Goal: Task Accomplishment & Management: Manage account settings

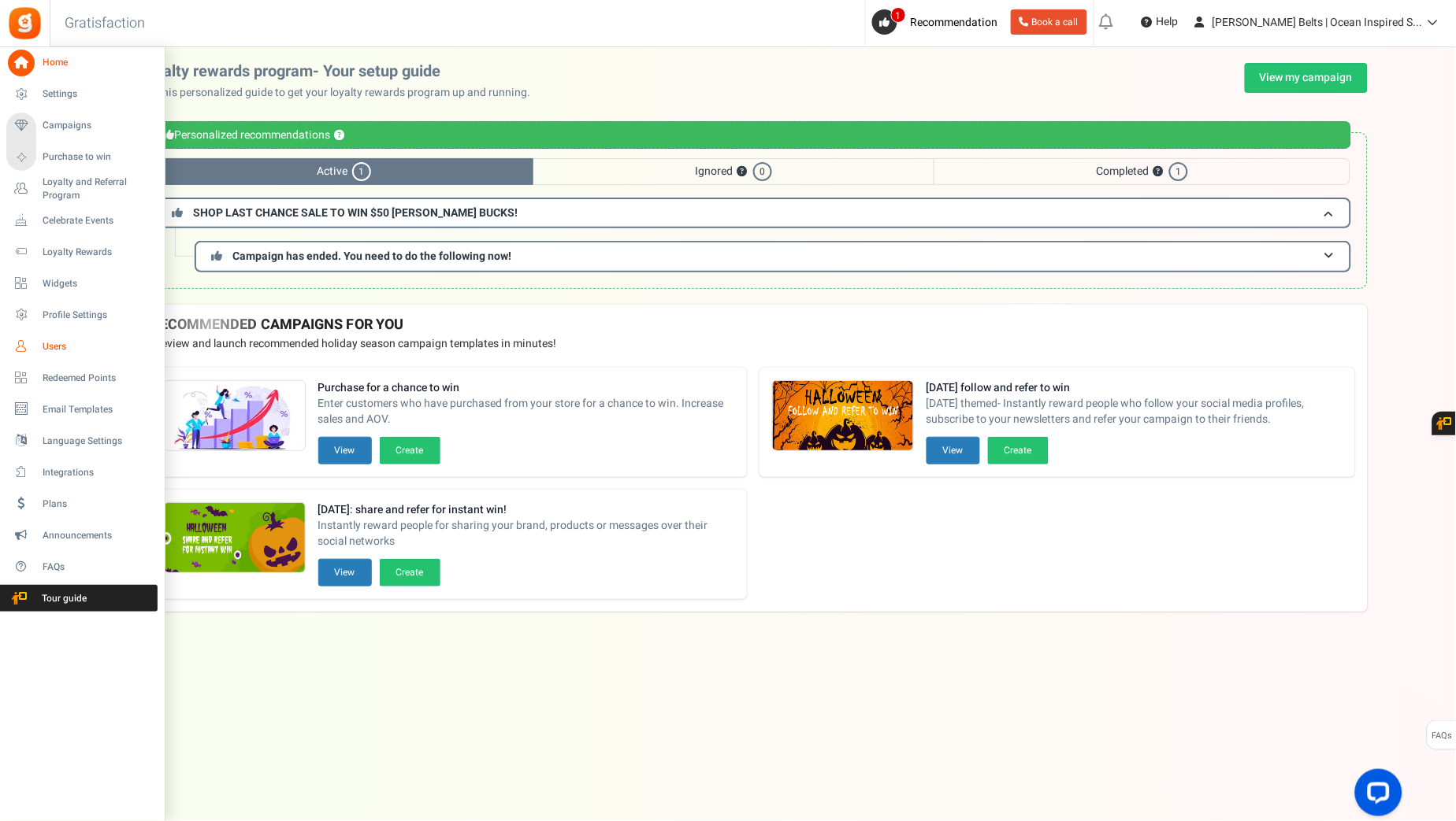
click at [60, 345] on span "Users" at bounding box center [97, 347] width 110 height 14
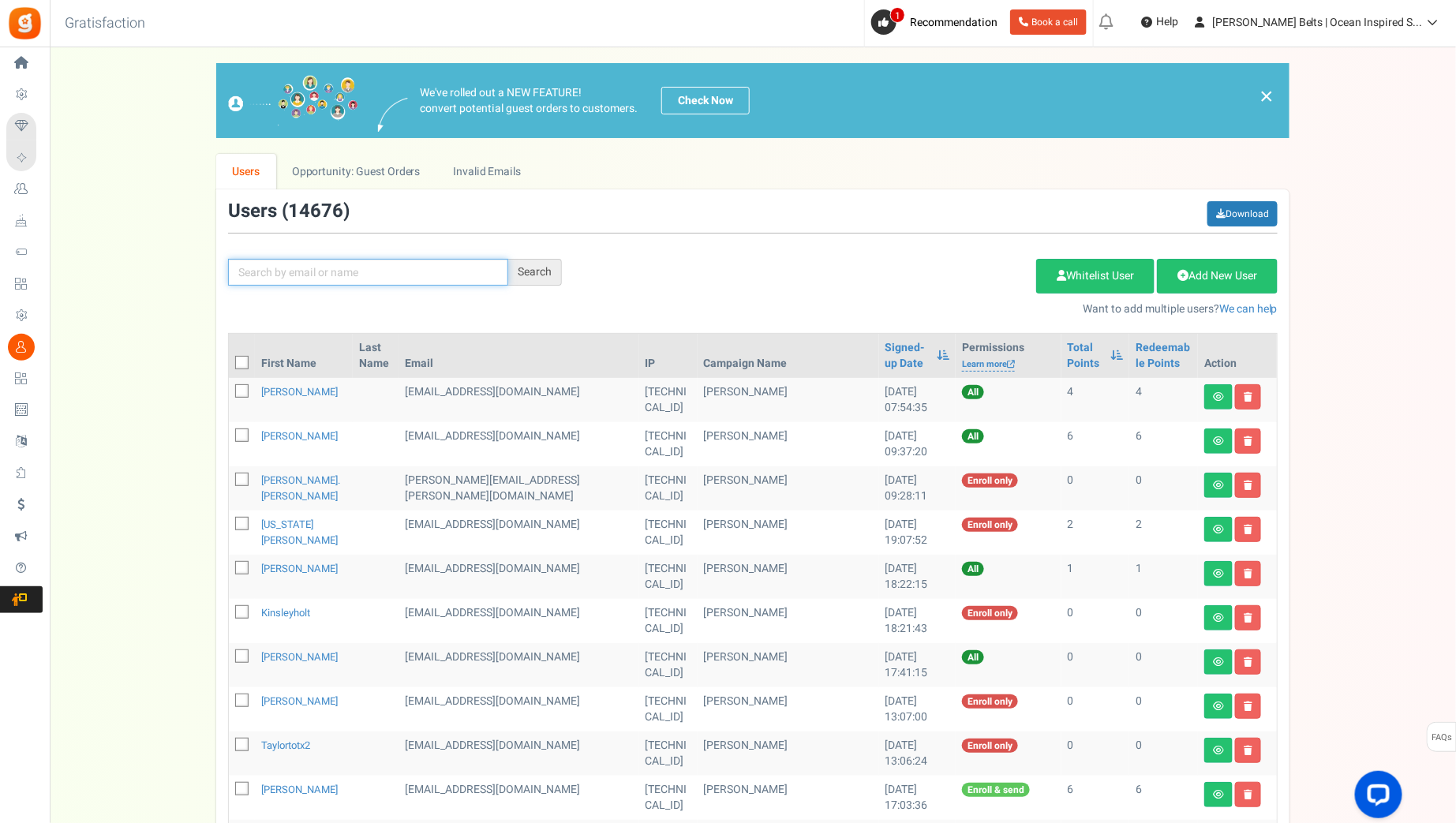
click at [464, 260] on input "text" at bounding box center [368, 272] width 280 height 27
paste input "gmail"
drag, startPoint x: 420, startPoint y: 274, endPoint x: 231, endPoint y: 263, distance: 189.3
click at [231, 263] on input "gmail" at bounding box center [368, 272] width 280 height 27
type input "gmail"
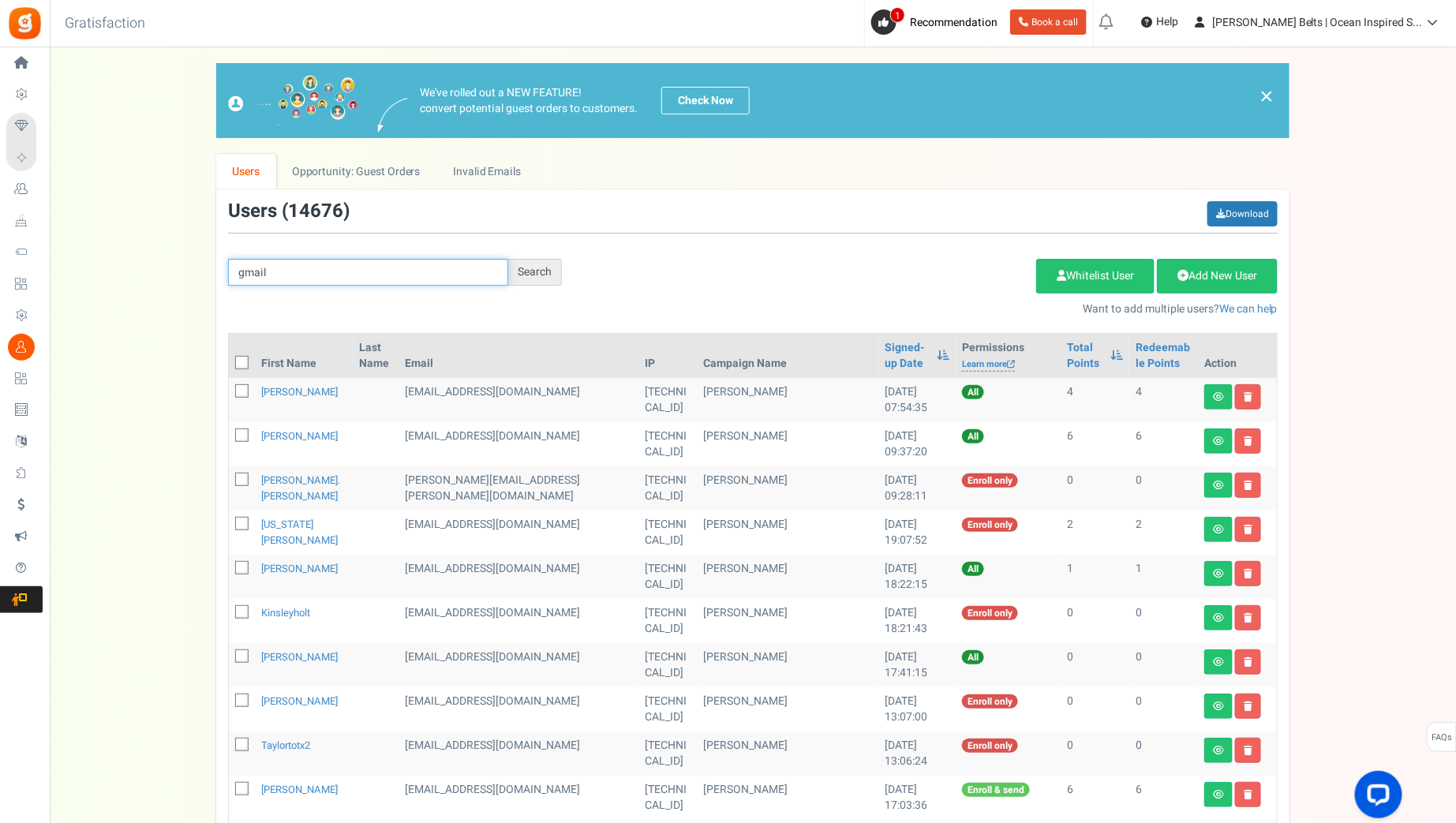
click at [239, 270] on input "gmail" at bounding box center [368, 272] width 280 height 27
paste input "amandamroderick"
type input "amandamroderick"
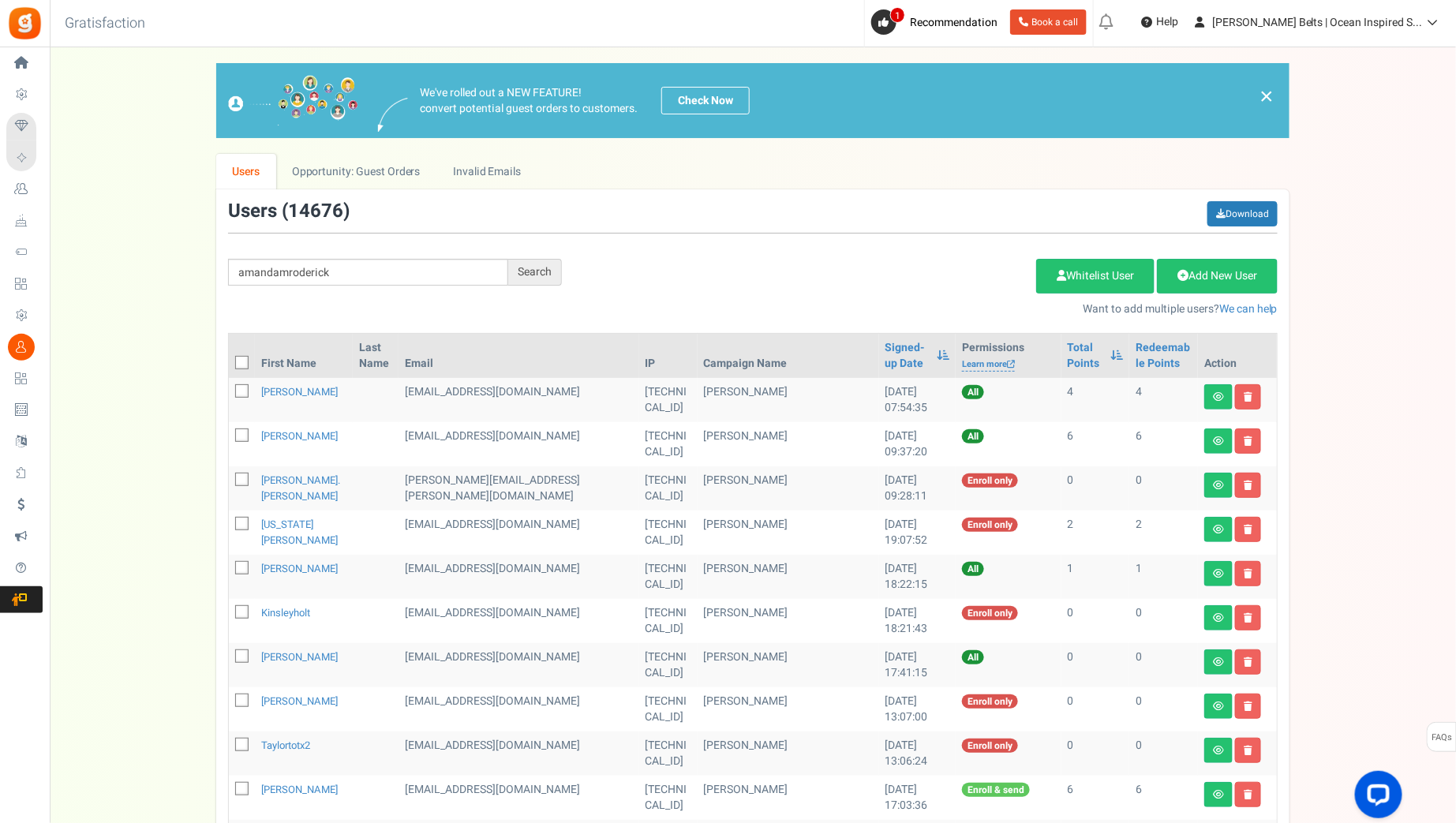
click at [534, 271] on div "Search" at bounding box center [534, 272] width 54 height 27
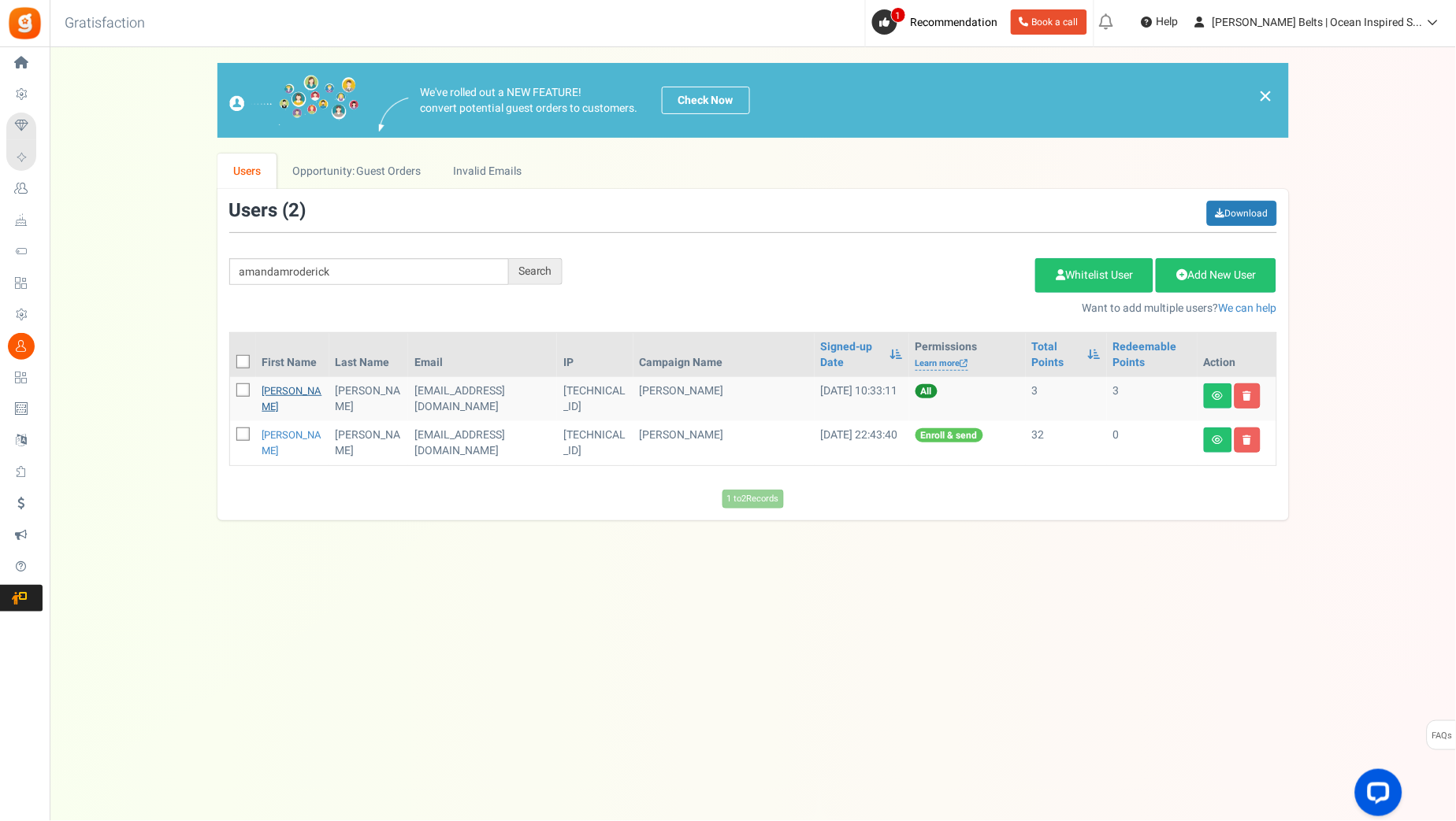
click at [284, 390] on link "Amanda" at bounding box center [292, 398] width 60 height 31
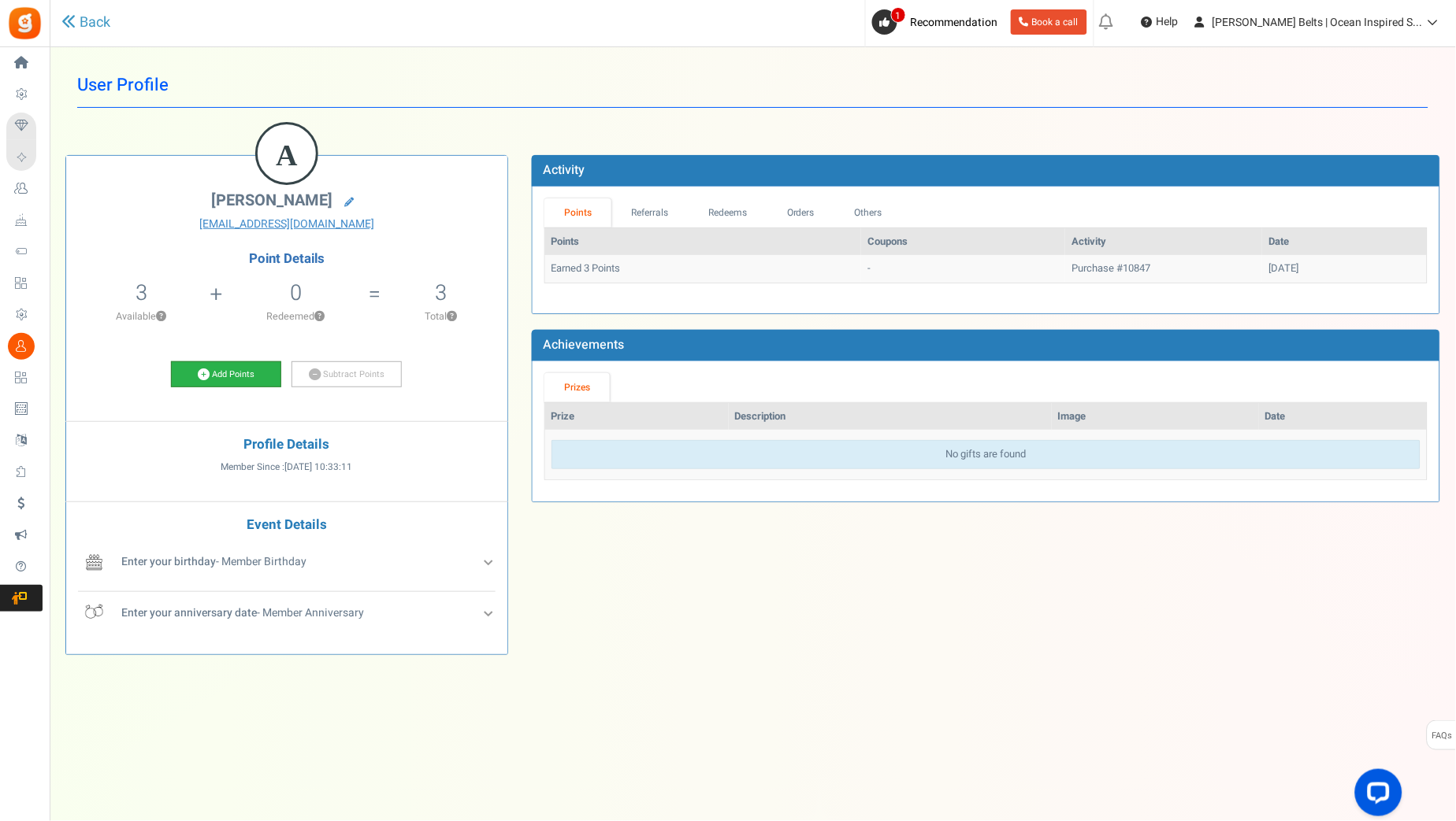
click at [268, 373] on link "Add Points" at bounding box center [226, 374] width 110 height 27
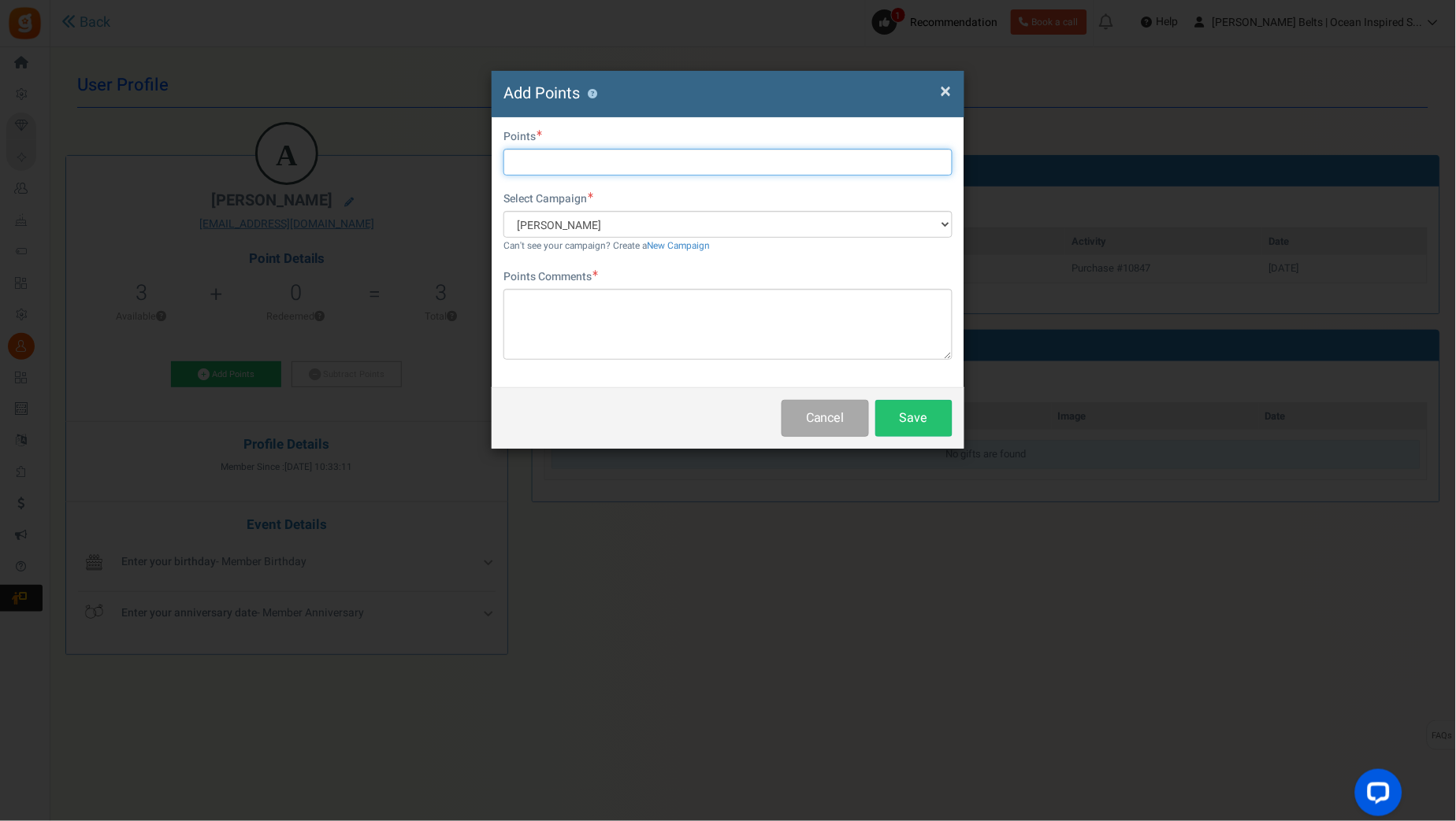
click at [584, 159] on input "text" at bounding box center [727, 161] width 449 height 27
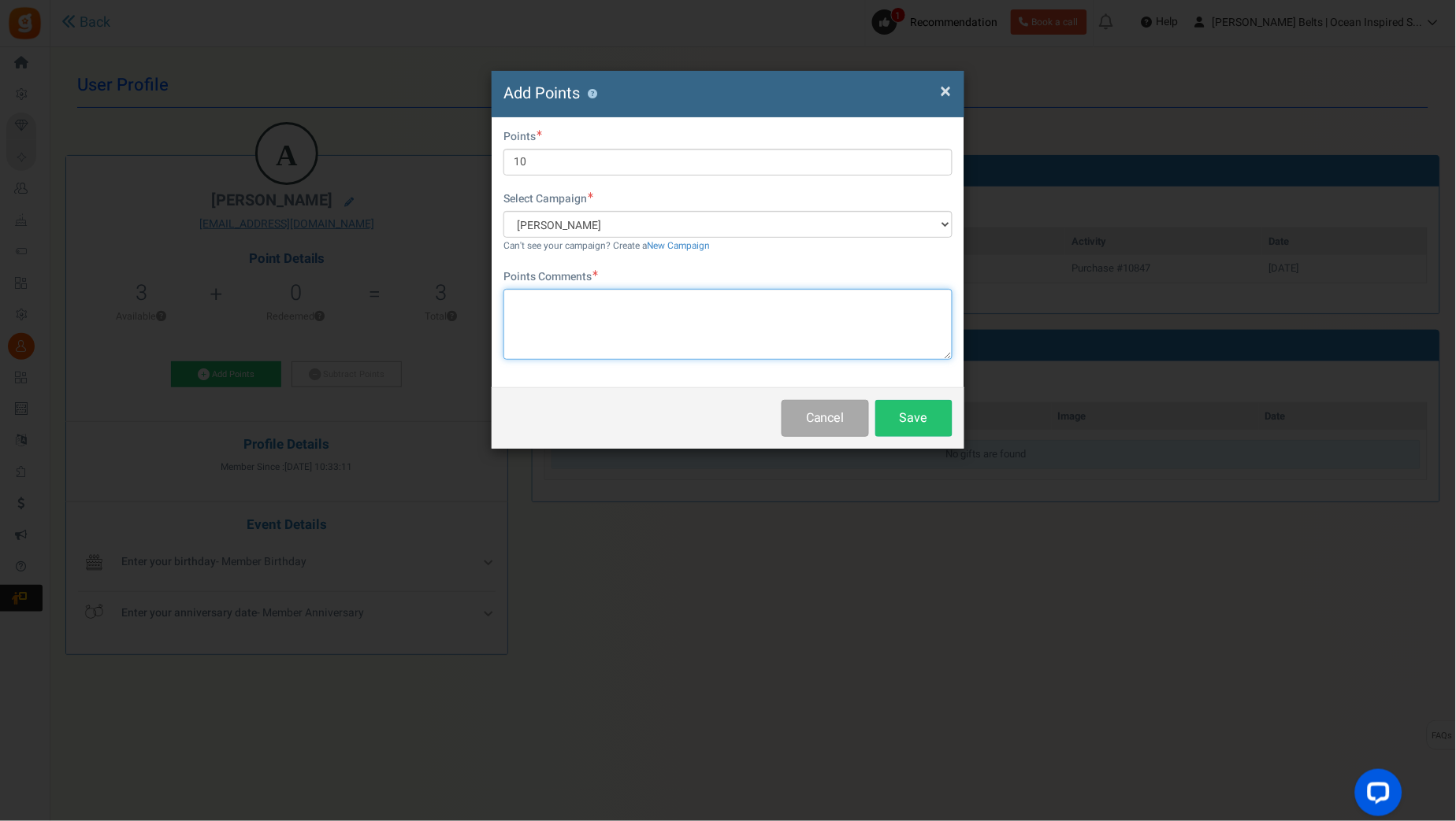
click at [753, 308] on textarea at bounding box center [727, 325] width 449 height 71
click at [2, 664] on div "× Close Add Points ? First Name Last Name Email amandamroderick@gmail.co Do you…" at bounding box center [728, 410] width 1456 height 821
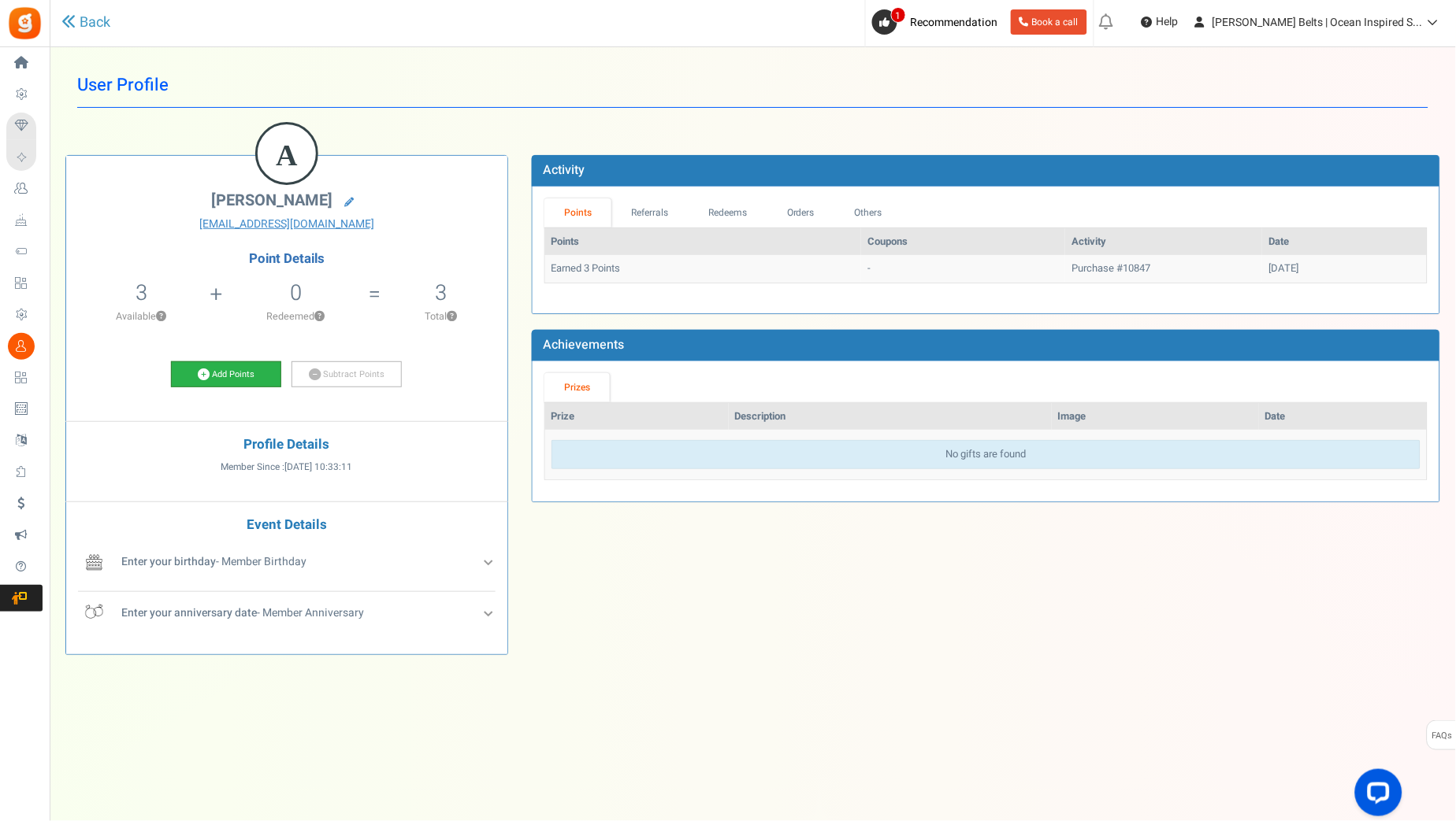
click at [242, 378] on link "Add Points" at bounding box center [226, 374] width 110 height 27
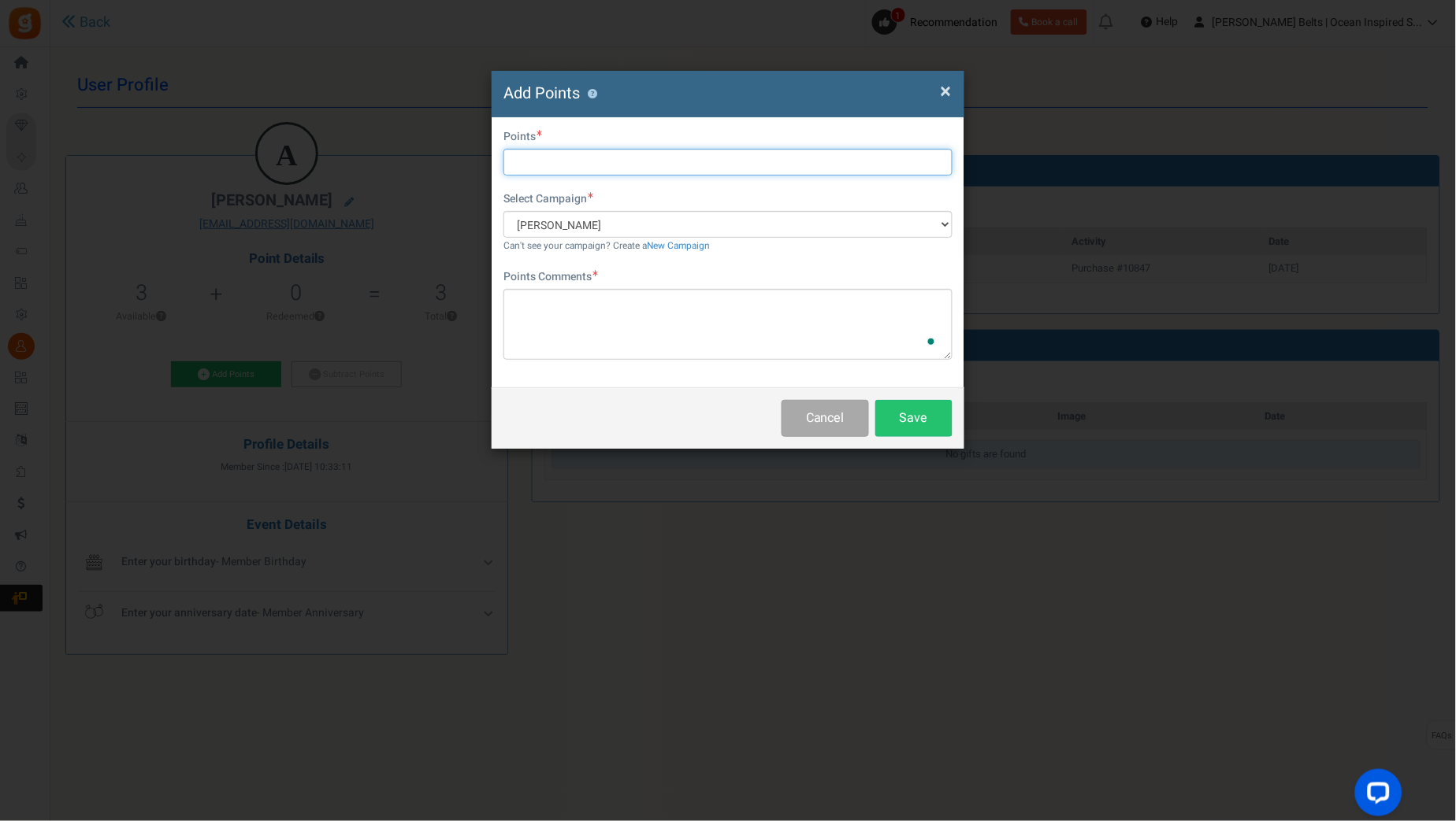
click at [586, 157] on input "text" at bounding box center [727, 161] width 449 height 27
type input "10"
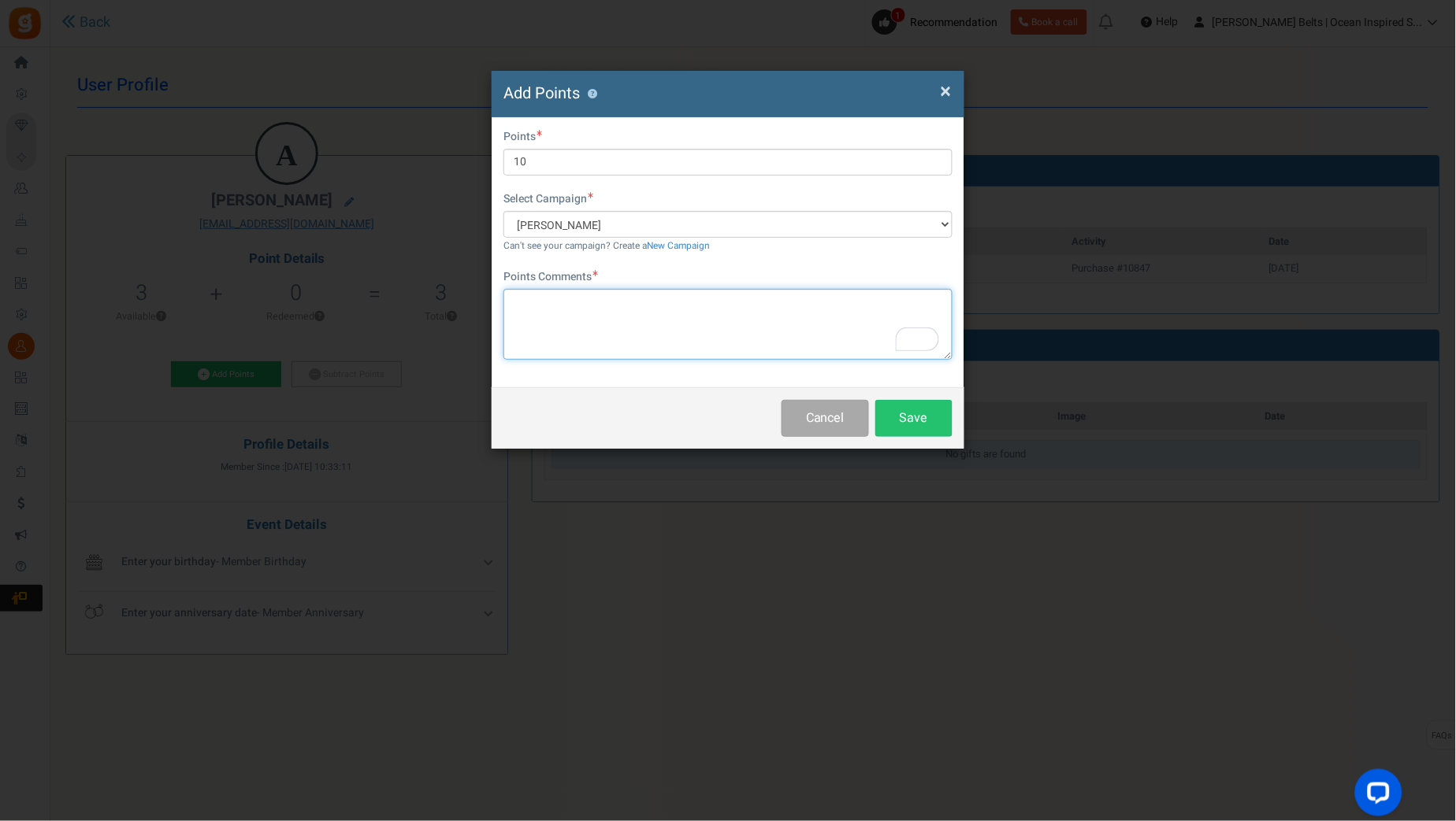
click at [597, 329] on textarea "To enrich screen reader interactions, please activate Accessibility in Grammarl…" at bounding box center [727, 325] width 449 height 71
paste textarea "$10 Betty Bucks Email Promo 8/31/25-9/7/25 MJ 9.1.25"
type textarea "$10 Betty Bucks Email Promo 8/31/25-9/7/25 MJ 9.1.25"
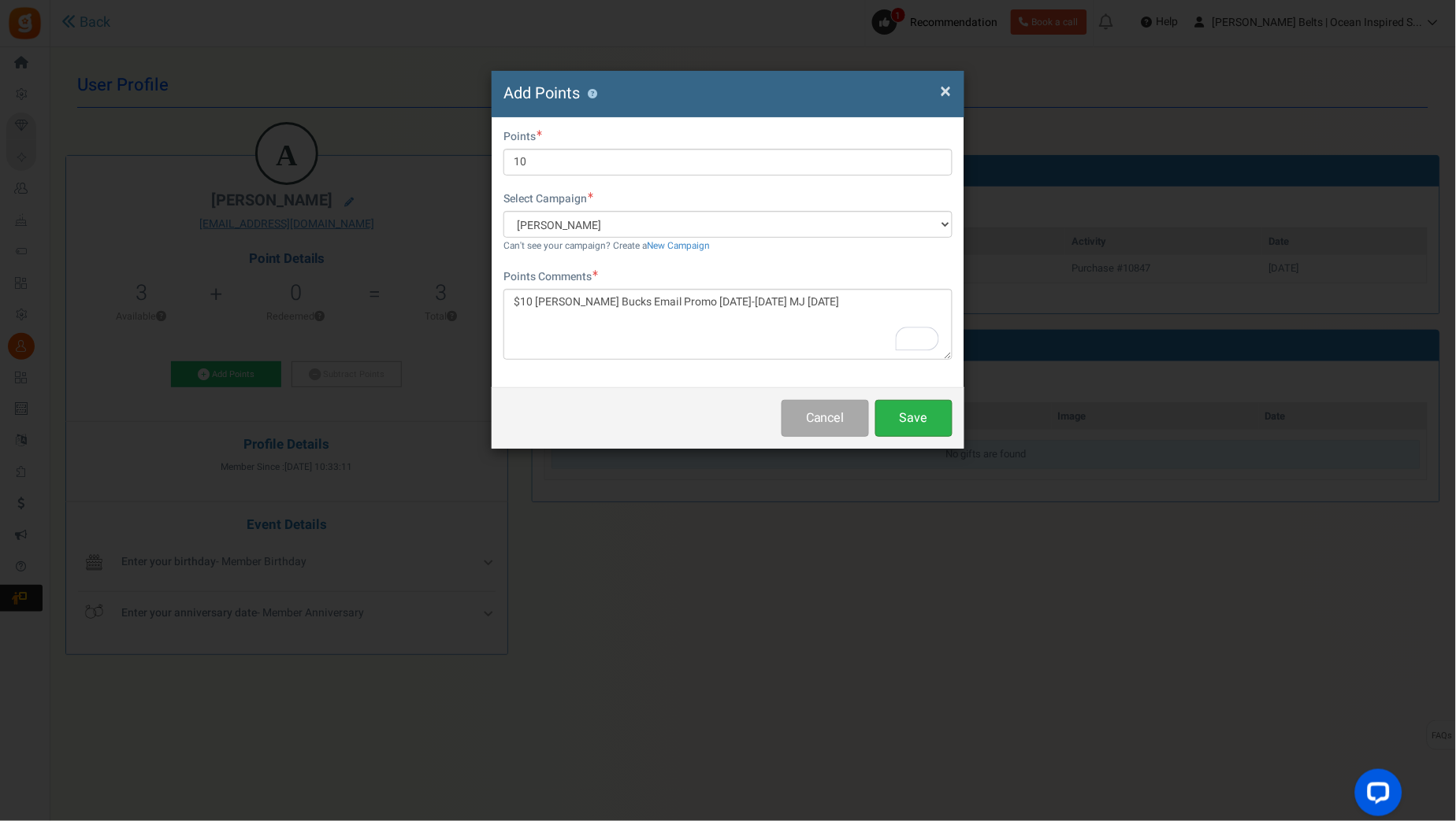
click at [920, 409] on button "Save" at bounding box center [914, 419] width 77 height 37
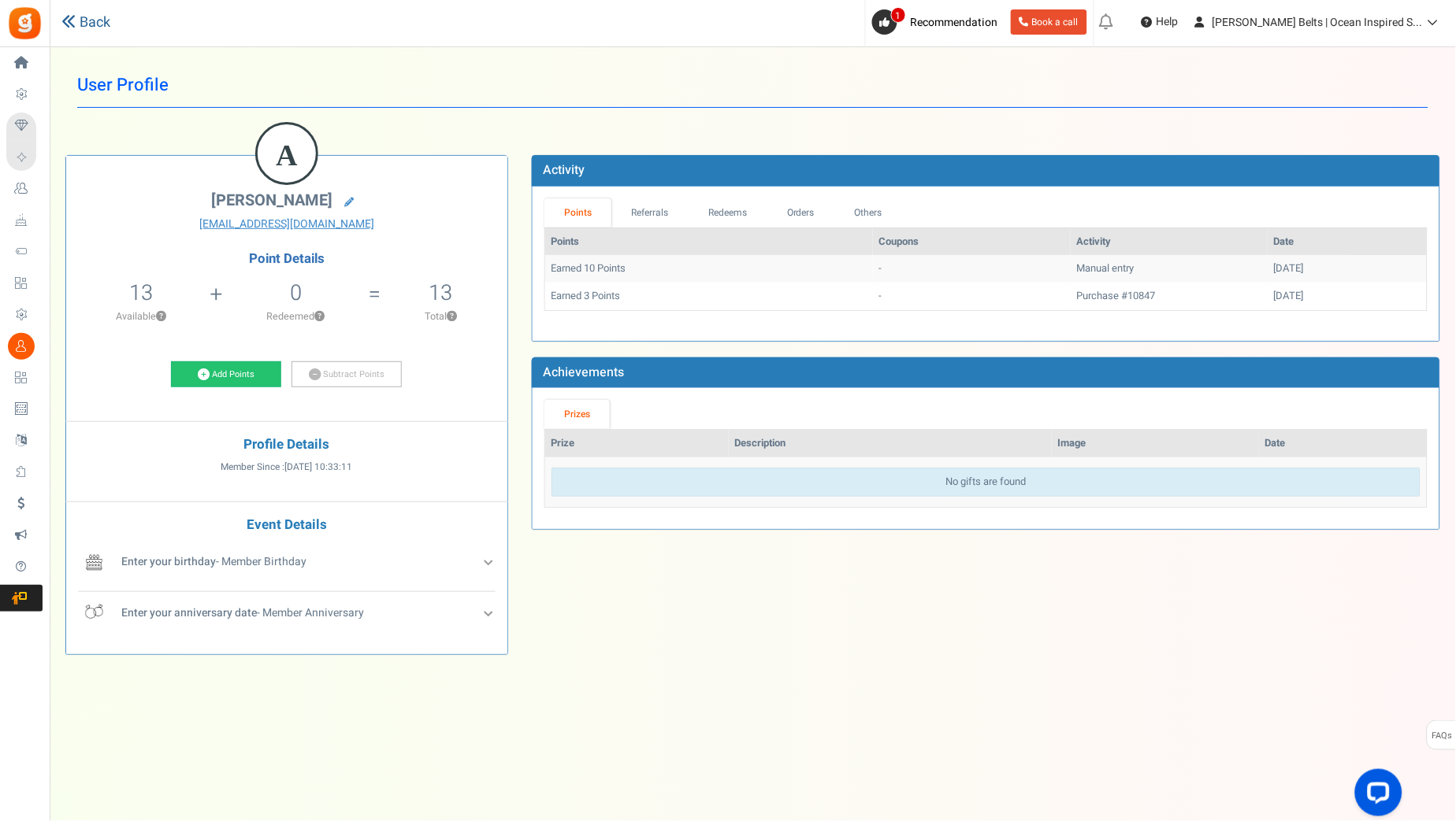
click at [80, 17] on link "Back" at bounding box center [85, 22] width 49 height 20
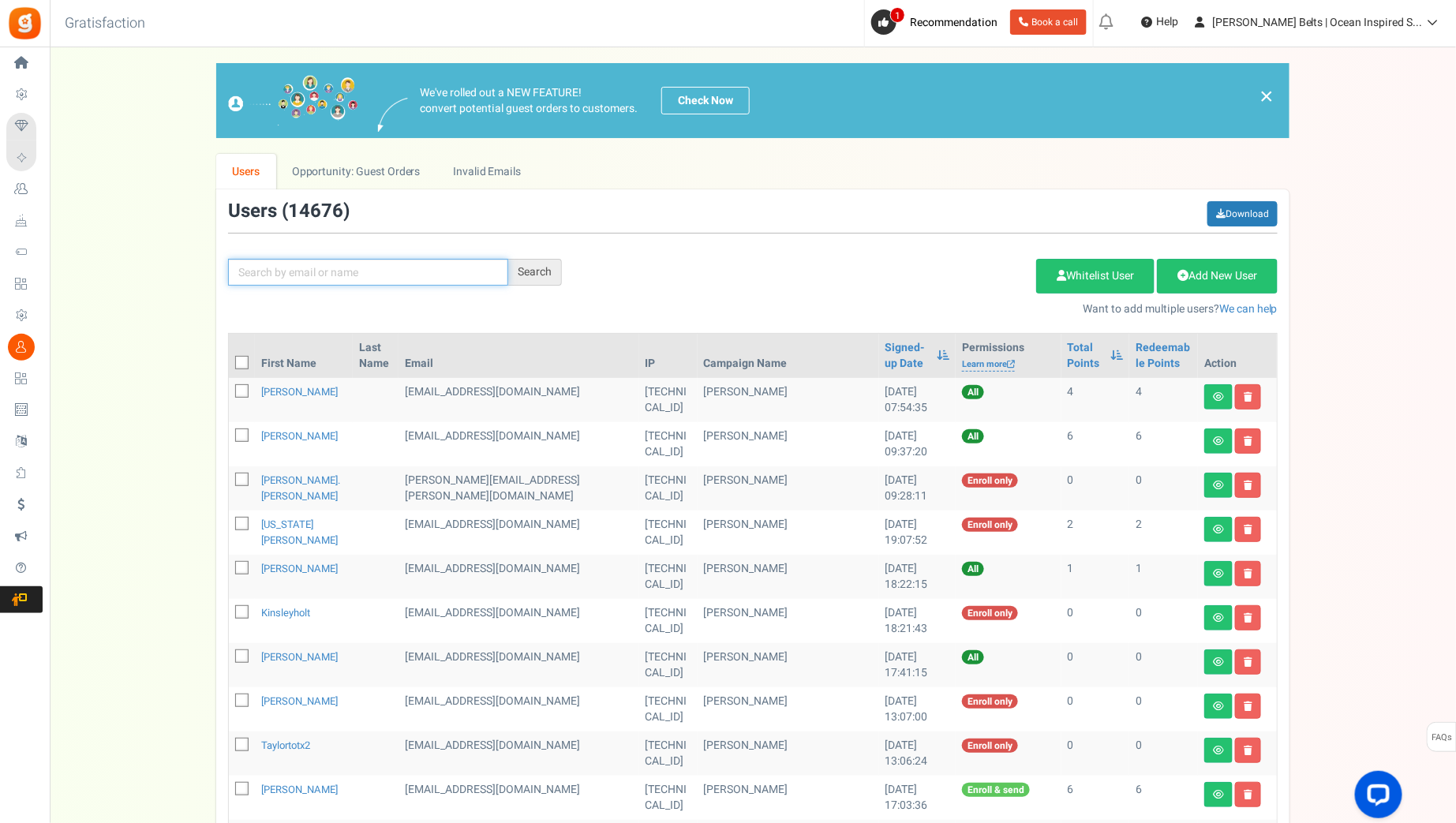
click at [353, 274] on input "text" at bounding box center [368, 272] width 280 height 27
paste input "susanvelo"
type input "susanvelo"
click at [525, 266] on div "Search" at bounding box center [534, 272] width 54 height 27
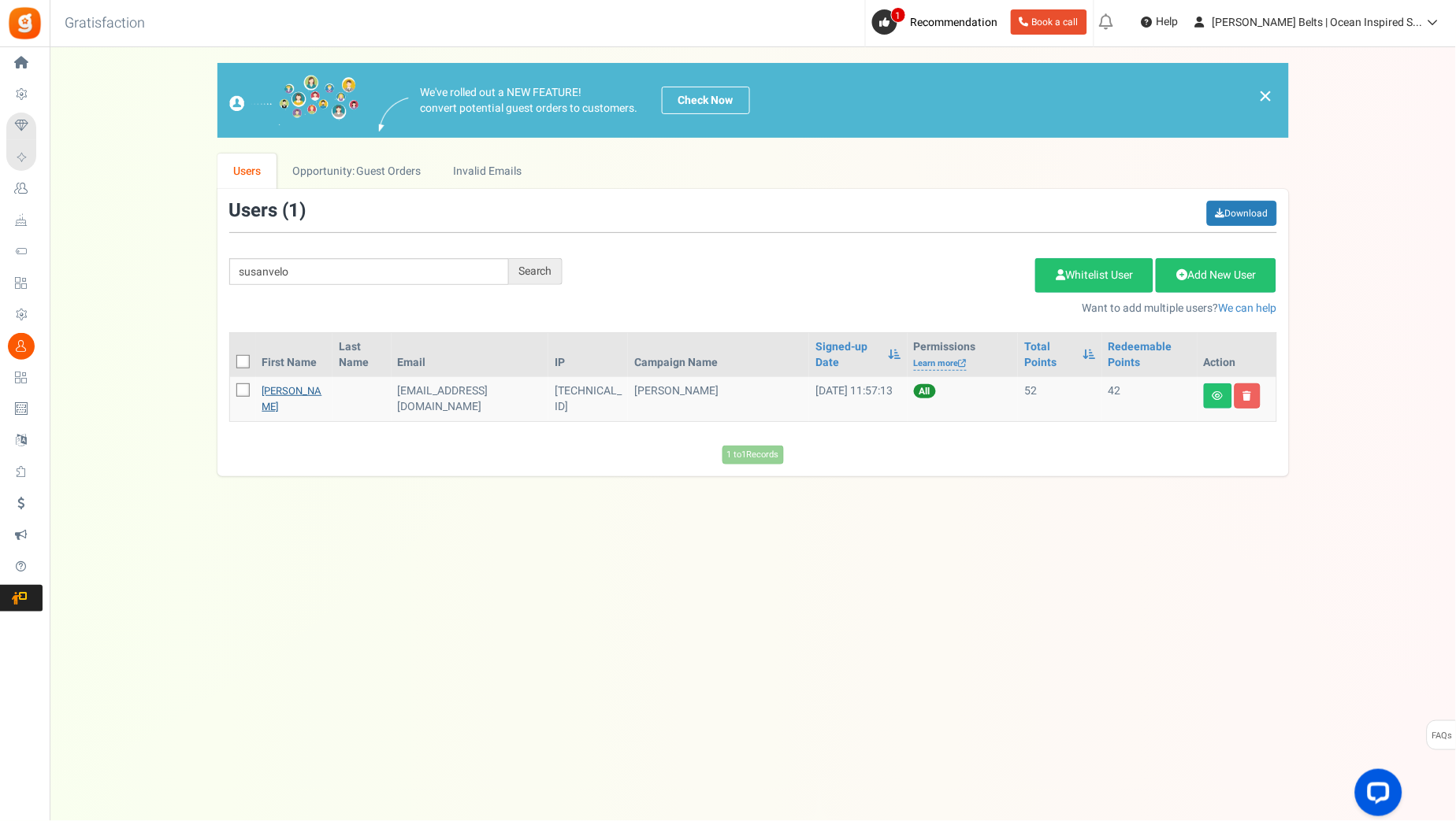
click at [276, 386] on link "Susan Velo" at bounding box center [292, 398] width 60 height 31
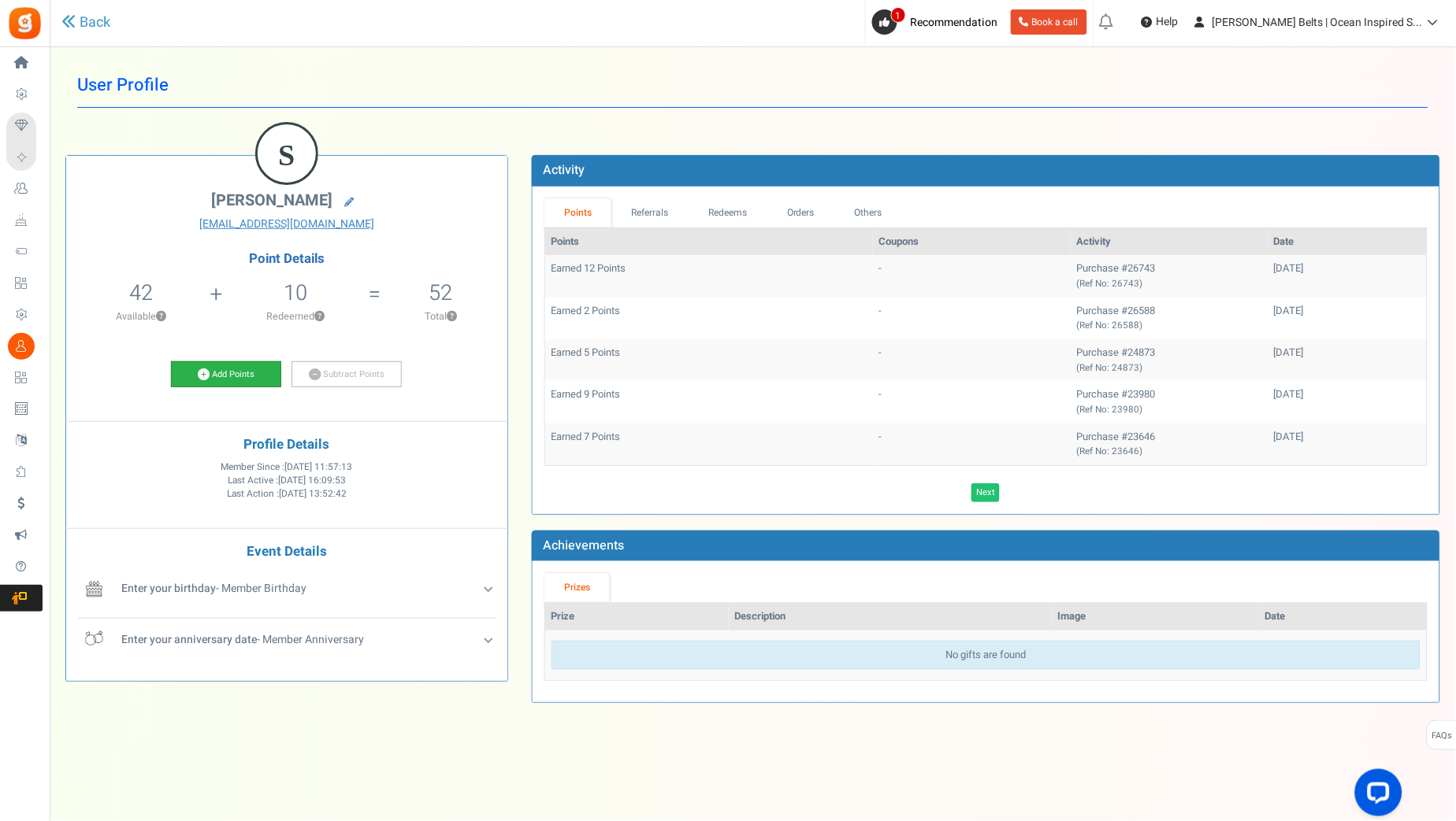
click at [244, 374] on link "Add Points" at bounding box center [226, 374] width 110 height 27
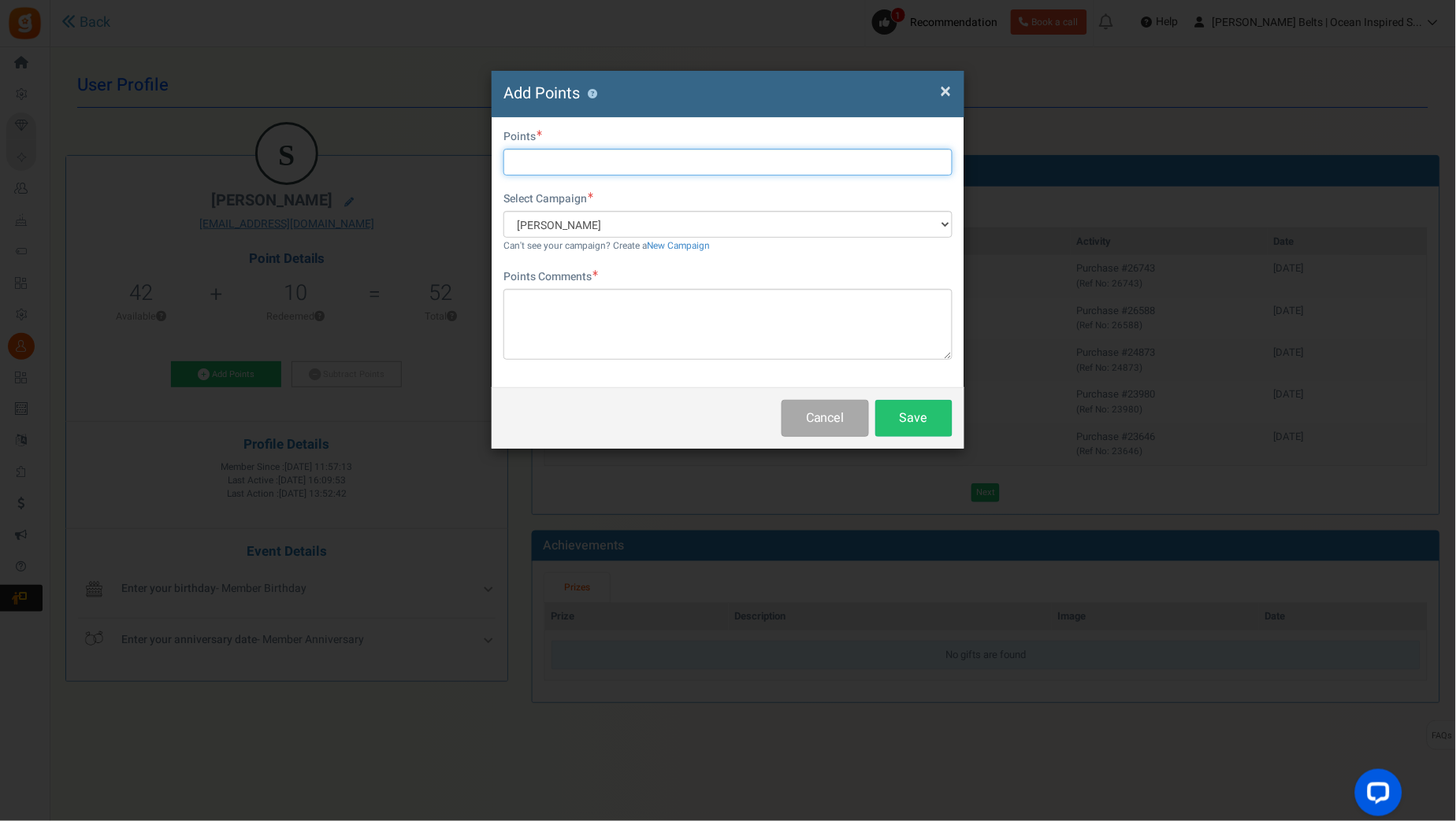
click at [554, 164] on input "text" at bounding box center [727, 161] width 449 height 27
type input "10"
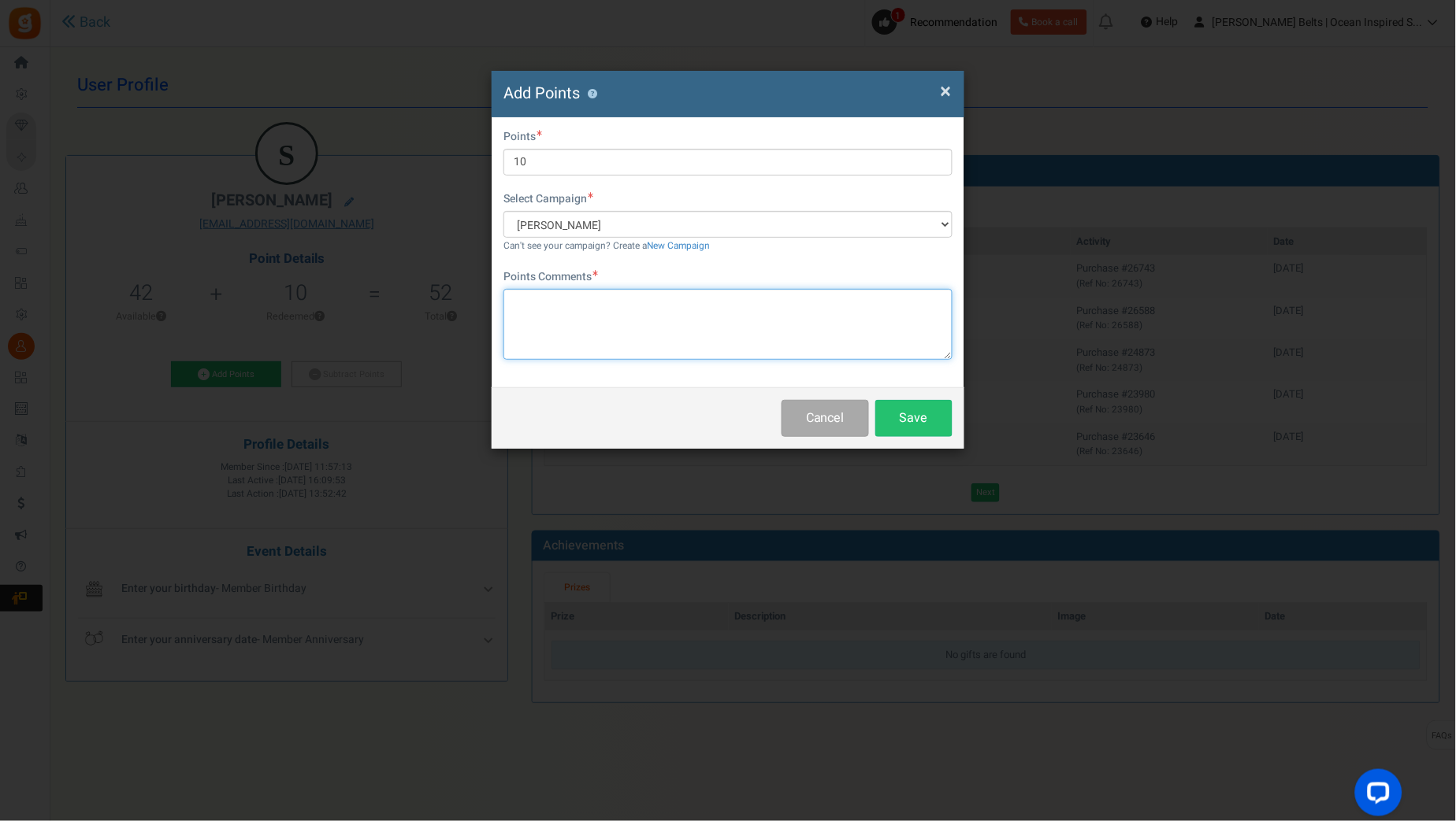
click at [572, 325] on textarea at bounding box center [727, 325] width 449 height 71
paste textarea "$10 Betty Bucks Email Promo 8/31/25-9/7/25 MJ 9.1.25"
type textarea "$10 Betty Bucks Email Promo 8/31/25-9/7/25 MJ 9.1.25"
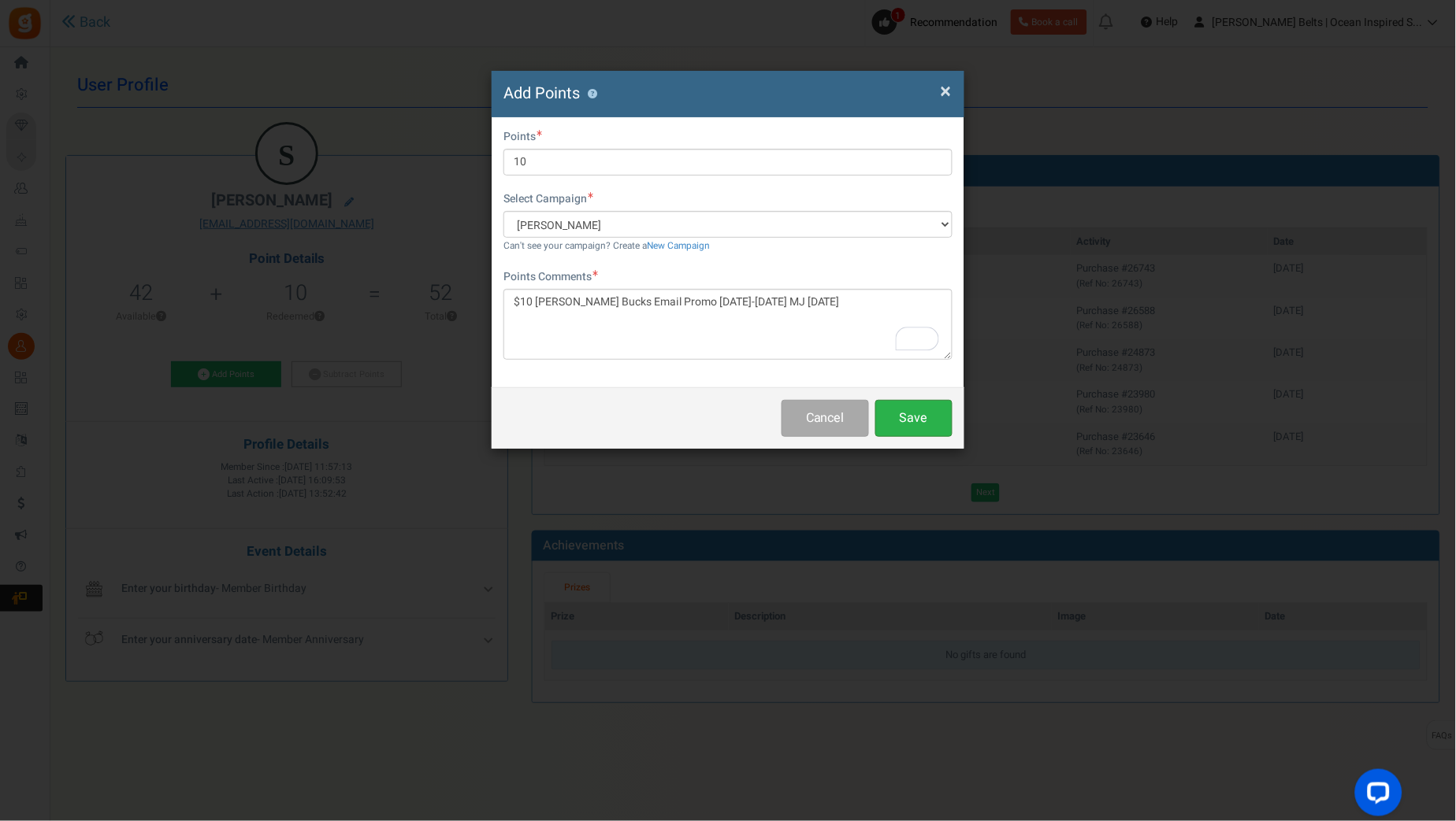
click at [910, 418] on button "Save" at bounding box center [914, 419] width 77 height 37
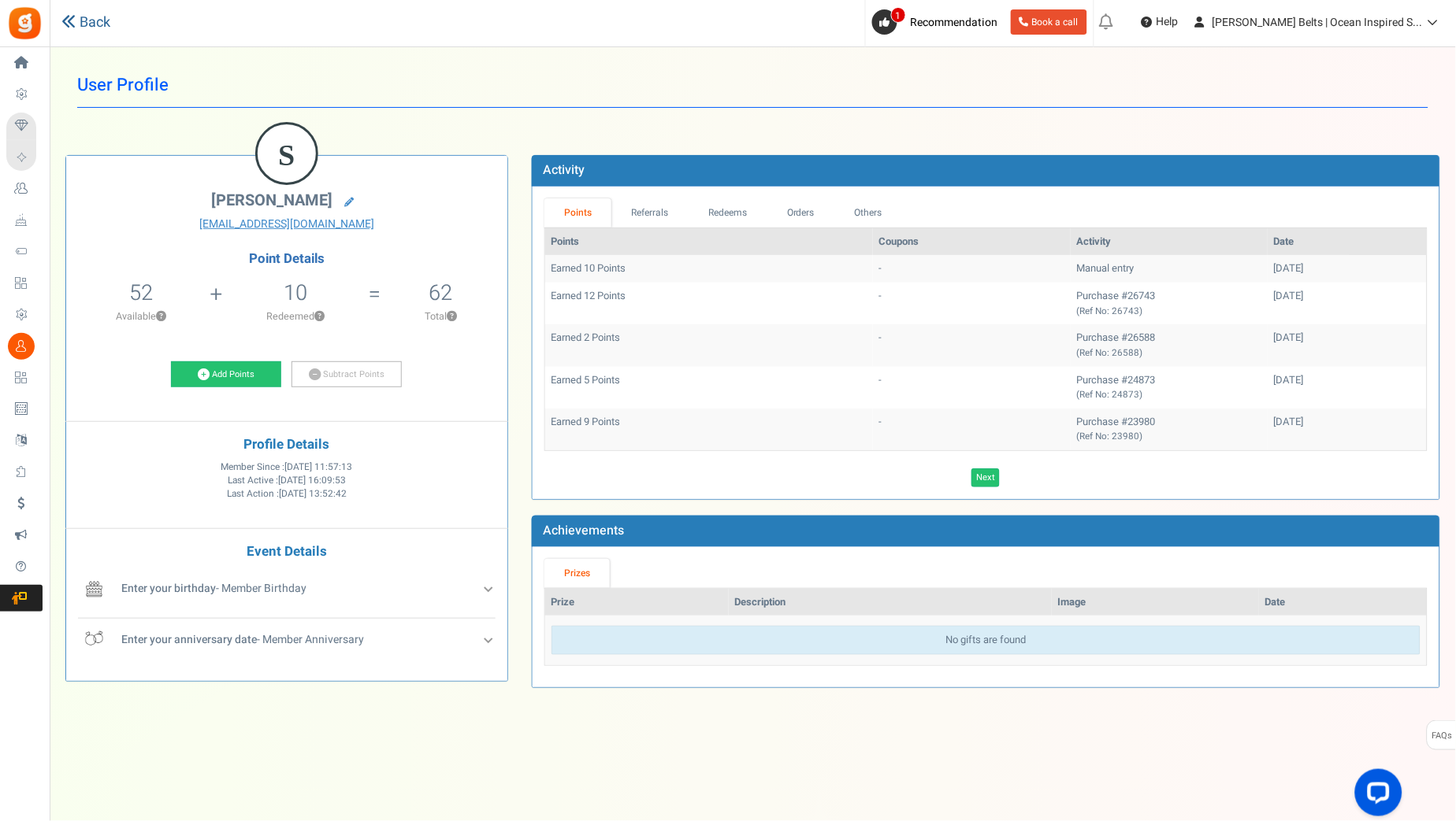
click at [108, 17] on link "Back" at bounding box center [85, 22] width 49 height 20
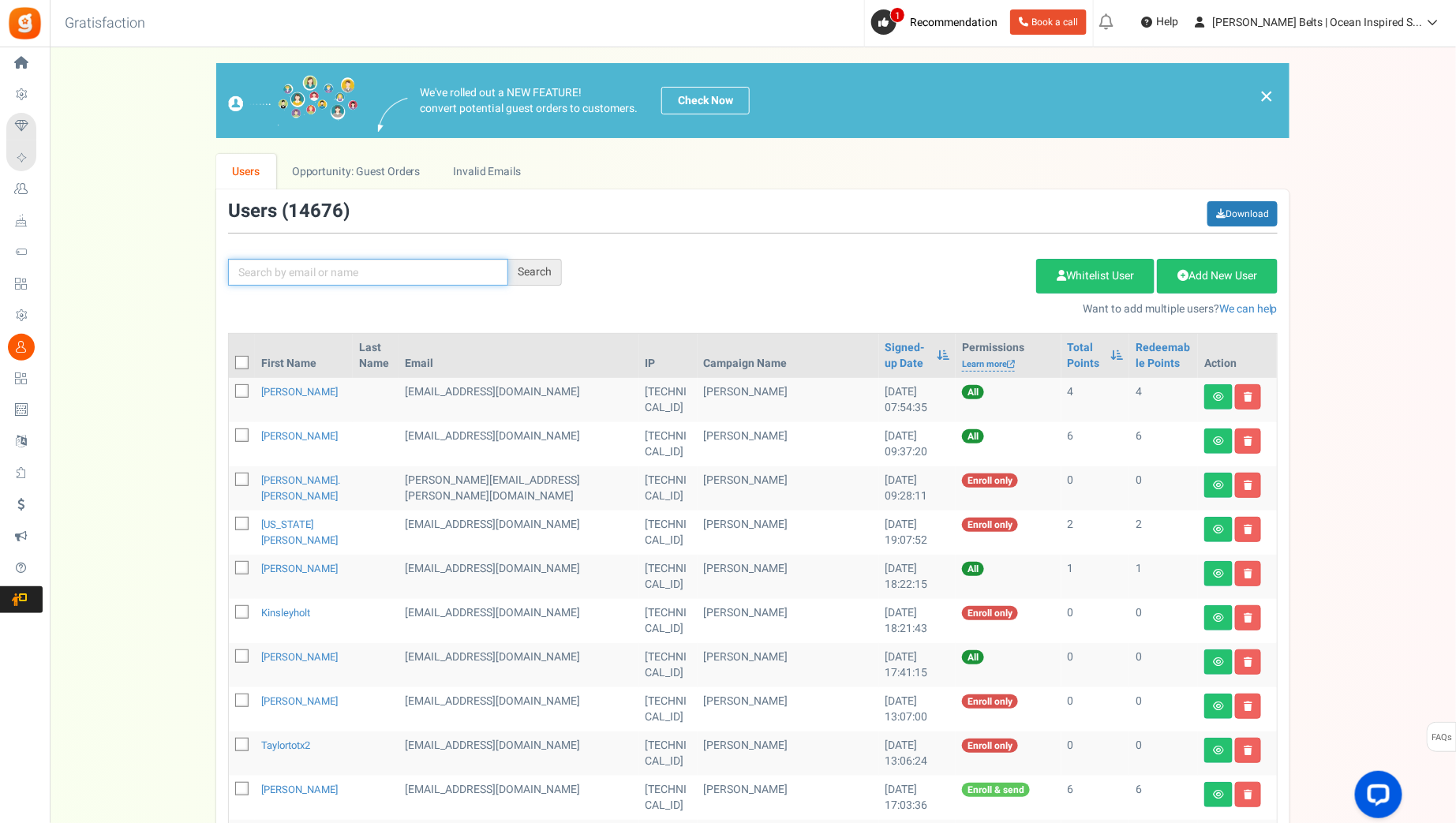
click at [344, 282] on input "text" at bounding box center [368, 272] width 280 height 27
paste input "cobalt1000"
type input "cobalt1000"
click at [554, 271] on div "Search" at bounding box center [534, 272] width 54 height 27
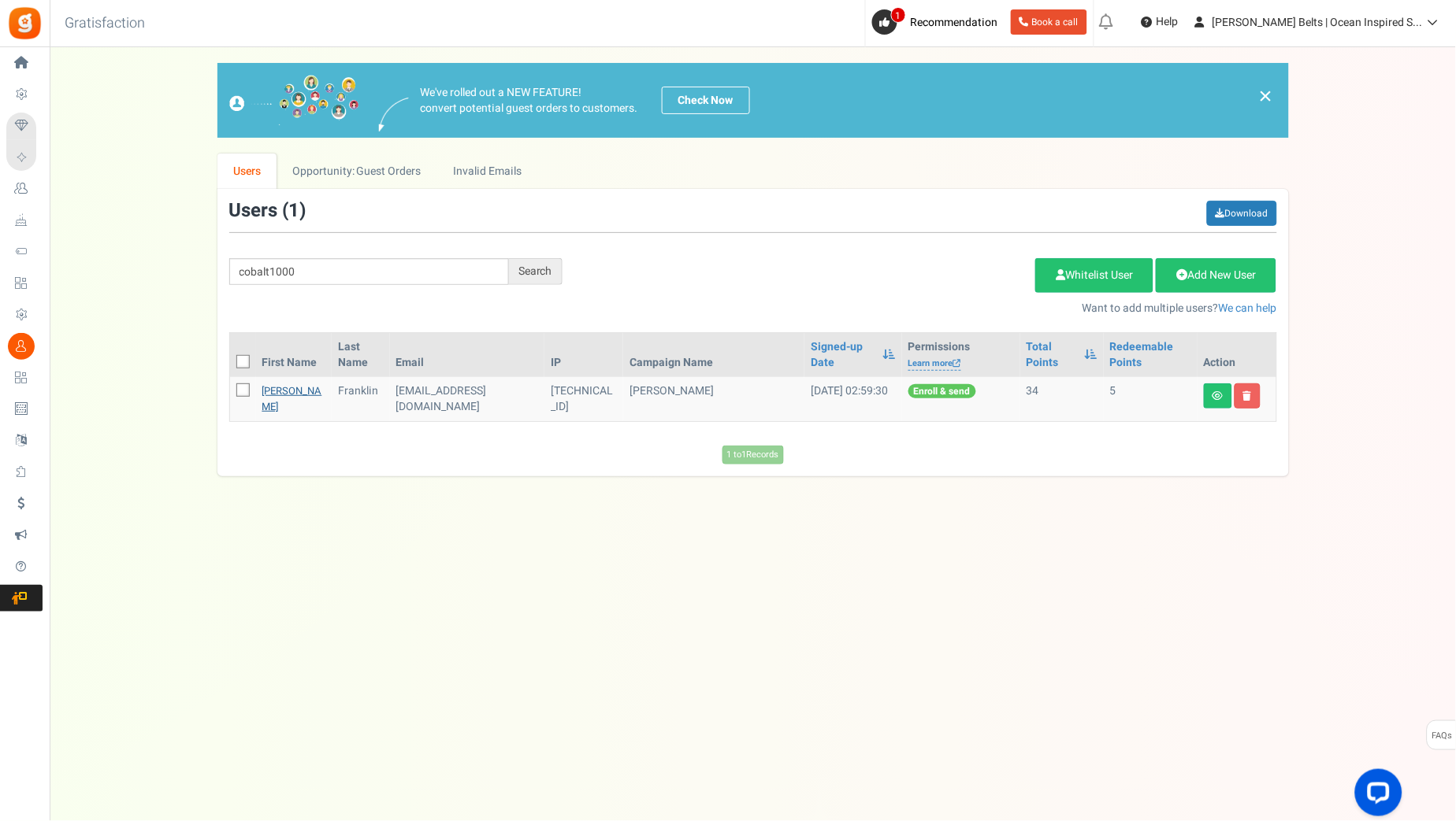
click at [281, 390] on link "Rachel Franklin" at bounding box center [292, 398] width 60 height 31
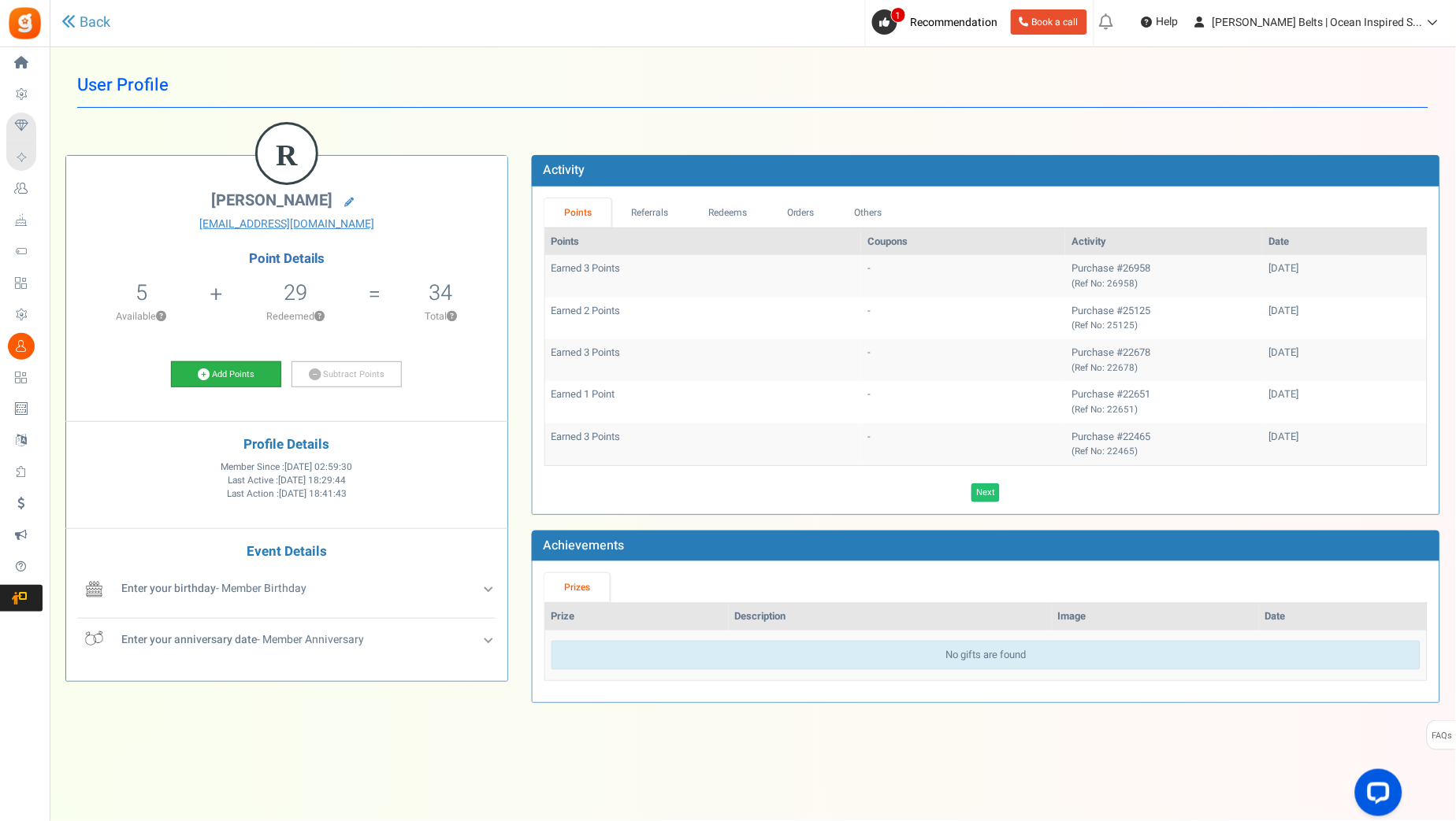
click at [214, 377] on link "Add Points" at bounding box center [226, 374] width 110 height 27
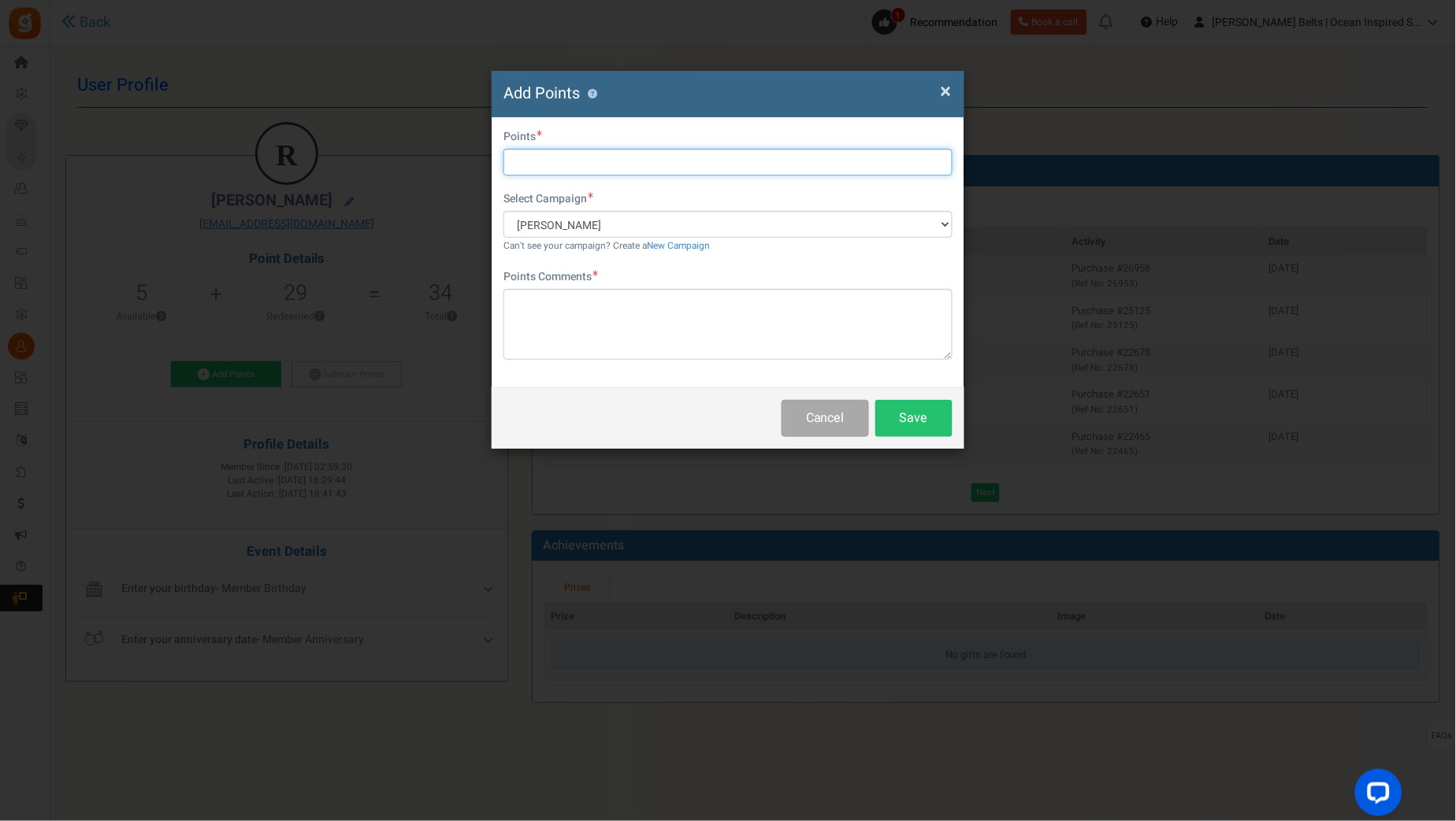
click at [613, 165] on input "text" at bounding box center [727, 161] width 449 height 27
type input "10"
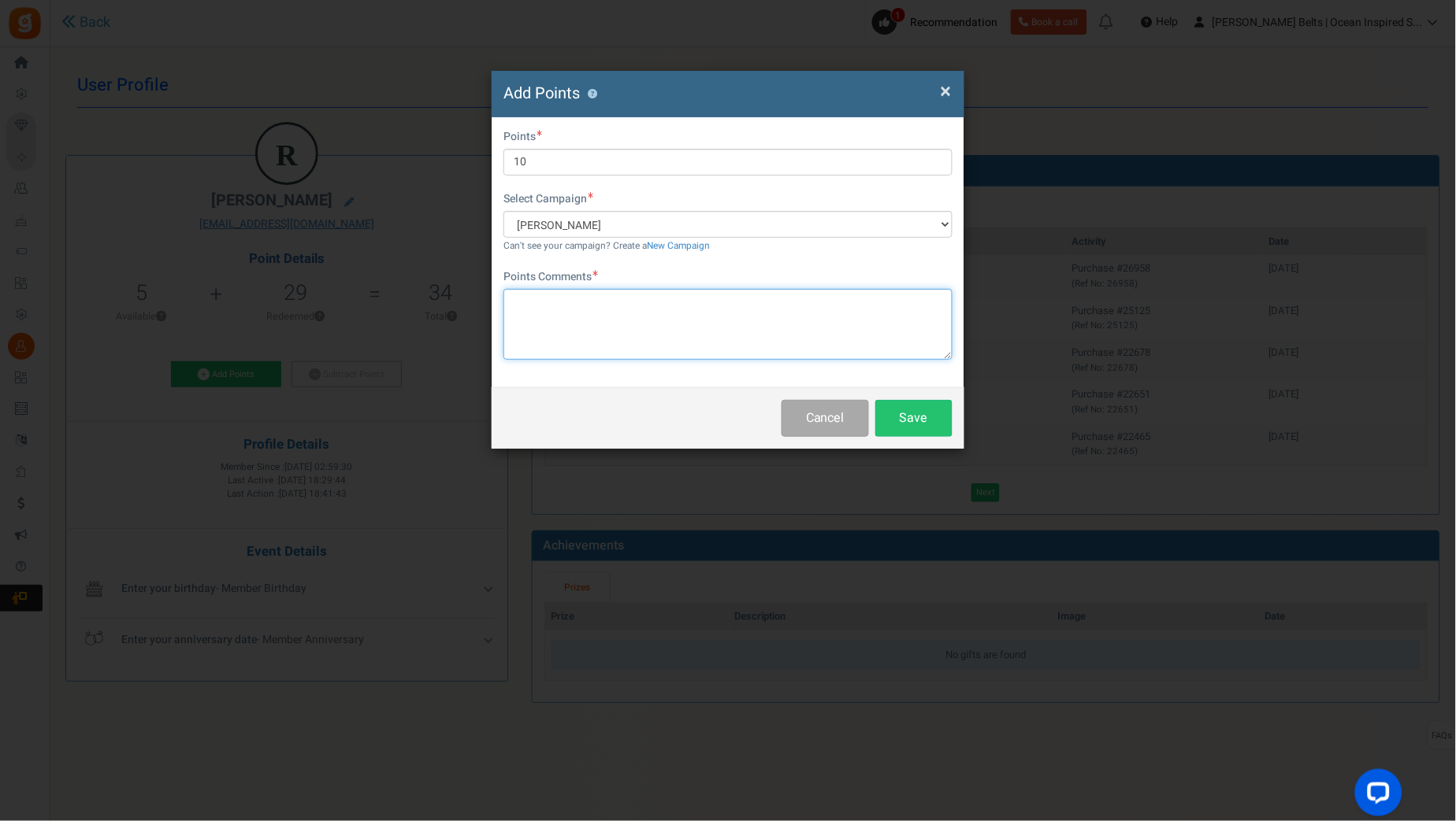
click at [587, 305] on textarea at bounding box center [727, 325] width 449 height 71
paste textarea "$10 Betty Bucks Email Promo 8/31/25-9/7/25 MJ 9.1.25"
type textarea "$10 Betty Bucks Email Promo 8/31/25-9/7/25 MJ 9.1.25"
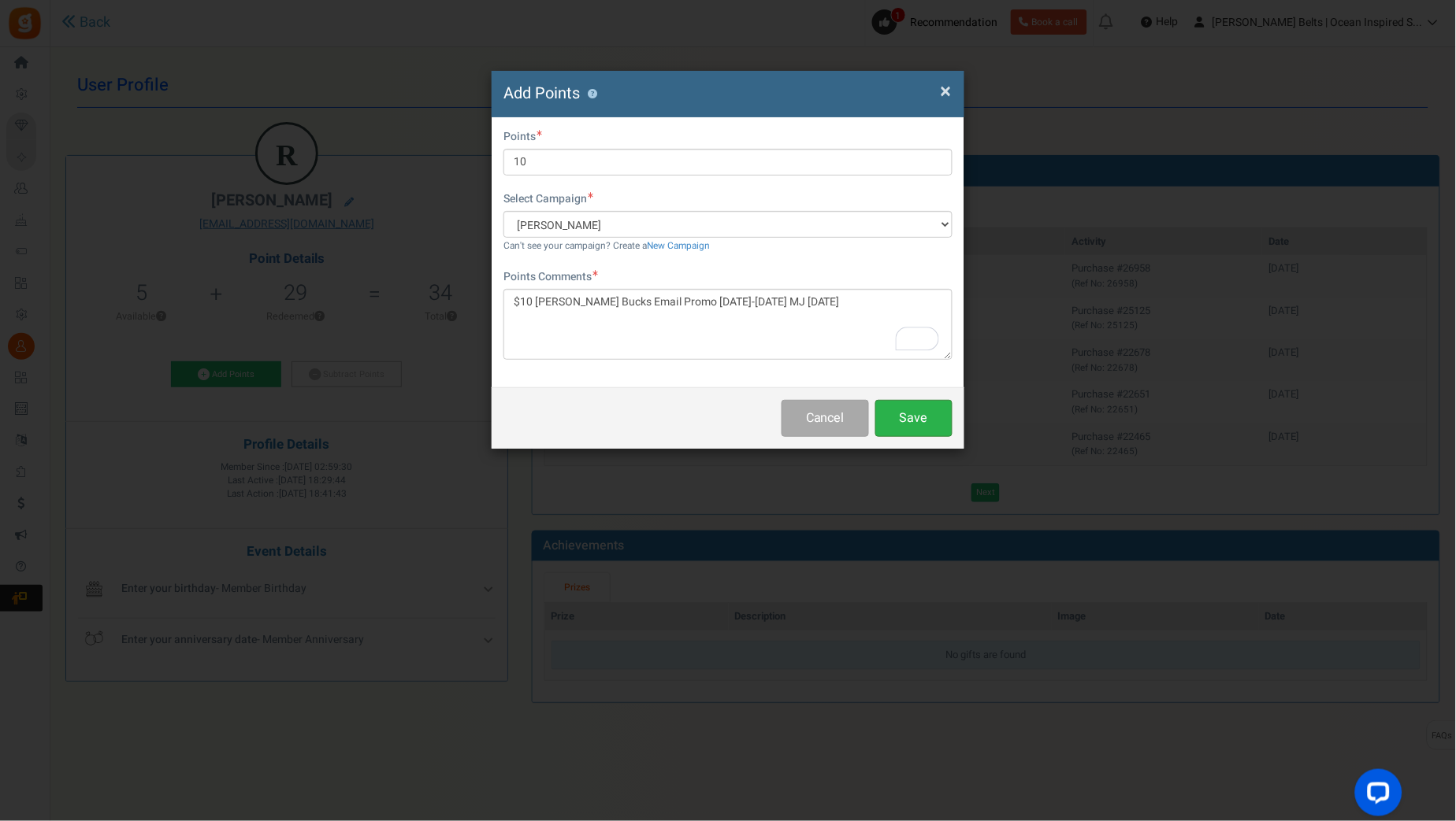
click at [908, 413] on button "Save" at bounding box center [914, 419] width 77 height 37
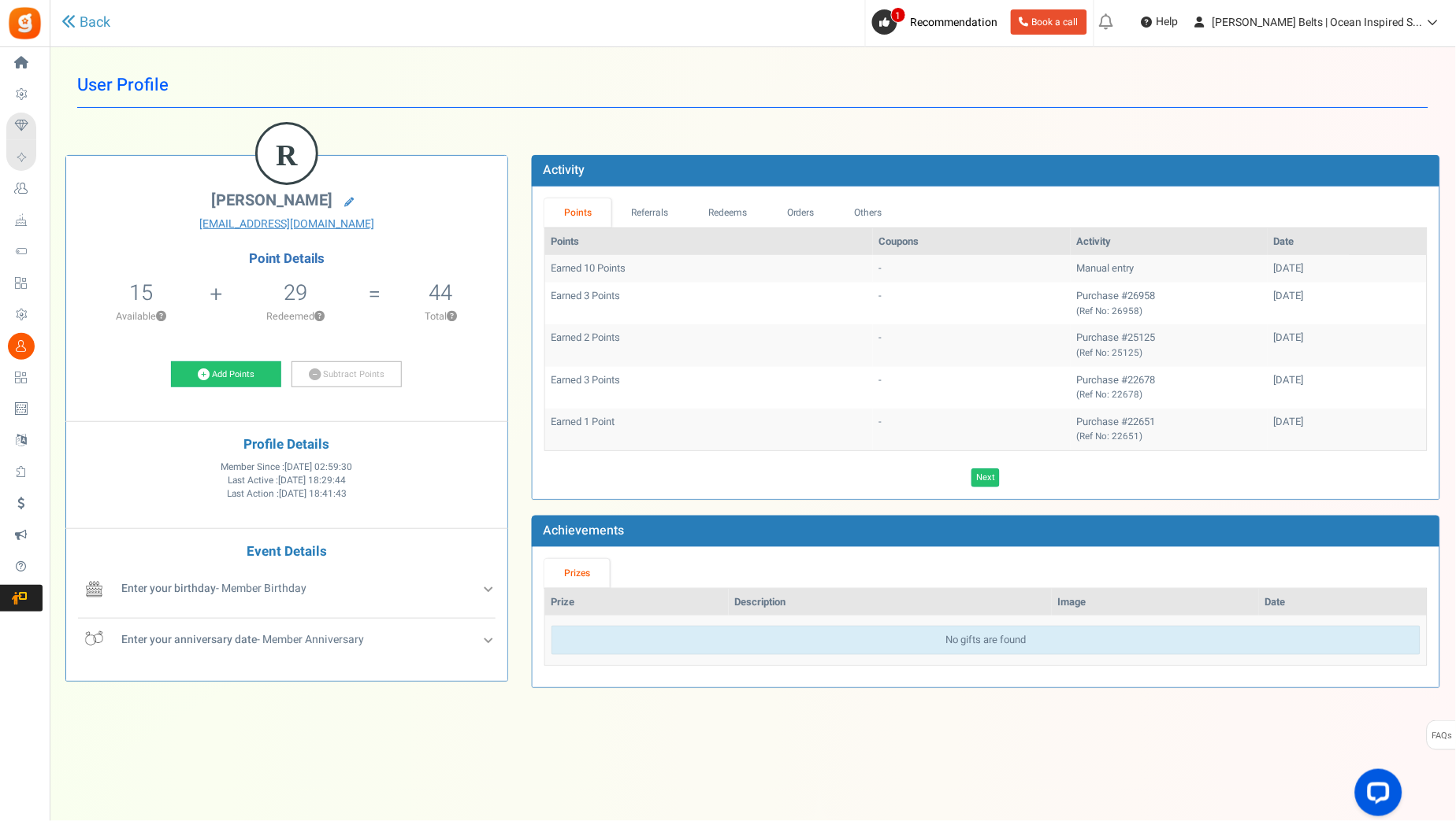
click at [76, 10] on div "Back" at bounding box center [316, 22] width 509 height 46
click at [89, 22] on link "Back" at bounding box center [85, 22] width 49 height 20
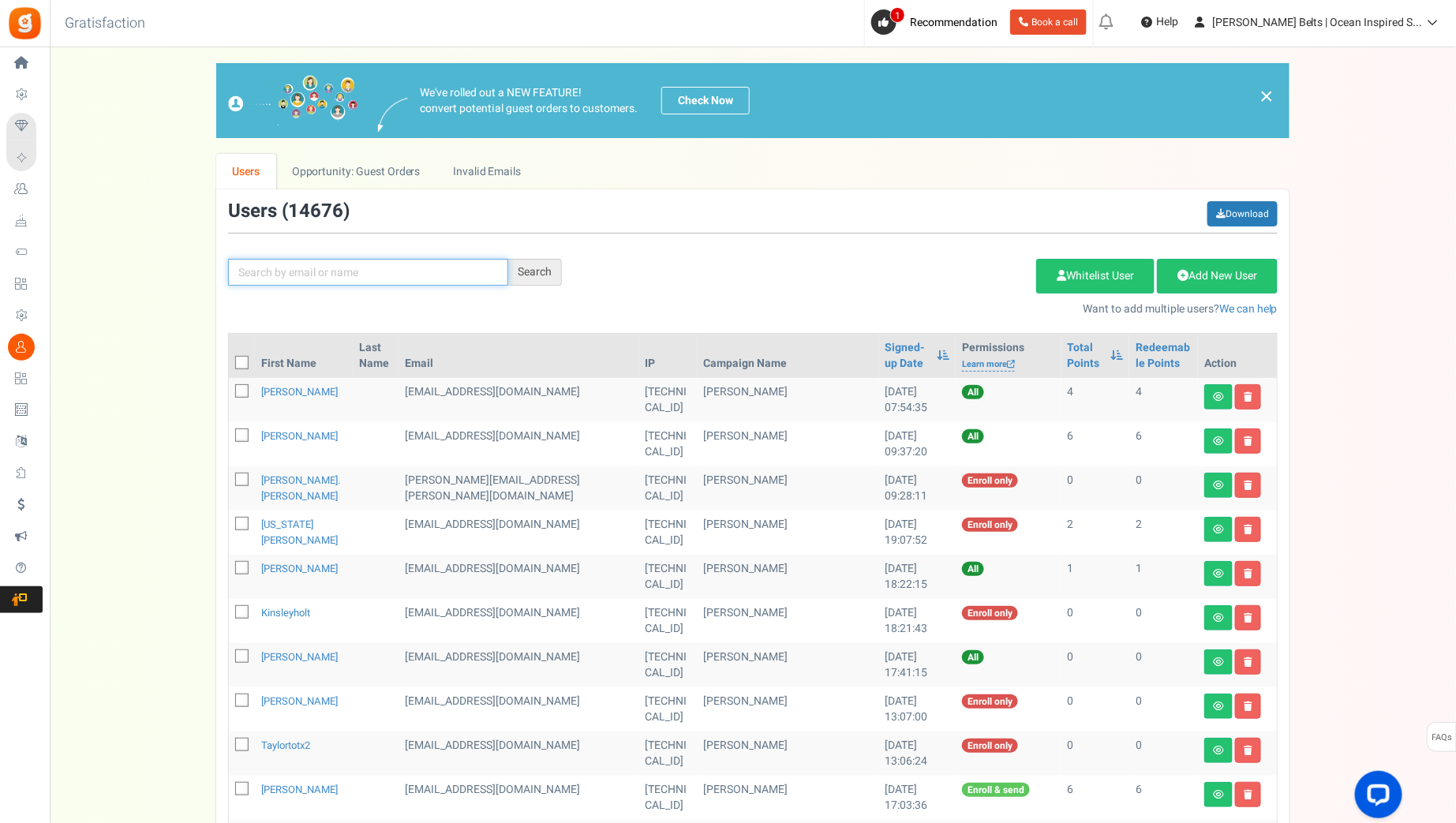
click at [423, 267] on input "text" at bounding box center [368, 272] width 280 height 27
paste input "cindy4ml"
type input "cindy4ml"
click at [534, 272] on div "Search" at bounding box center [534, 272] width 54 height 27
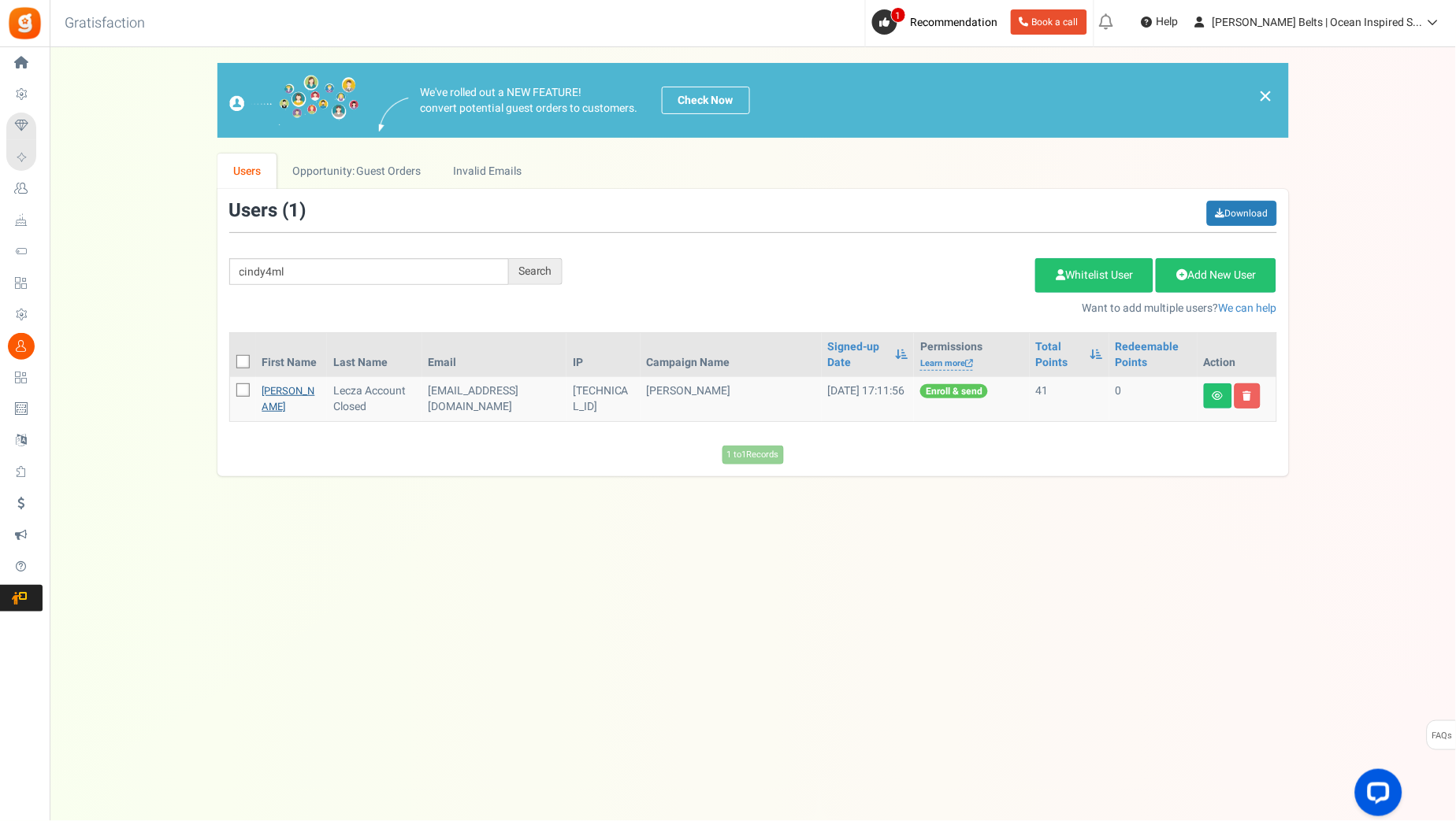
click at [265, 390] on link "Taylor Lecza" at bounding box center [288, 398] width 53 height 31
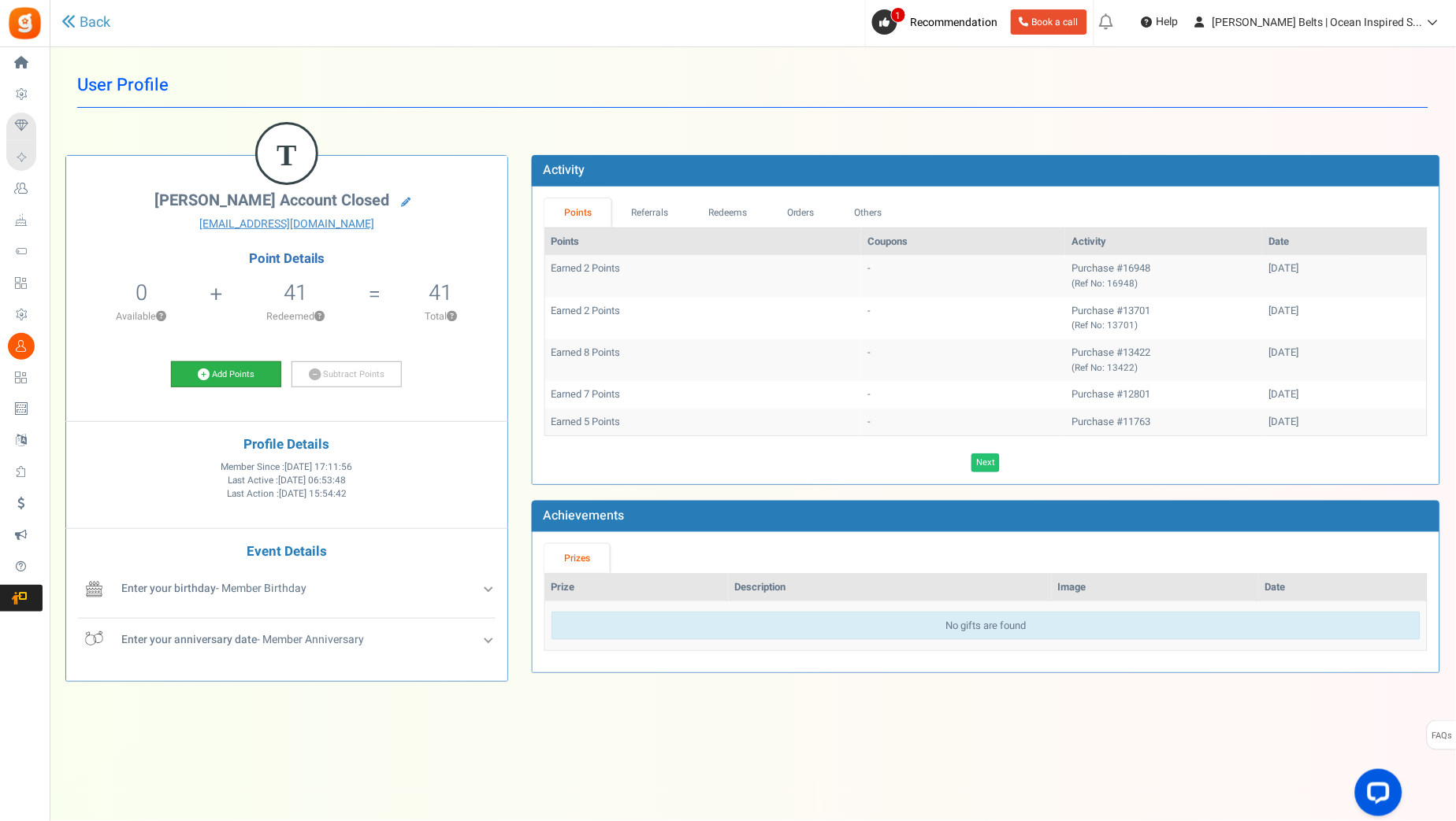
click at [230, 370] on link "Add Points" at bounding box center [226, 374] width 110 height 27
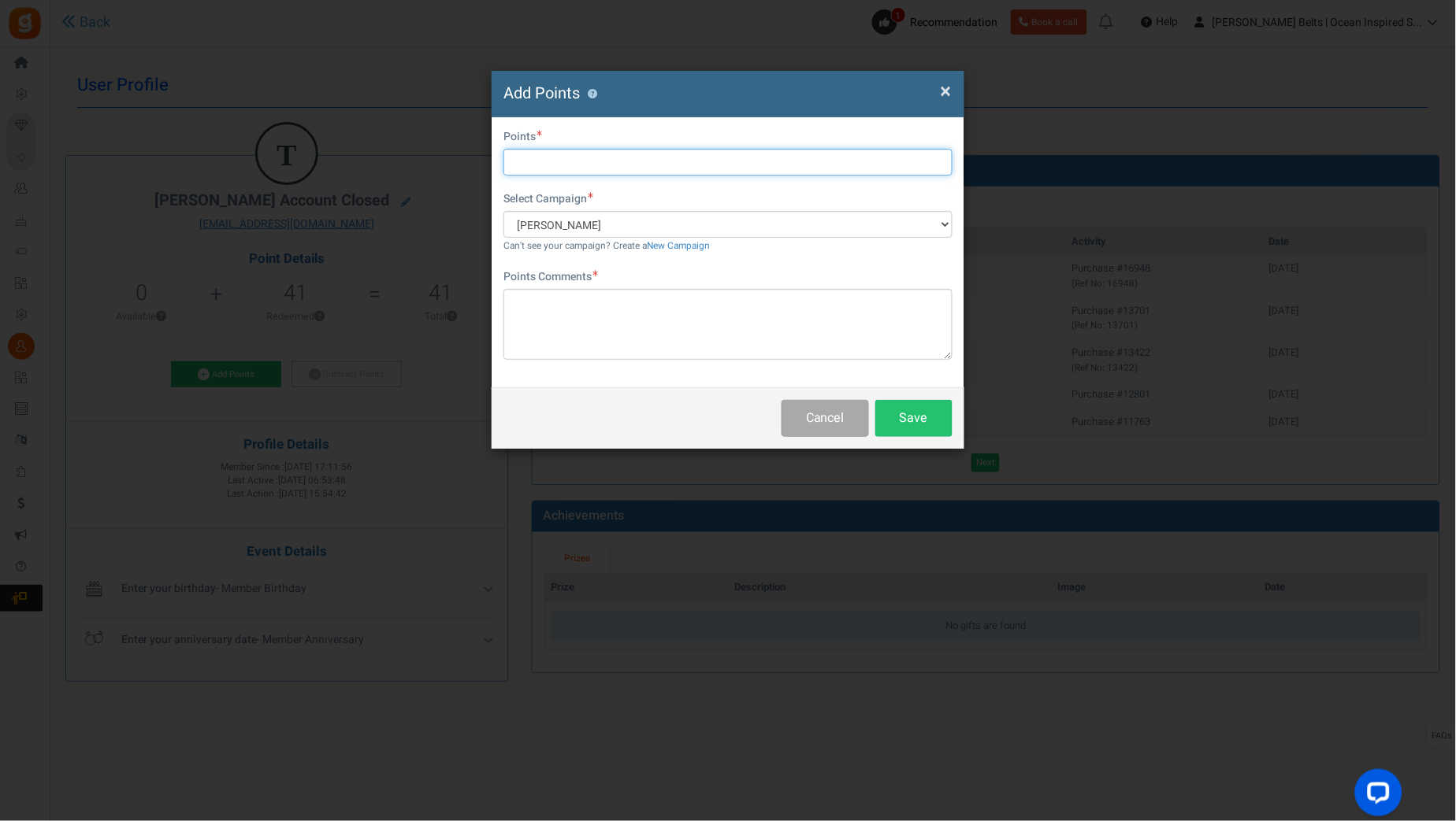
click at [561, 166] on input "text" at bounding box center [727, 161] width 449 height 27
type input "10"
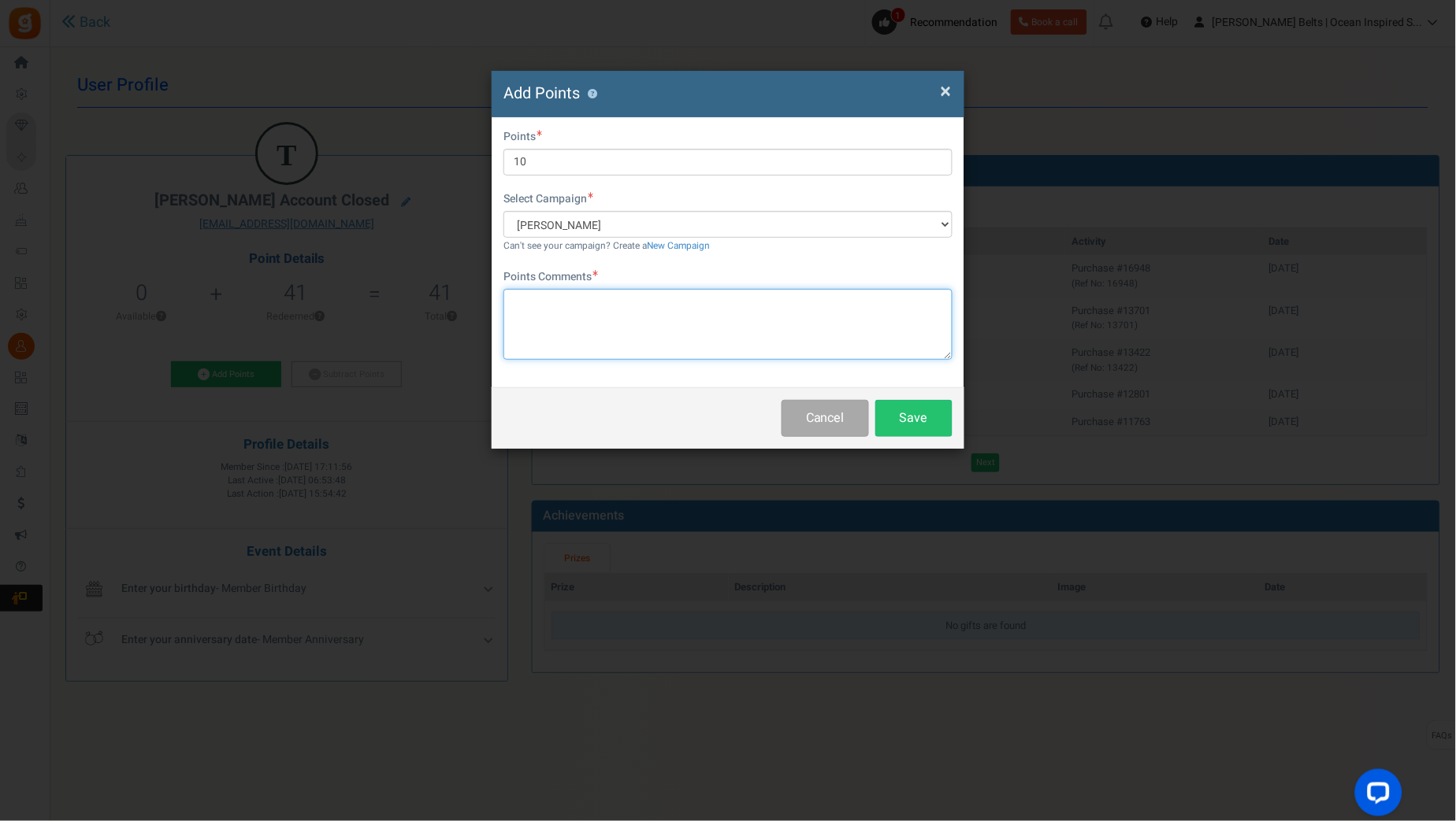
click at [550, 316] on textarea at bounding box center [727, 325] width 449 height 71
paste textarea "$10 Betty Bucks Email Promo 8/31/25-9/7/25 MJ 9.1.25"
type textarea "$10 Betty Bucks Email Promo 8/31/25-9/7/25 MJ 9.1.25"
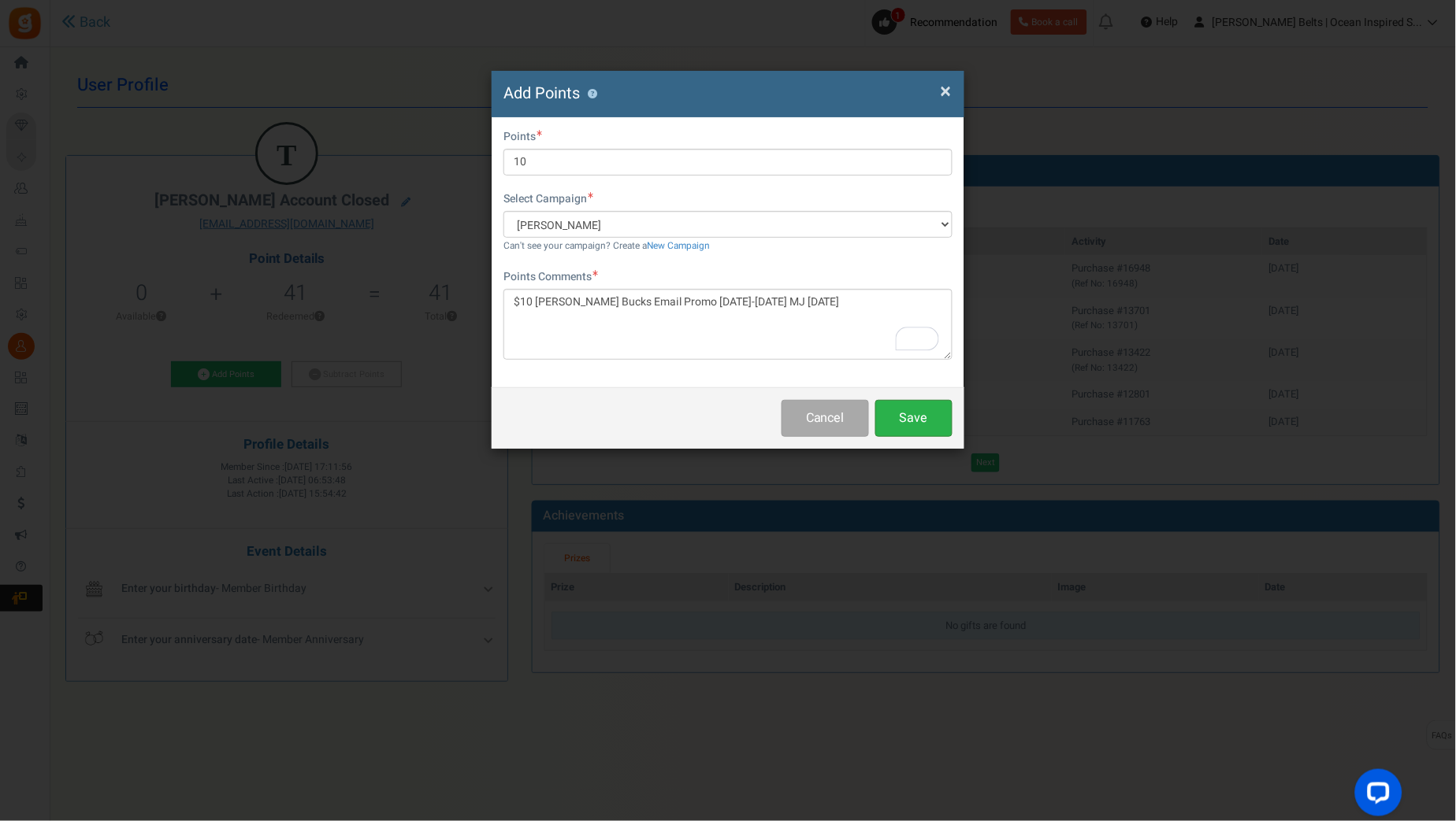
click at [904, 422] on button "Save" at bounding box center [914, 419] width 77 height 37
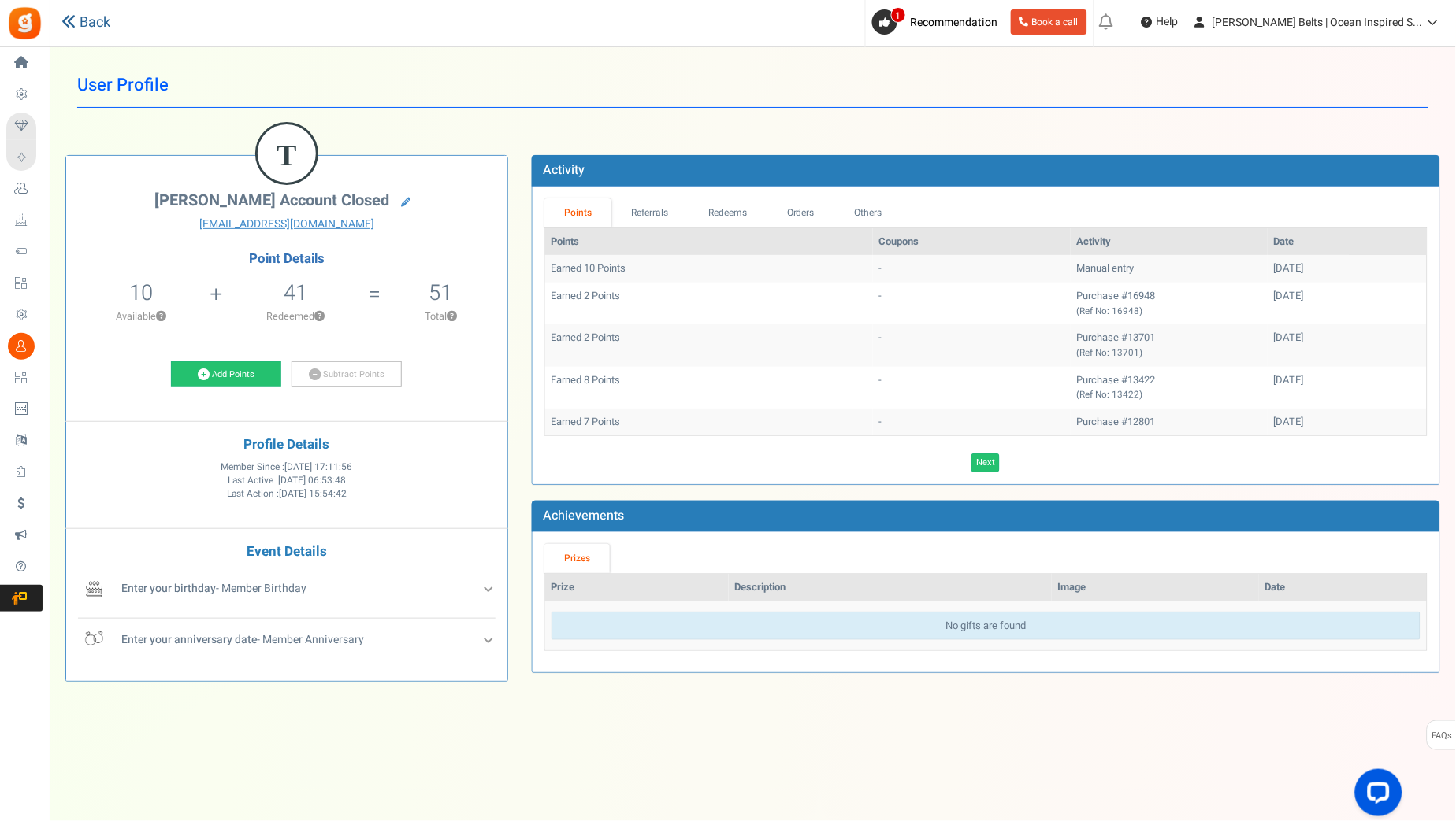
click at [86, 19] on link "Back" at bounding box center [85, 22] width 49 height 20
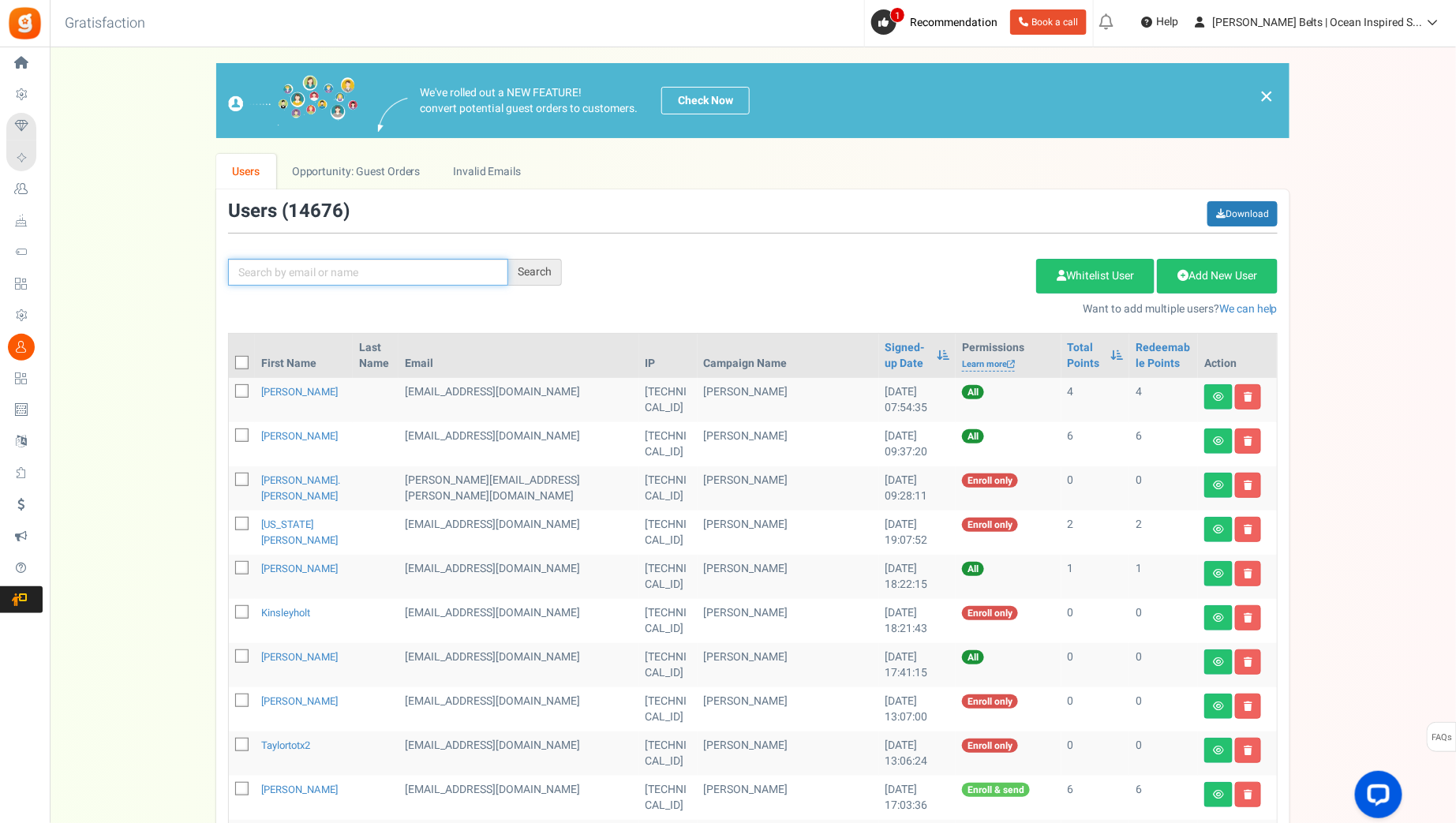
click at [345, 276] on input "text" at bounding box center [368, 272] width 280 height 27
paste input "aussishepherd1"
type input "aussishepherd1"
click at [523, 260] on div "Search" at bounding box center [534, 272] width 54 height 27
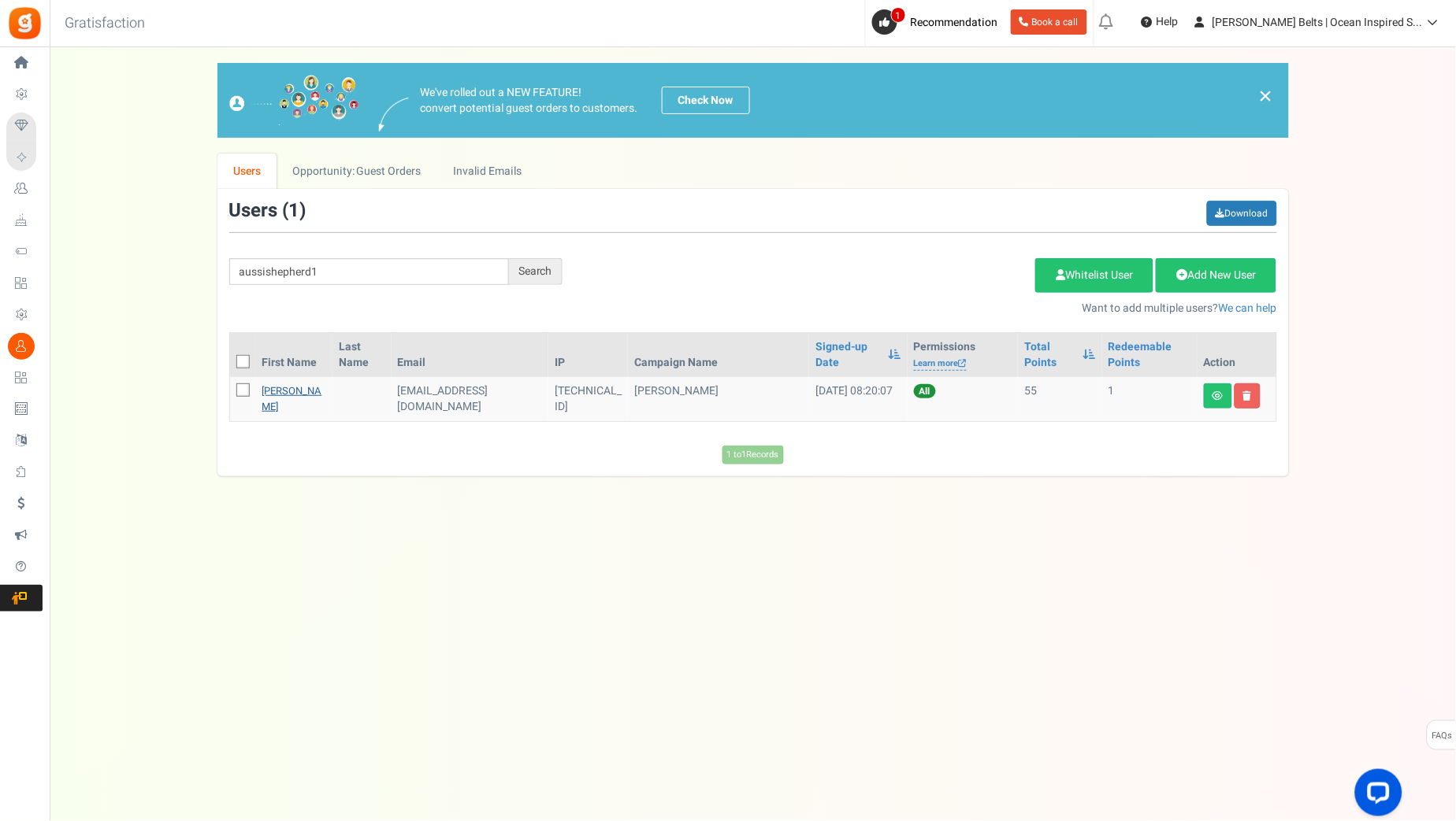
click at [272, 398] on link "Elizabeth A Lockwood" at bounding box center [292, 398] width 60 height 31
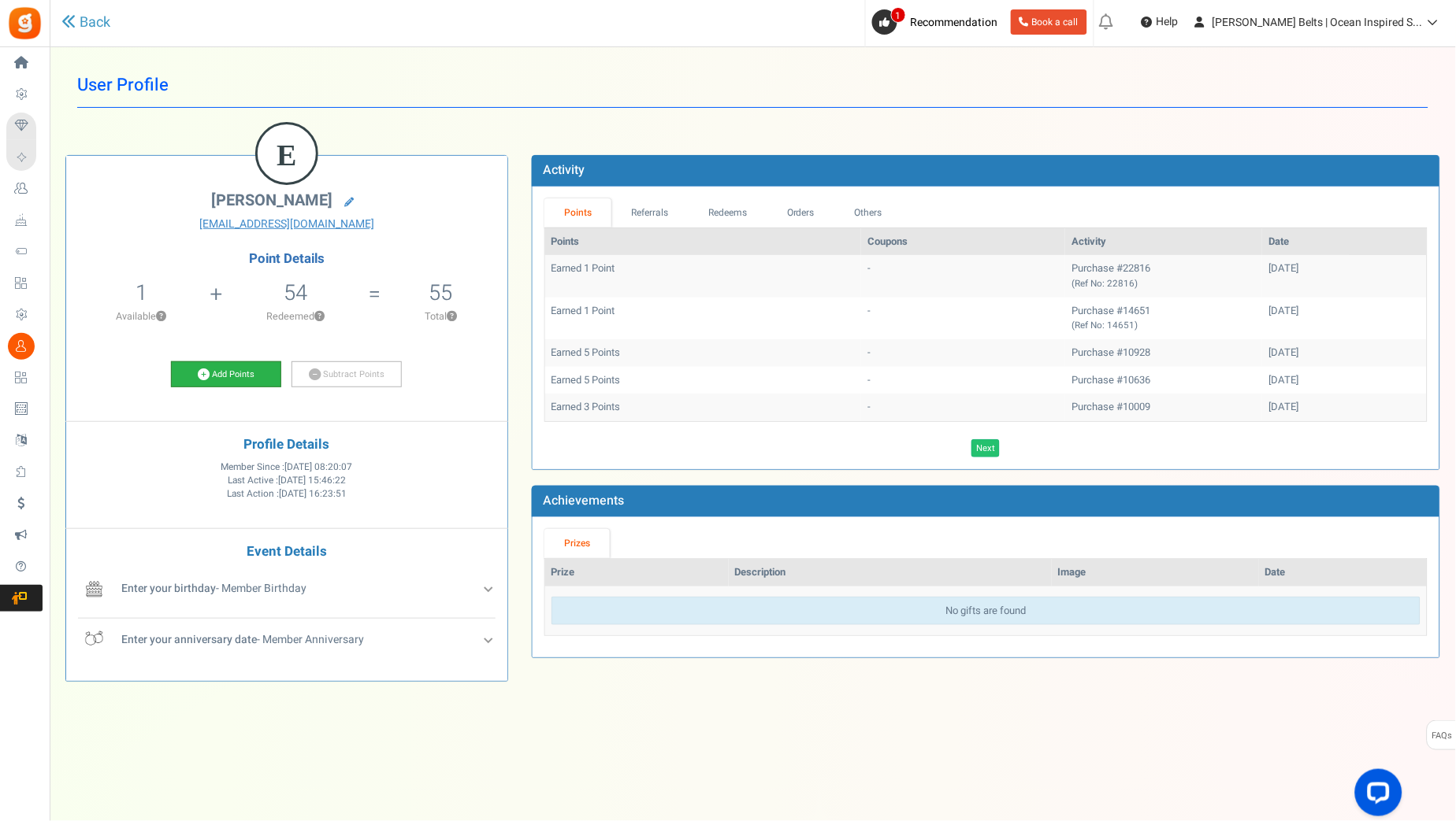
click at [235, 370] on link "Add Points" at bounding box center [226, 374] width 110 height 27
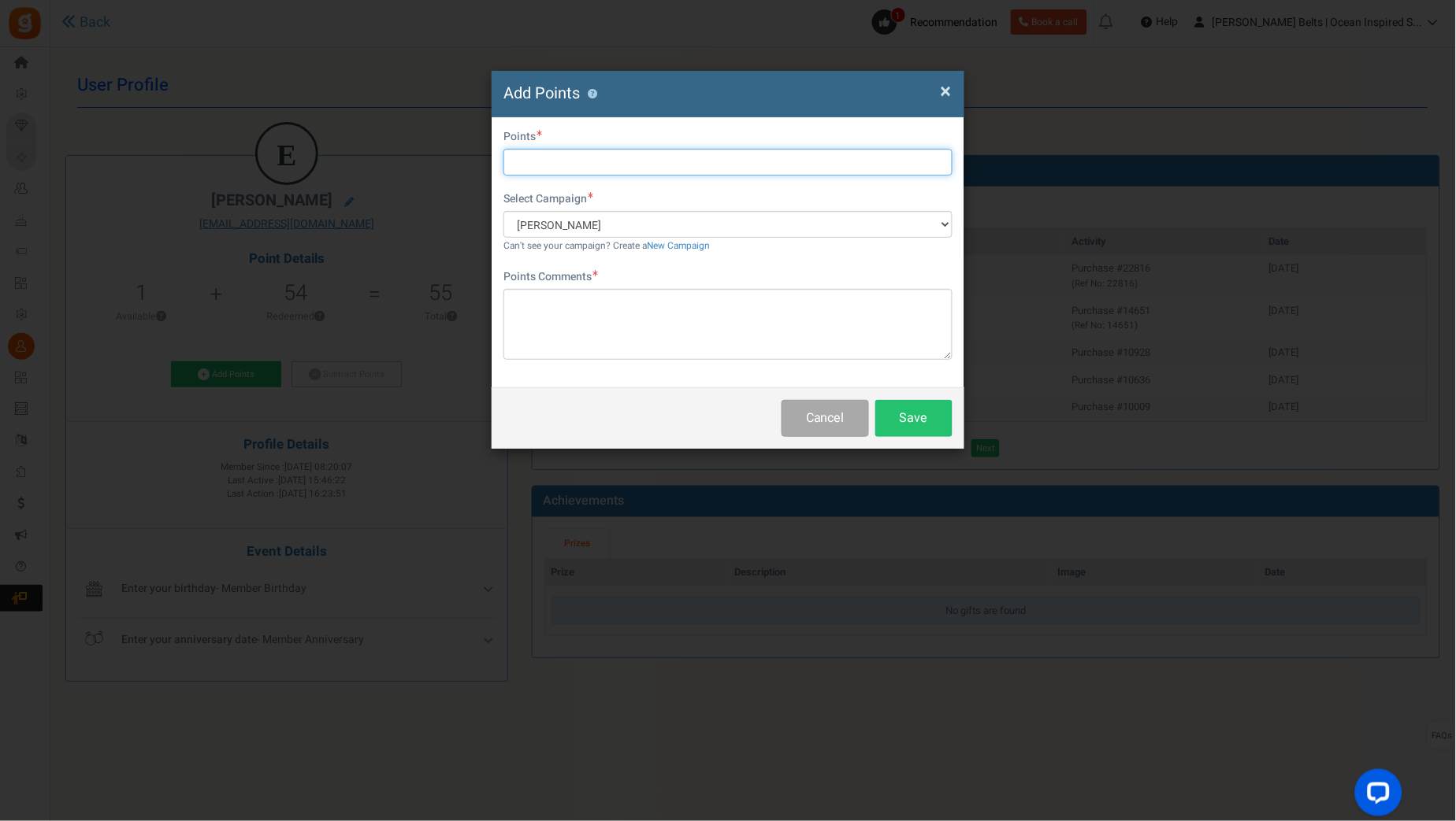
click at [539, 173] on input "text" at bounding box center [727, 161] width 449 height 27
type input "10"
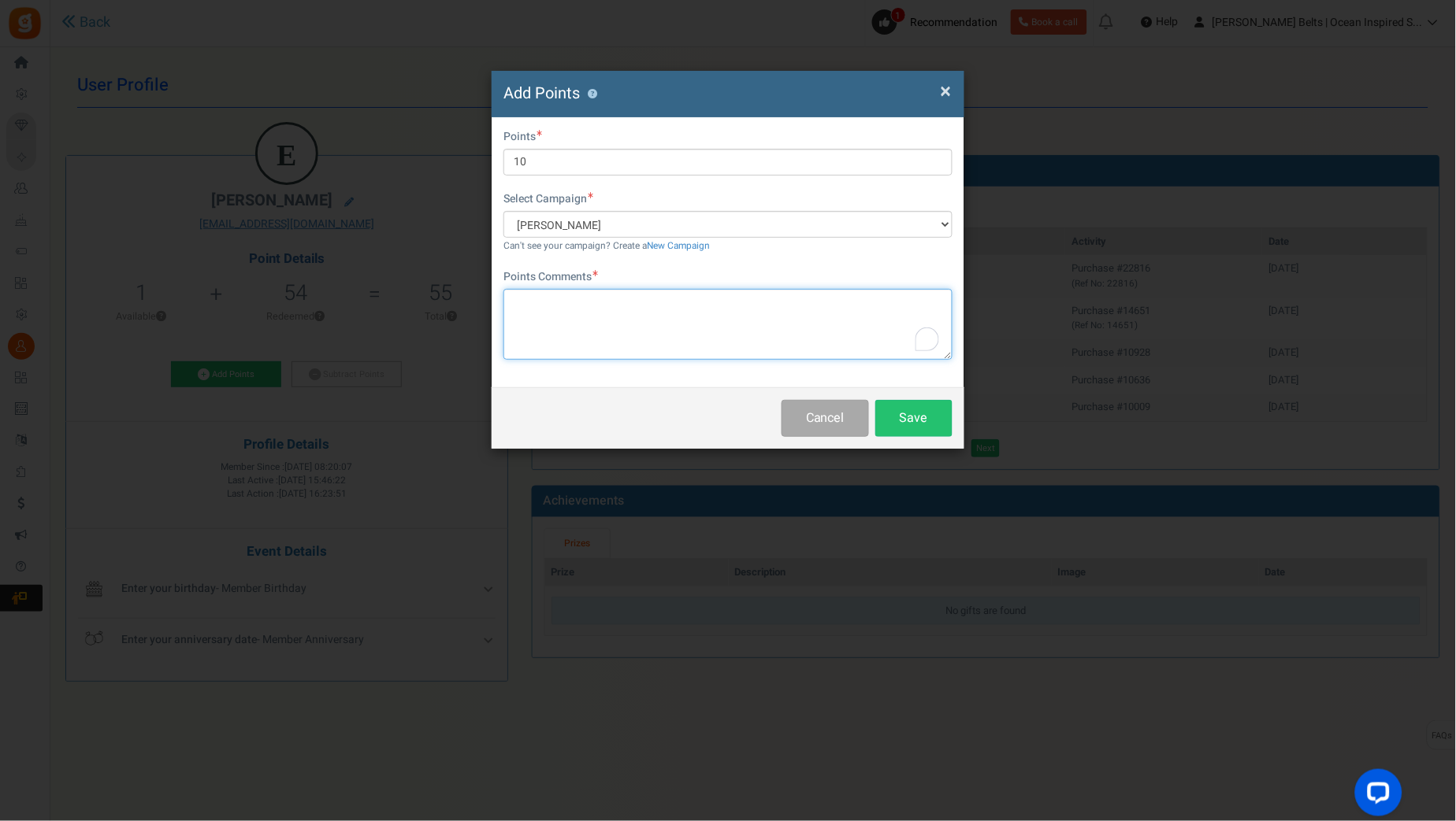
click at [690, 306] on textarea "To enrich screen reader interactions, please activate Accessibility in Grammarl…" at bounding box center [727, 325] width 449 height 71
paste textarea "$10 Betty Bucks Email Promo 8/31/25-9/7/25 MJ 9.1.25"
type textarea "$10 Betty Bucks Email Promo 8/31/25-9/7/25 MJ 9.1.25"
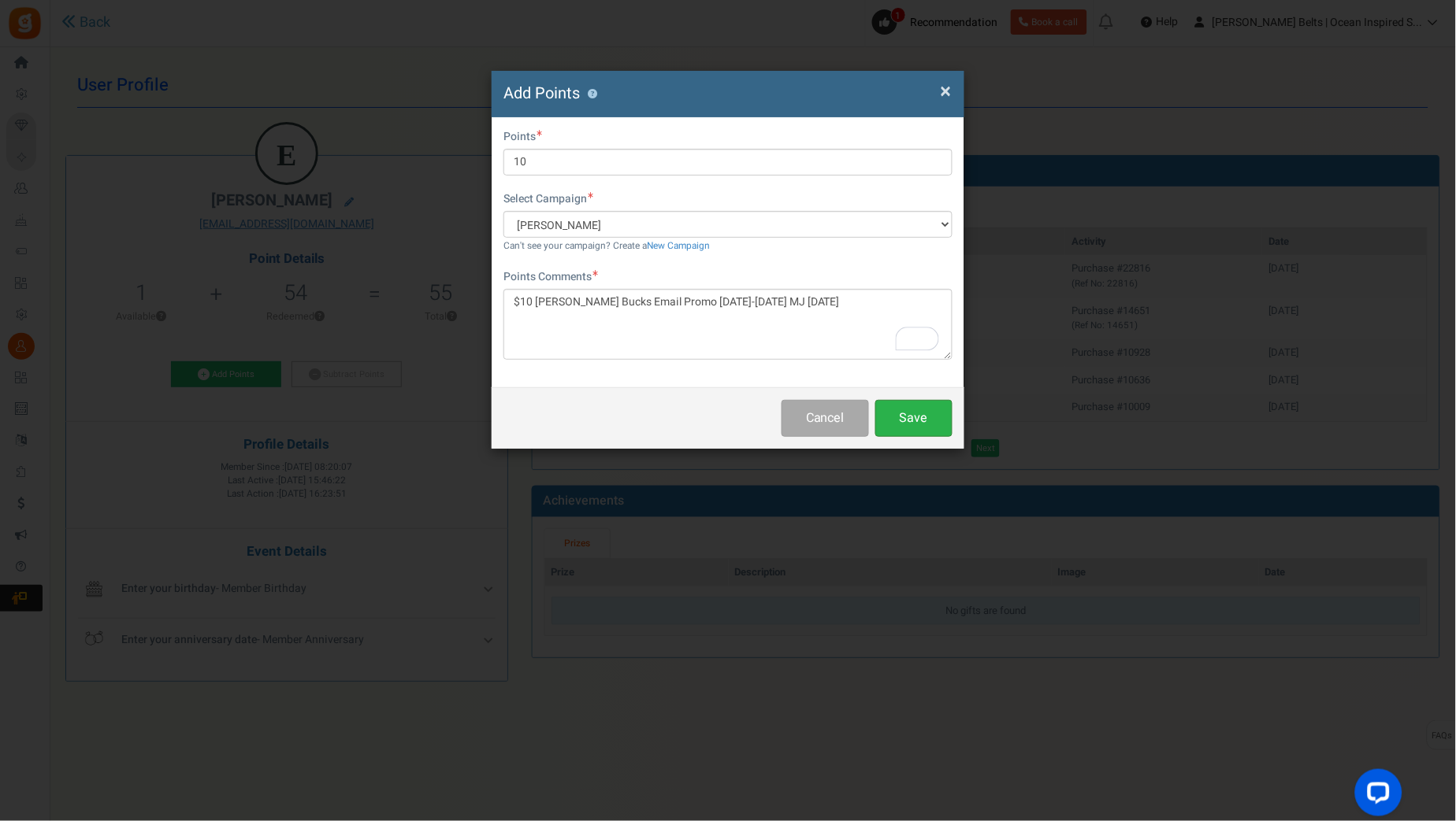
click at [941, 429] on button "Save" at bounding box center [914, 419] width 77 height 37
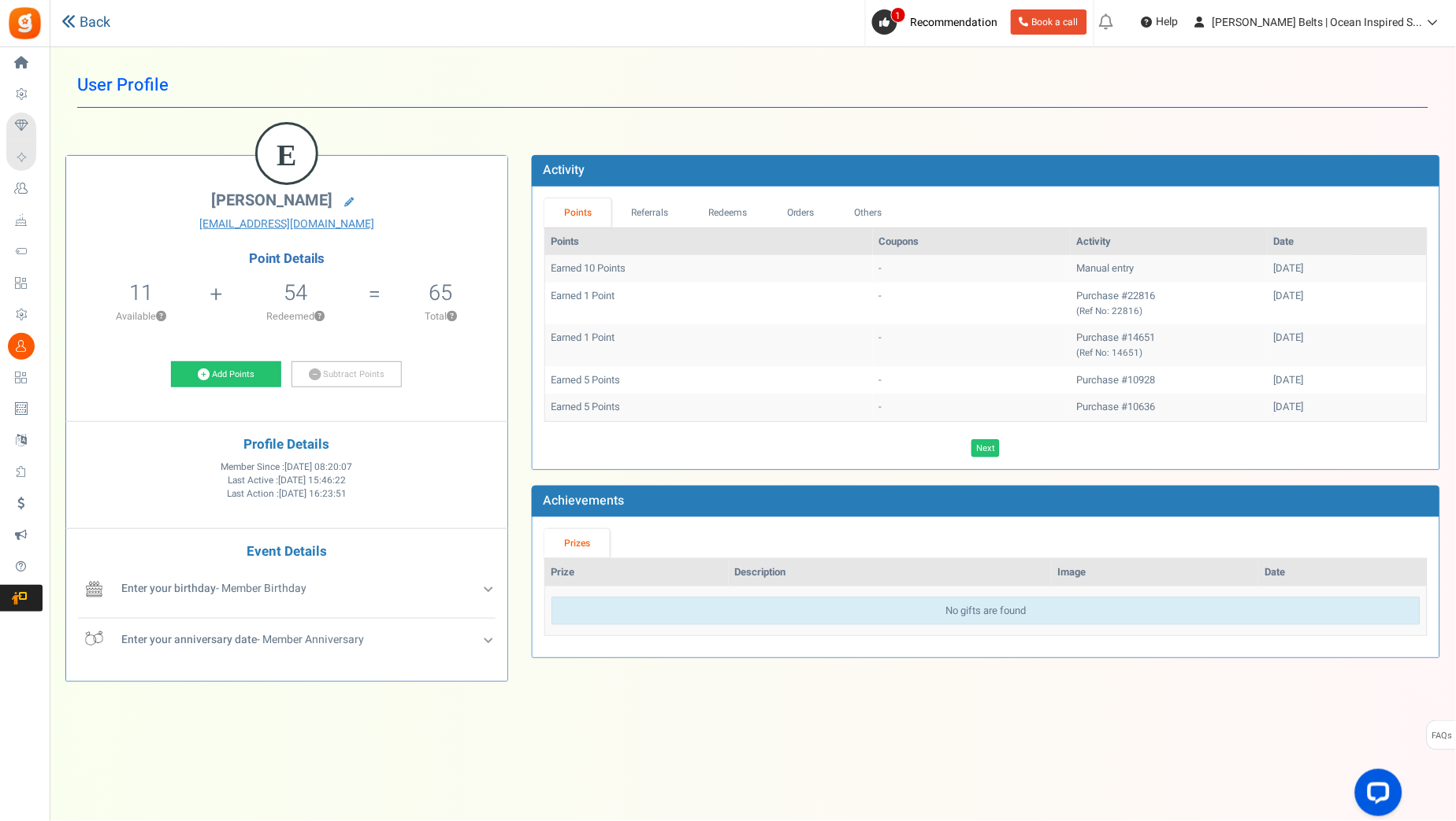
click at [99, 22] on link "Back" at bounding box center [85, 22] width 49 height 20
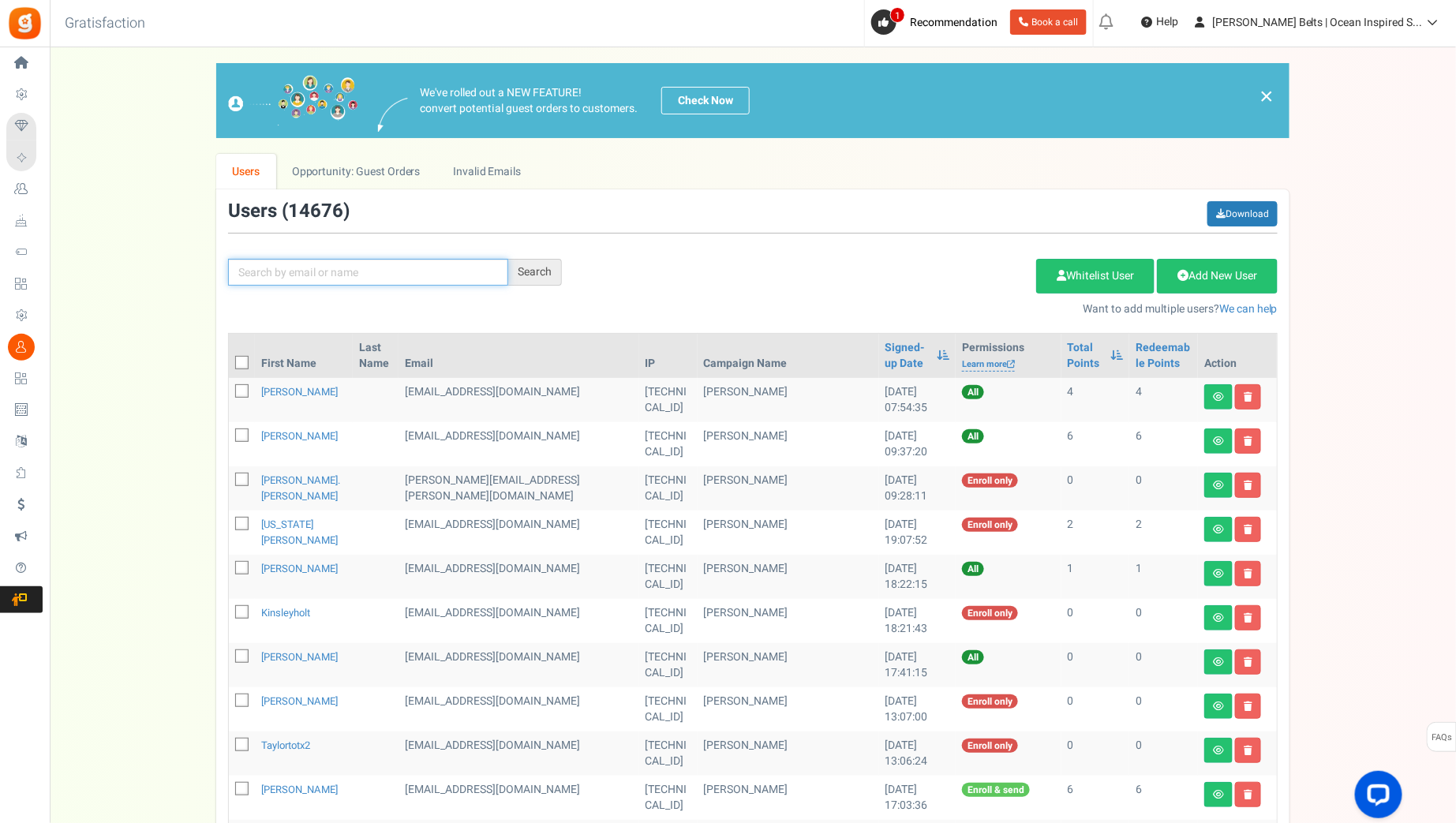
click at [423, 259] on input "text" at bounding box center [368, 272] width 280 height 27
paste input "clem9"
type input "clem9"
click at [536, 274] on div "Search" at bounding box center [534, 272] width 54 height 27
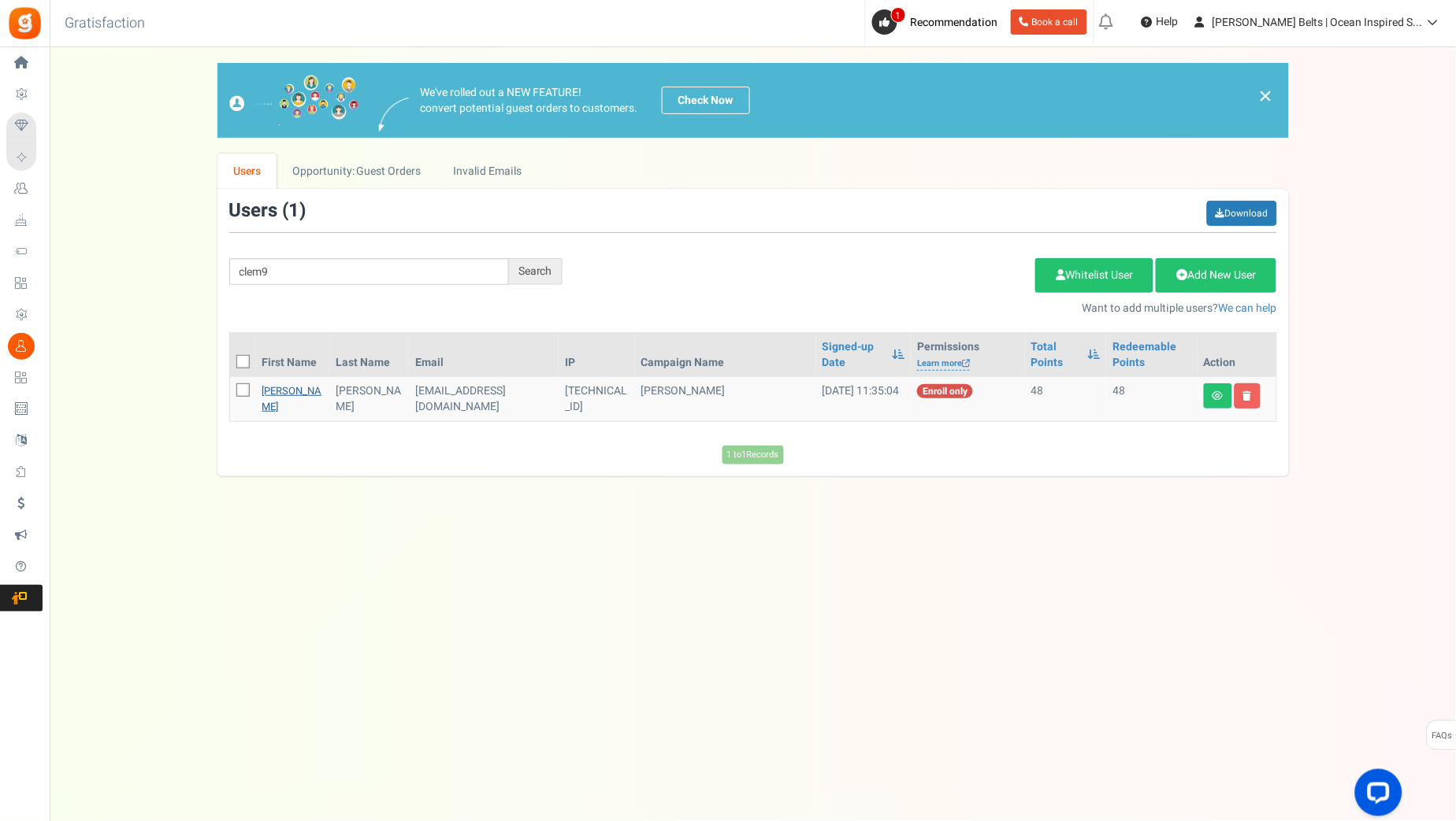
click at [276, 391] on link "Jillian" at bounding box center [292, 398] width 60 height 31
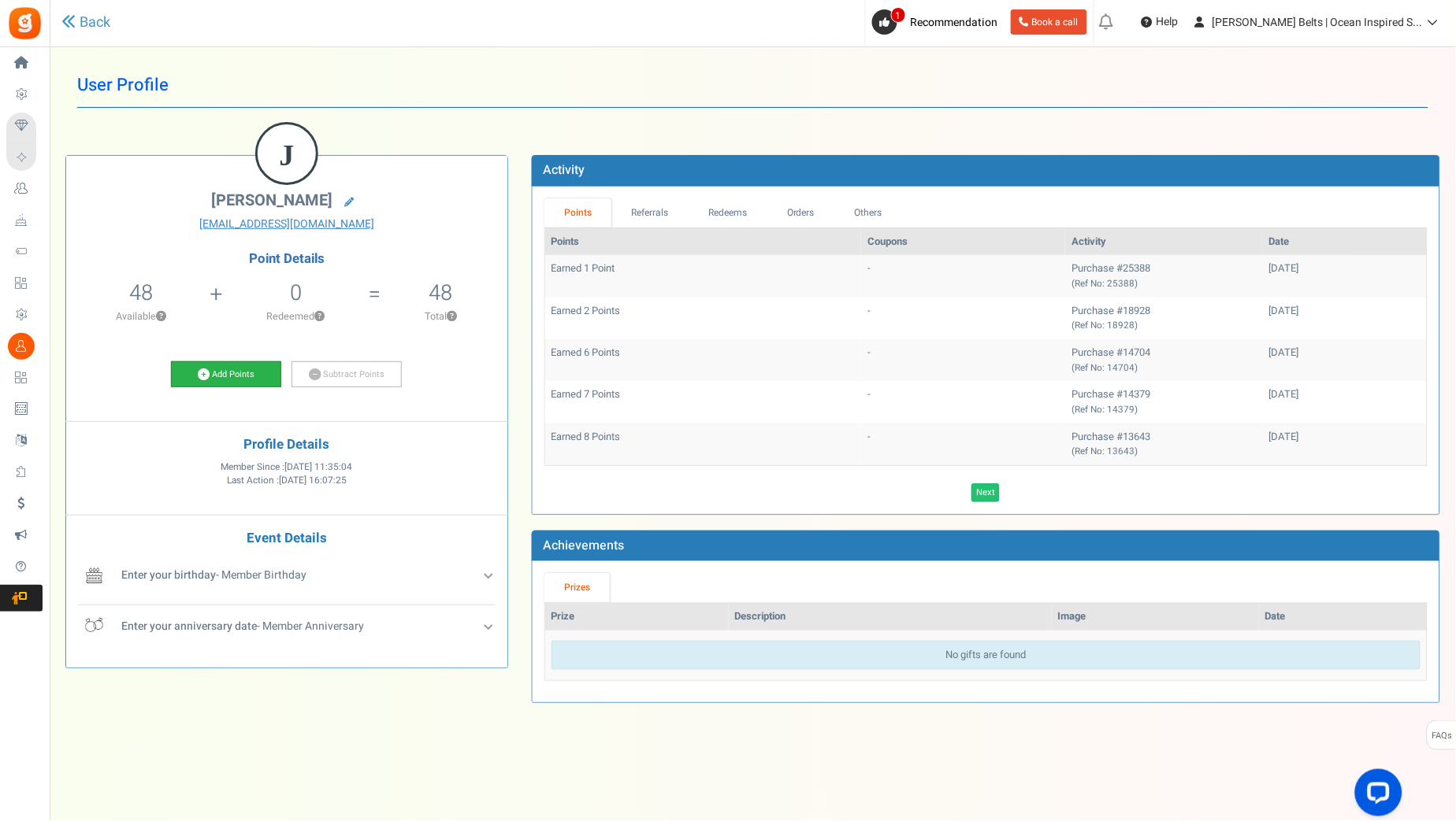
click at [252, 371] on link "Add Points" at bounding box center [226, 374] width 110 height 27
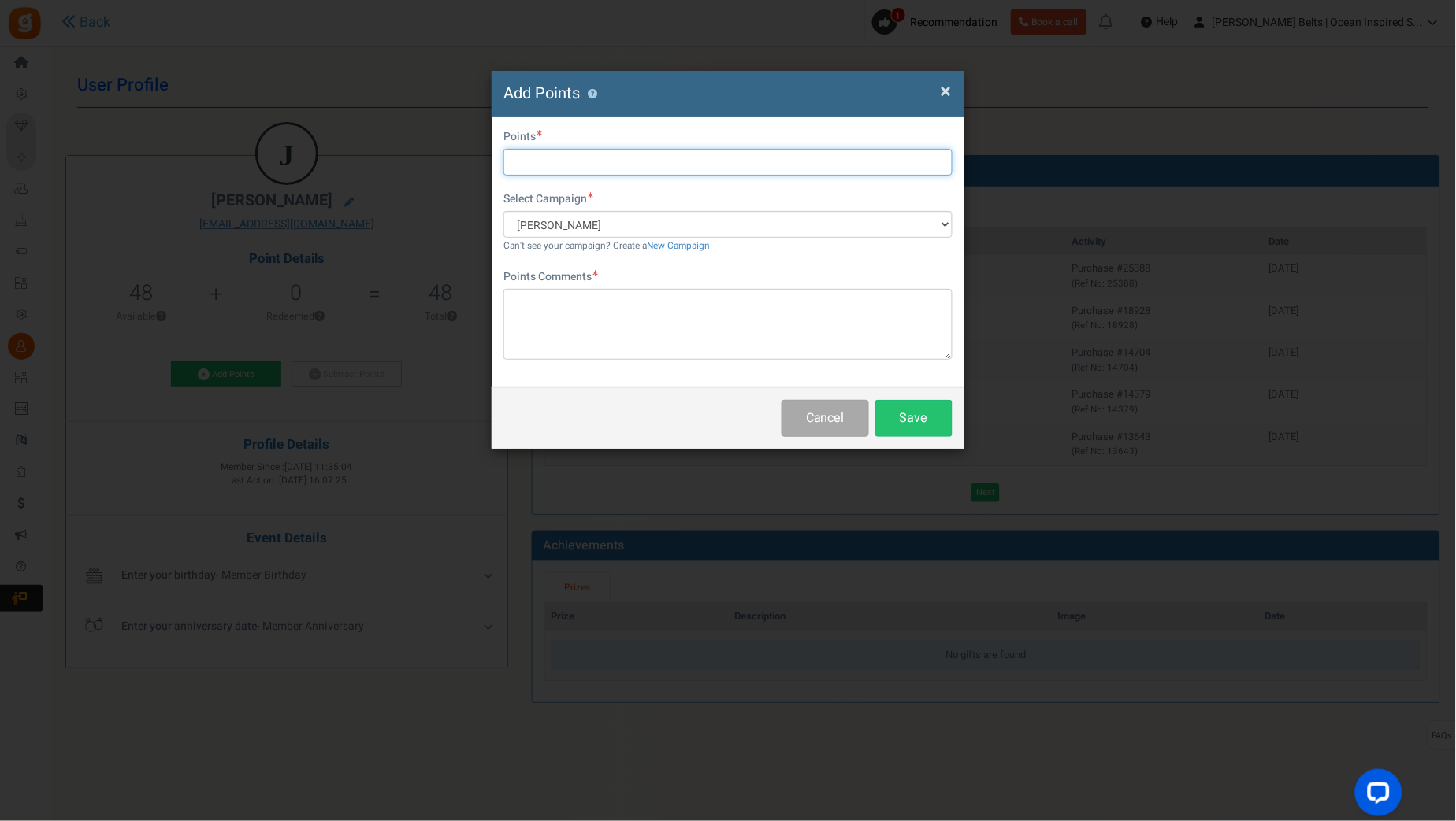
click at [621, 165] on input "text" at bounding box center [727, 161] width 449 height 27
type input "10"
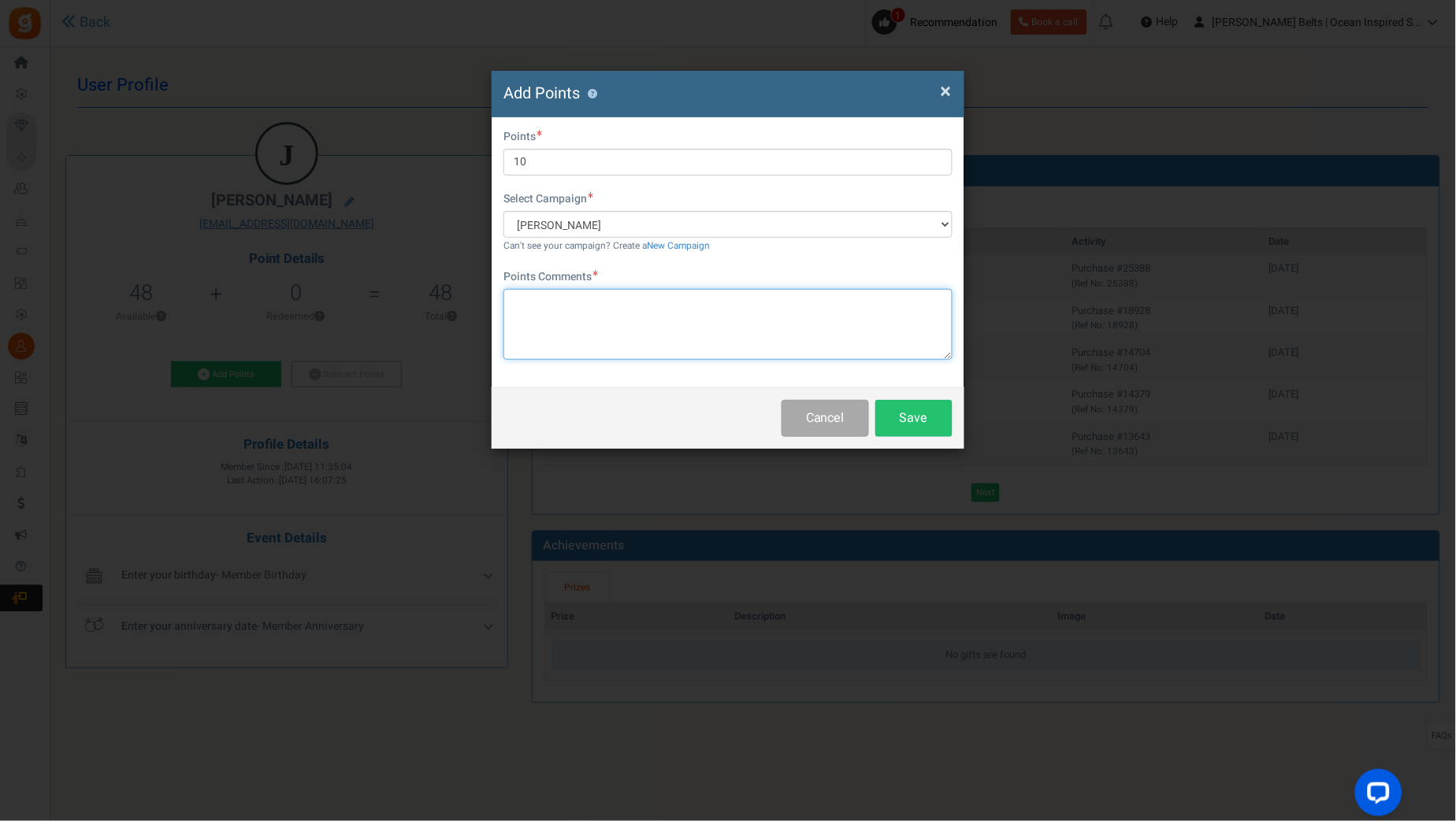
click at [587, 323] on textarea at bounding box center [727, 325] width 449 height 71
paste textarea "$10 Betty Bucks Email Promo 8/31/25-9/7/25 MJ 9.1.25"
type textarea "$10 Betty Bucks Email Promo 8/31/25-9/7/25 MJ 9.1.25"
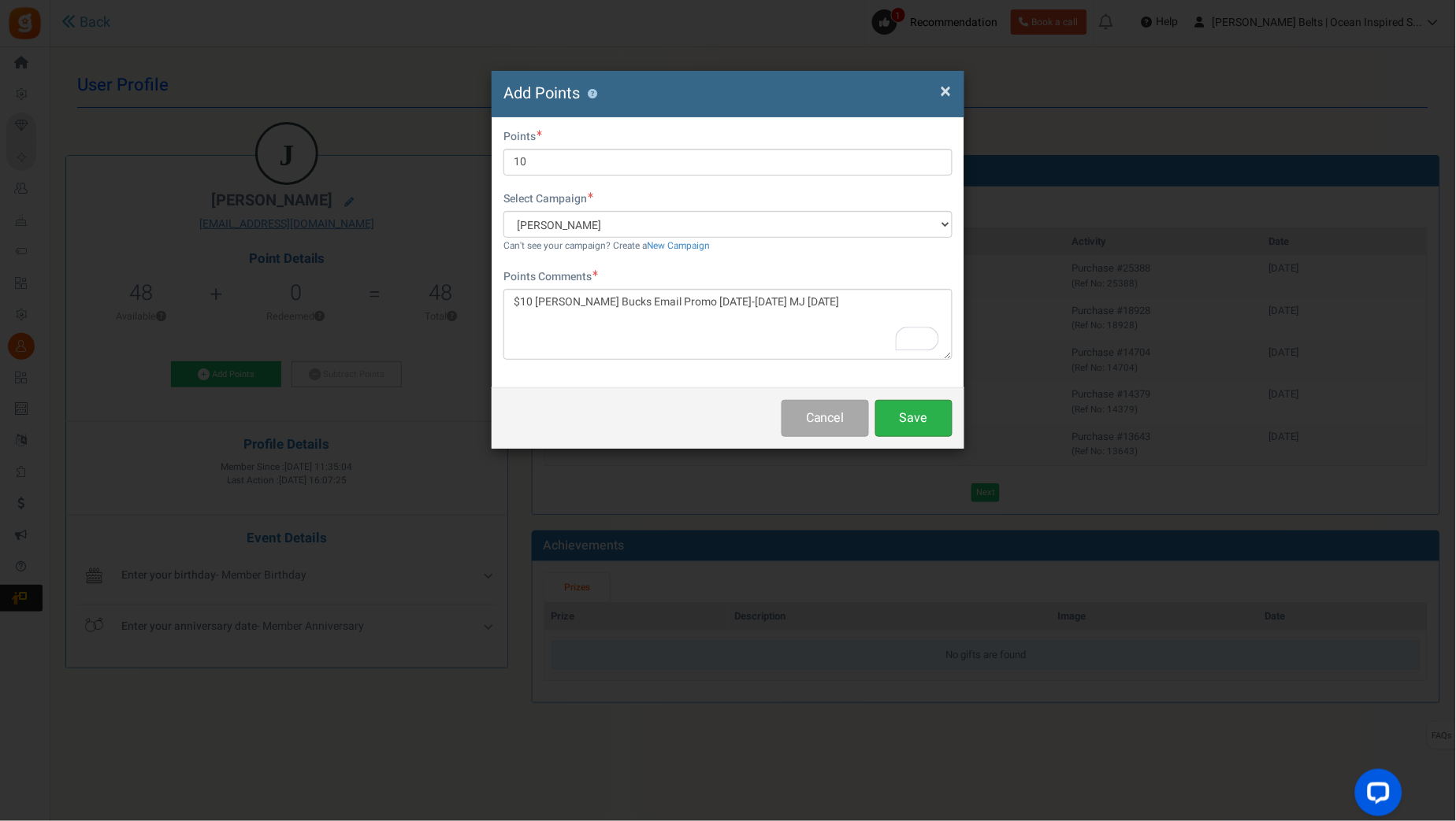
click at [890, 428] on button "Save" at bounding box center [914, 419] width 77 height 37
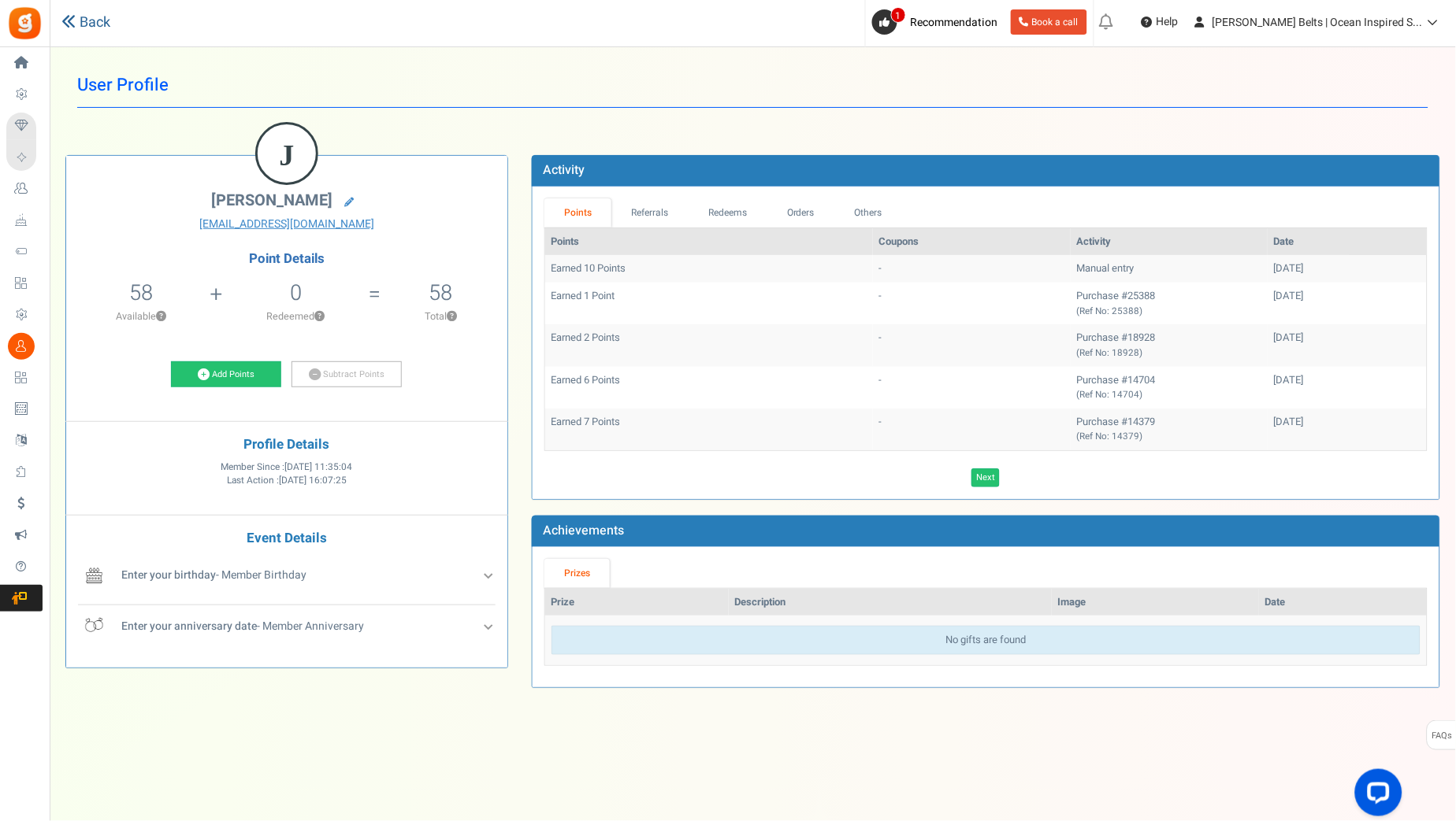
click at [93, 24] on link "Back" at bounding box center [85, 22] width 49 height 20
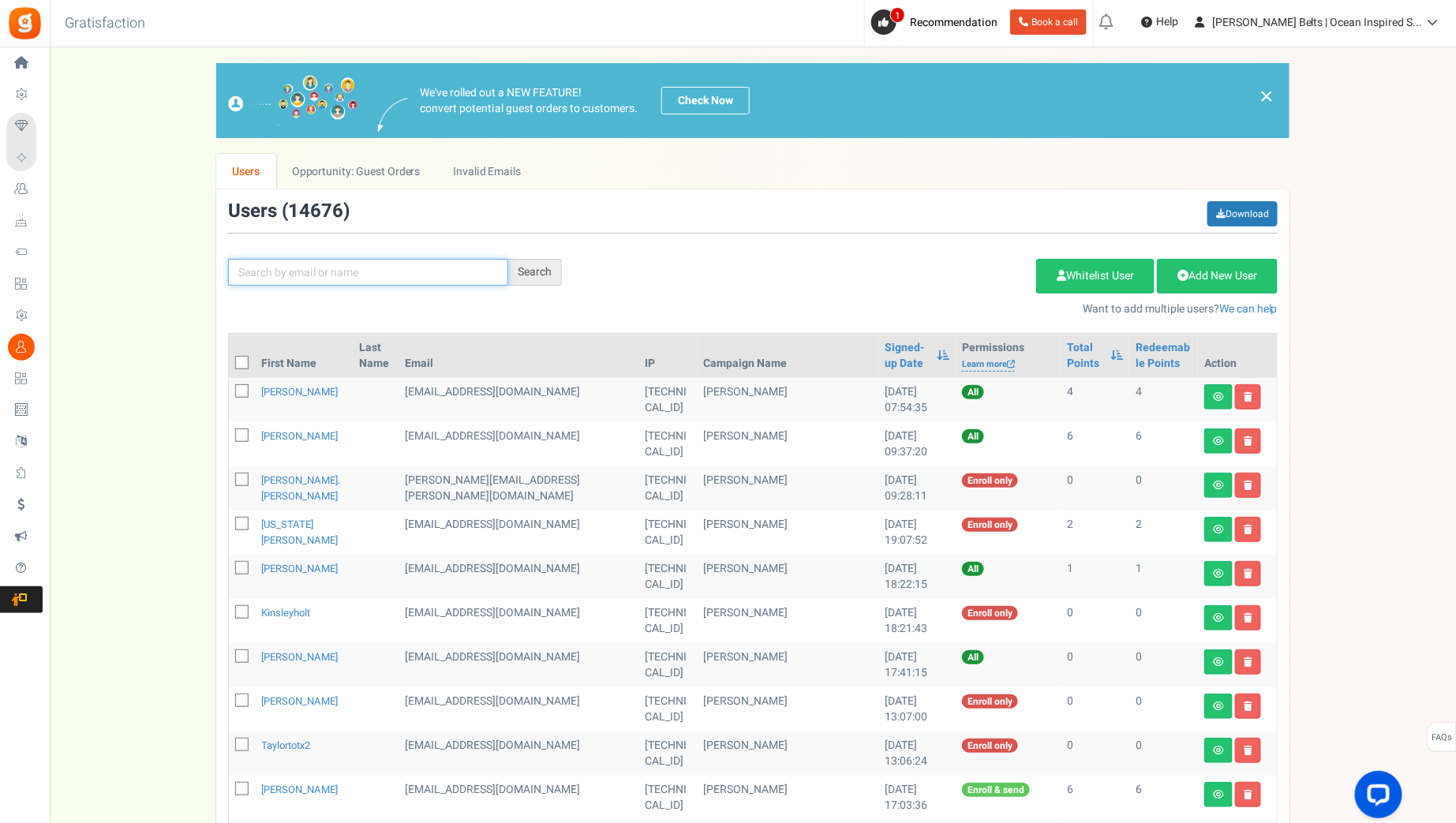
click at [329, 271] on input "text" at bounding box center [368, 272] width 280 height 27
paste input "kitty"
type input "kitty"
click at [556, 269] on div "Search" at bounding box center [534, 272] width 54 height 27
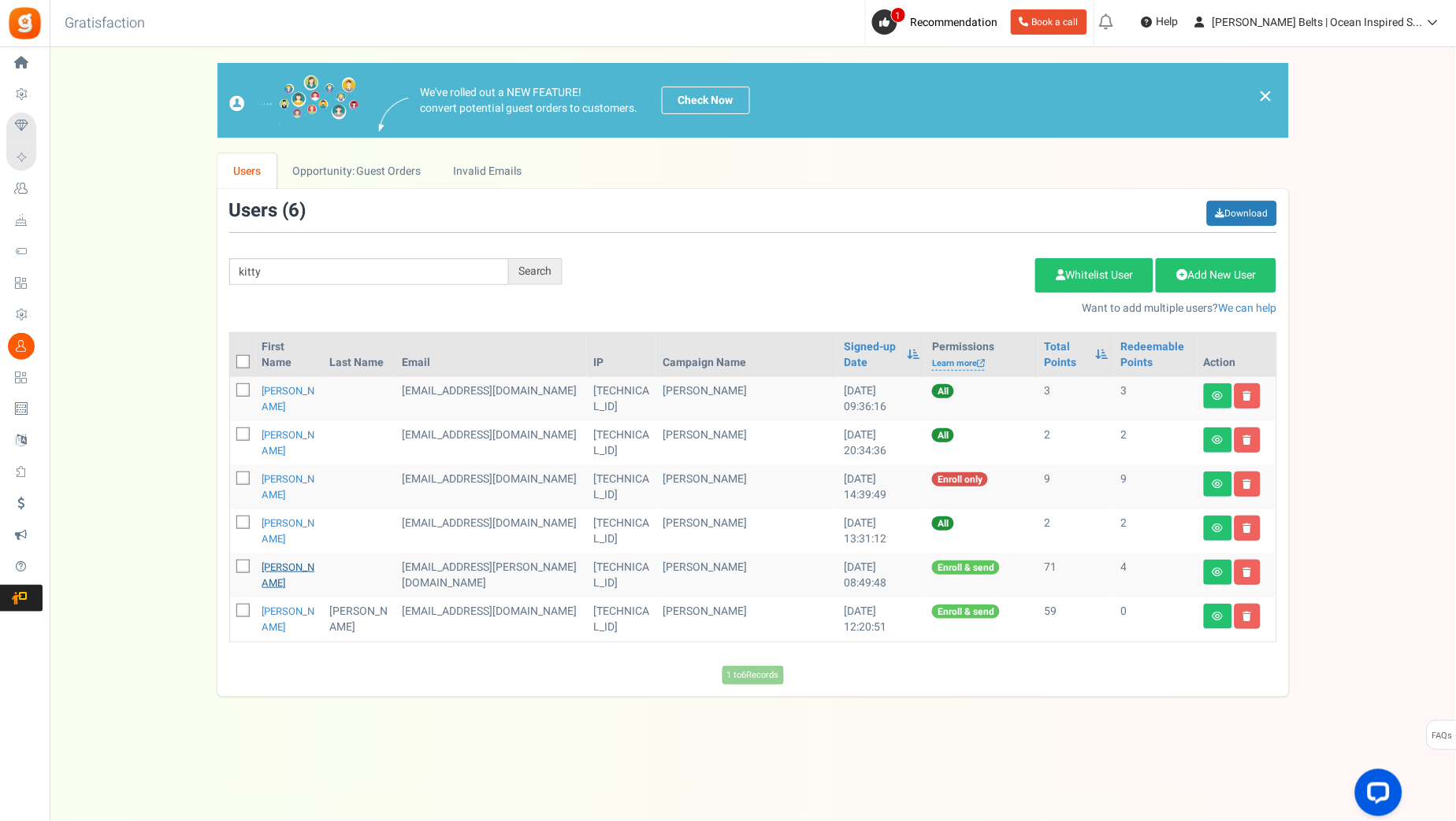
click at [303, 577] on link "Kathleen M O'Reilly" at bounding box center [288, 575] width 53 height 31
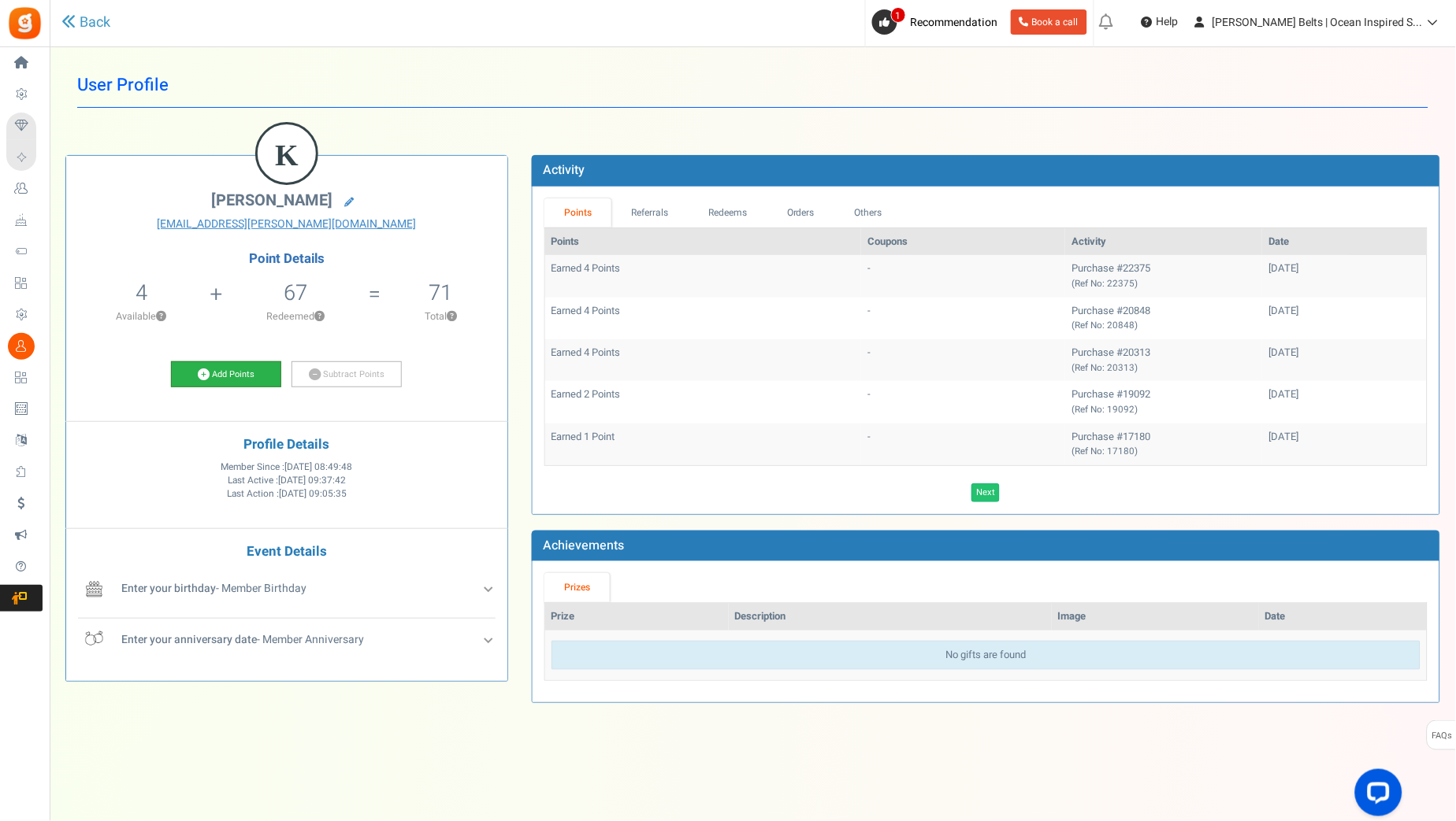
click at [256, 372] on link "Add Points" at bounding box center [226, 374] width 110 height 27
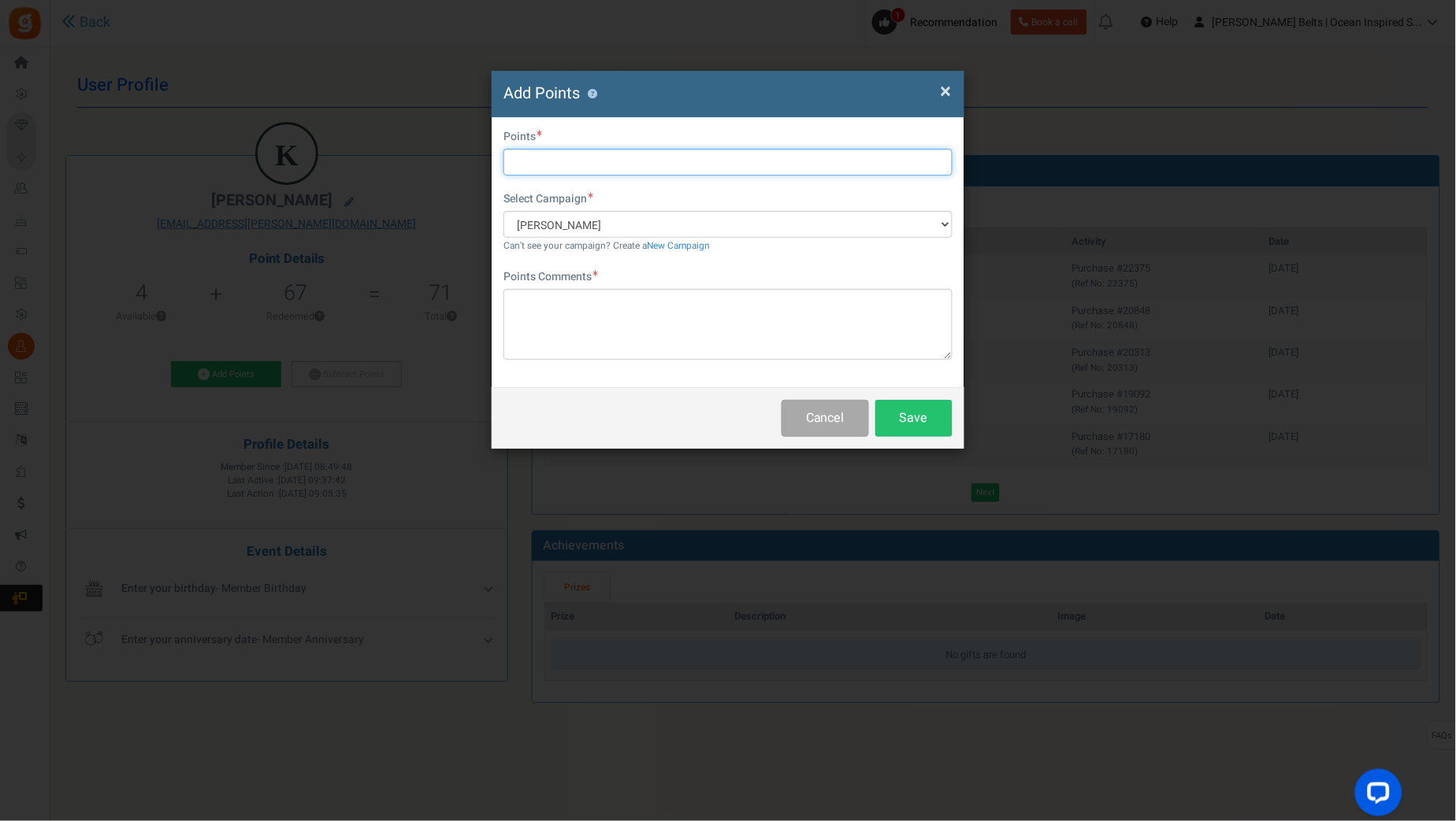
click at [567, 168] on input "text" at bounding box center [727, 161] width 449 height 27
type input "10"
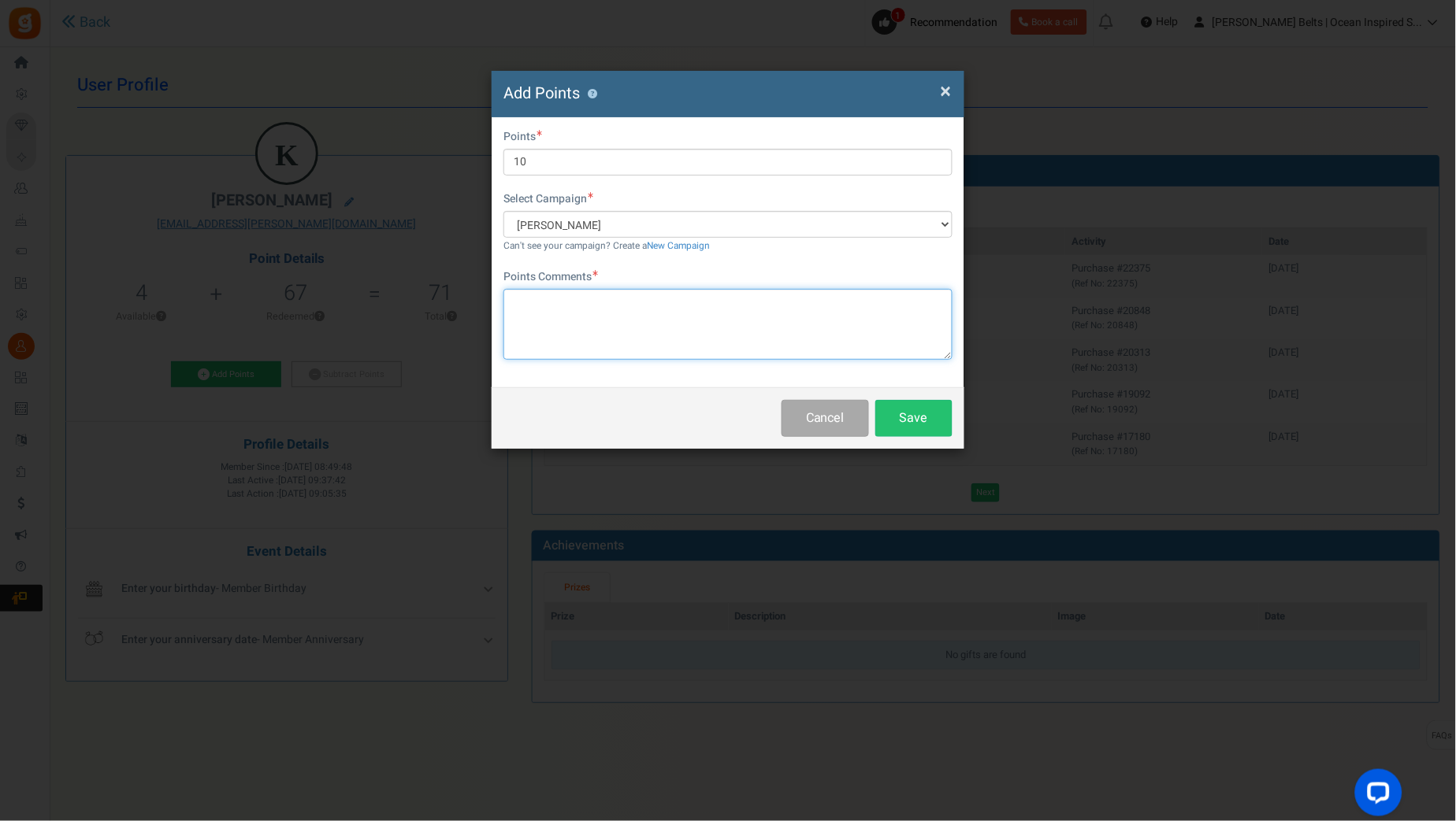
click at [590, 316] on textarea at bounding box center [727, 325] width 449 height 71
paste textarea "$10 [PERSON_NAME] Bucks Email Promo [DATE]-[DATE] MJ [DATE]"
type textarea "$10 [PERSON_NAME] Bucks Email Promo [DATE]-[DATE] MJ [DATE]"
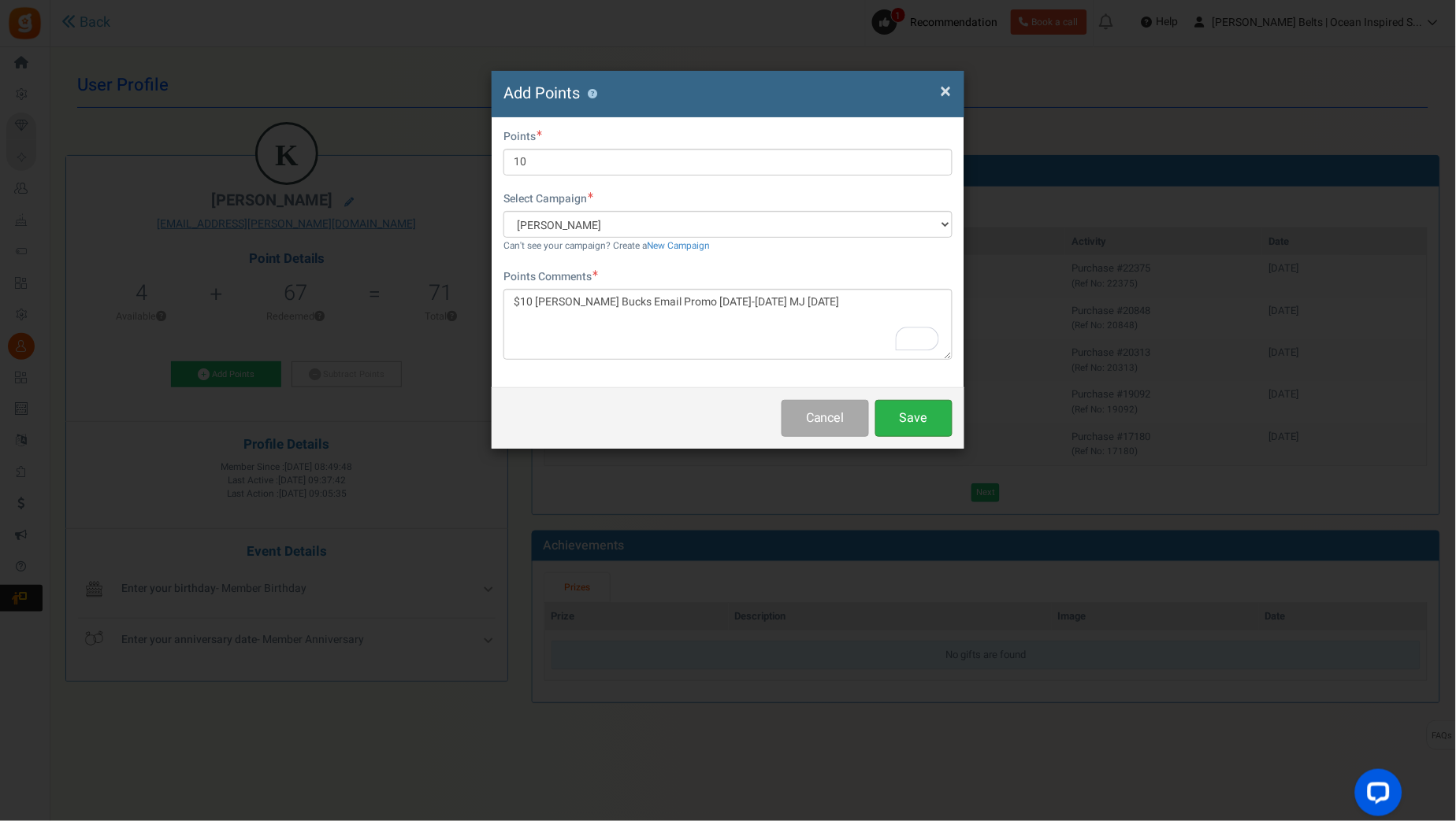
click at [922, 420] on button "Save" at bounding box center [914, 419] width 77 height 37
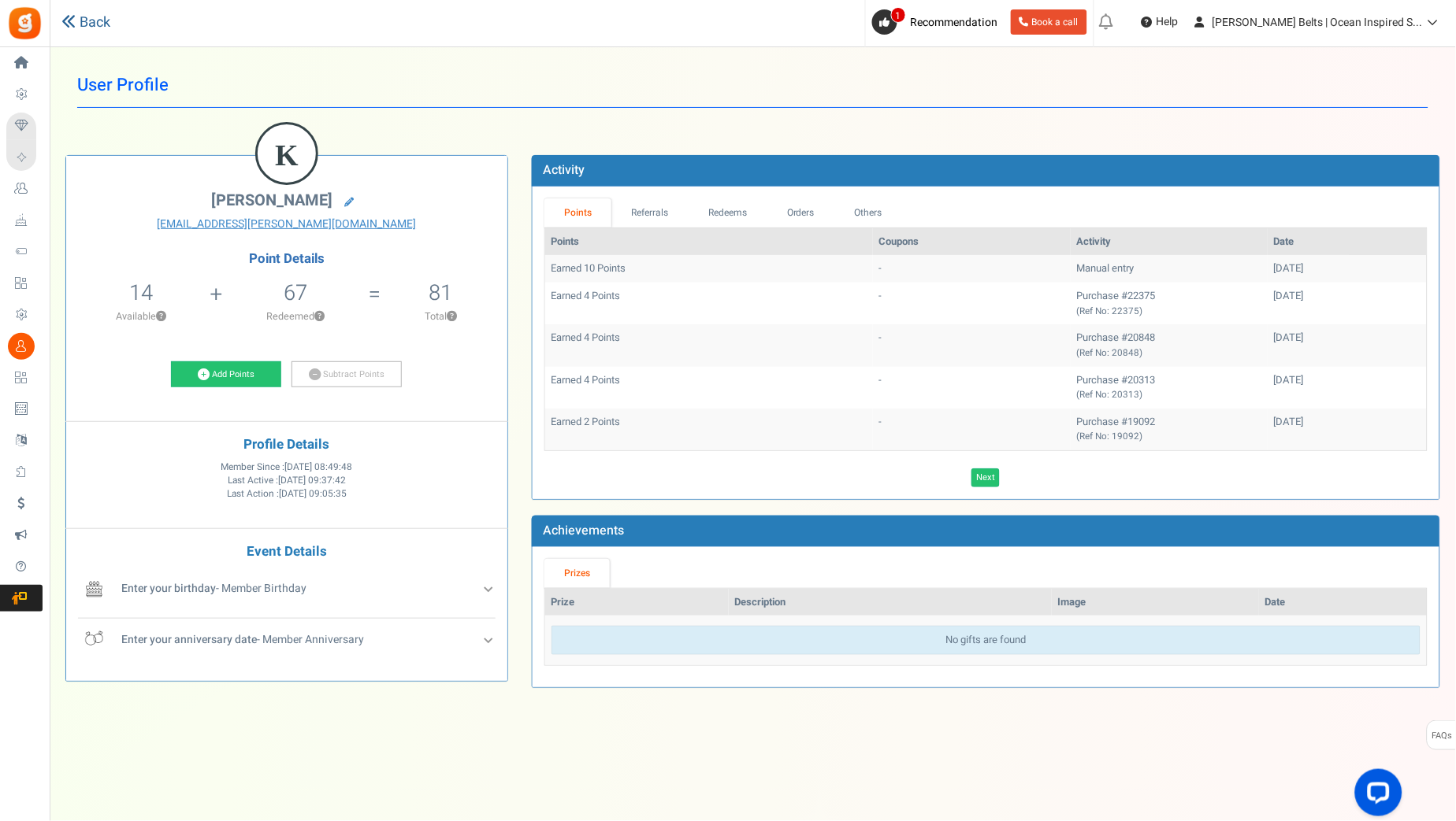
click at [84, 23] on link "Back" at bounding box center [85, 22] width 49 height 20
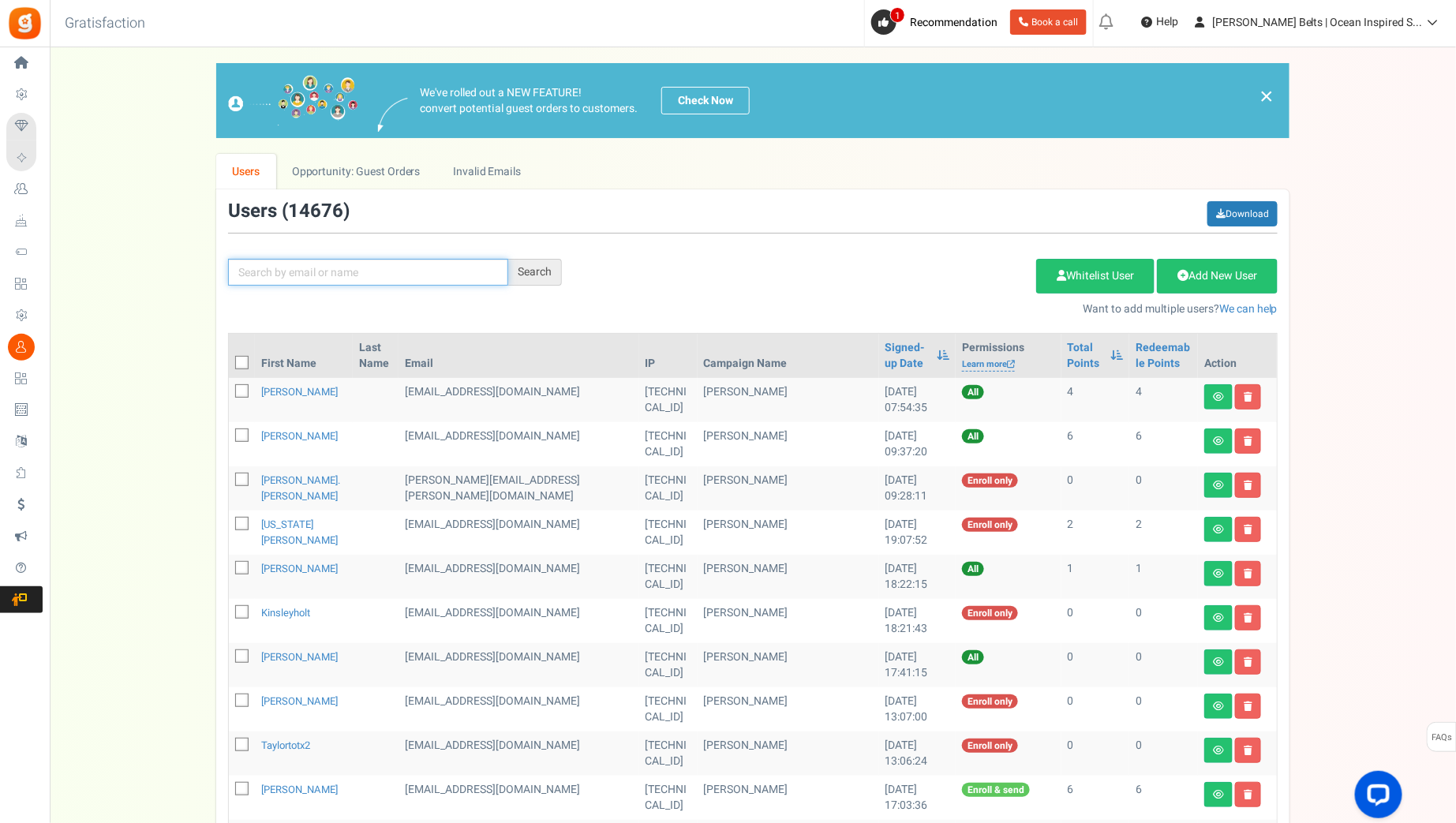
paste input "lingwang0088"
type input "lingwang0088"
click at [516, 271] on div "Search" at bounding box center [534, 272] width 54 height 27
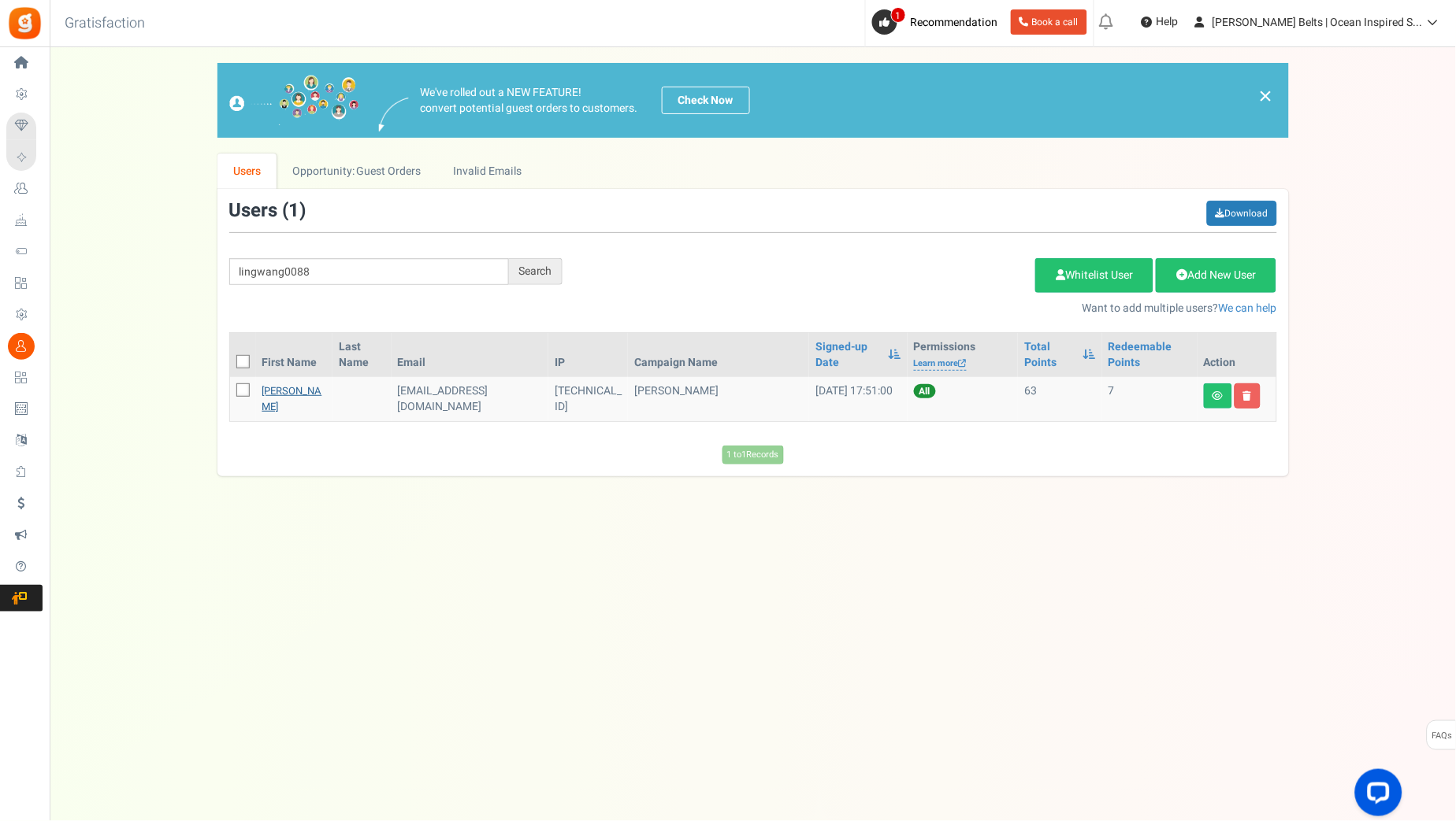
click at [272, 390] on link "[PERSON_NAME]" at bounding box center [292, 398] width 60 height 31
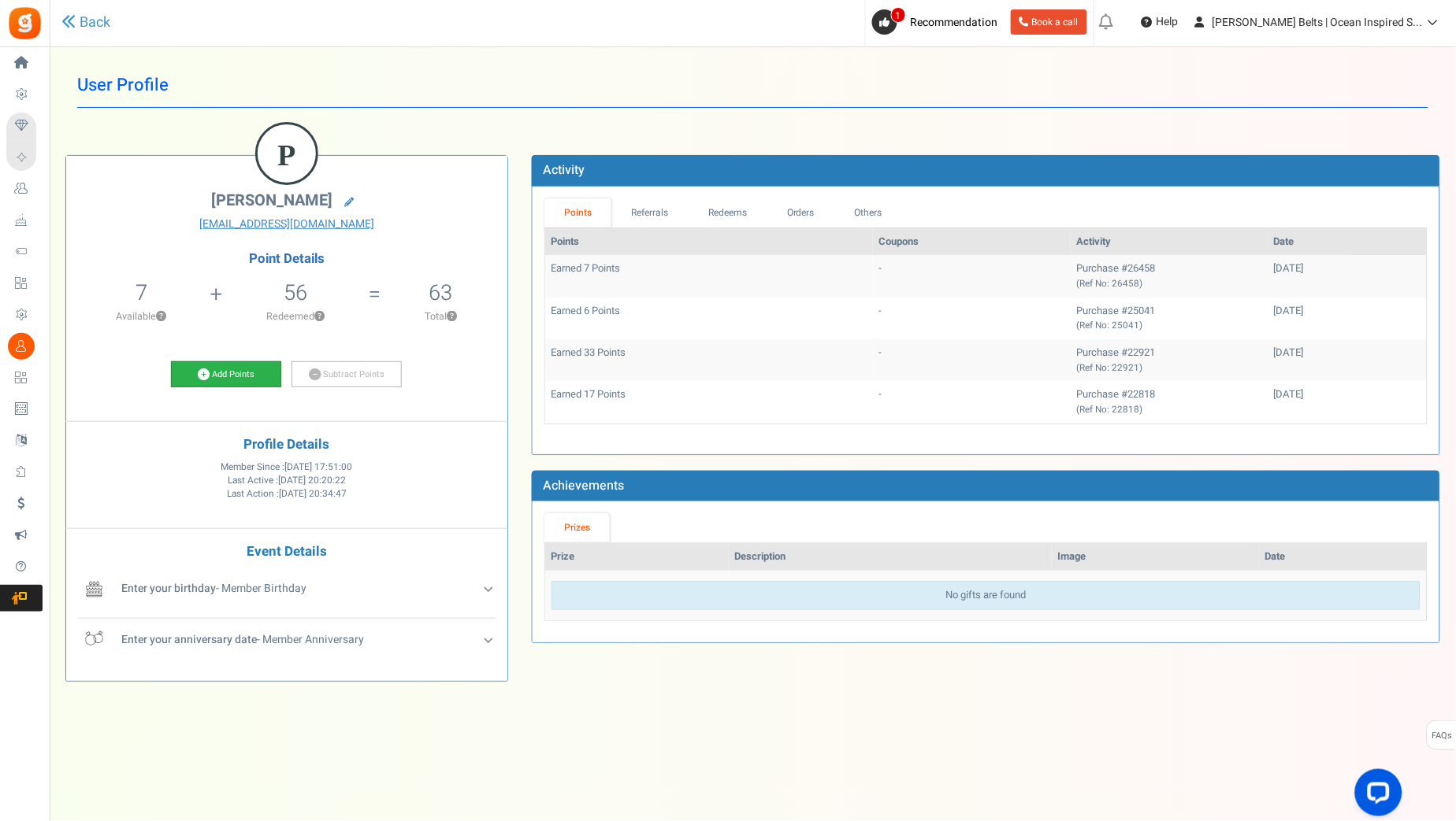
click at [252, 381] on link "Add Points" at bounding box center [226, 374] width 110 height 27
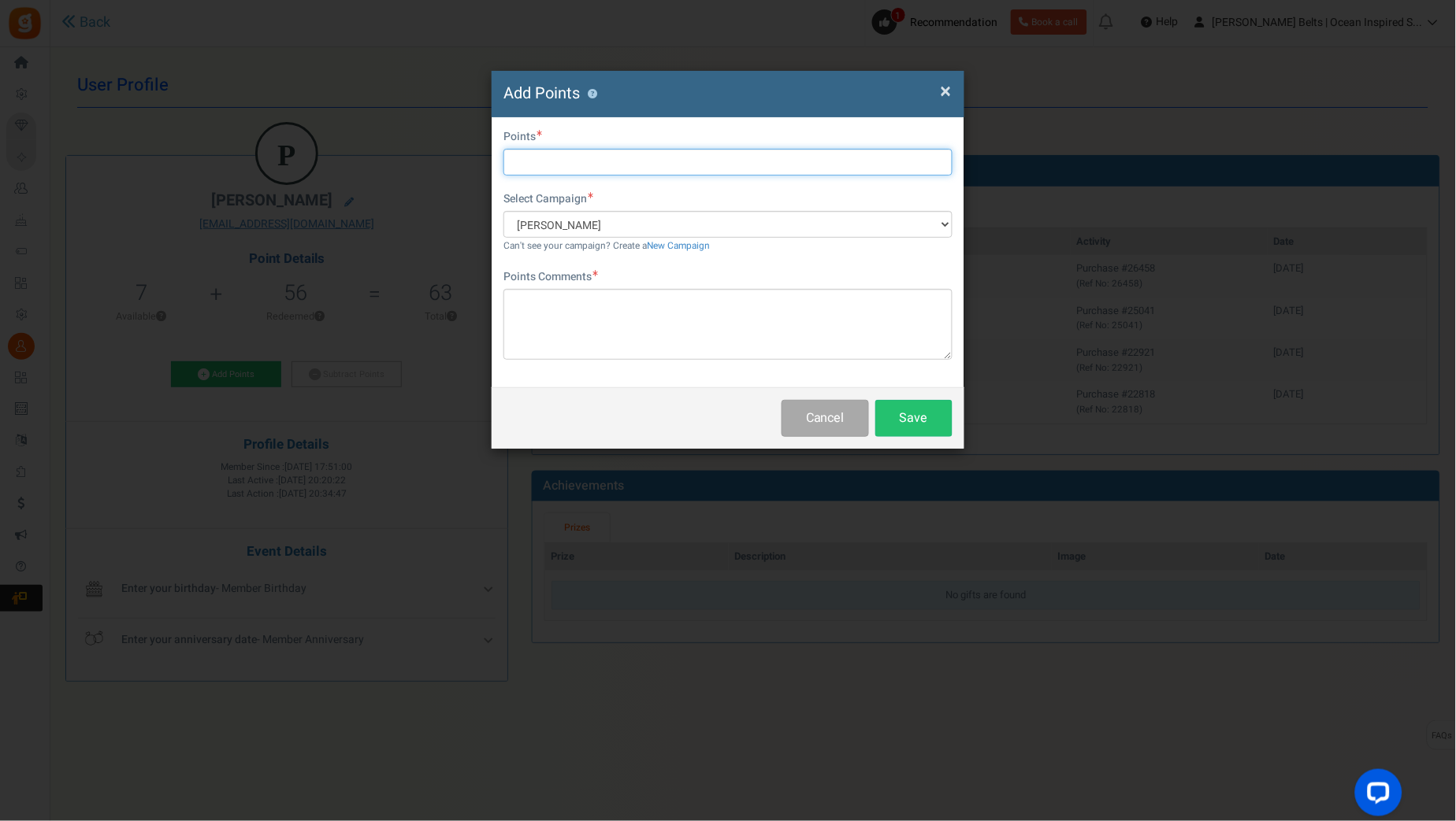
click at [522, 158] on input "text" at bounding box center [727, 161] width 449 height 27
type input "10"
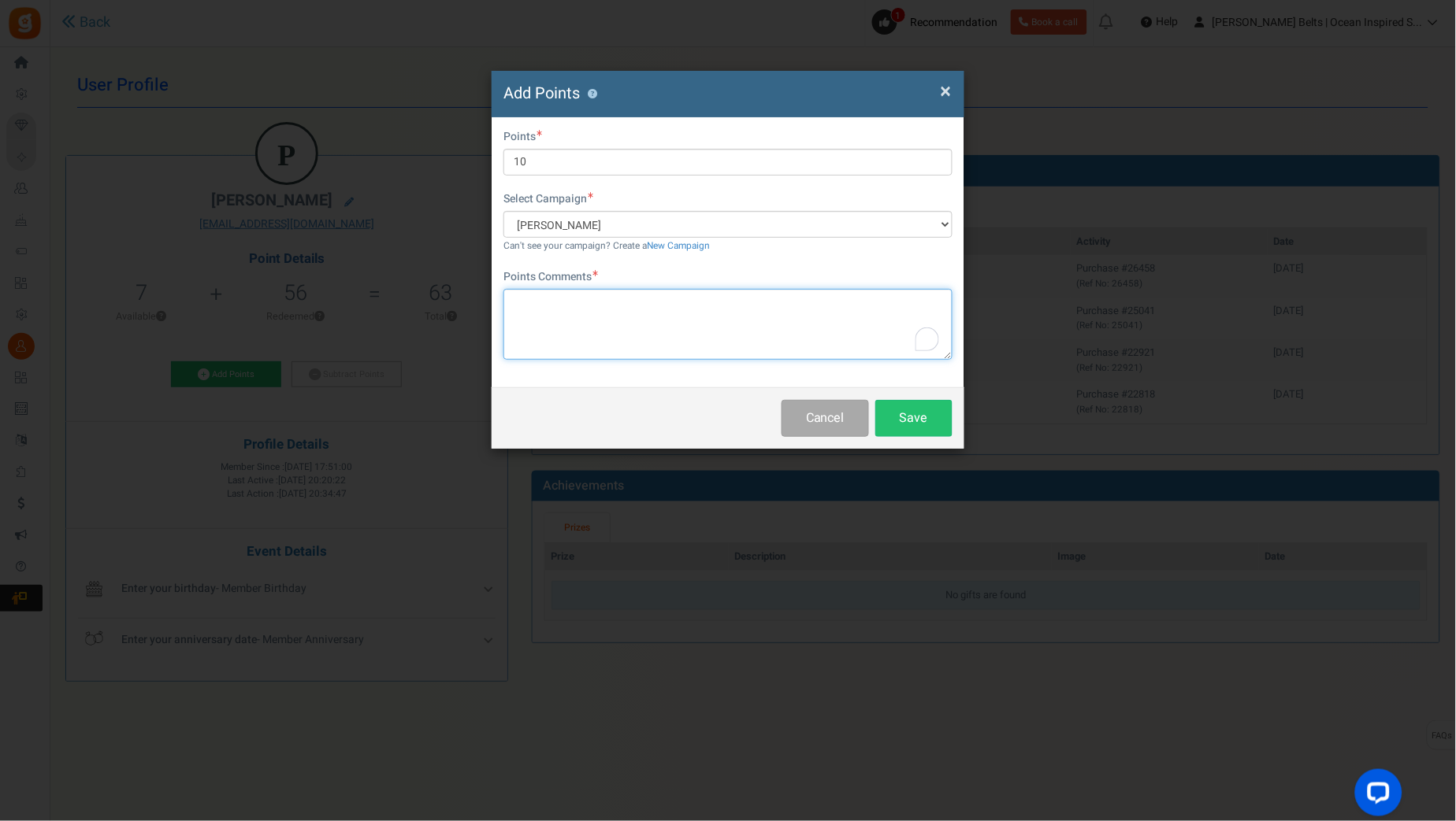
click at [666, 309] on textarea "To enrich screen reader interactions, please activate Accessibility in Grammarl…" at bounding box center [727, 325] width 449 height 71
paste textarea "$10 [PERSON_NAME] Bucks Email Promo [DATE]-[DATE] MJ [DATE]"
type textarea "$10 [PERSON_NAME] Bucks Email Promo [DATE]-[DATE] MJ [DATE]"
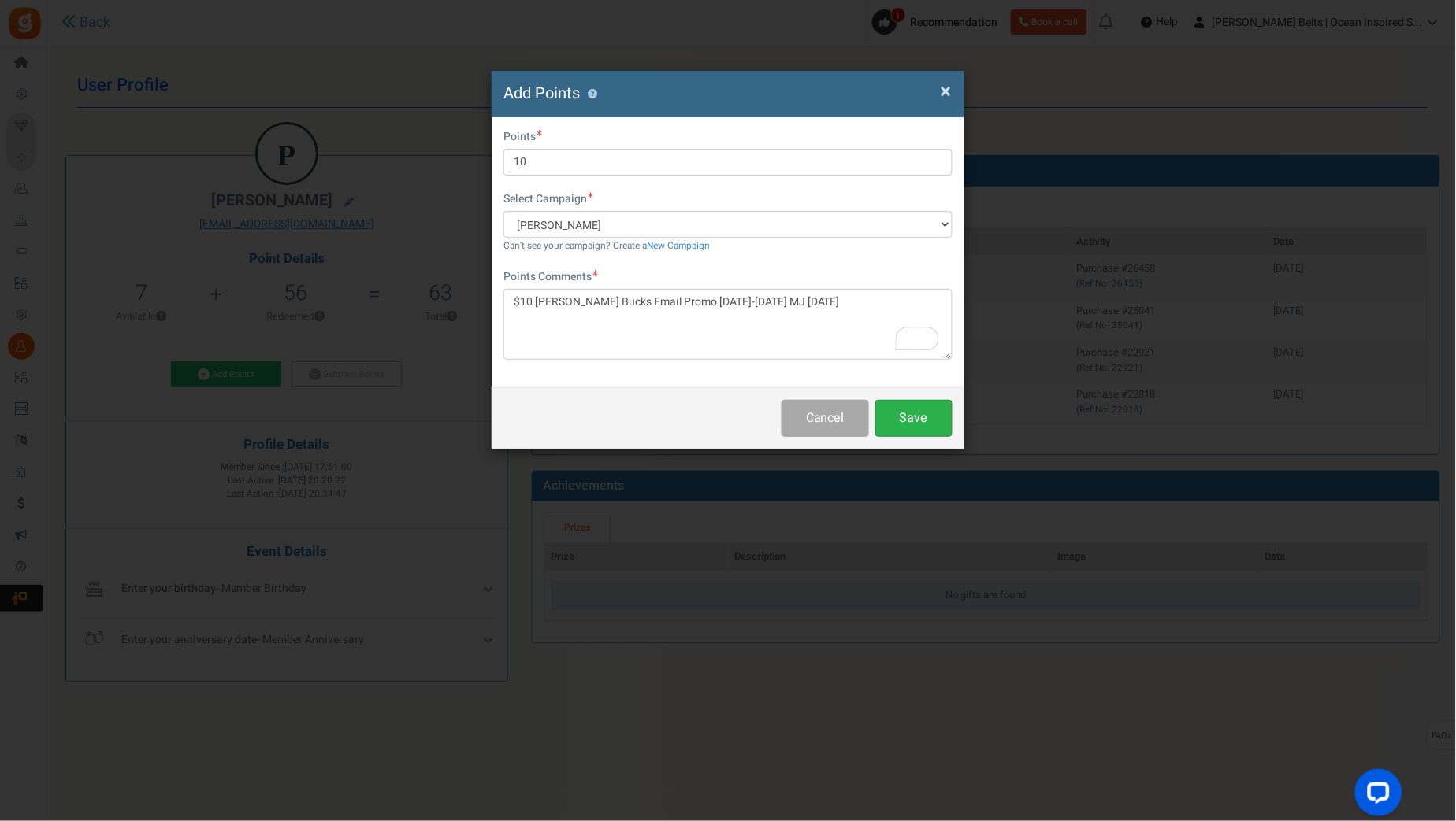
click at [913, 420] on button "Save" at bounding box center [914, 419] width 77 height 37
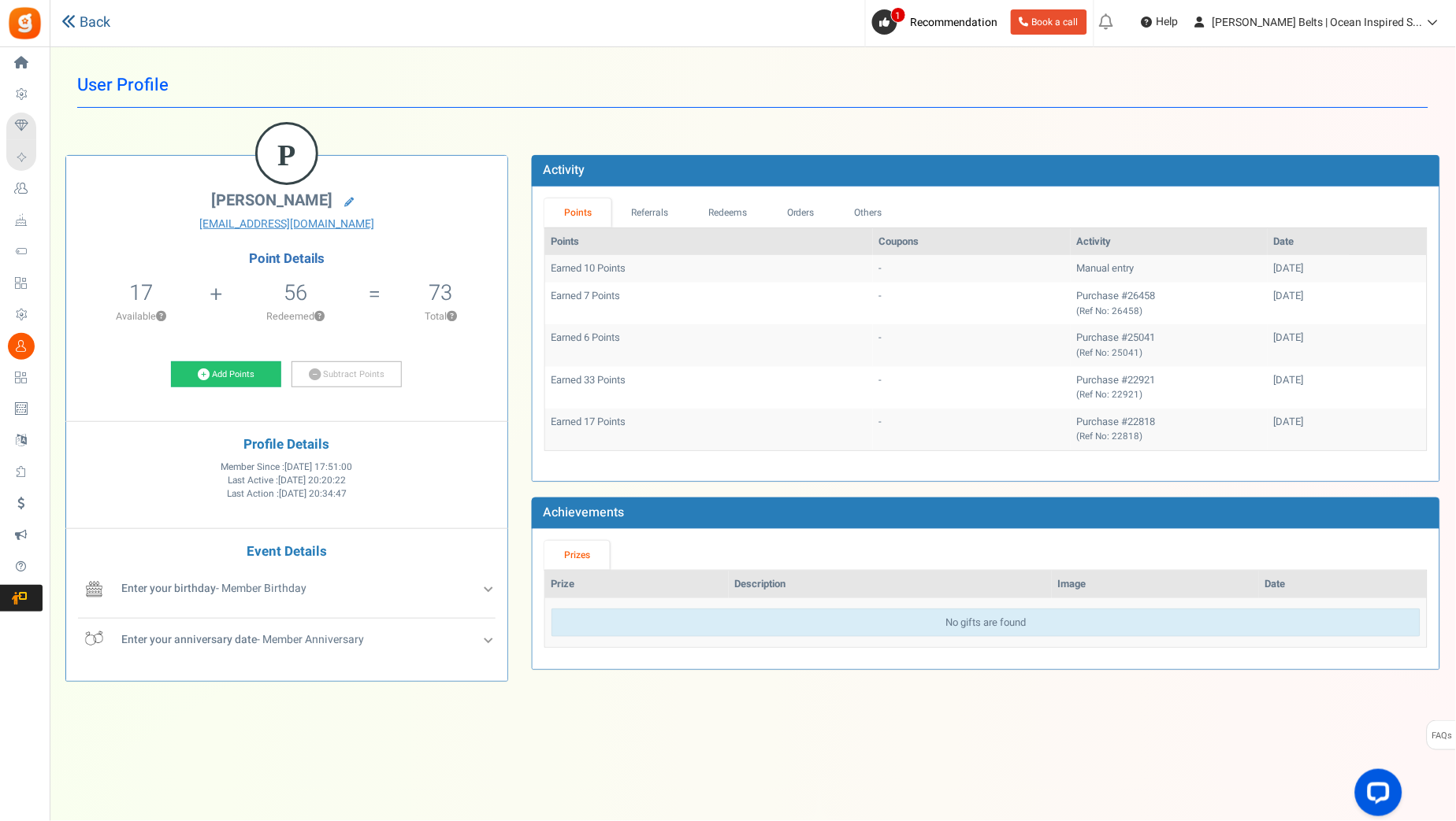
click at [84, 27] on link "Back" at bounding box center [85, 22] width 49 height 20
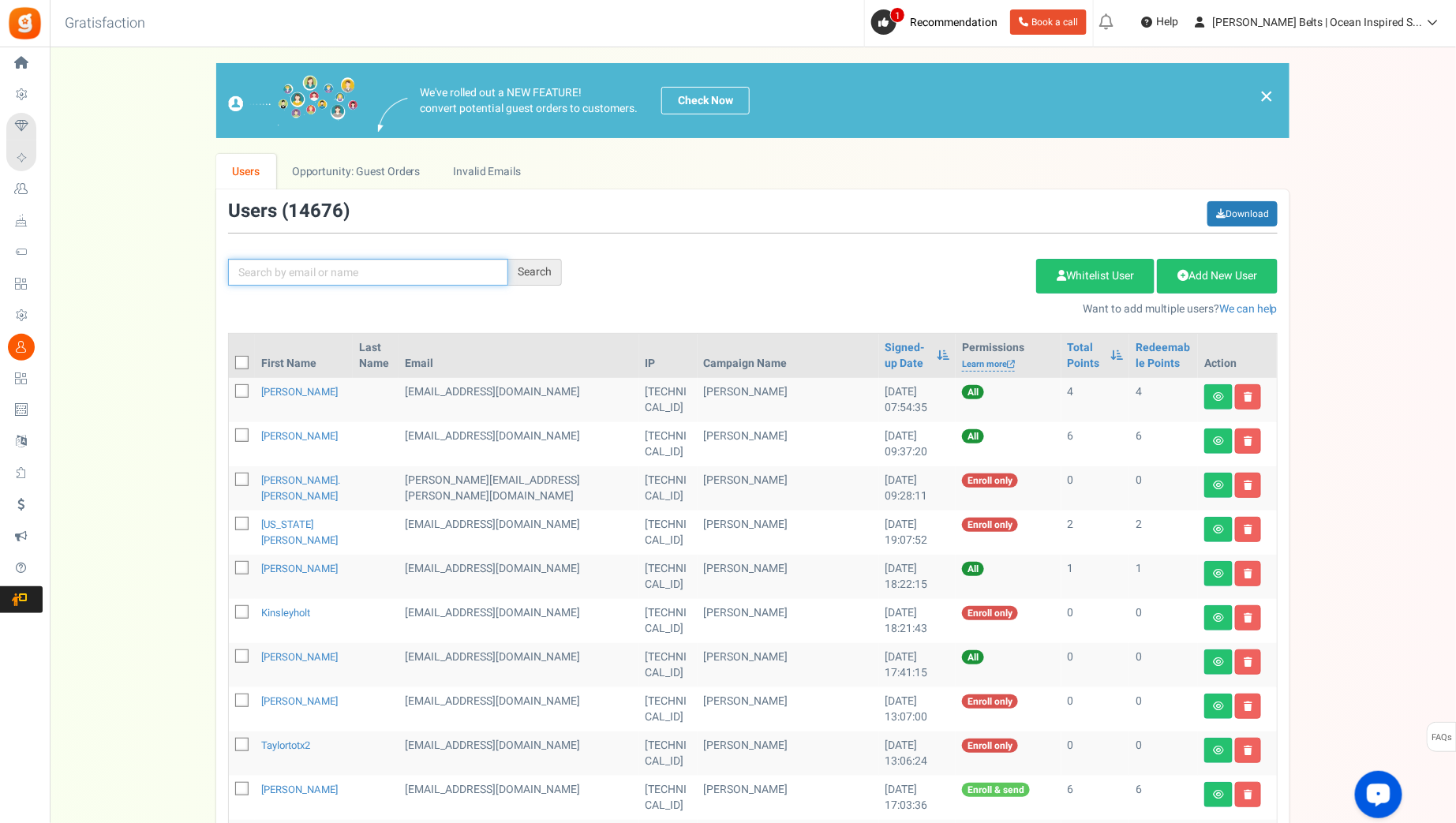
click at [345, 265] on input "text" at bounding box center [368, 272] width 280 height 27
paste input "osuarez"
type input "osuarez"
click at [541, 272] on div "Search" at bounding box center [534, 272] width 54 height 27
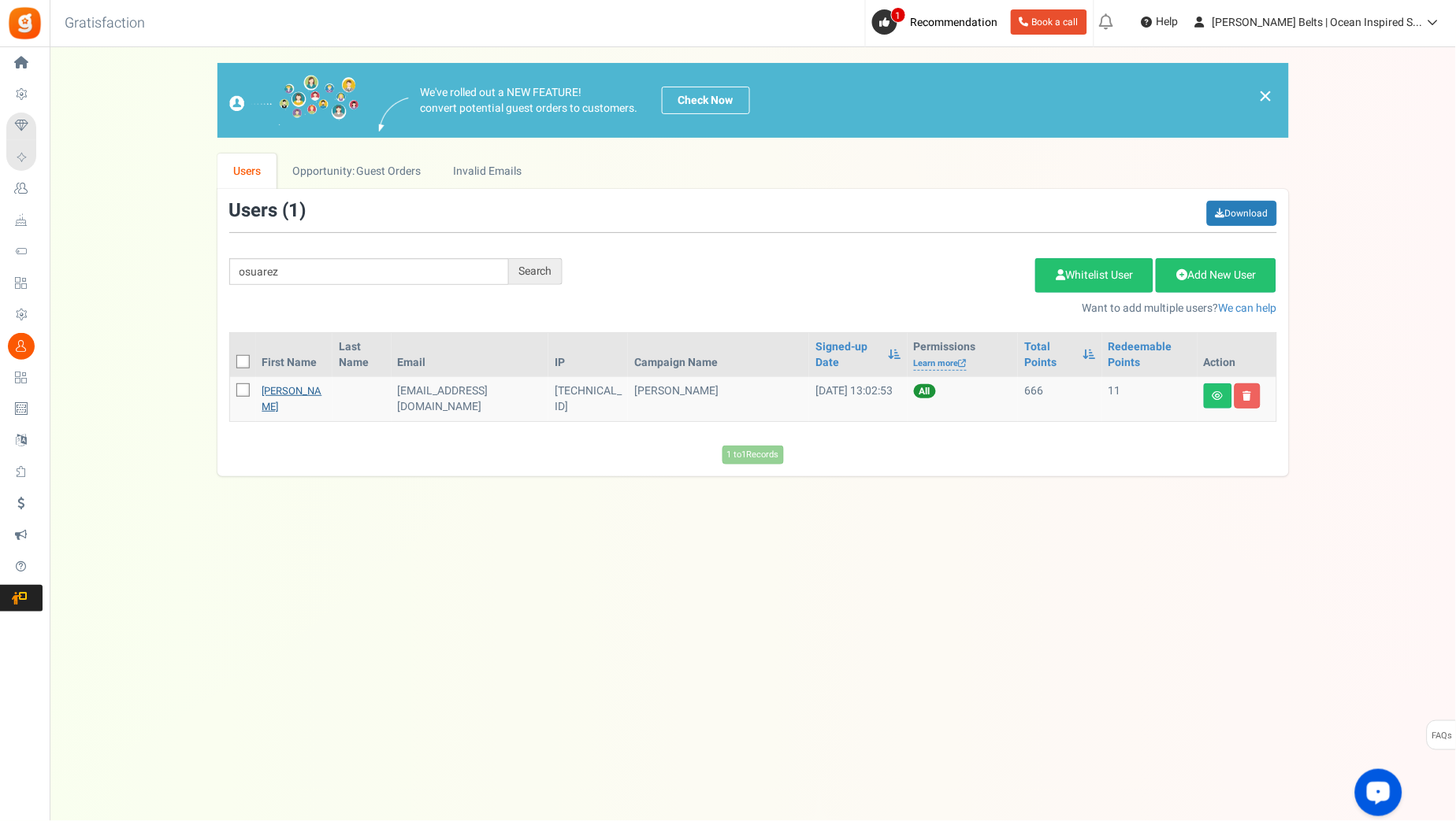
click at [270, 388] on link "[PERSON_NAME]" at bounding box center [292, 398] width 60 height 31
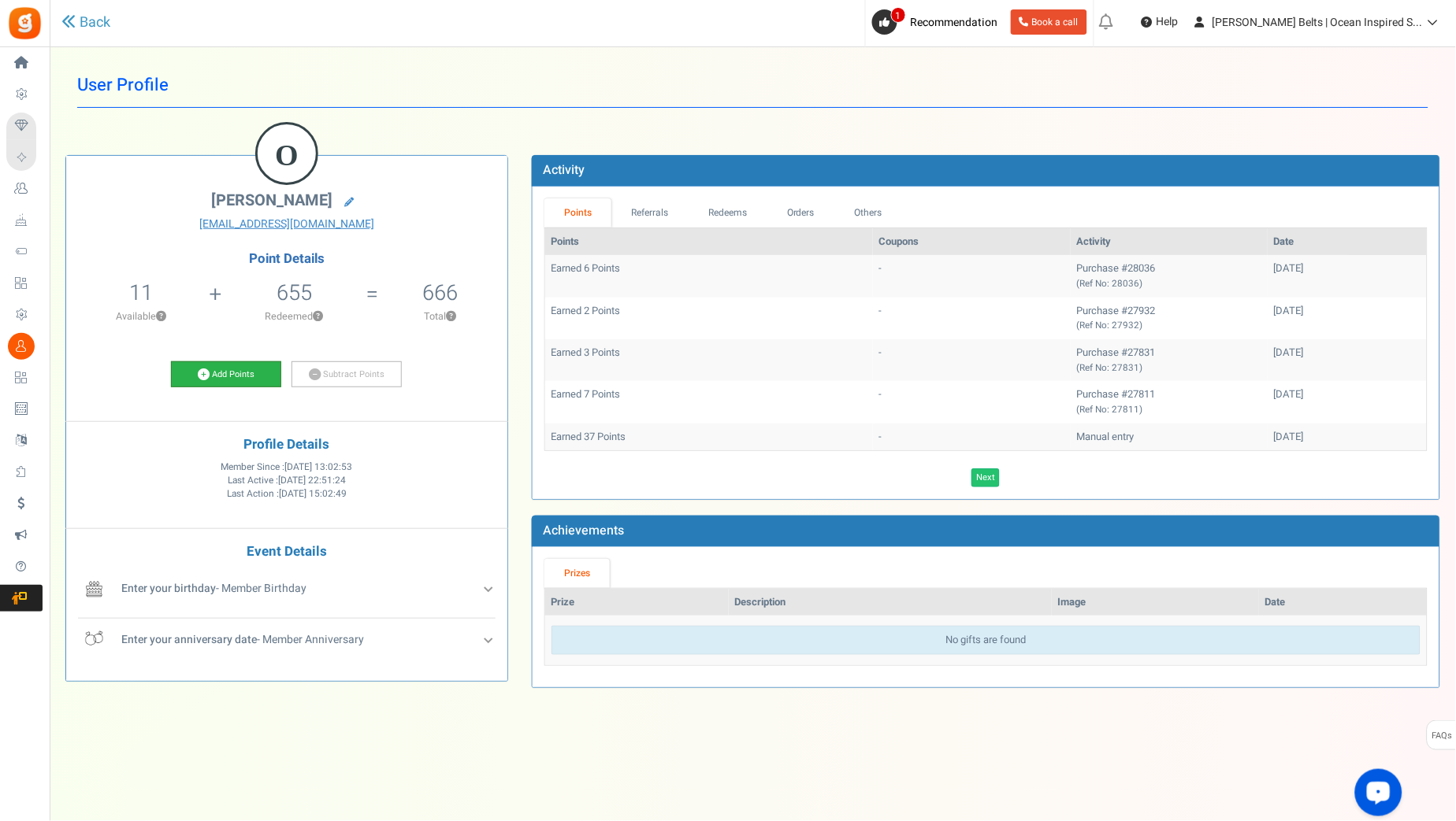
click at [243, 372] on link "Add Points" at bounding box center [226, 374] width 110 height 27
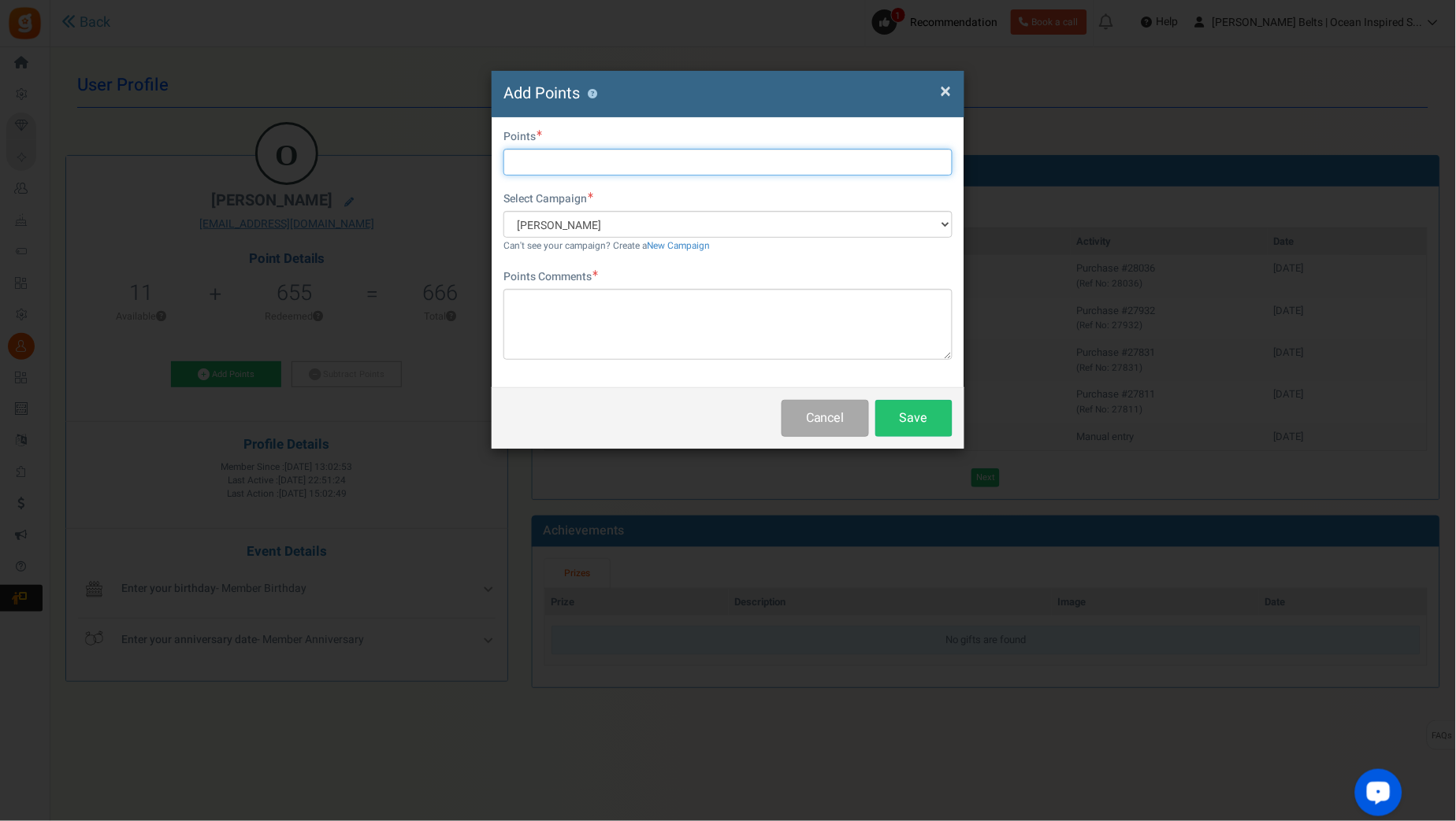
click at [536, 165] on input "text" at bounding box center [727, 161] width 449 height 27
type input "10"
click at [909, 340] on div "Rewrite with Grammarly" at bounding box center [908, 339] width 18 height 18
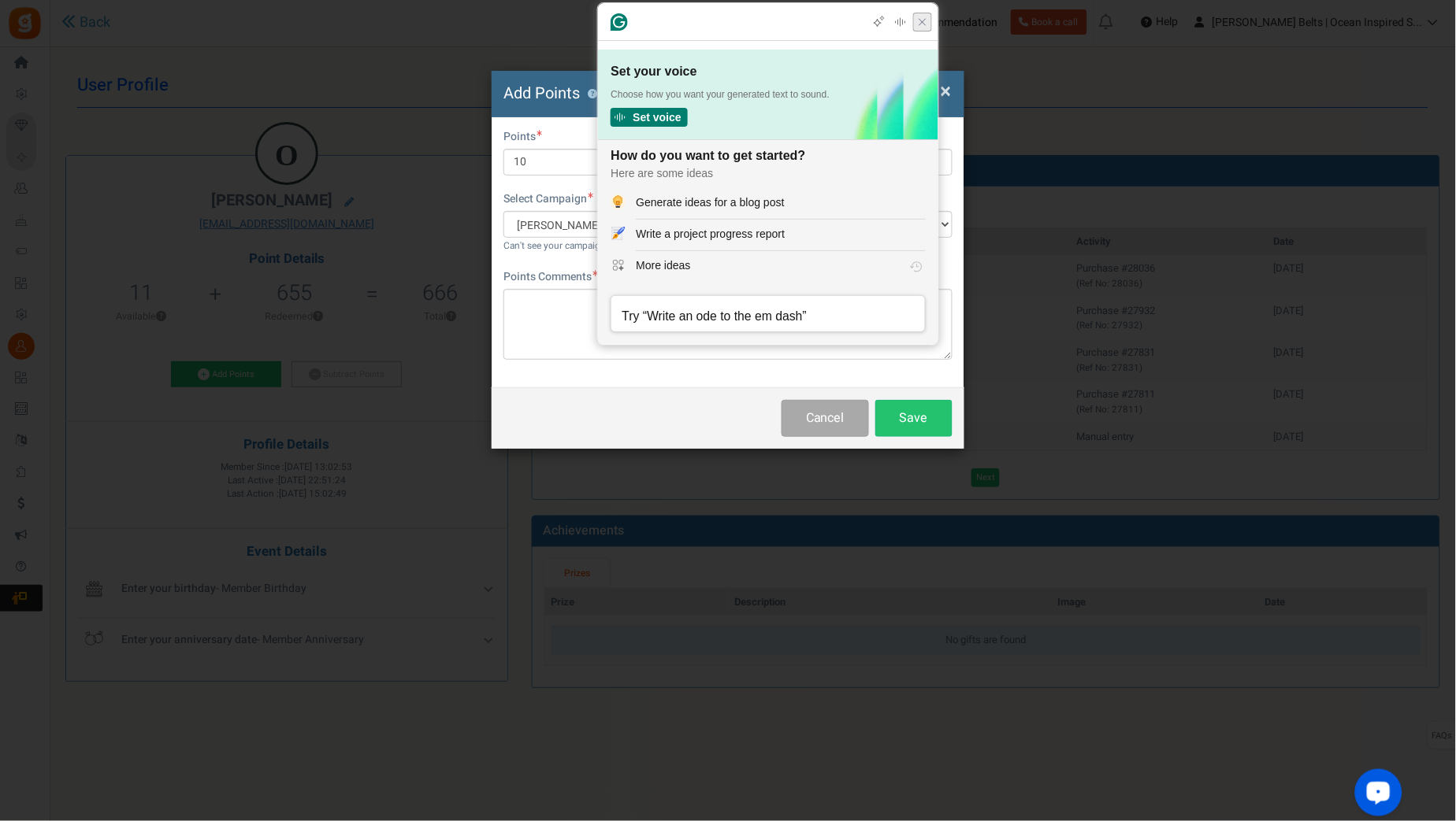
click at [926, 16] on icon "Close Grammarly Assistant" at bounding box center [922, 22] width 13 height 13
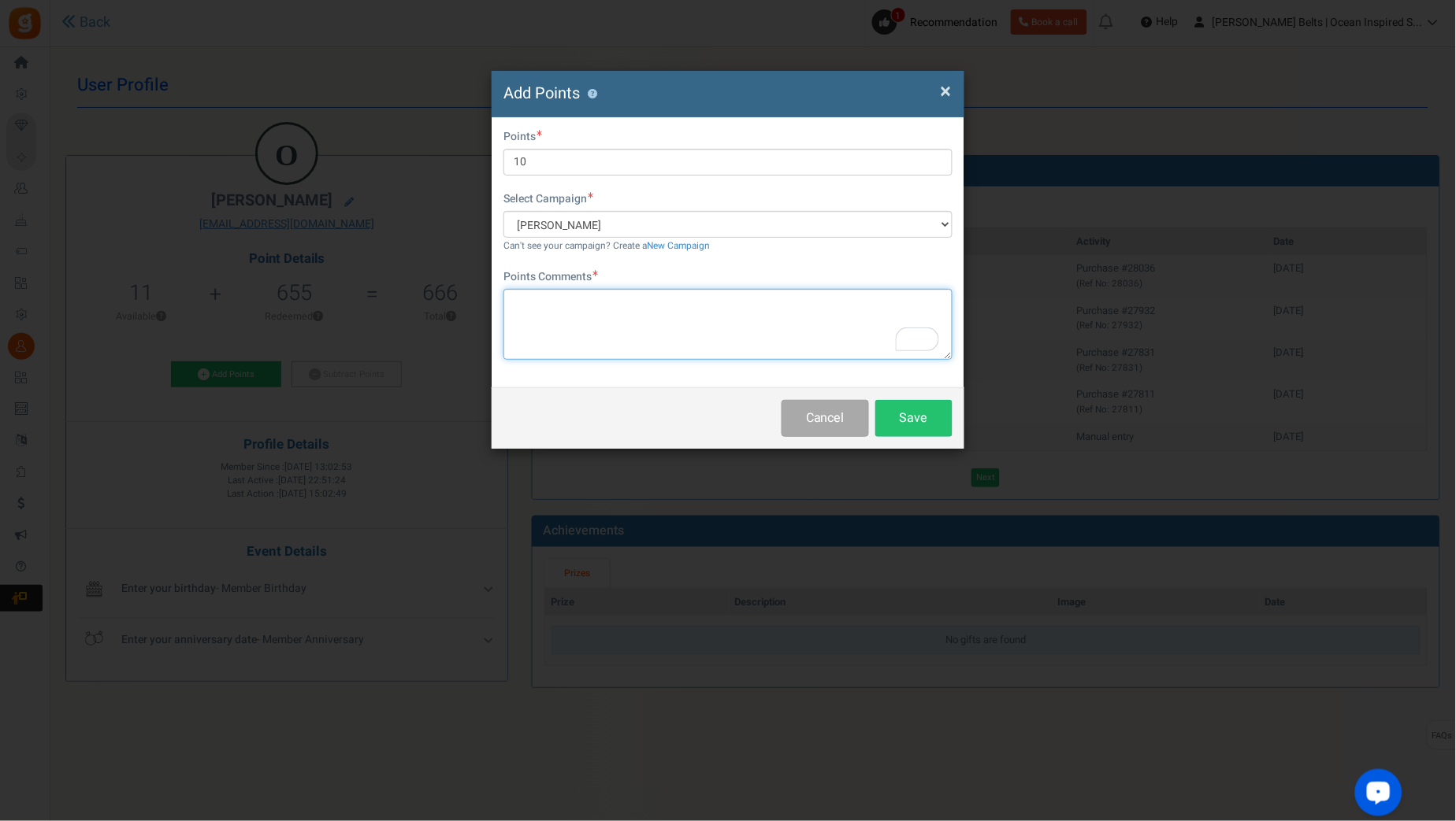
paste textarea "$10 Betty Bucks Email Promo 8/31/25-9/7/25 MJ 9.1.25"
type textarea "$10 Betty Bucks Email Promo 8/31/25-9/7/25 MJ 9.1.25"
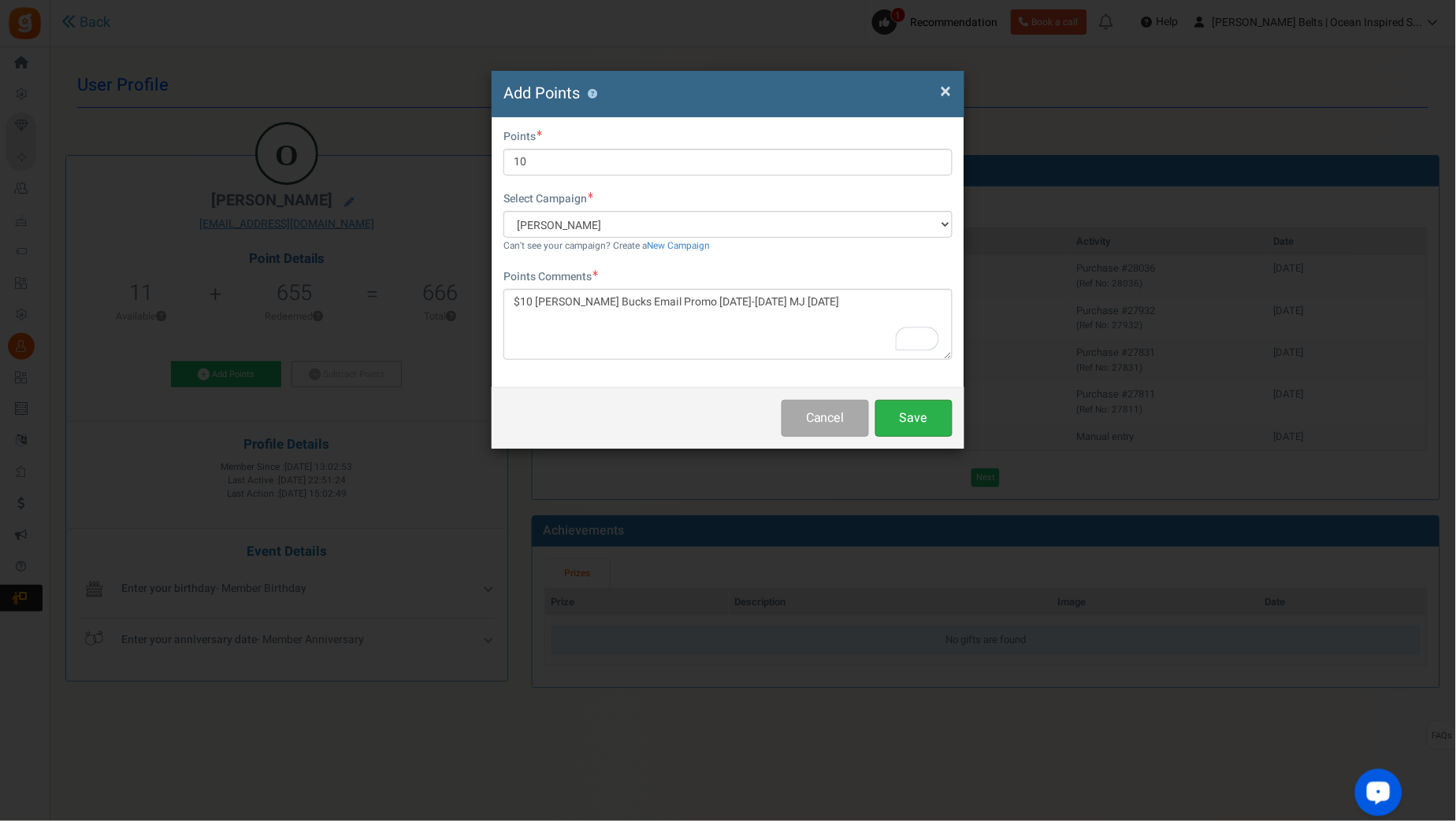
click at [915, 427] on button "Save" at bounding box center [914, 419] width 77 height 37
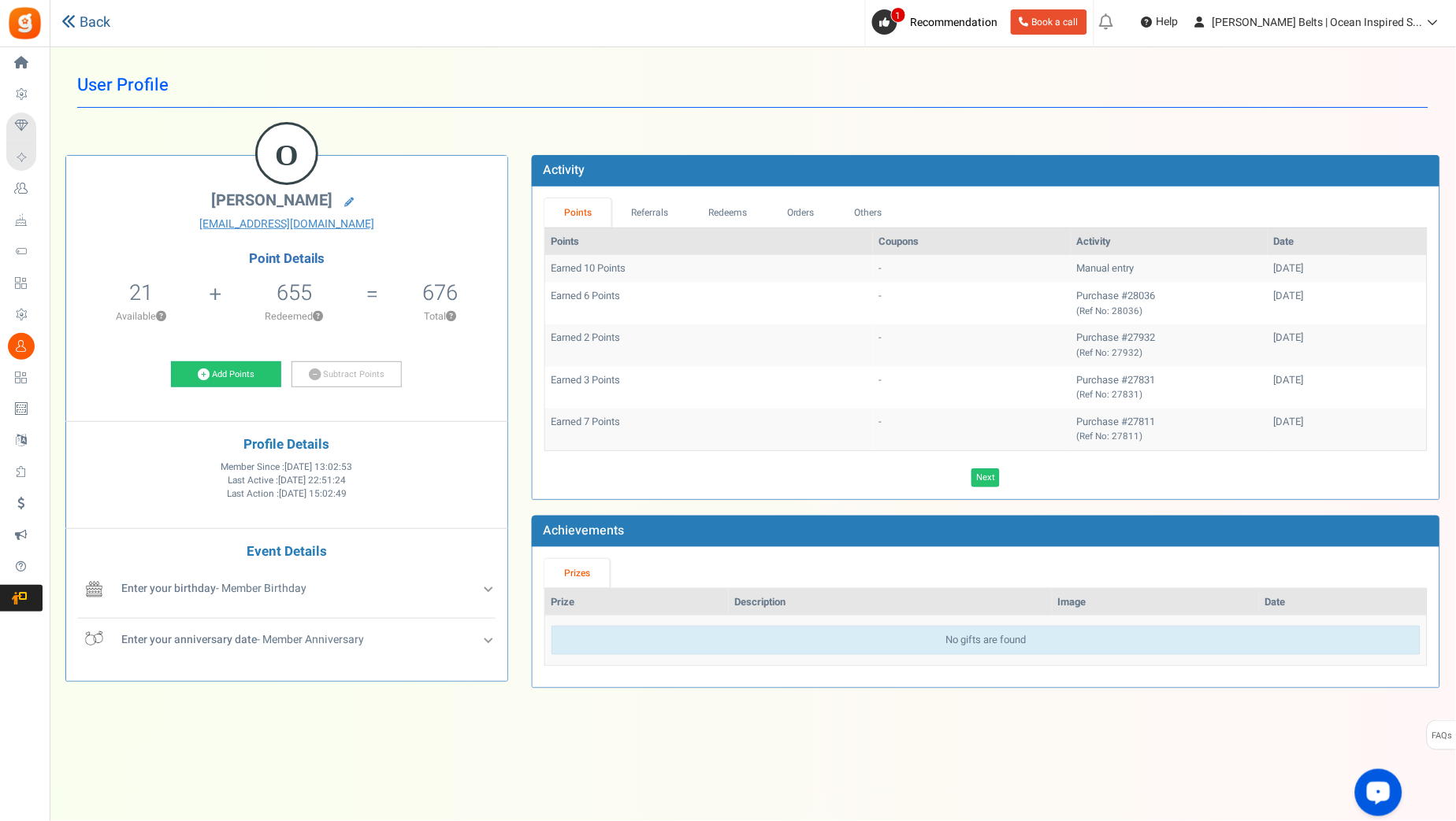
click at [83, 21] on link "Back" at bounding box center [85, 22] width 49 height 20
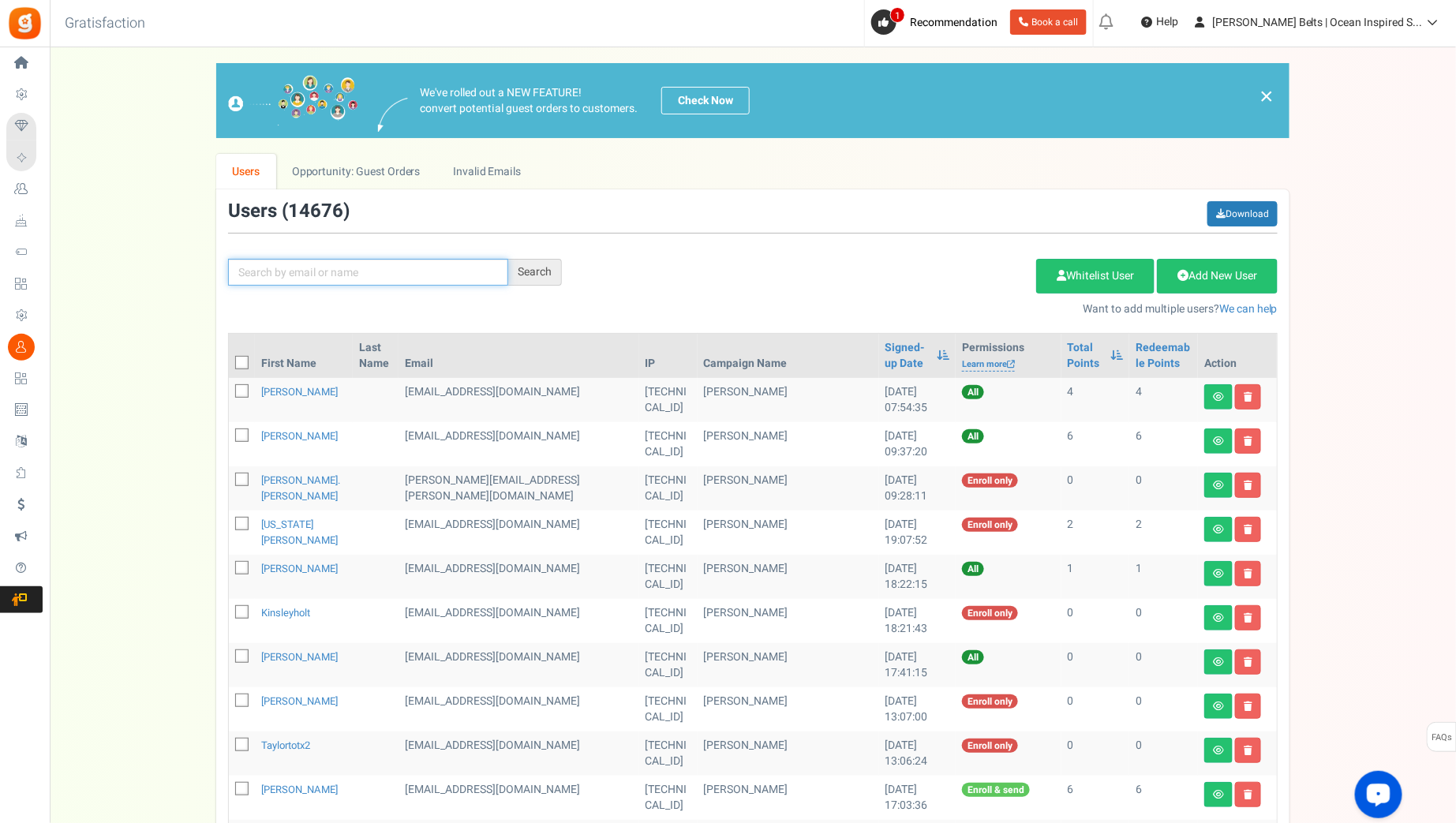
click at [365, 280] on input "text" at bounding box center [368, 272] width 280 height 27
paste input "sharon"
click at [542, 271] on div "Search" at bounding box center [534, 272] width 54 height 27
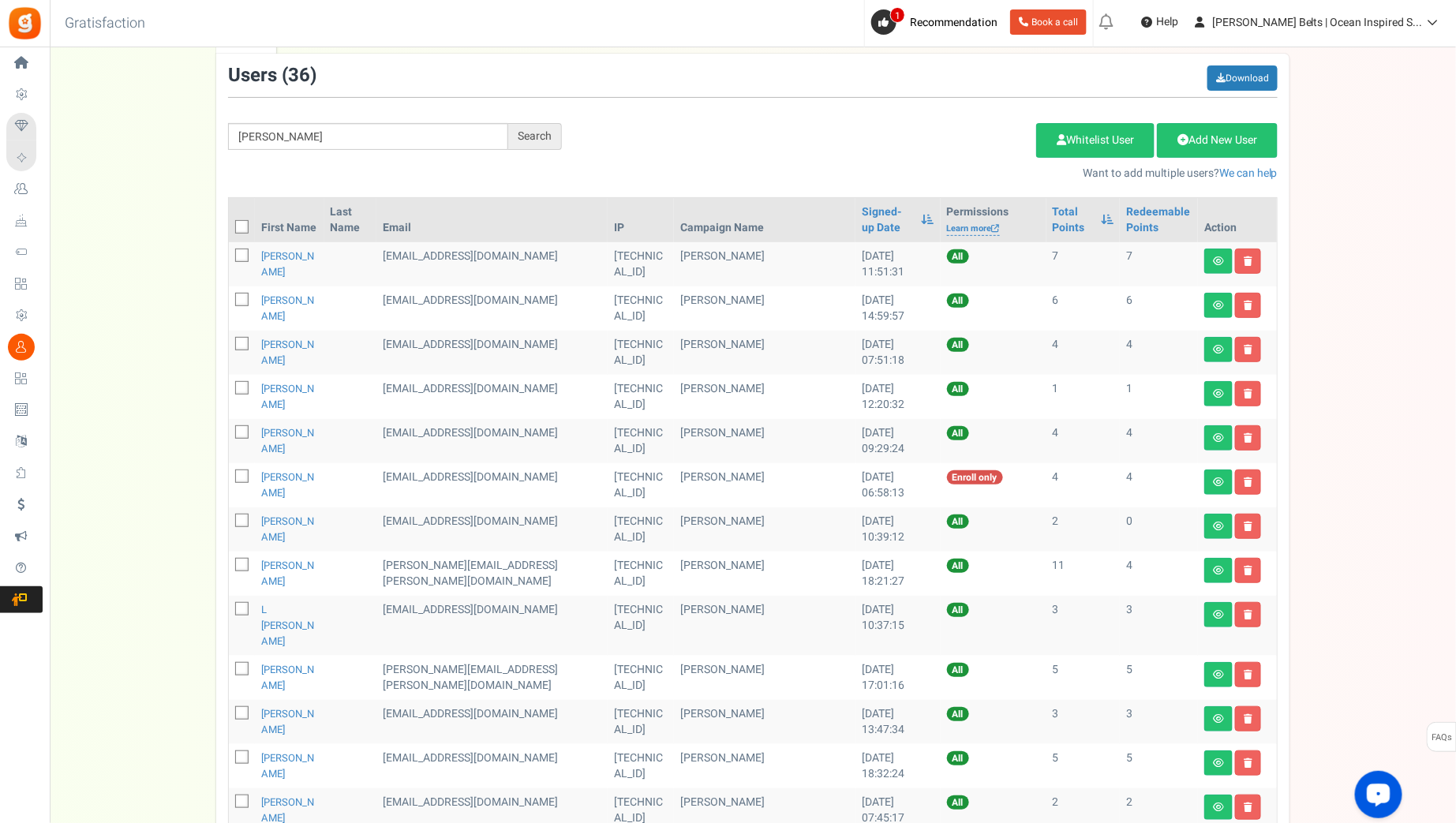
scroll to position [18, 0]
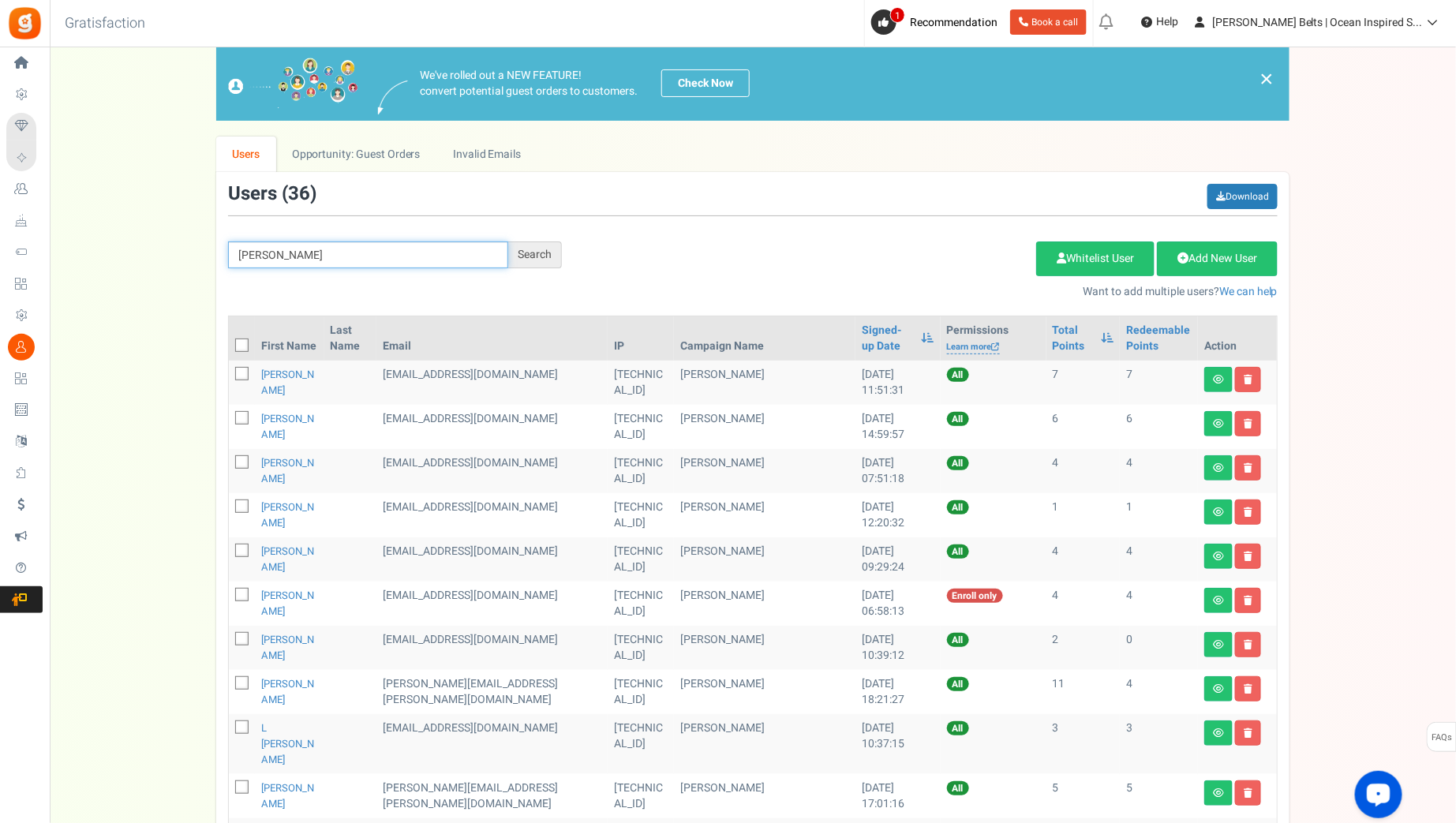
click at [324, 250] on input "sharon" at bounding box center [368, 254] width 280 height 27
type input "sharon.reiser"
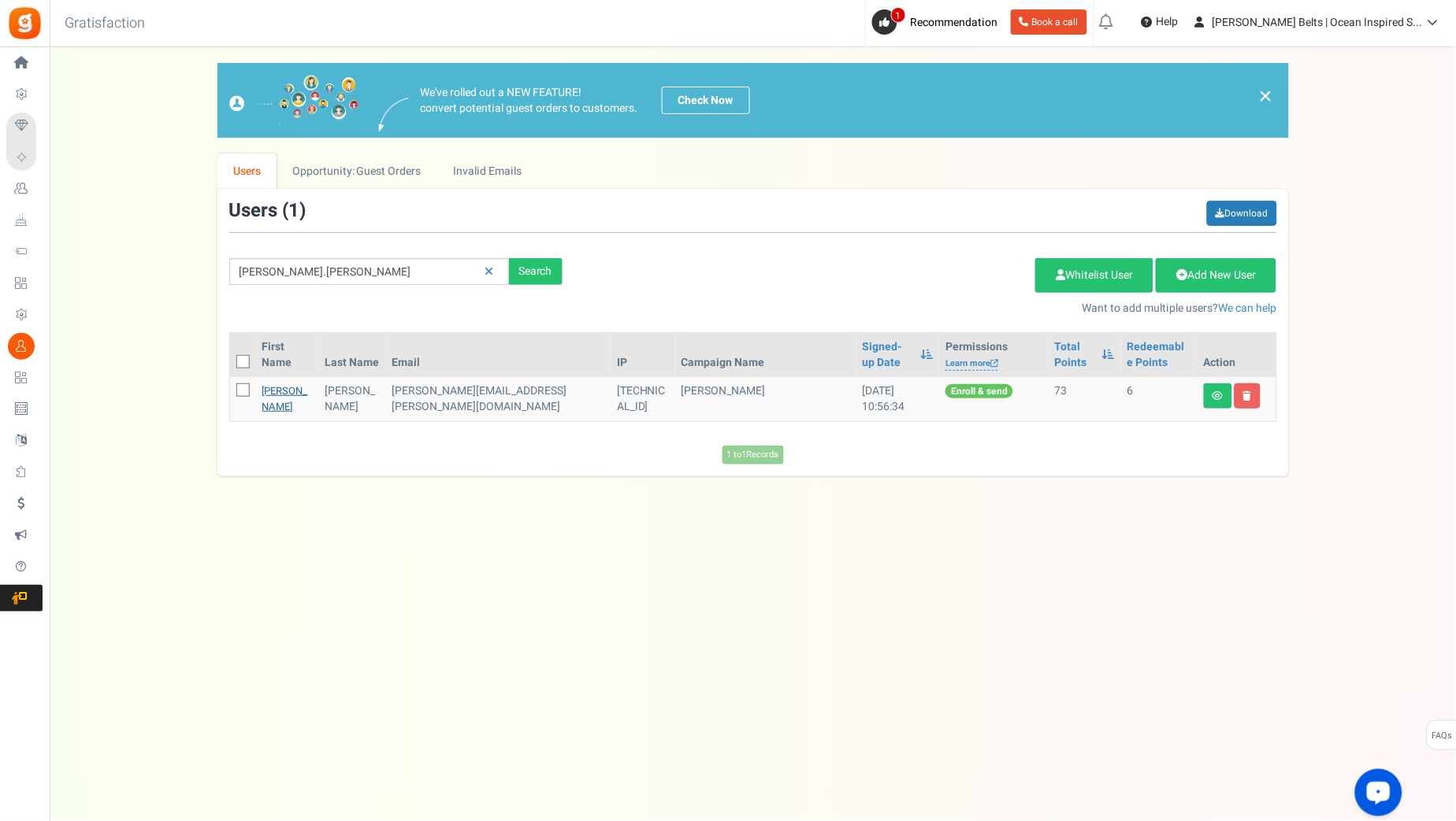
click at [280, 392] on link "Sharon Reiser" at bounding box center [284, 398] width 46 height 31
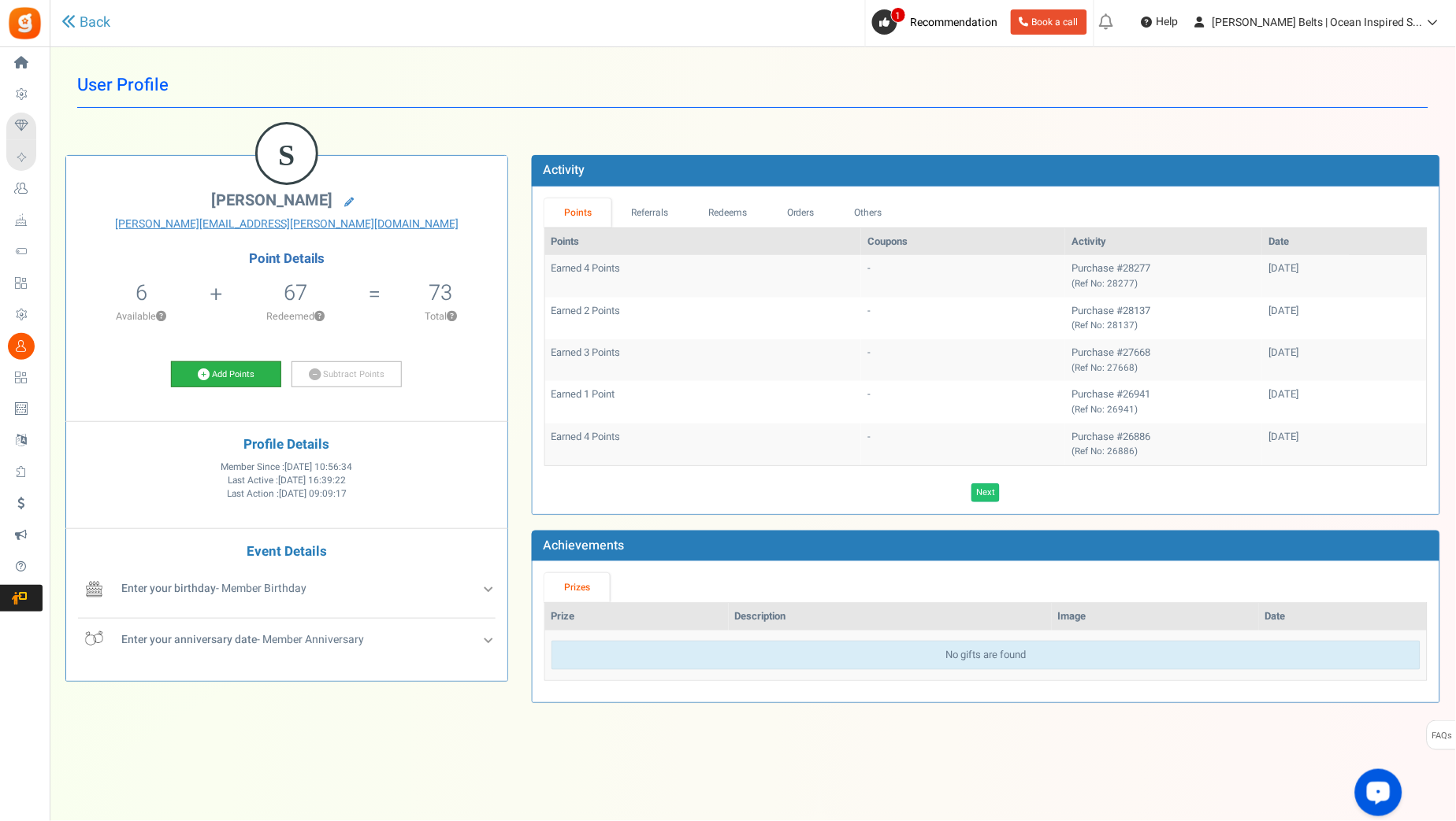
click at [257, 370] on link "Add Points" at bounding box center [226, 374] width 110 height 27
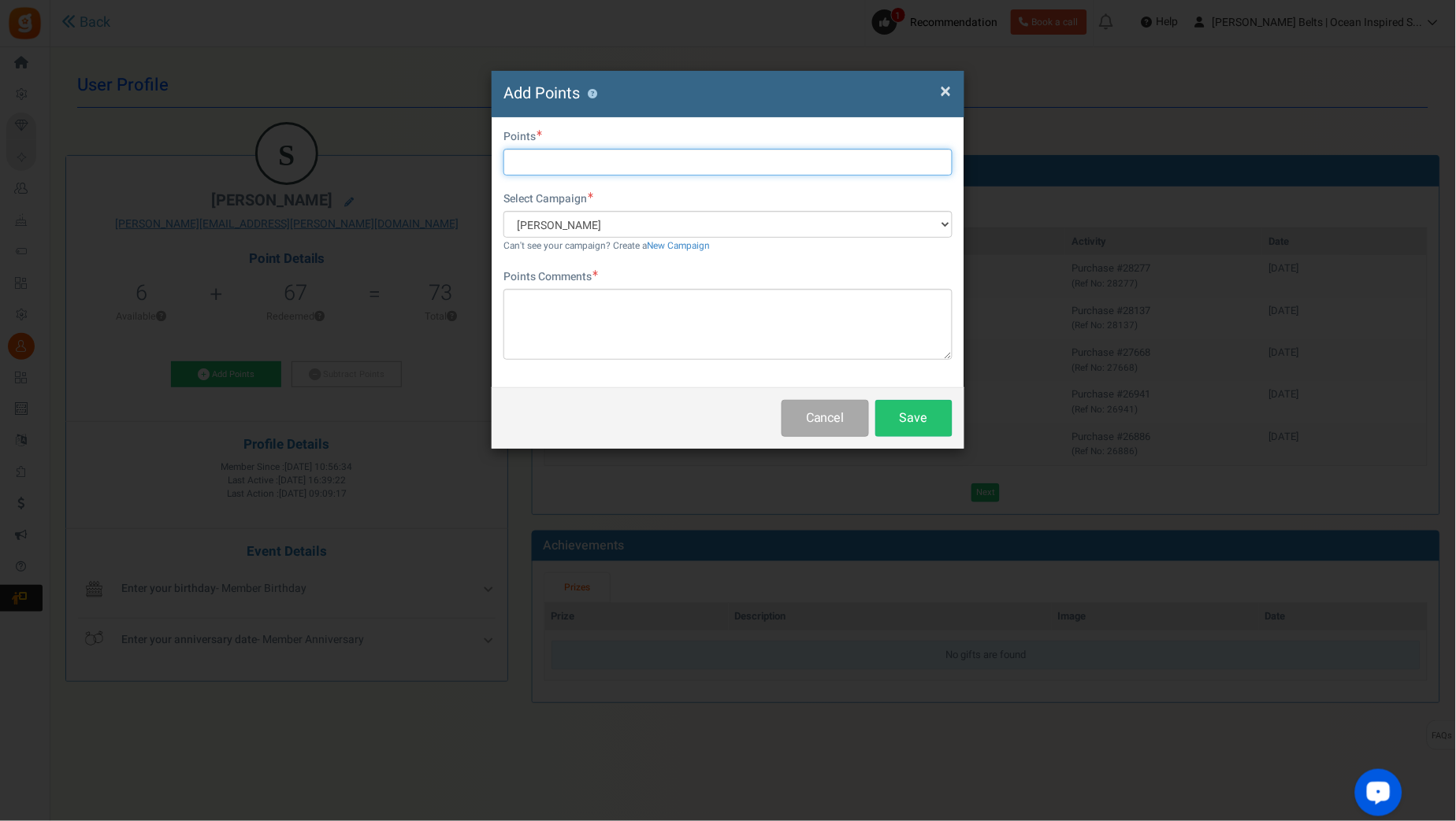
click at [699, 167] on input "text" at bounding box center [727, 161] width 449 height 27
type input "10"
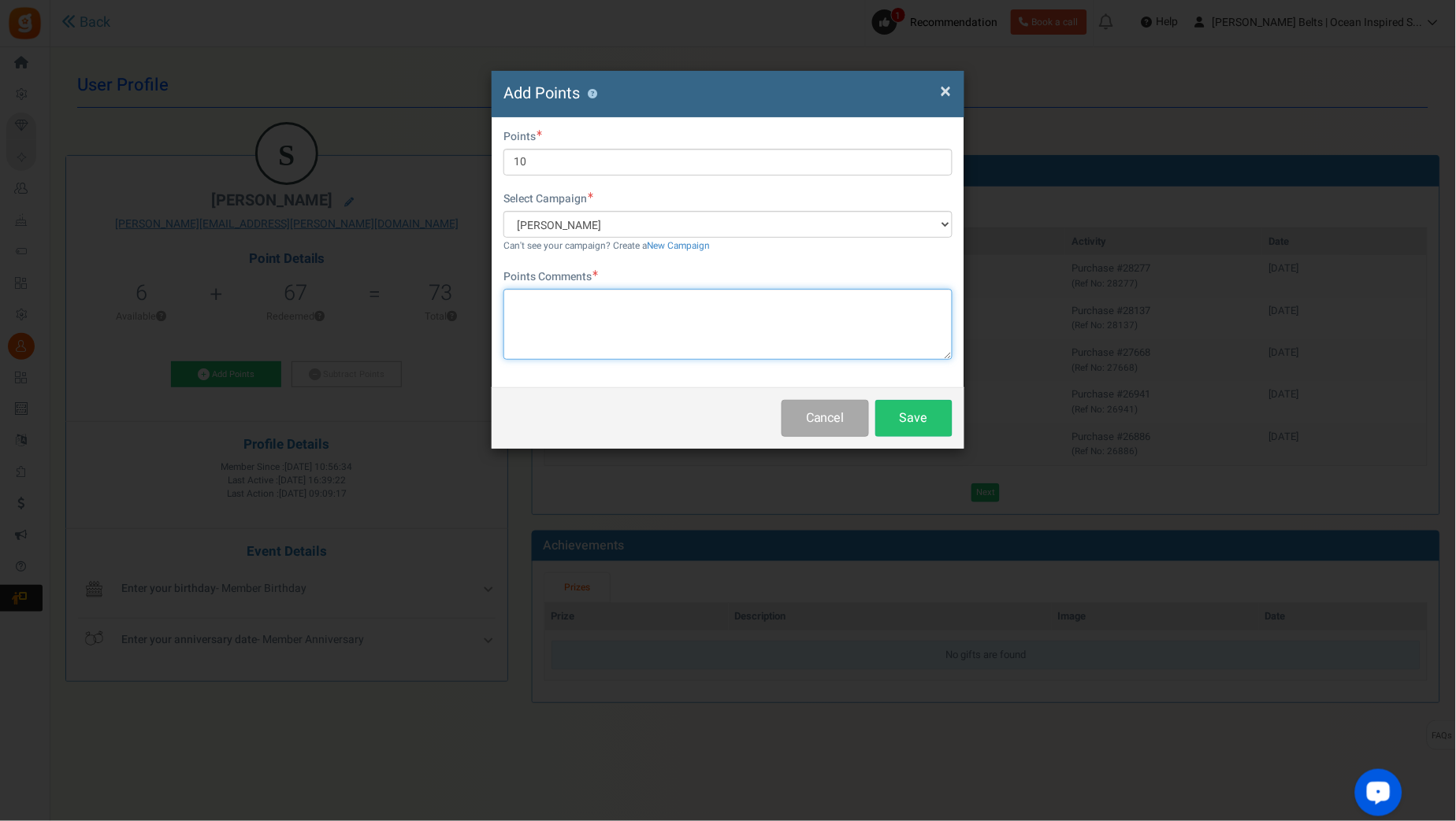
click at [657, 324] on textarea at bounding box center [727, 325] width 449 height 71
paste textarea "$10 [PERSON_NAME] Bucks Email Promo [DATE]-[DATE] [DATE] MJ"
type textarea "$10 [PERSON_NAME] Bucks Email Promo [DATE]-[DATE] [DATE] MJ"
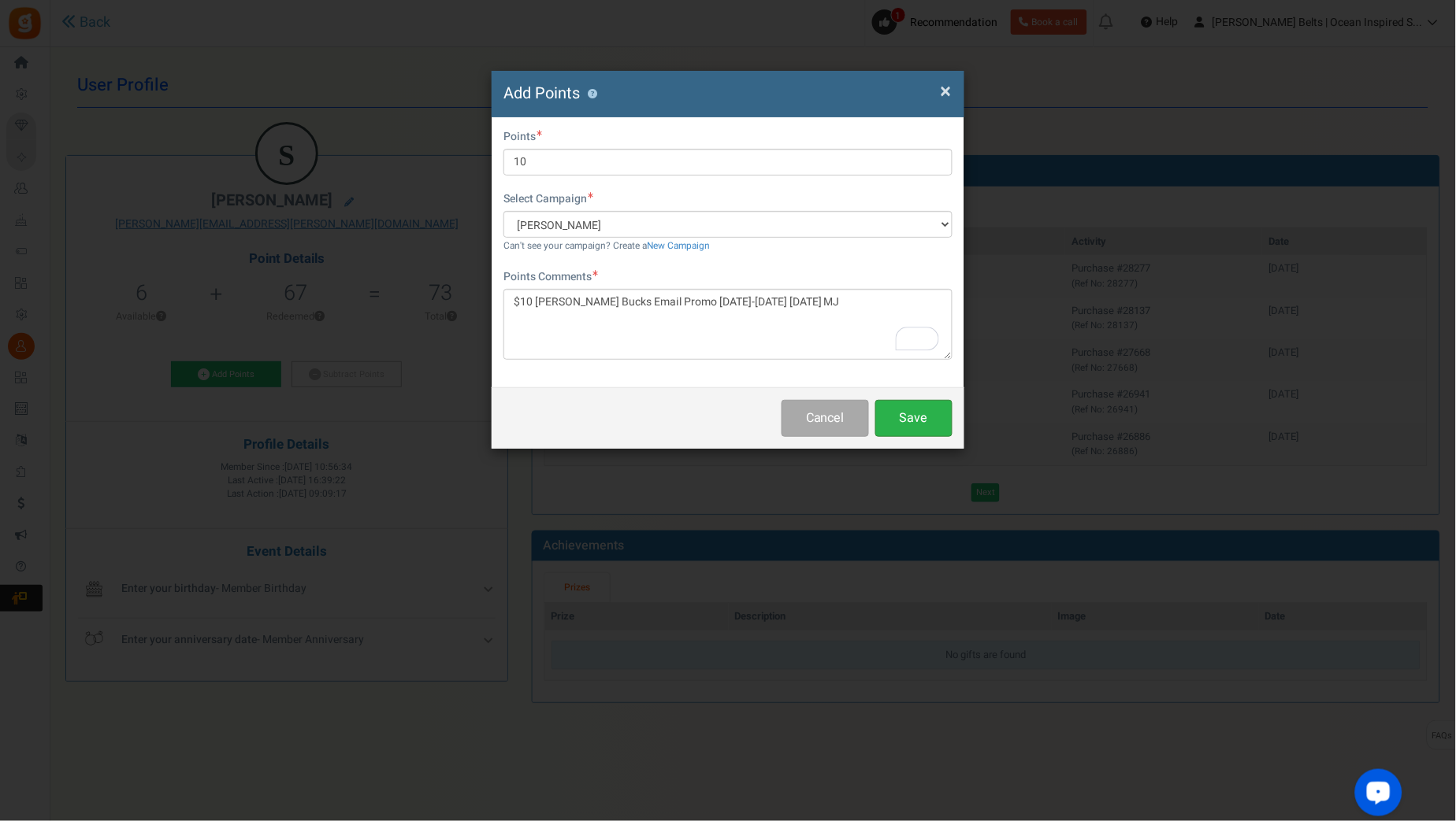
click at [922, 421] on button "Save" at bounding box center [914, 419] width 77 height 37
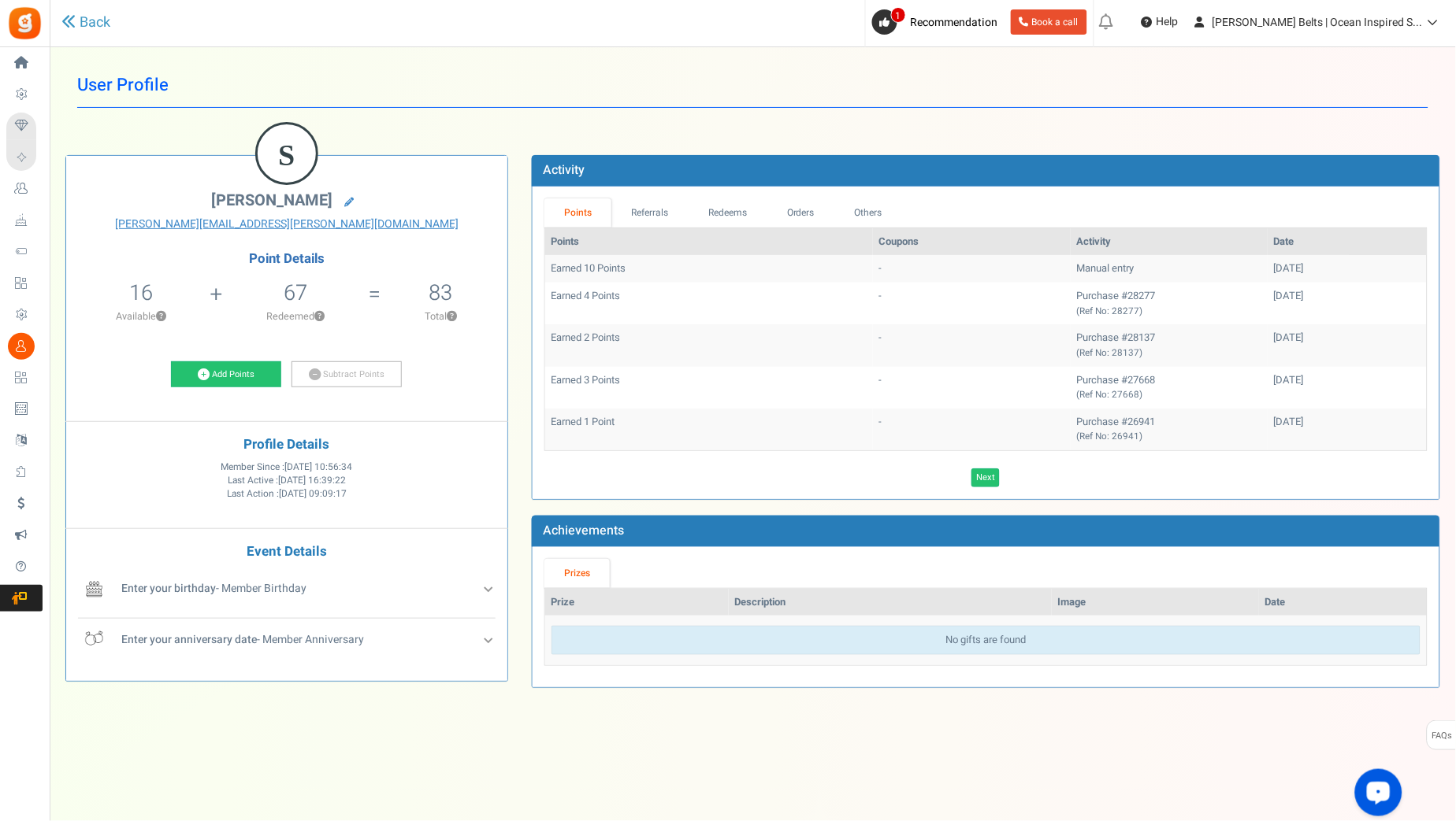
click at [95, 34] on div "Back" at bounding box center [316, 22] width 509 height 46
click at [89, 19] on link "Back" at bounding box center [85, 22] width 49 height 20
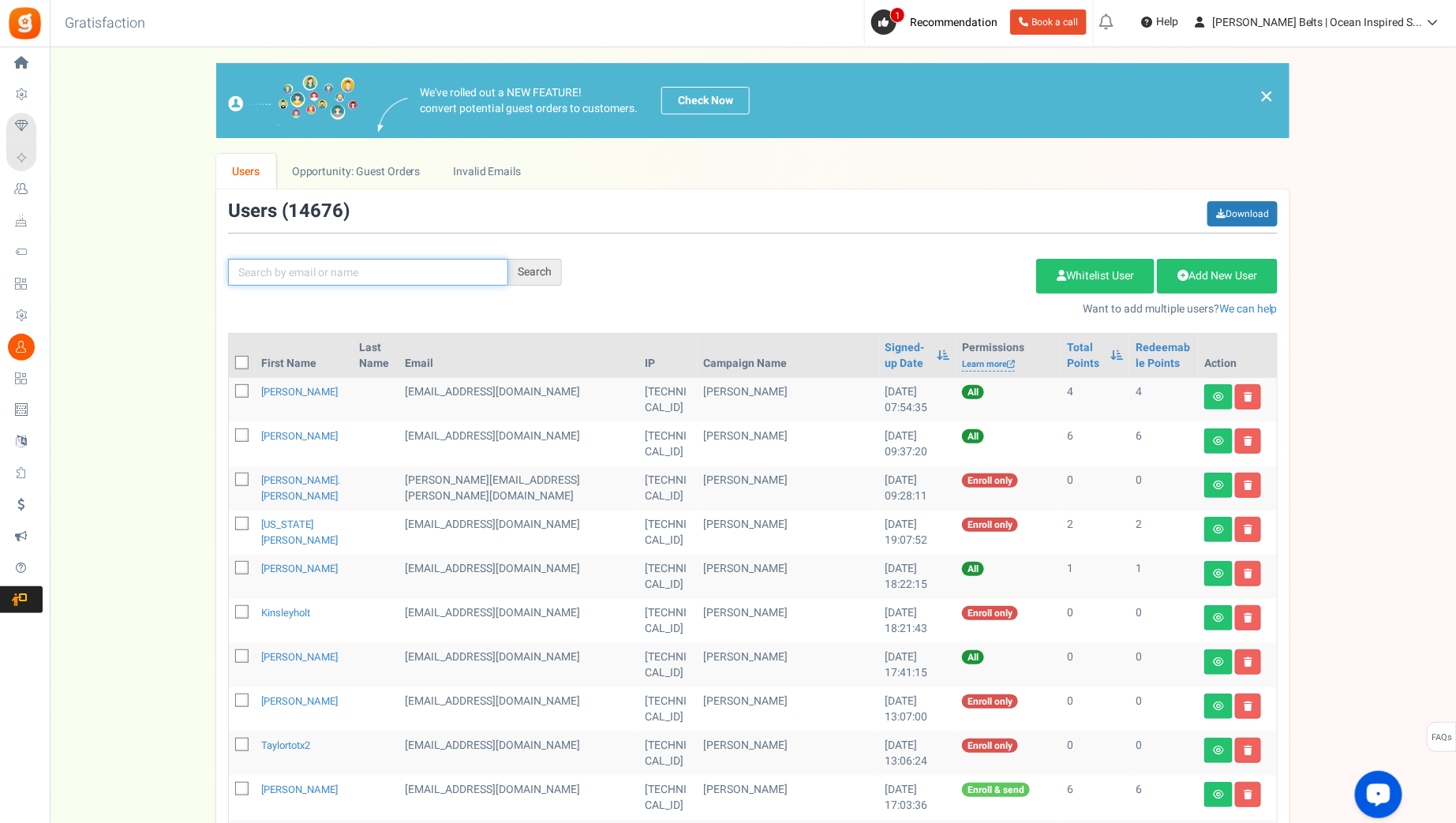
click at [339, 275] on input "text" at bounding box center [368, 272] width 280 height 27
paste input "emross1014"
type input "emross1014"
click at [513, 273] on div "Search" at bounding box center [534, 272] width 54 height 27
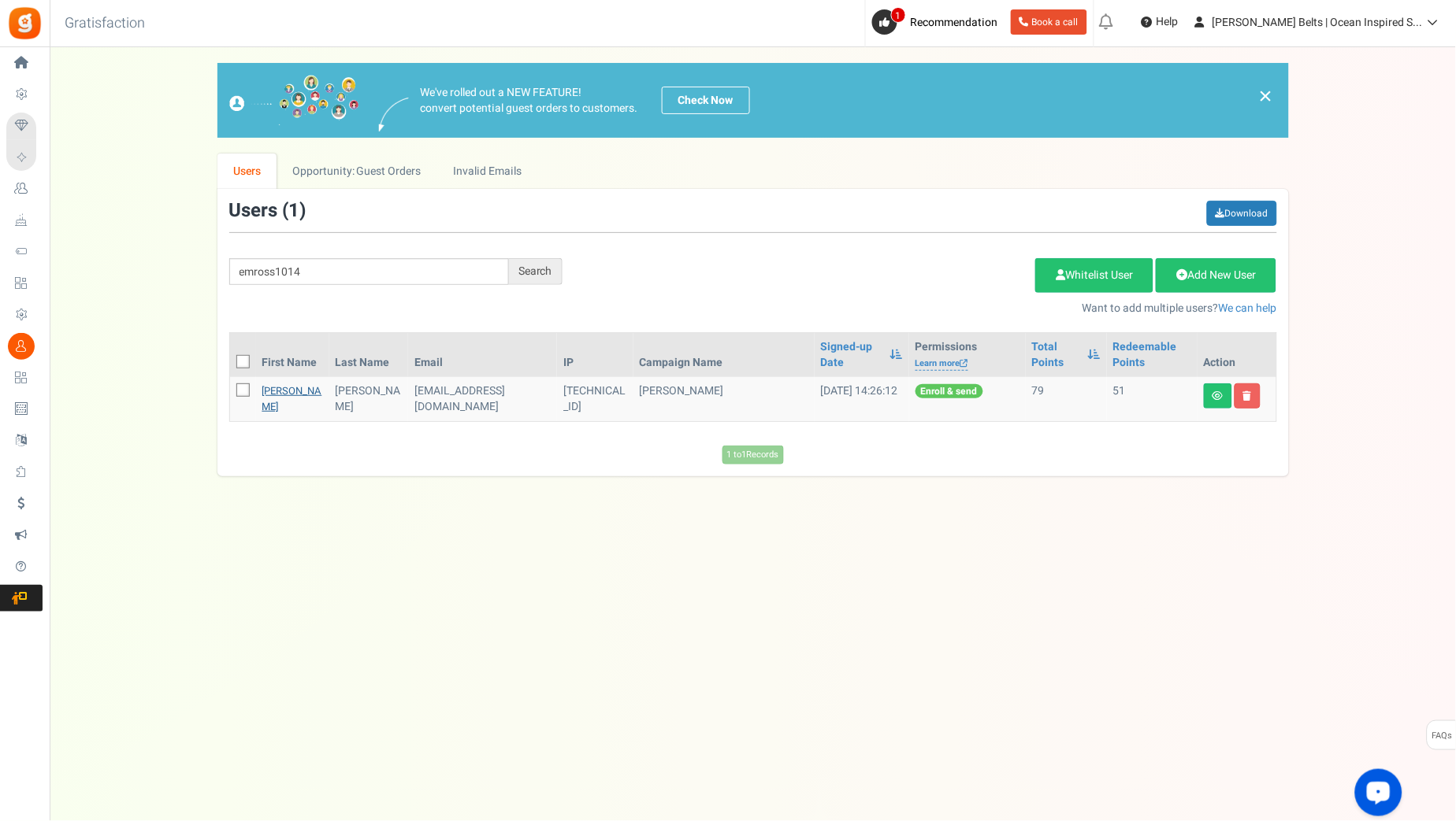
click at [280, 390] on link "Elizabeth Ross" at bounding box center [292, 398] width 60 height 31
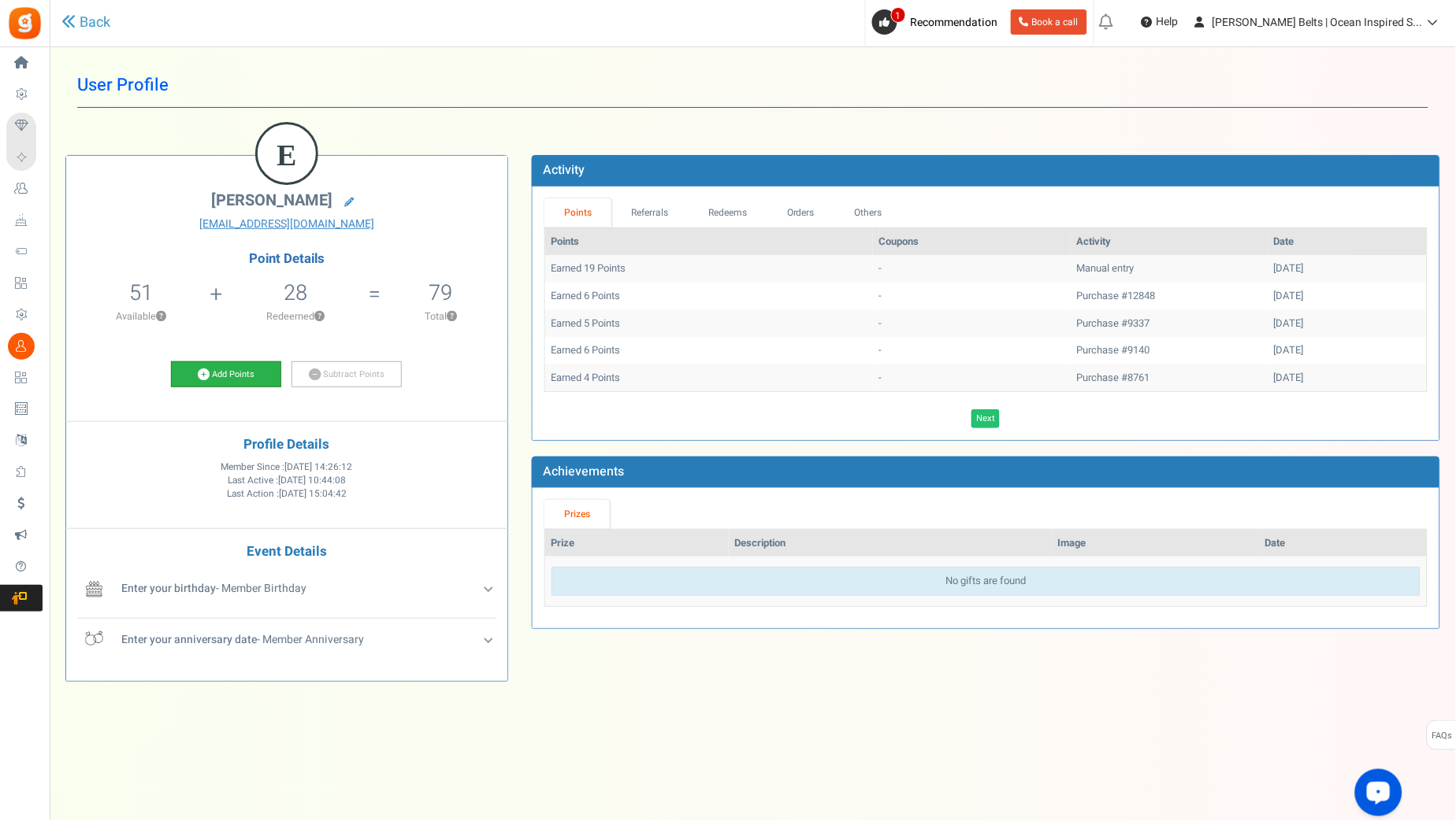
click at [263, 374] on link "Add Points" at bounding box center [226, 374] width 110 height 27
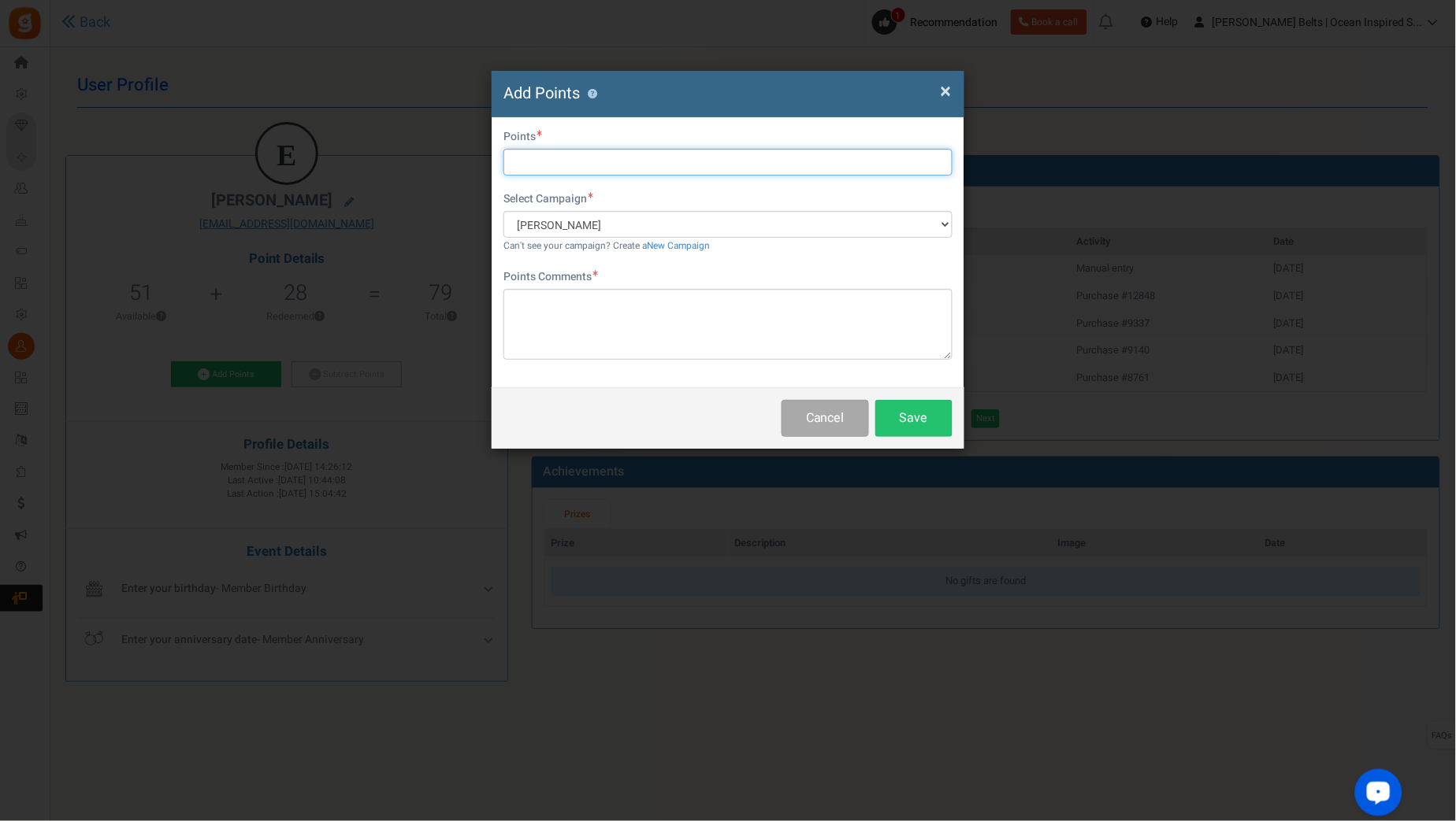
click at [580, 165] on input "text" at bounding box center [727, 161] width 449 height 27
type input "10"
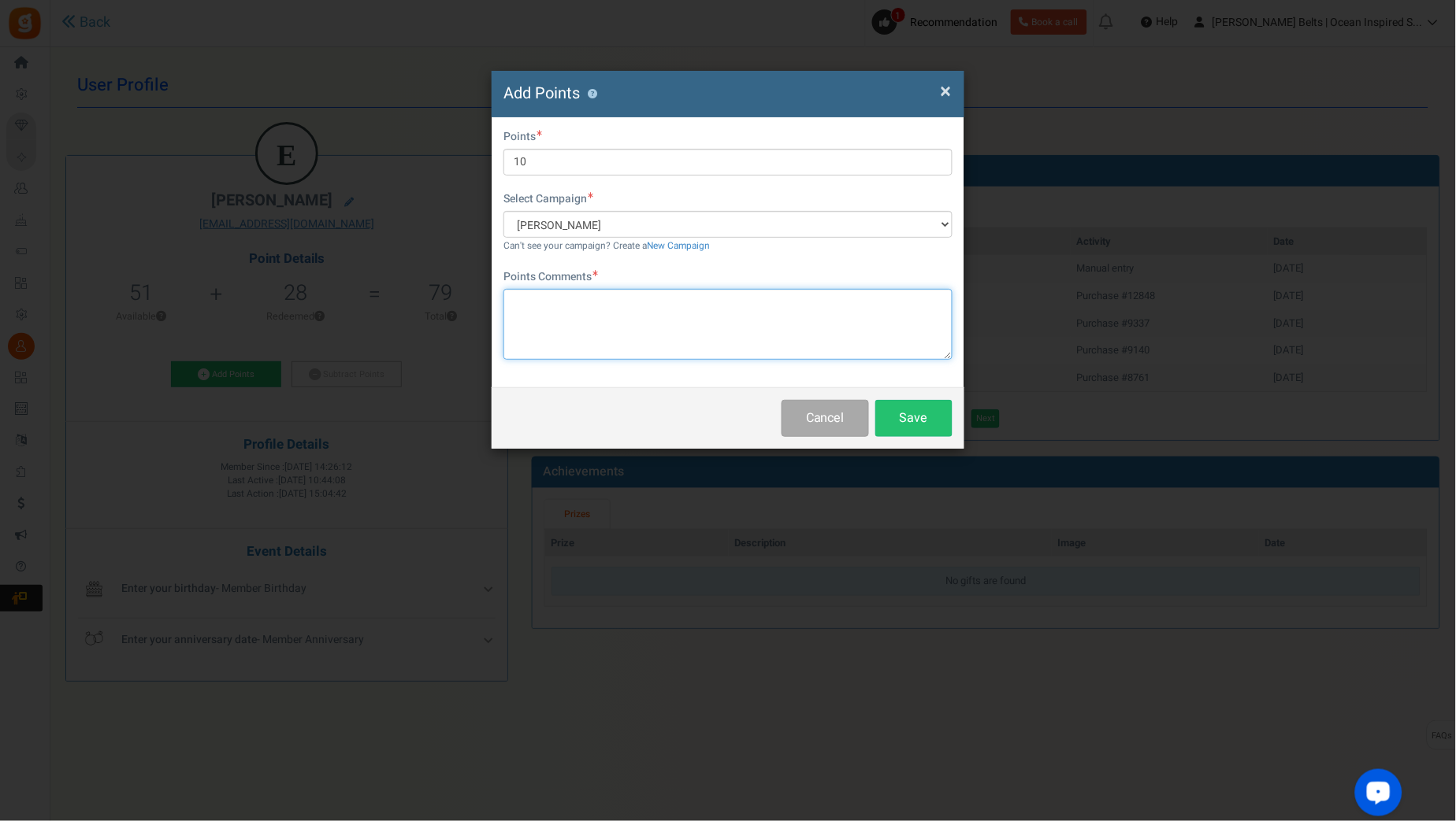
click at [599, 339] on textarea at bounding box center [727, 325] width 449 height 71
paste textarea "$10 [PERSON_NAME] Bucks Email Promo [DATE]-[DATE] [DATE] MJ"
type textarea "$10 [PERSON_NAME] Bucks Email Promo [DATE]-[DATE] [DATE] MJ"
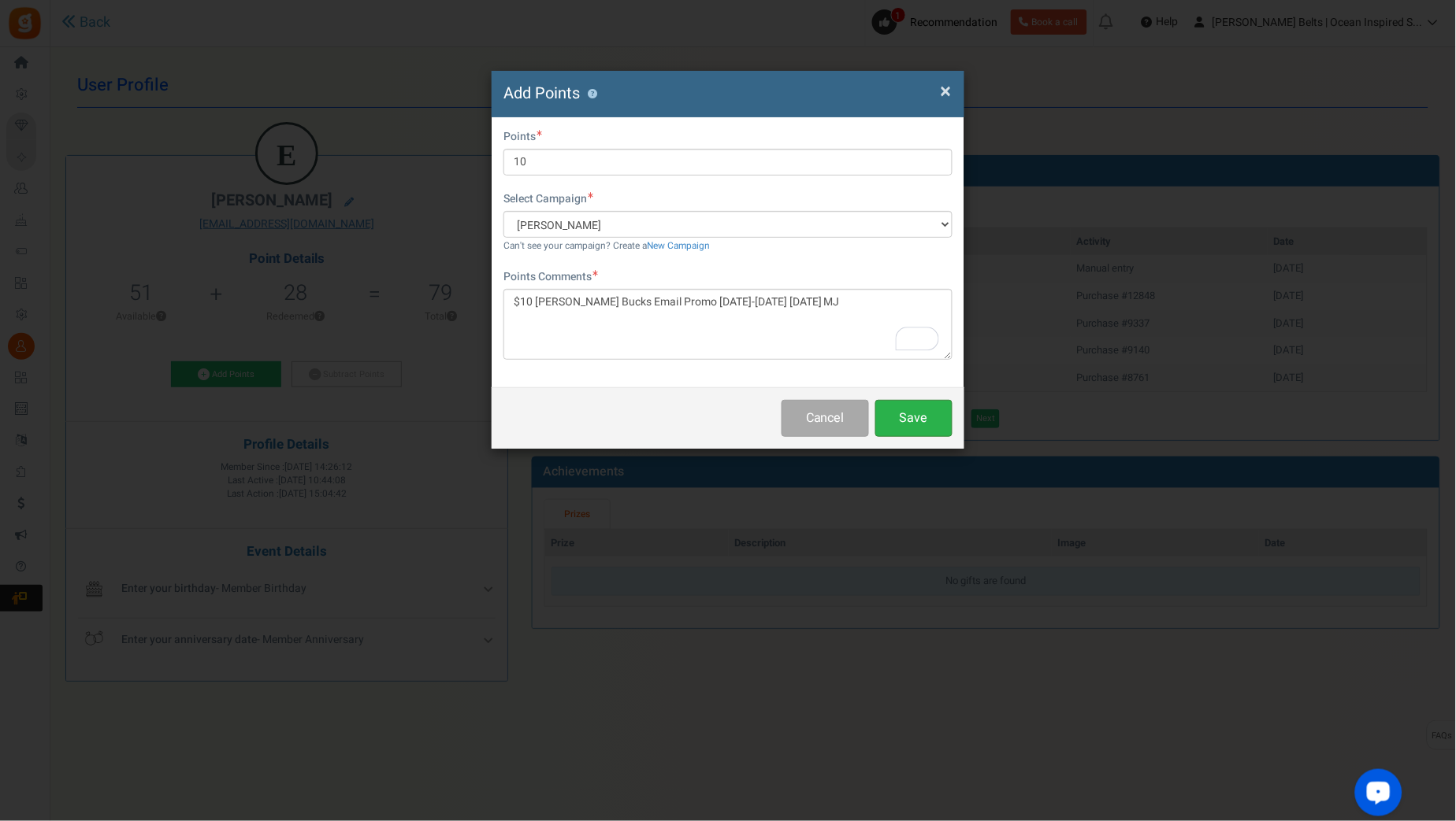
click at [940, 410] on button "Save" at bounding box center [914, 419] width 77 height 37
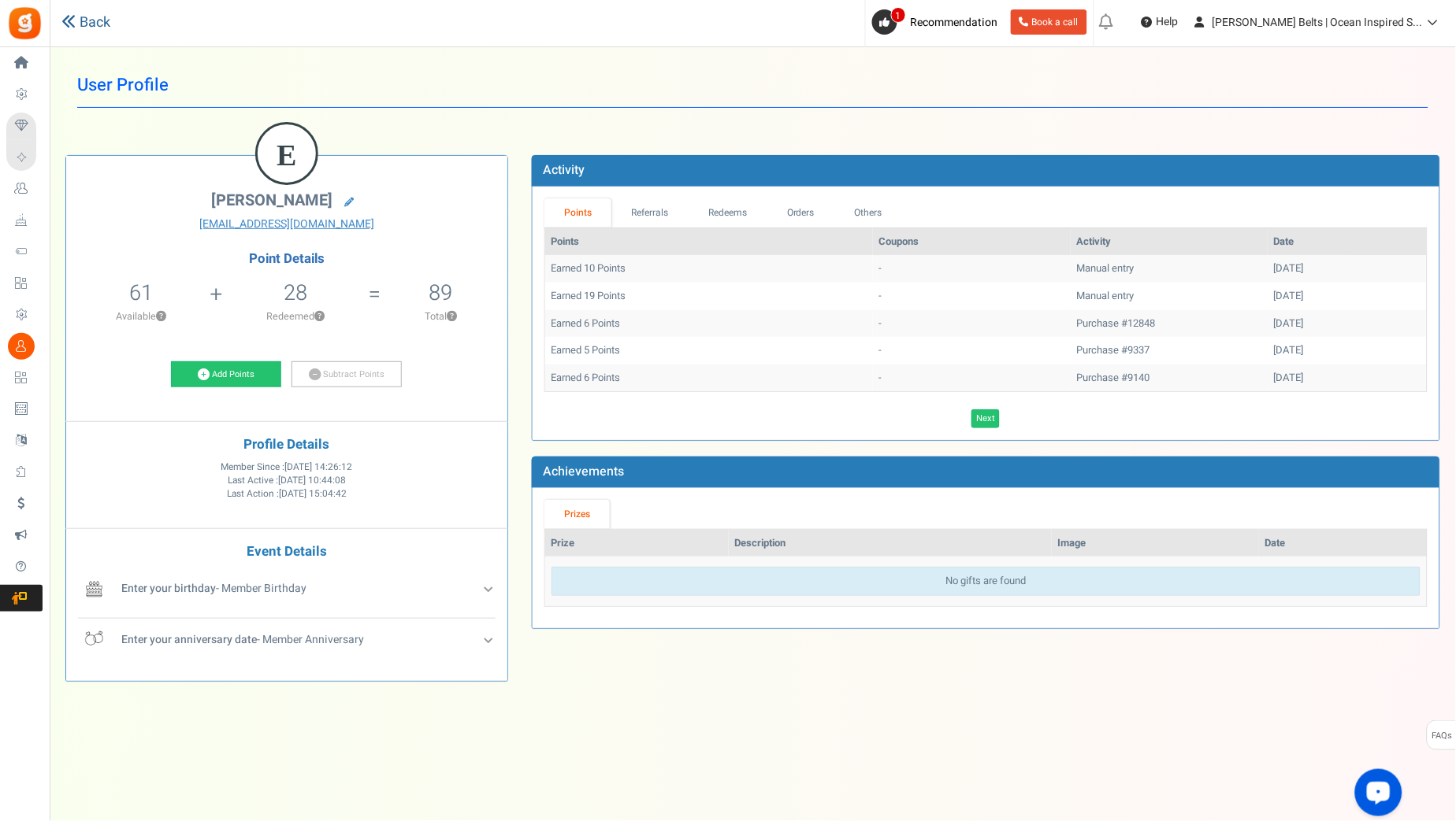
click at [76, 18] on link "Back" at bounding box center [85, 22] width 49 height 20
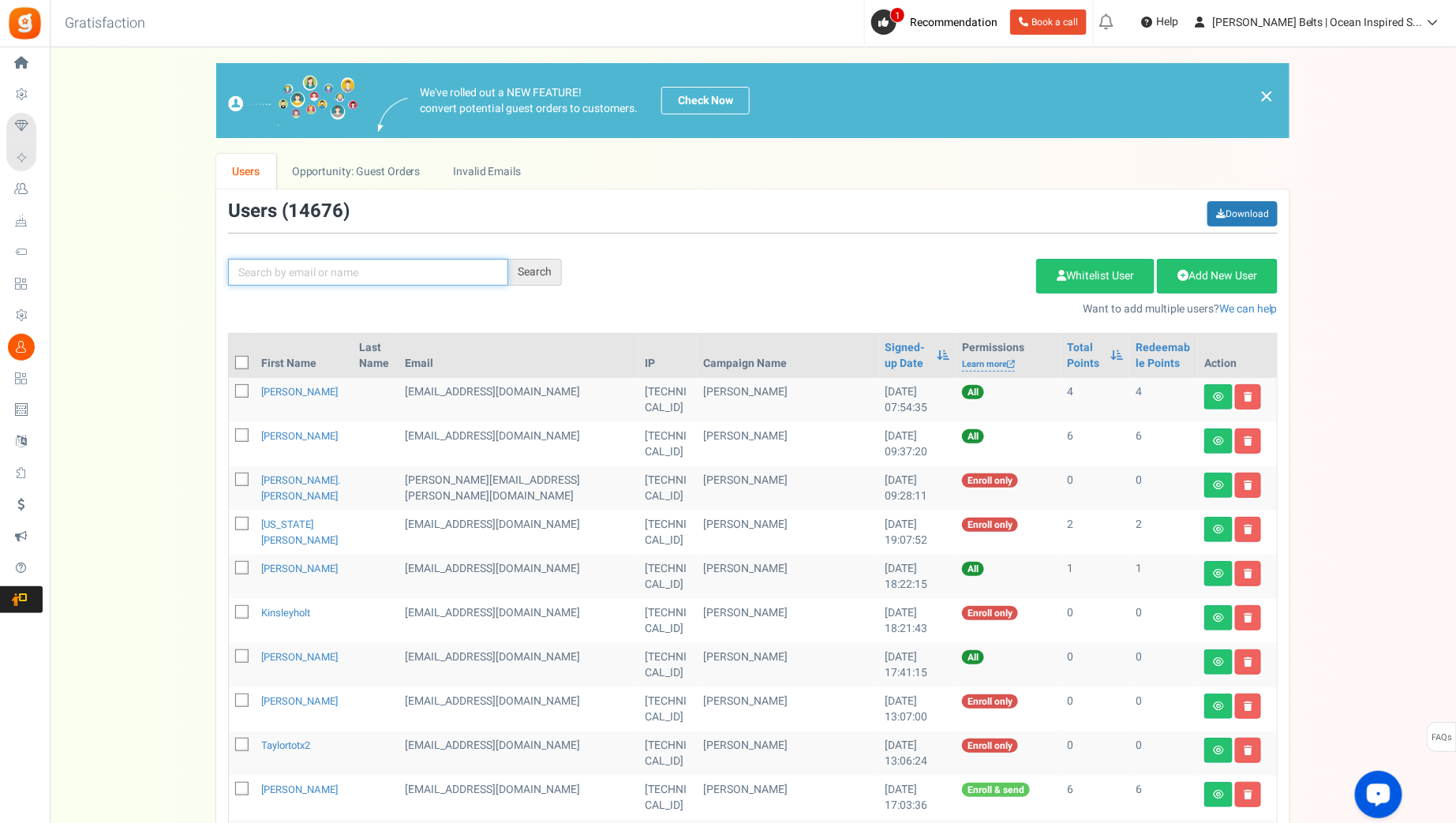
click at [316, 266] on input "text" at bounding box center [368, 272] width 280 height 27
paste input "ellenmanieri"
type input "ellenmanieri"
click at [526, 273] on div "Search" at bounding box center [534, 272] width 54 height 27
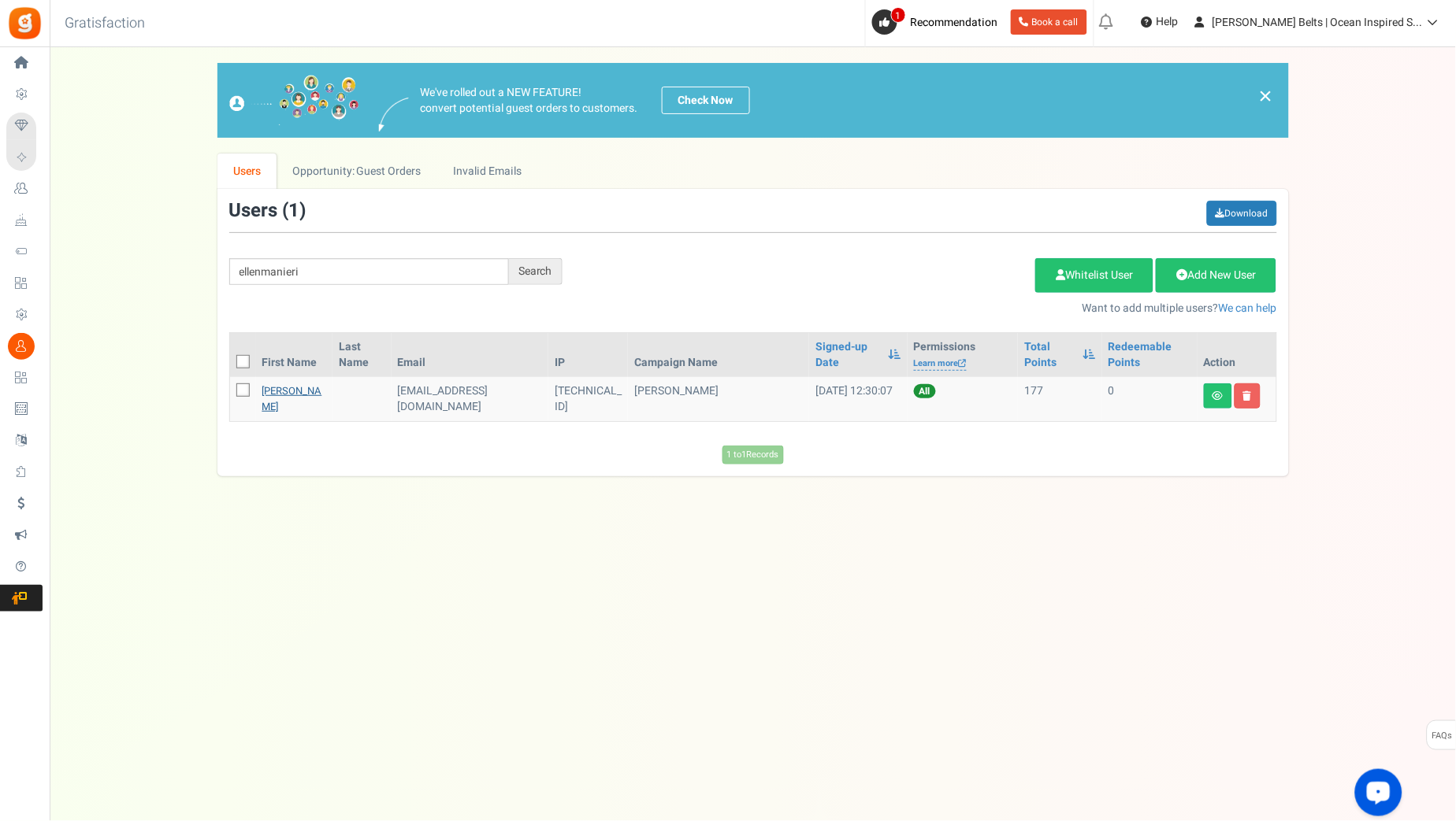
click at [273, 394] on link "Ellen Manieri" at bounding box center [292, 398] width 60 height 31
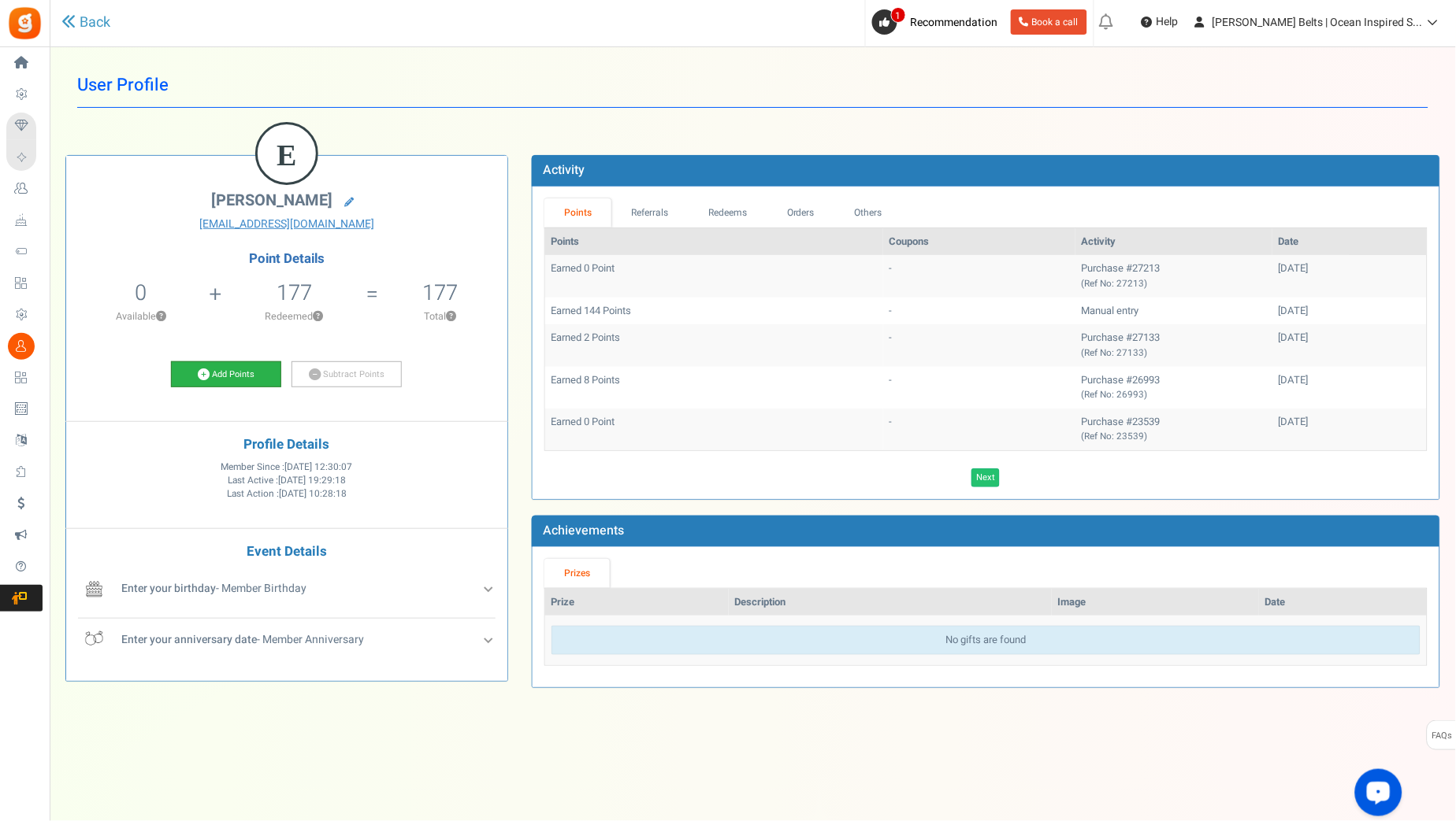
click at [239, 374] on link "Add Points" at bounding box center [226, 374] width 110 height 27
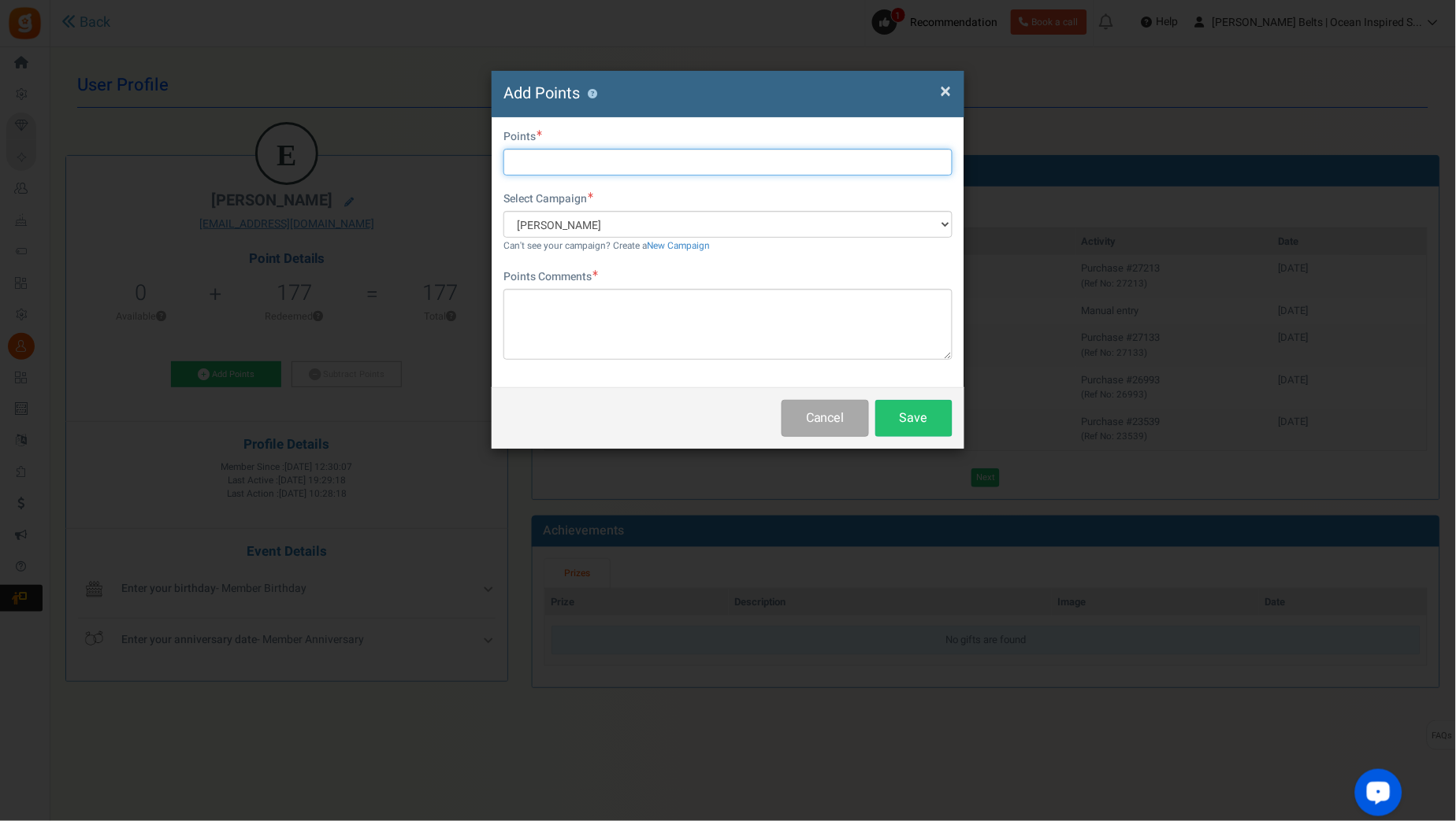
click at [550, 167] on input "text" at bounding box center [727, 161] width 449 height 27
type input "10"
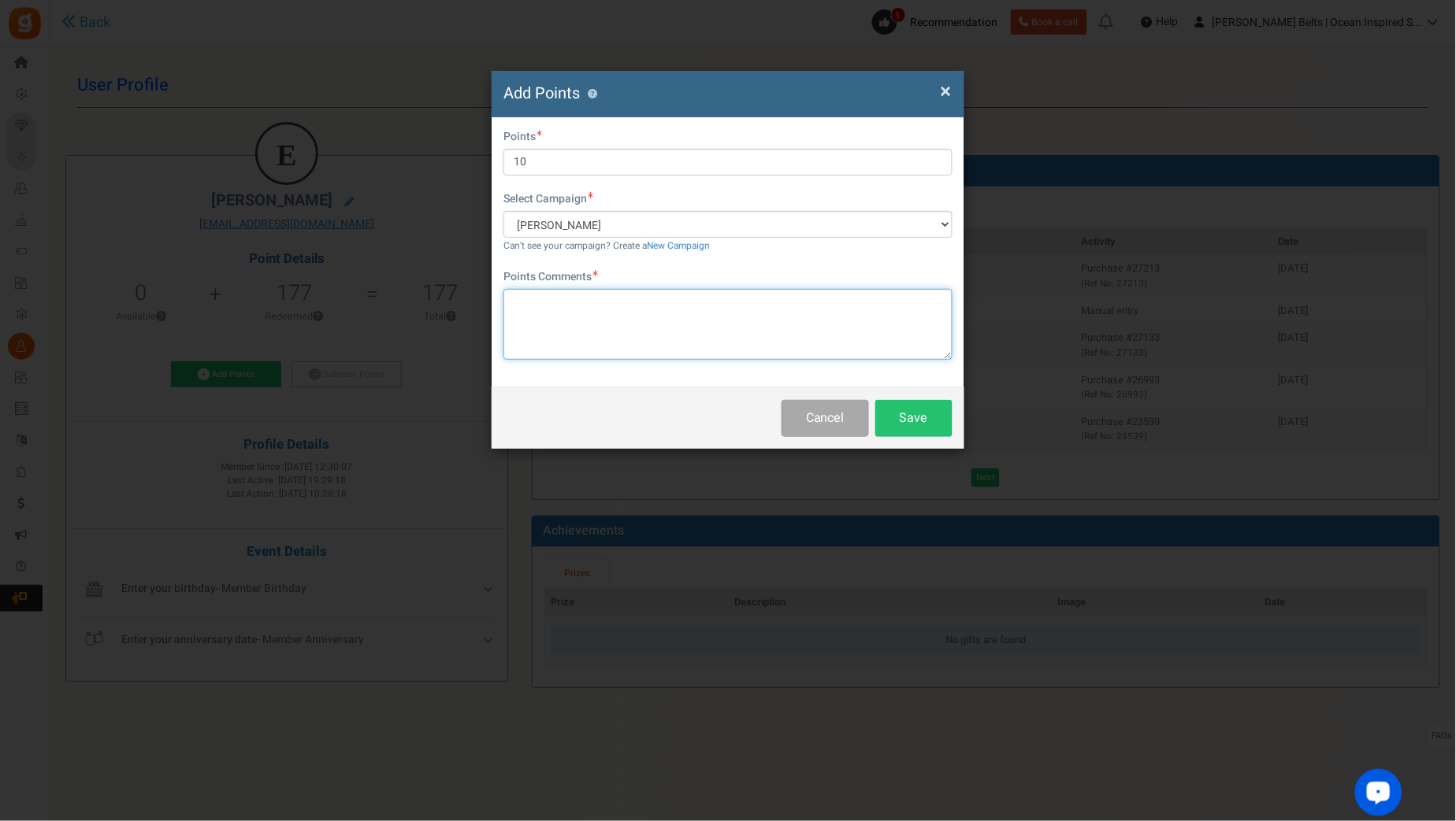
click at [586, 304] on textarea at bounding box center [727, 325] width 449 height 71
paste textarea "$10 [PERSON_NAME] Bucks Email Promo [DATE]-[DATE] [DATE] MJ"
type textarea "$10 [PERSON_NAME] Bucks Email Promo [DATE]-[DATE] [DATE] MJ"
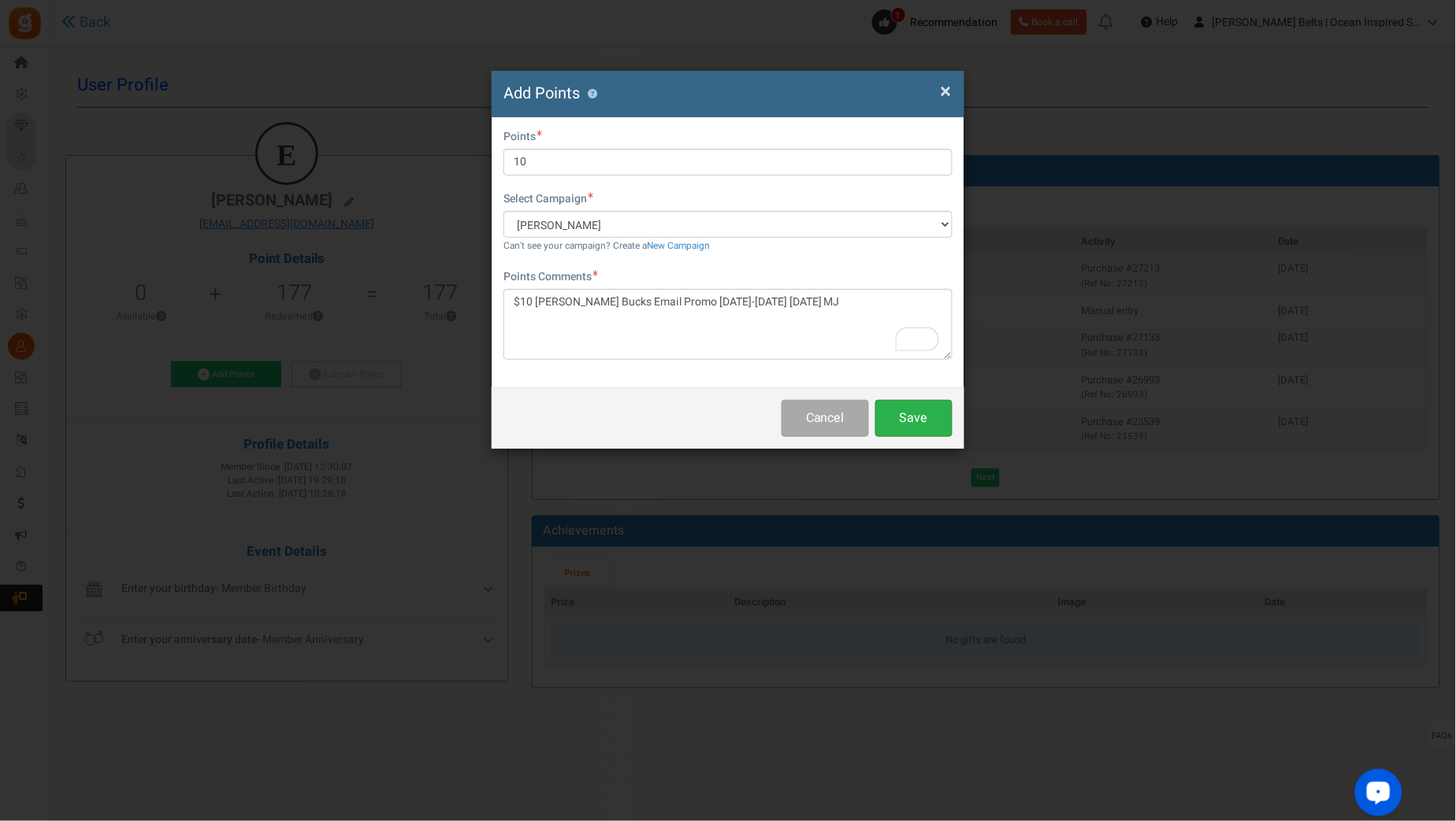
click at [939, 419] on button "Save" at bounding box center [914, 419] width 77 height 37
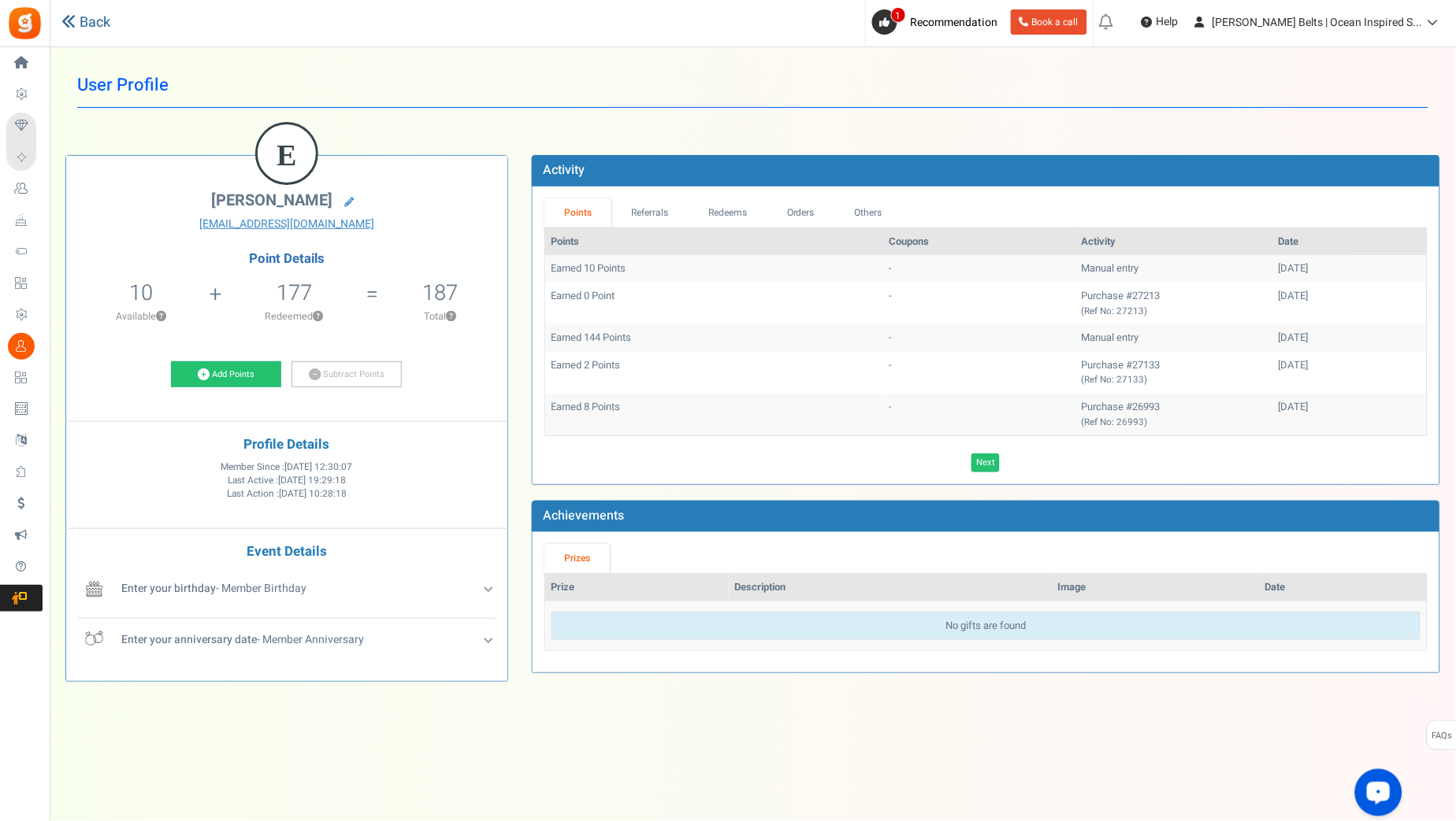
click at [70, 26] on icon at bounding box center [68, 22] width 14 height 14
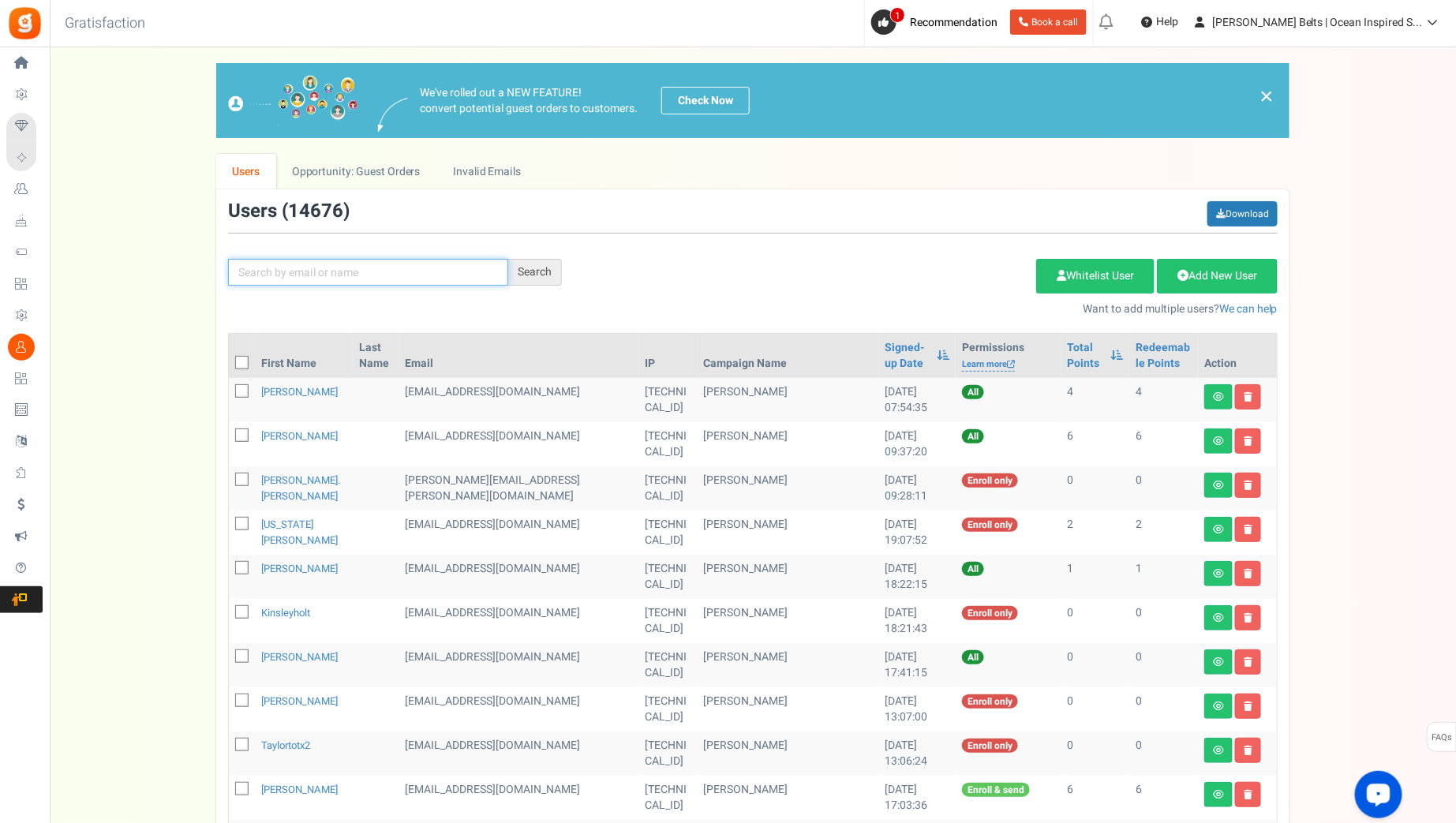
click at [337, 279] on input "text" at bounding box center [368, 272] width 280 height 27
paste input "katholmes1298"
type input "katholmes1298"
click at [526, 279] on div "Search" at bounding box center [534, 272] width 54 height 27
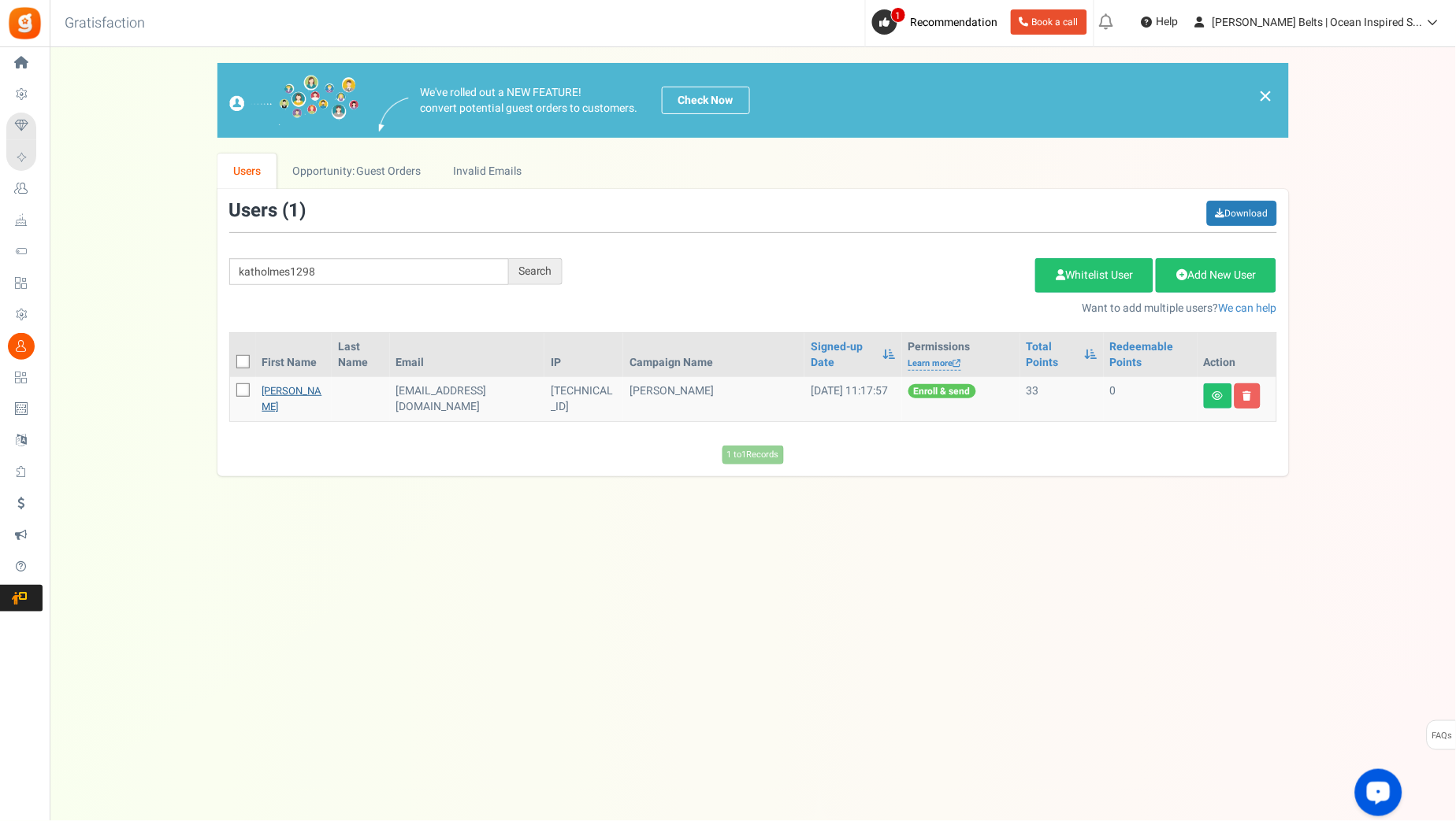
click at [289, 404] on link "Katherine Holmes" at bounding box center [292, 398] width 60 height 31
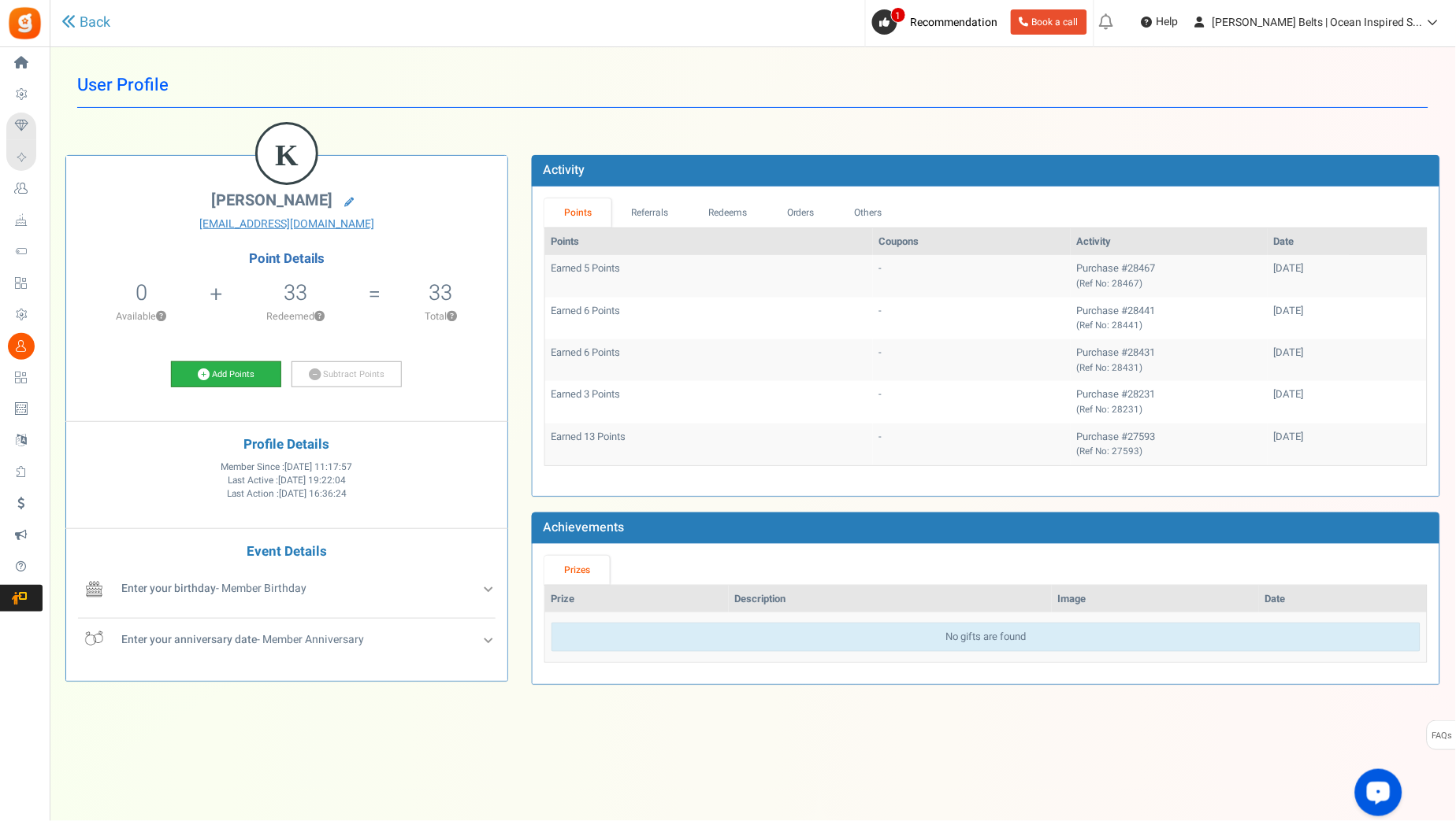
click at [198, 378] on icon at bounding box center [203, 374] width 12 height 12
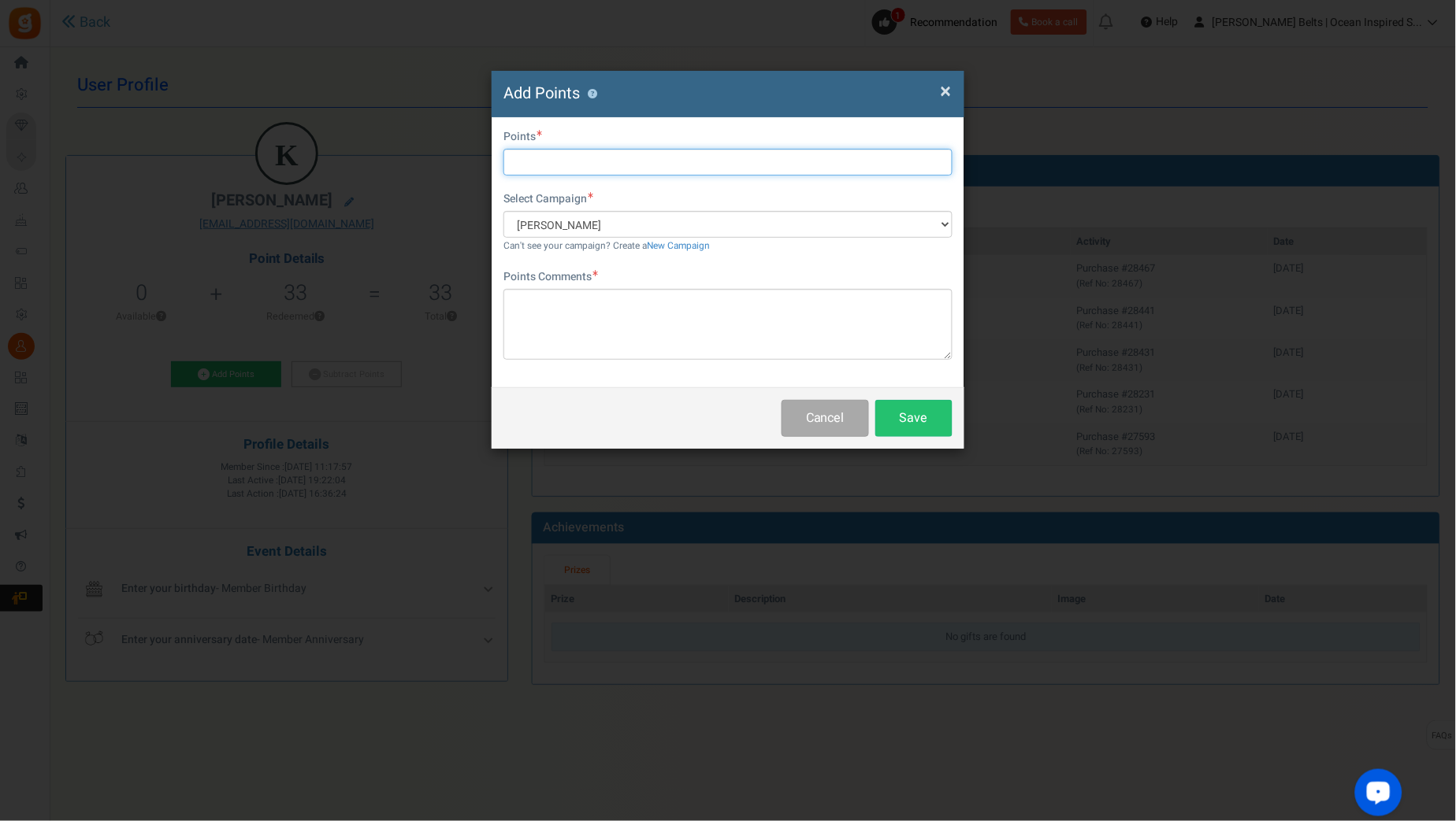
click at [544, 155] on input "text" at bounding box center [727, 161] width 449 height 27
type input "10"
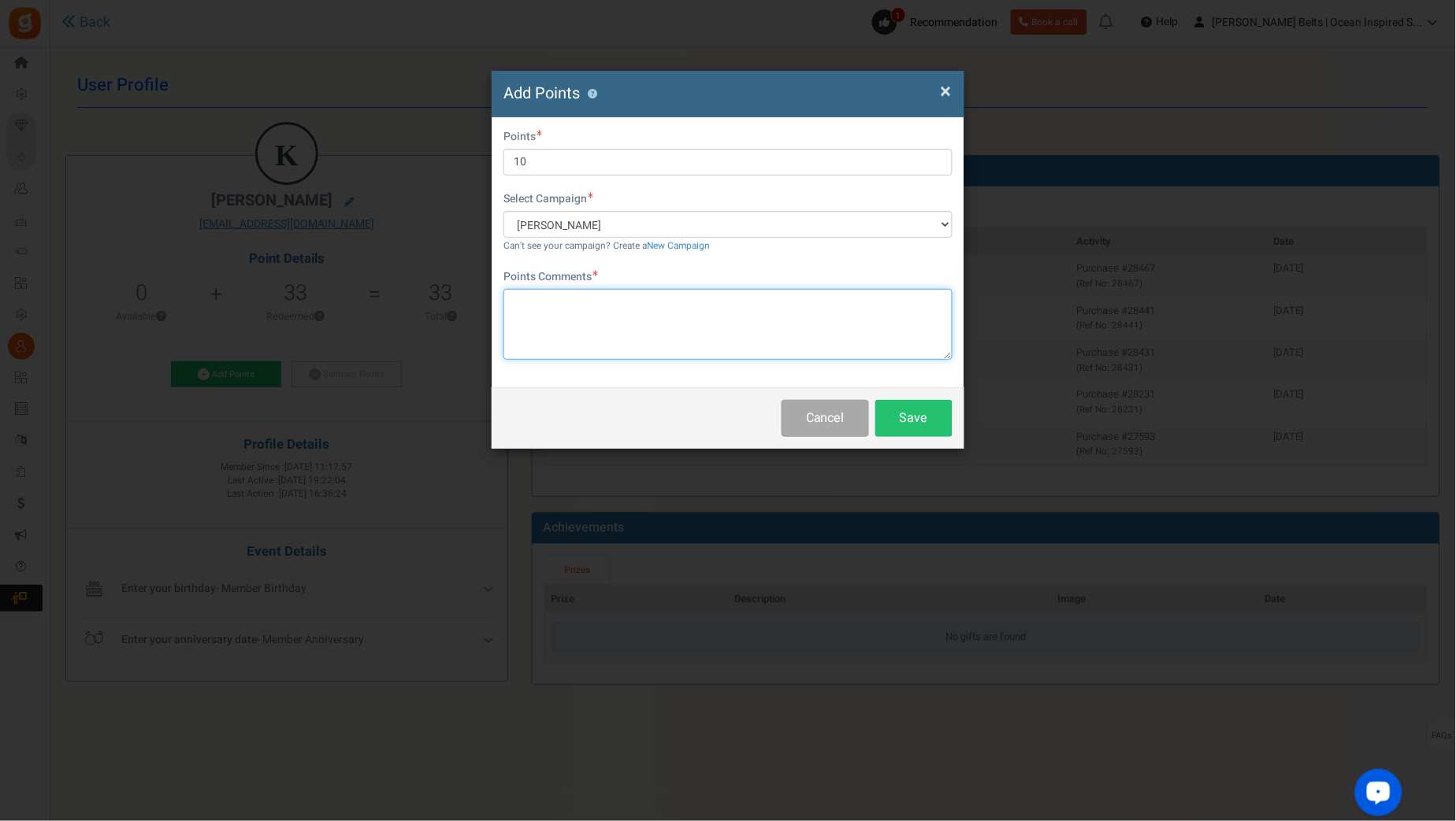
click at [584, 321] on textarea at bounding box center [727, 325] width 449 height 71
paste textarea "$10 [PERSON_NAME] Bucks Email Promo [DATE]-[DATE] [DATE] MJ"
type textarea "$10 [PERSON_NAME] Bucks Email Promo [DATE]-[DATE] [DATE] MJ"
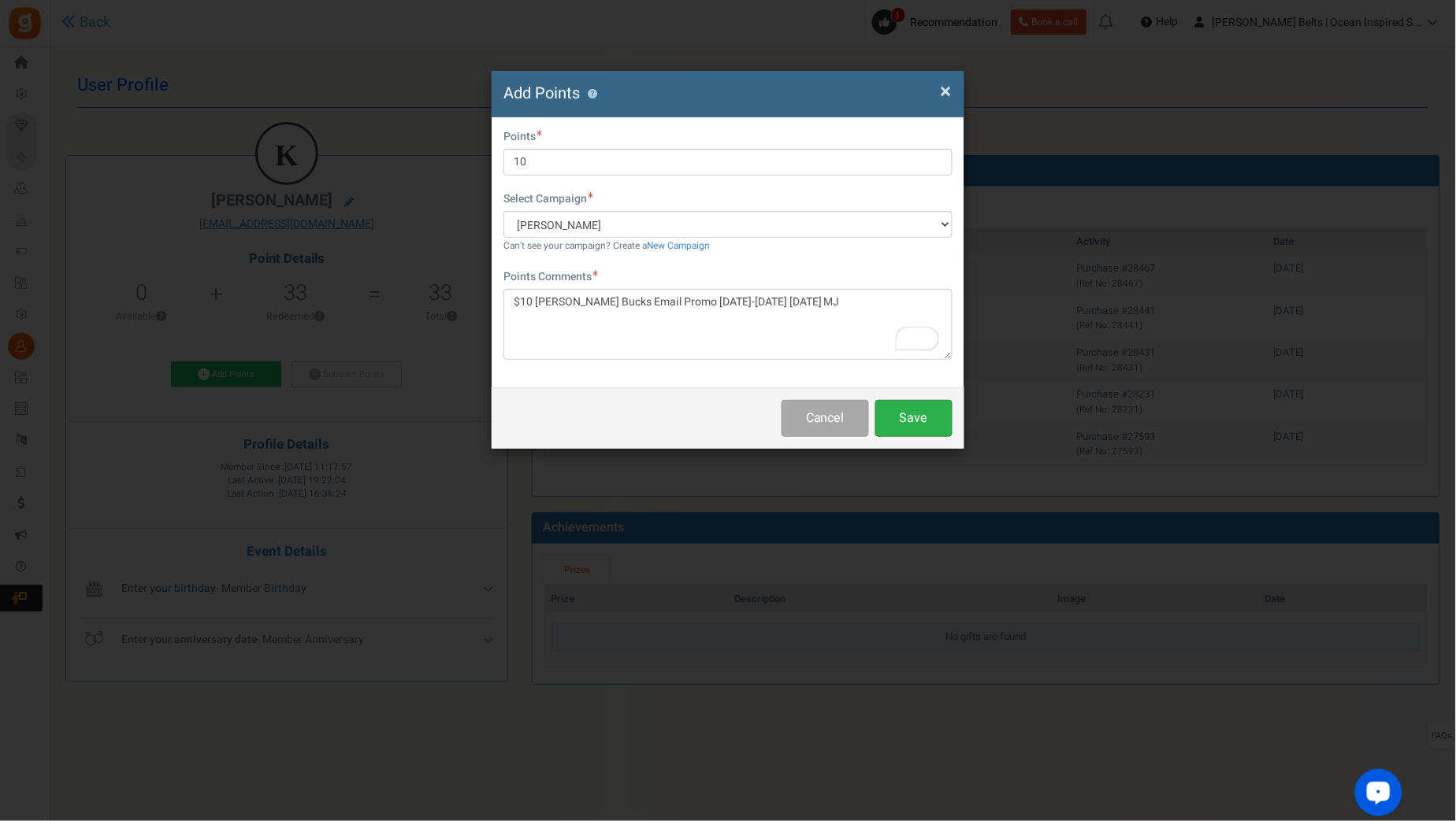
click at [947, 423] on button "Save" at bounding box center [914, 419] width 77 height 37
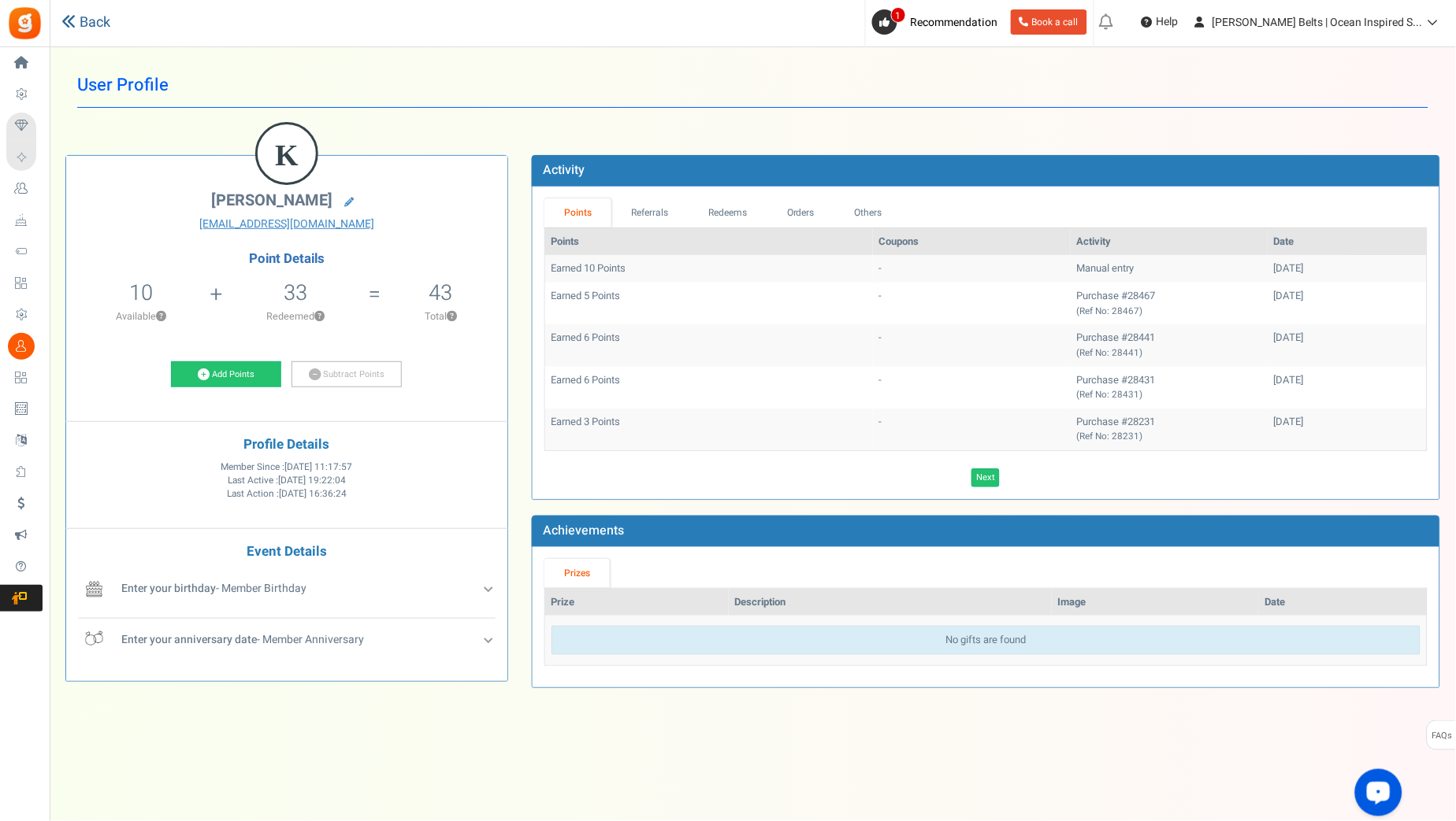
click at [92, 17] on link "Back" at bounding box center [85, 22] width 49 height 20
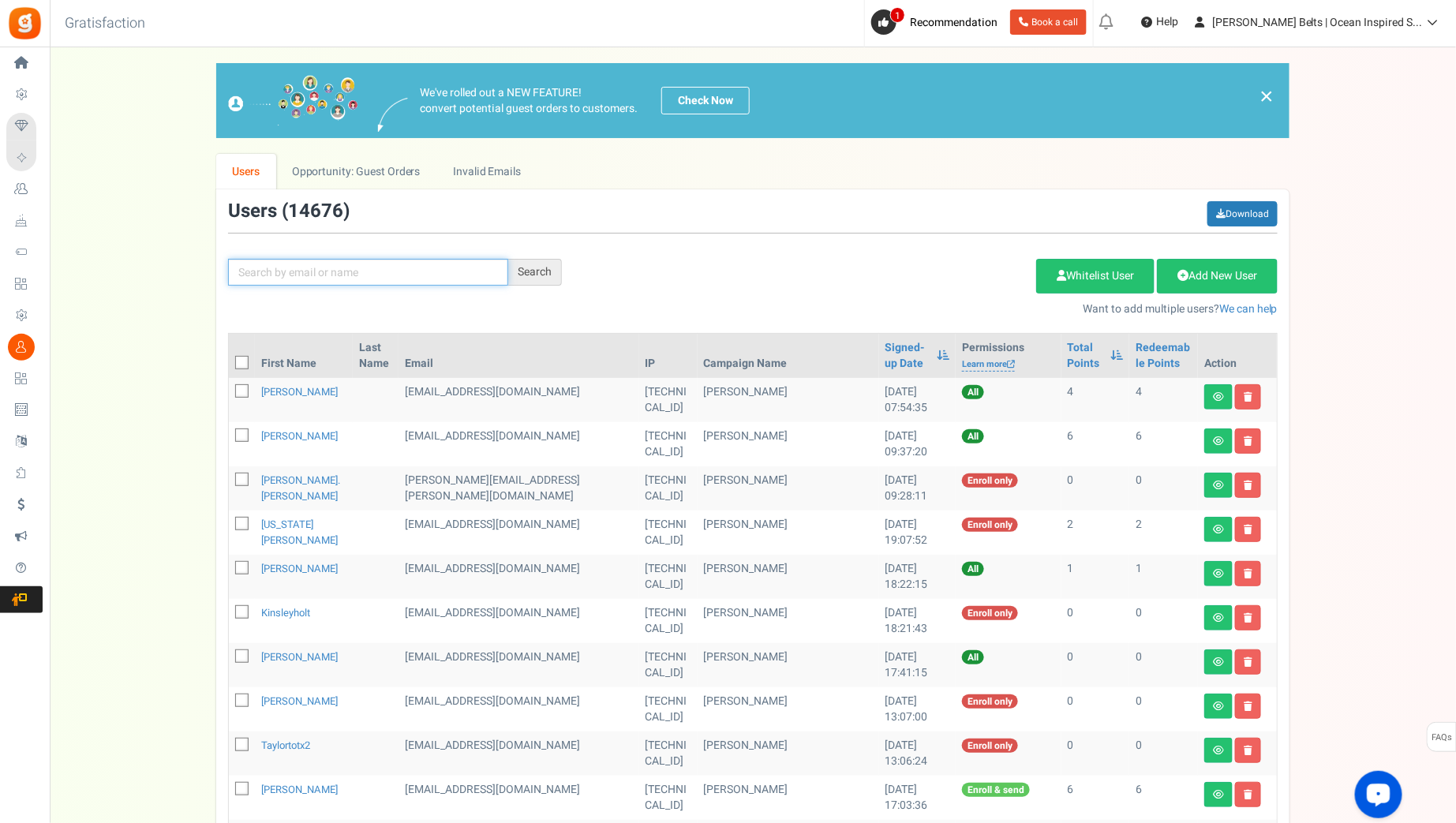
click at [371, 270] on input "text" at bounding box center [368, 272] width 280 height 27
paste input "lunaluv3"
type input "lunaluv3"
click at [537, 274] on div "Search" at bounding box center [534, 272] width 54 height 27
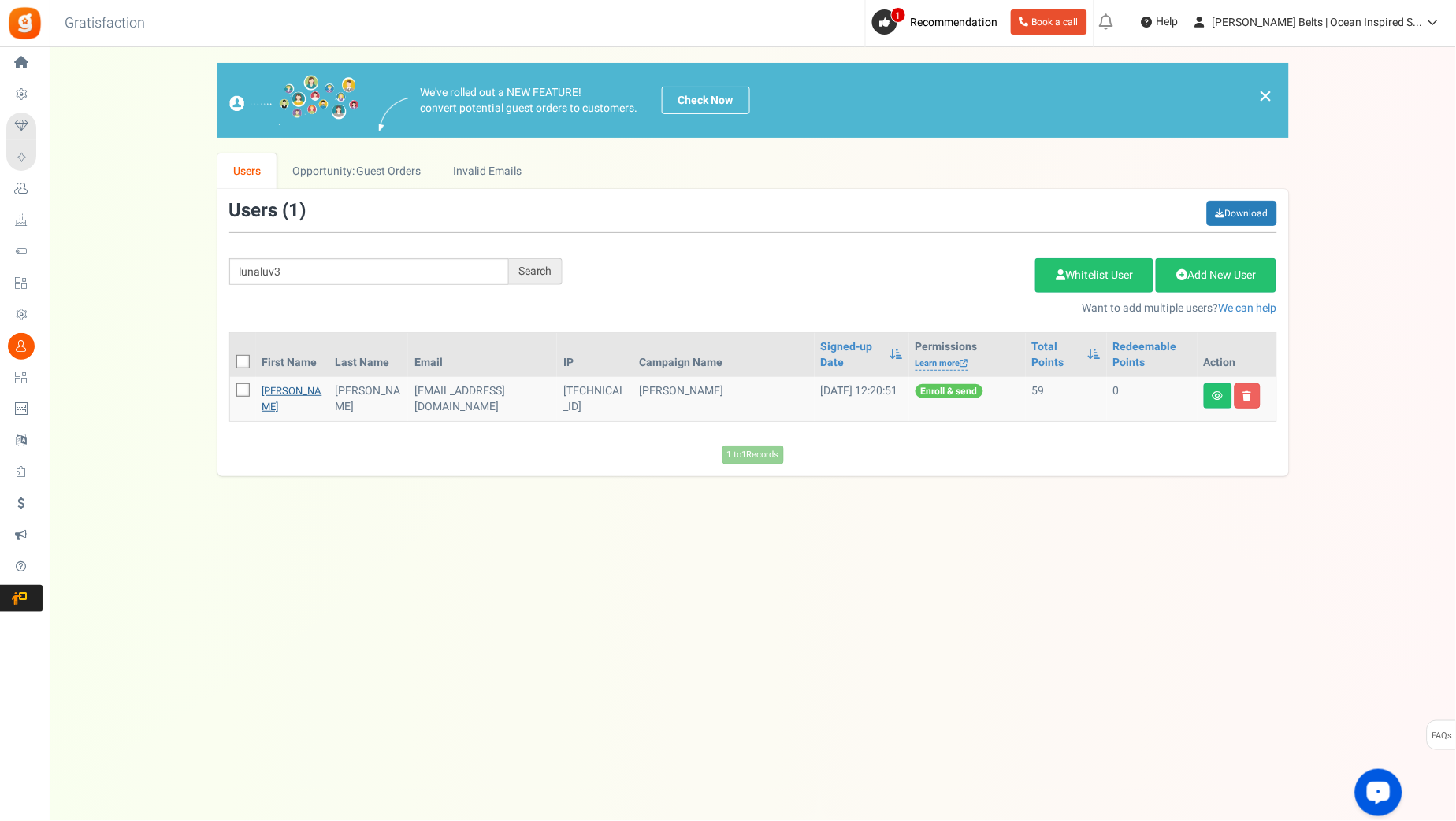
click at [295, 390] on link "Kitty Willis" at bounding box center [292, 398] width 60 height 31
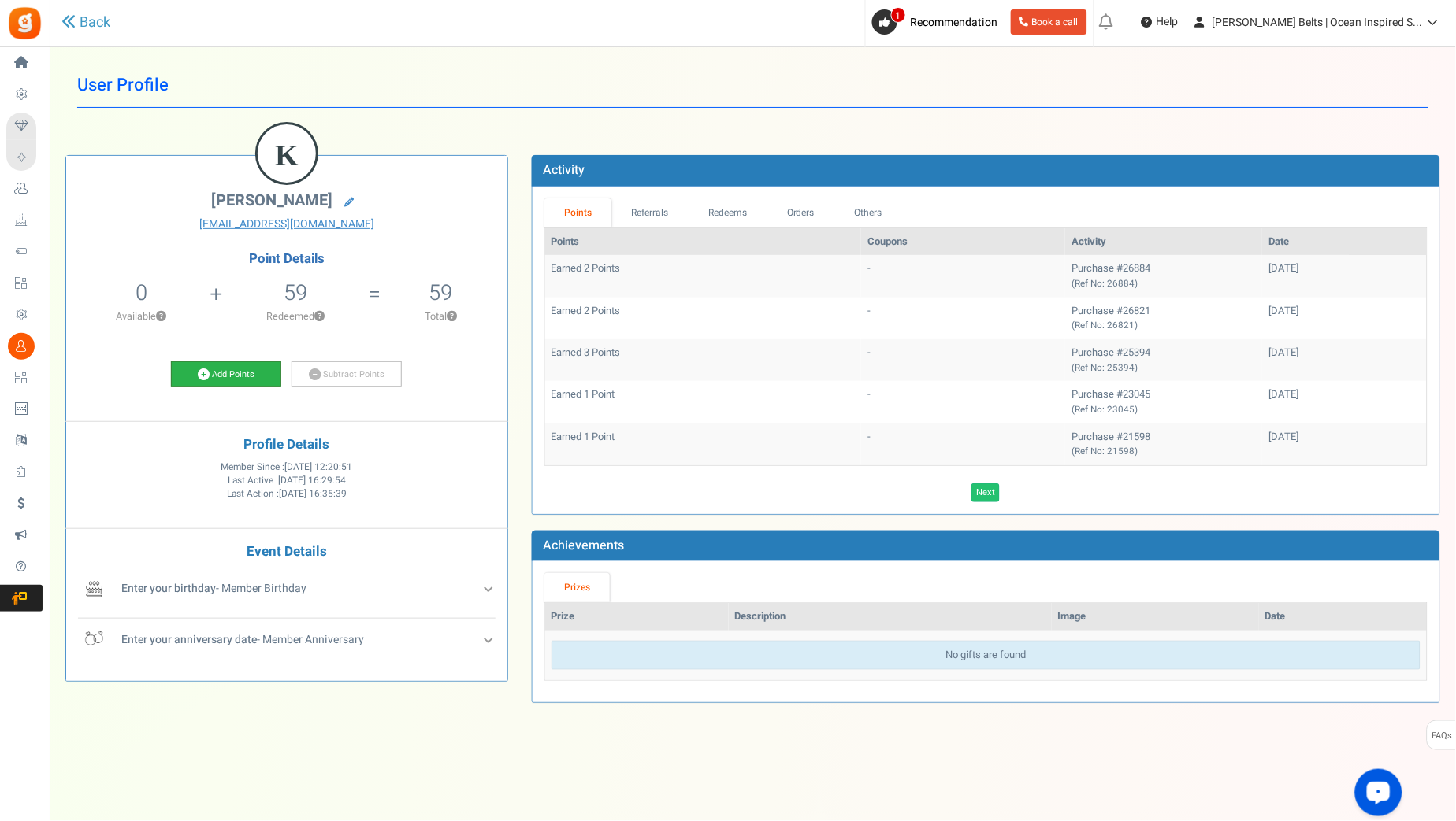
click at [268, 369] on link "Add Points" at bounding box center [226, 374] width 110 height 27
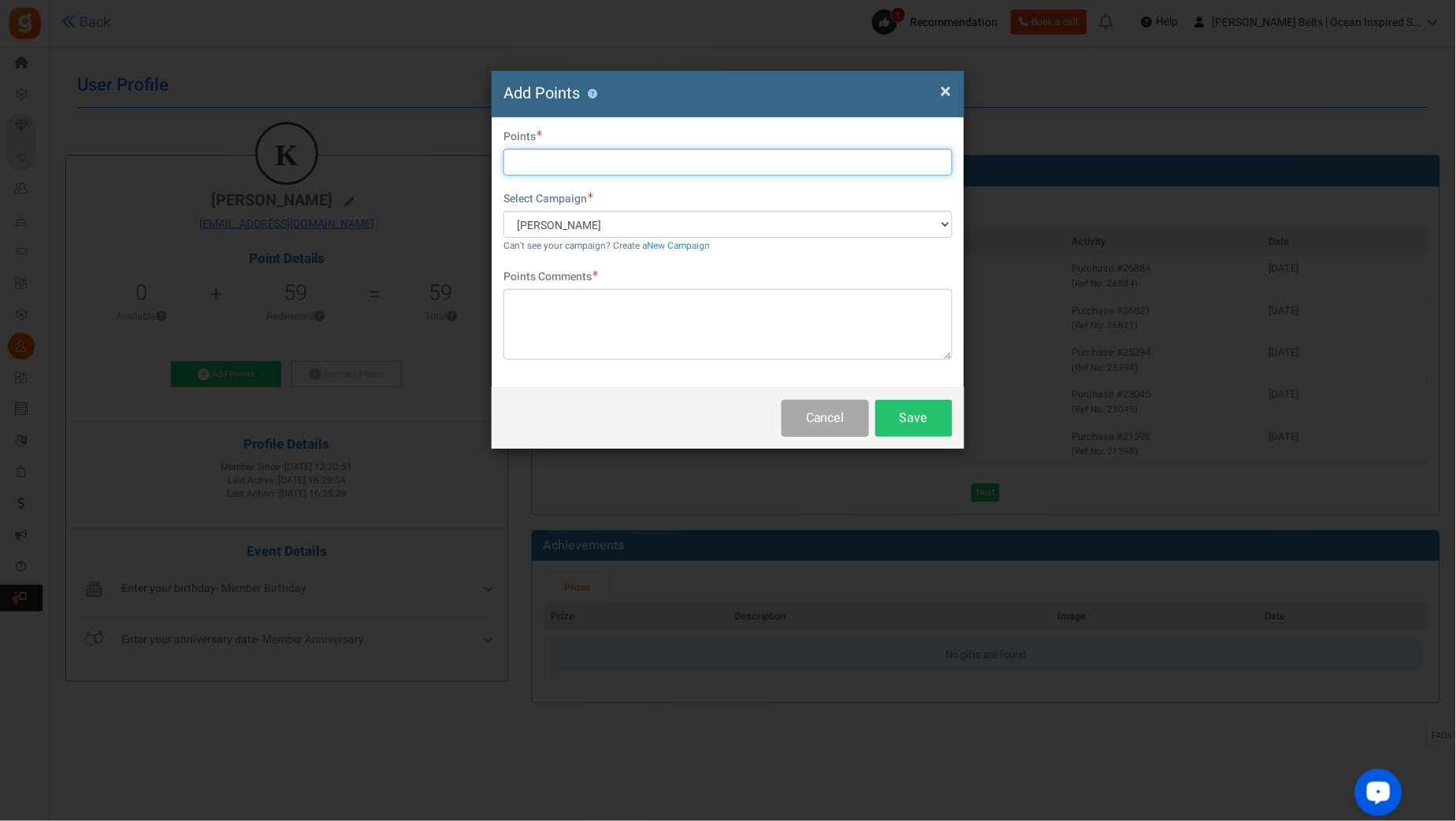
click at [759, 164] on input "text" at bounding box center [727, 161] width 449 height 27
type input "10"
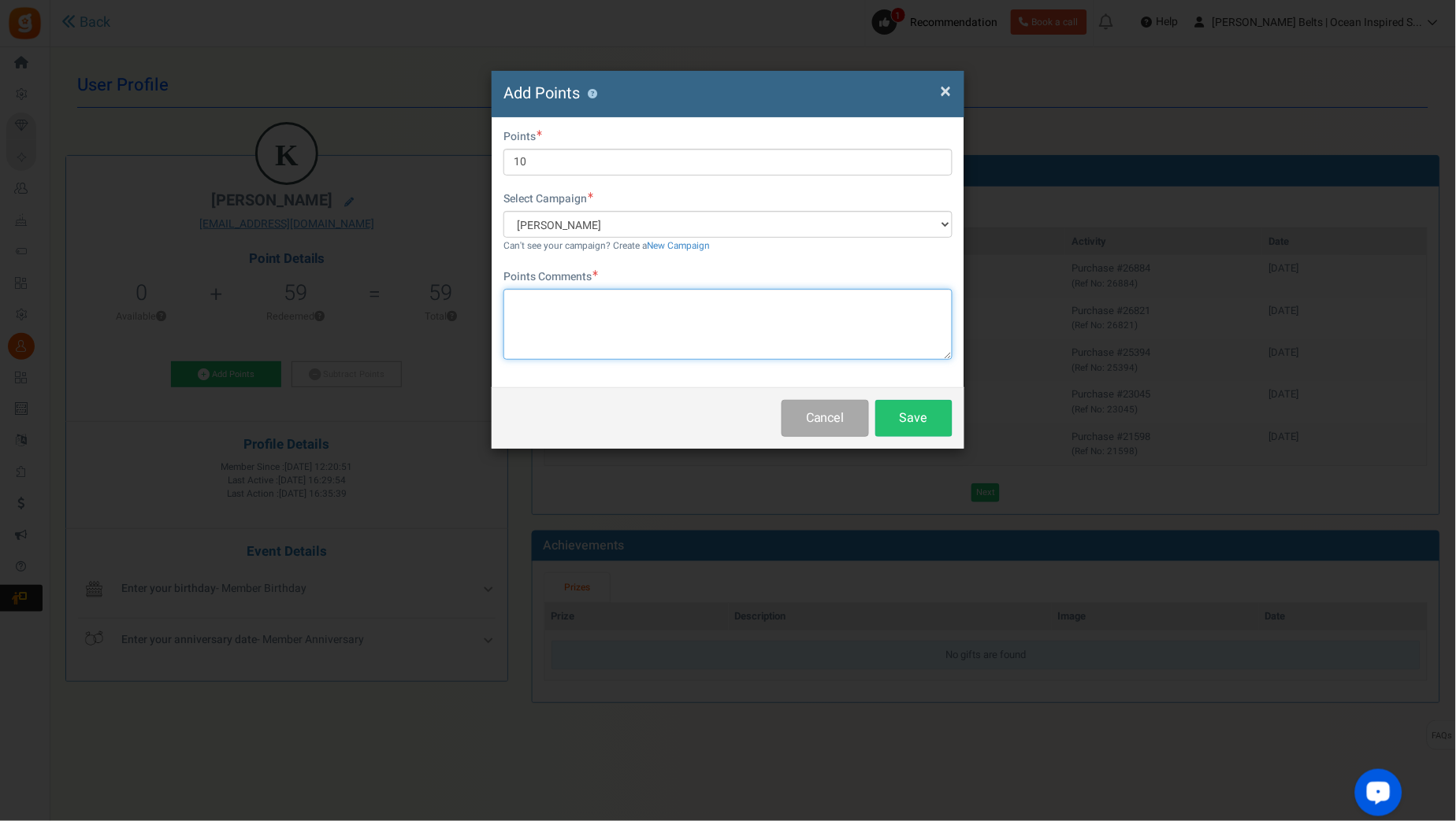
click at [598, 333] on textarea at bounding box center [727, 325] width 449 height 71
paste textarea "$10 [PERSON_NAME] Bucks Email Promo [DATE]-[DATE] [DATE] MJ"
type textarea "$10 [PERSON_NAME] Bucks Email Promo [DATE]-[DATE] [DATE] MJ"
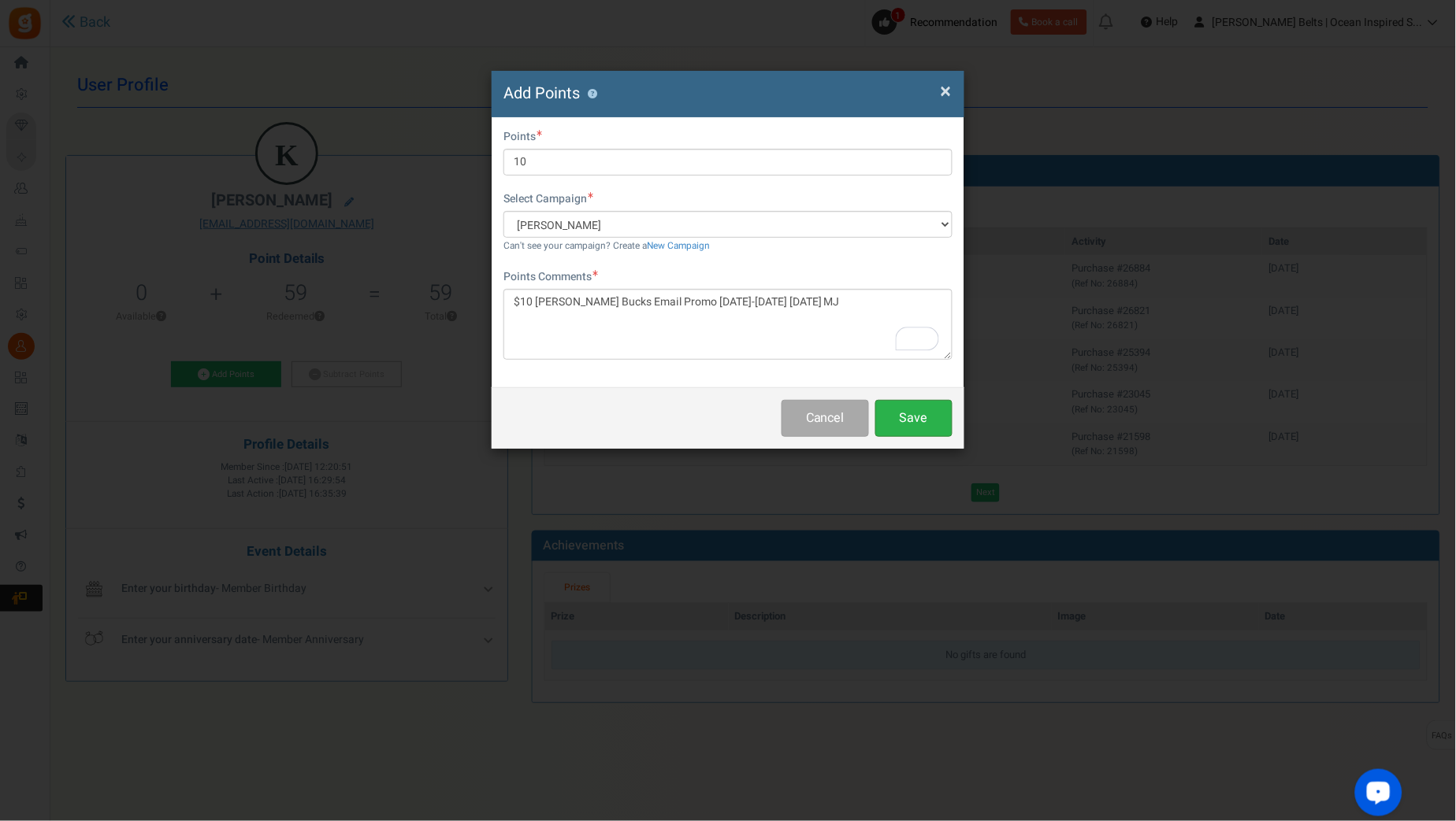
click at [922, 414] on button "Save" at bounding box center [914, 419] width 77 height 37
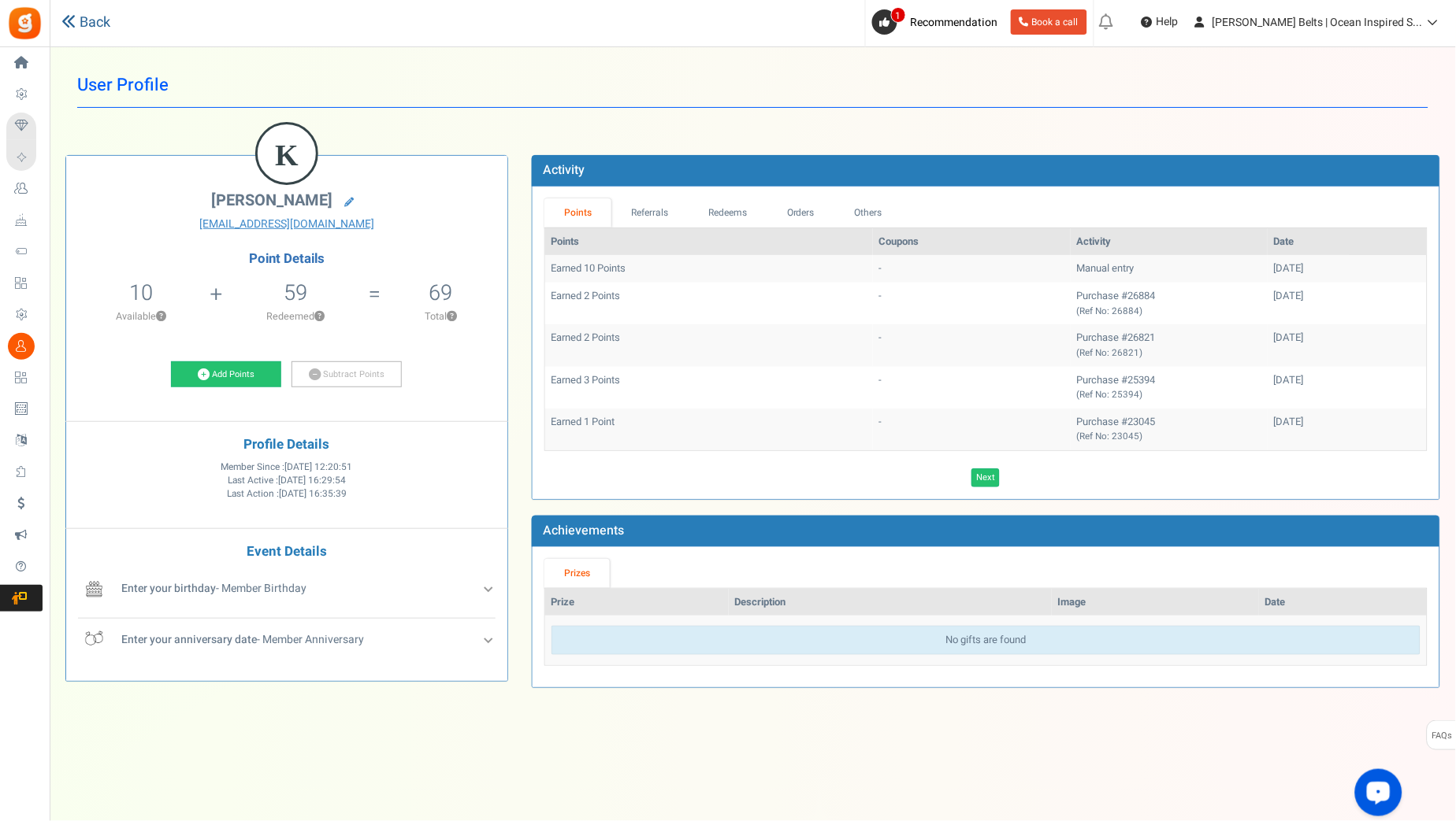
click at [70, 22] on icon at bounding box center [68, 22] width 14 height 14
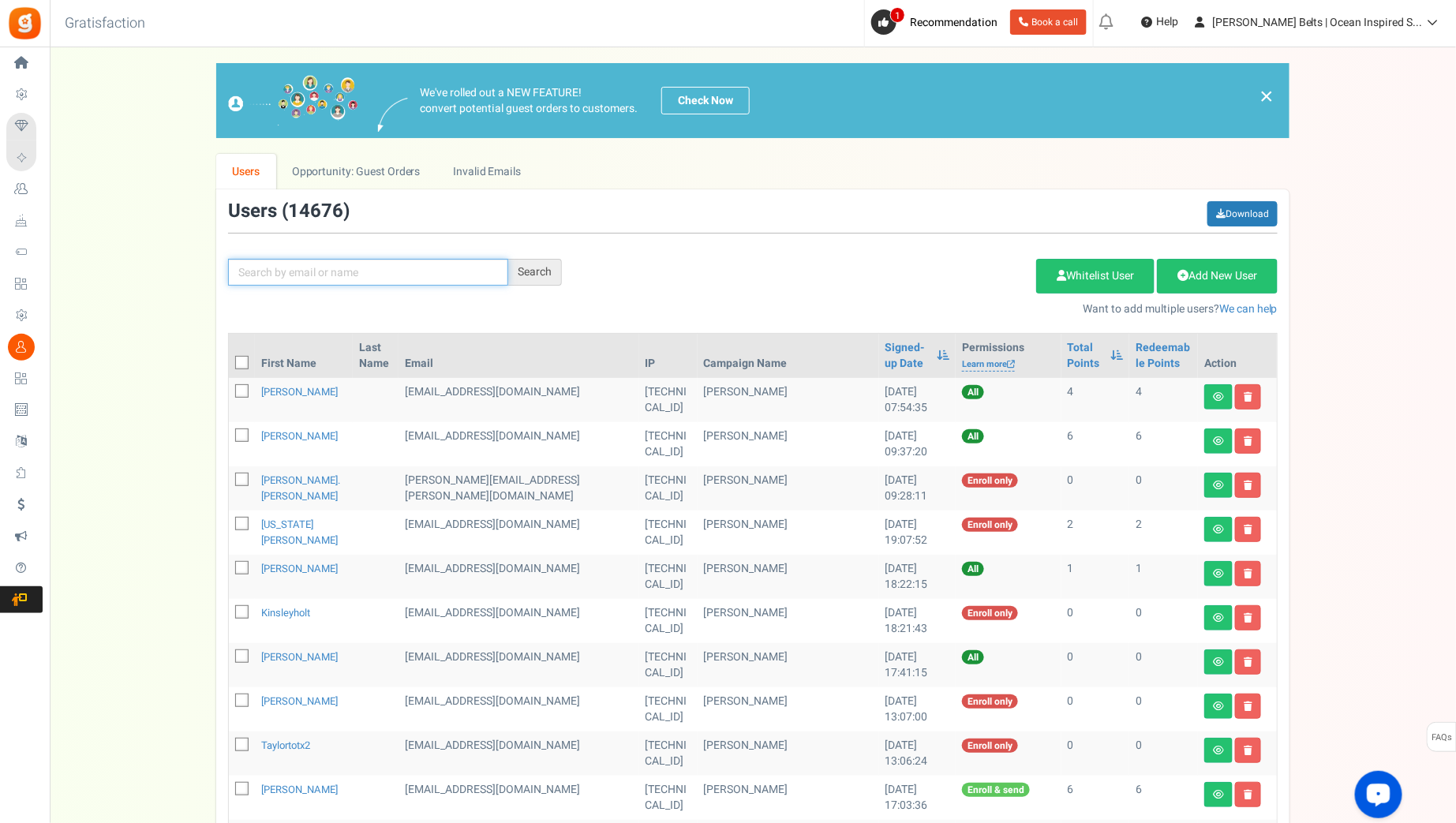
click at [369, 264] on input "text" at bounding box center [368, 272] width 280 height 27
type input "sharon.gunn"
click at [551, 281] on div "Search" at bounding box center [534, 272] width 54 height 27
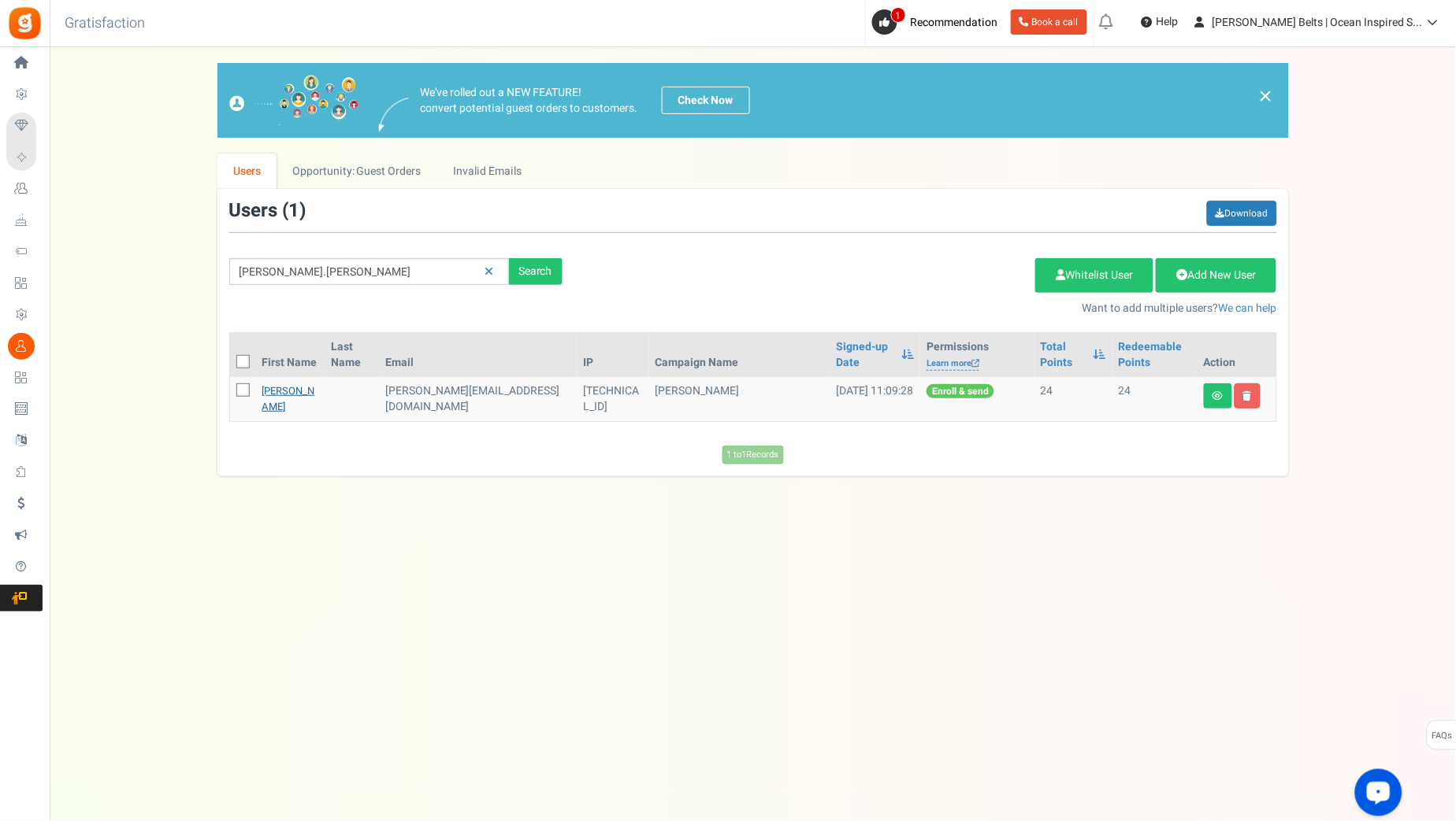
click at [280, 395] on link "Sharon Gunn" at bounding box center [288, 398] width 53 height 31
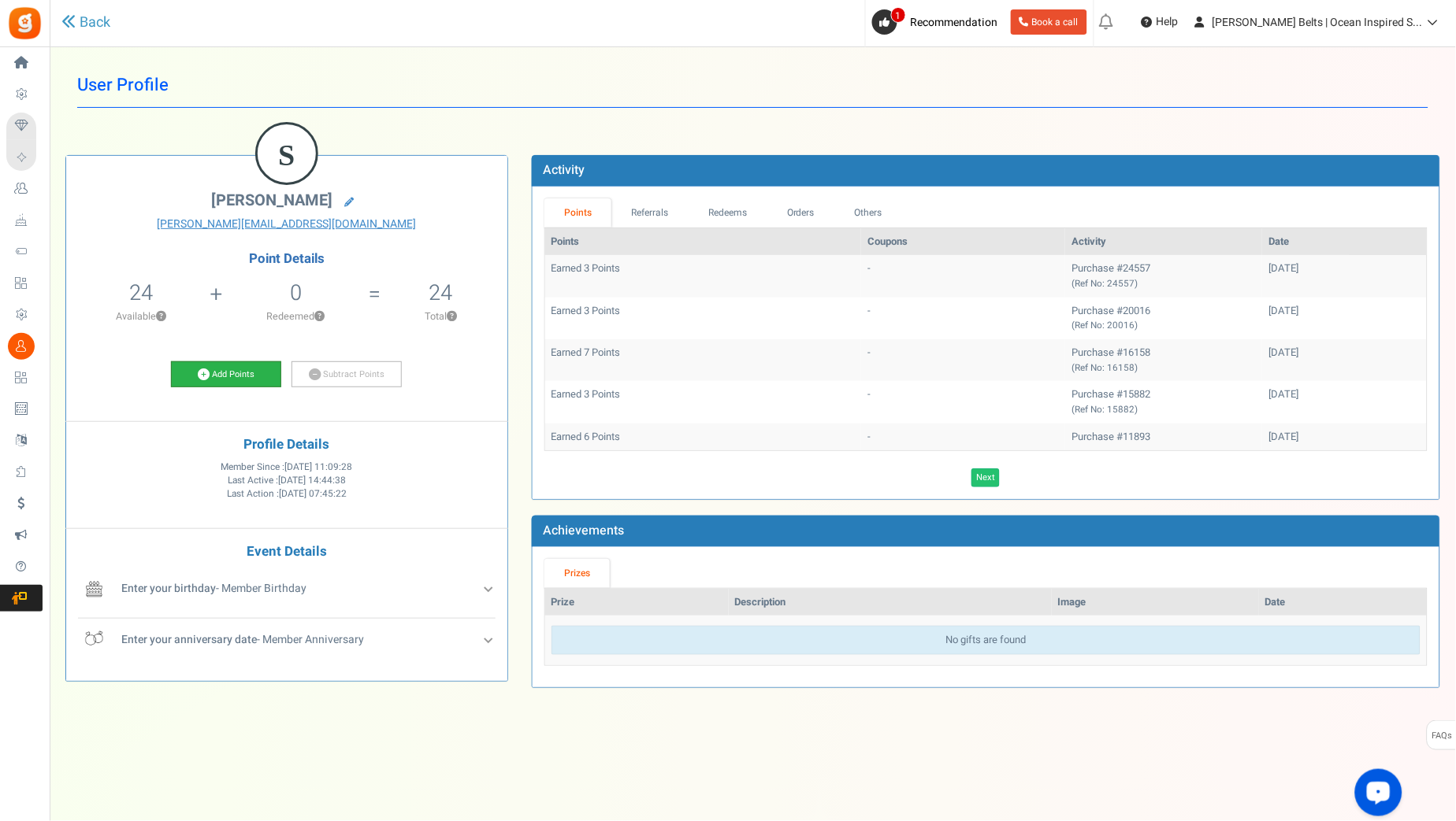
click at [247, 382] on link "Add Points" at bounding box center [226, 374] width 110 height 27
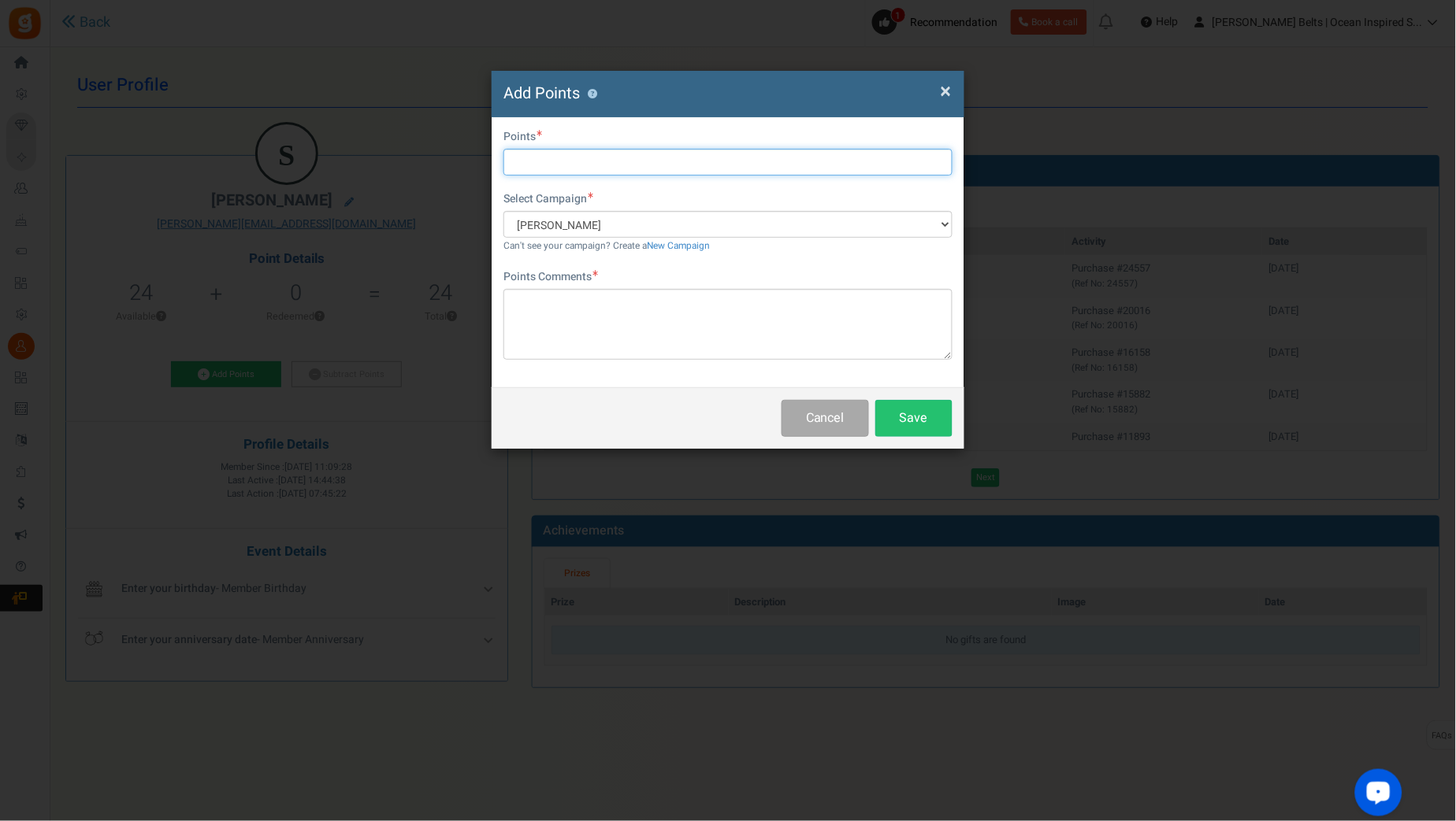
click at [560, 164] on input "text" at bounding box center [727, 161] width 449 height 27
type input "10"
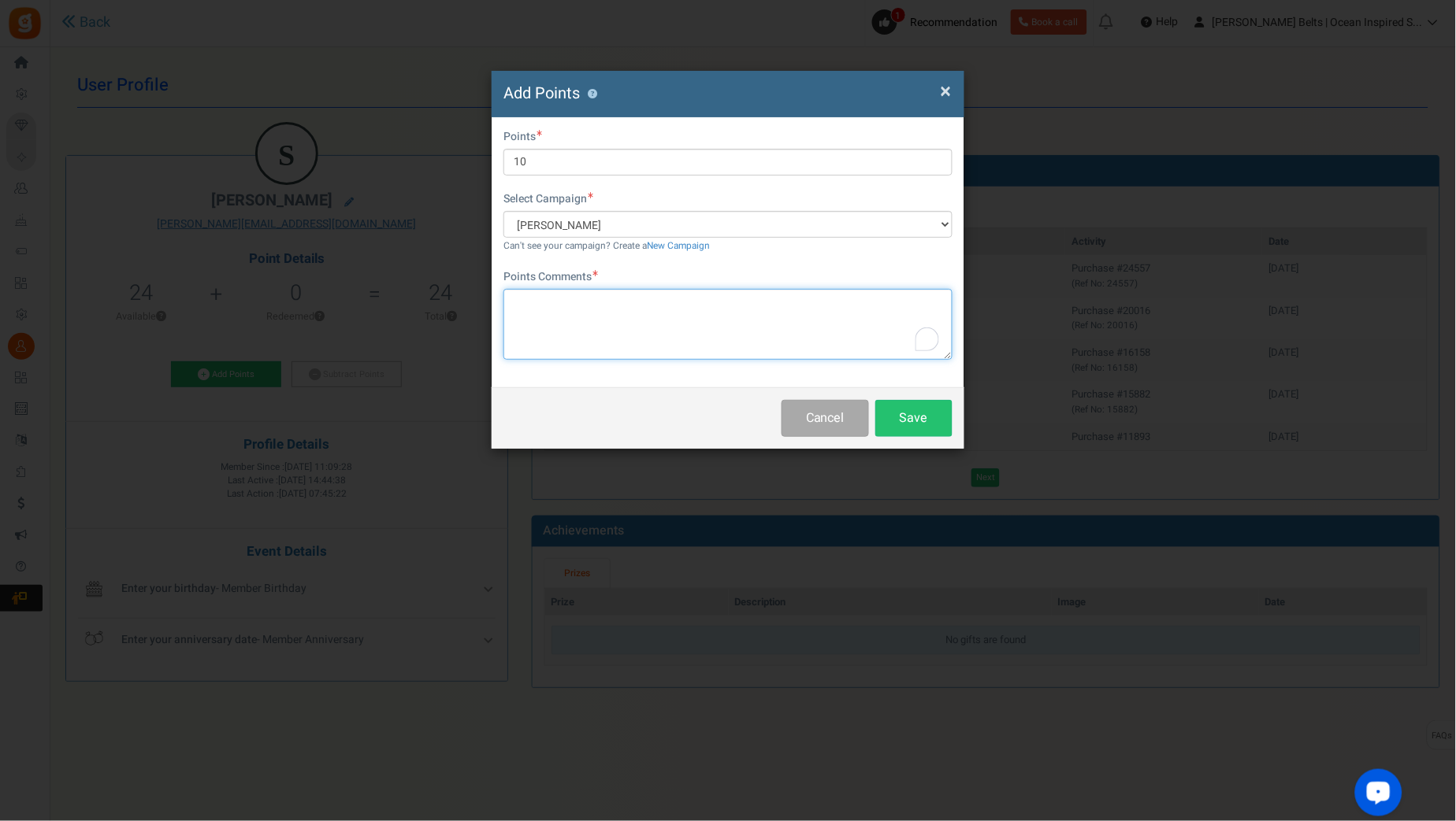
click at [583, 304] on textarea "To enrich screen reader interactions, please activate Accessibility in Grammarl…" at bounding box center [727, 325] width 449 height 71
paste textarea "$10 [PERSON_NAME] Bucks Email Promo [DATE]-[DATE] [DATE] MJ"
type textarea "$10 [PERSON_NAME] Bucks Email Promo [DATE]-[DATE] [DATE] MJ"
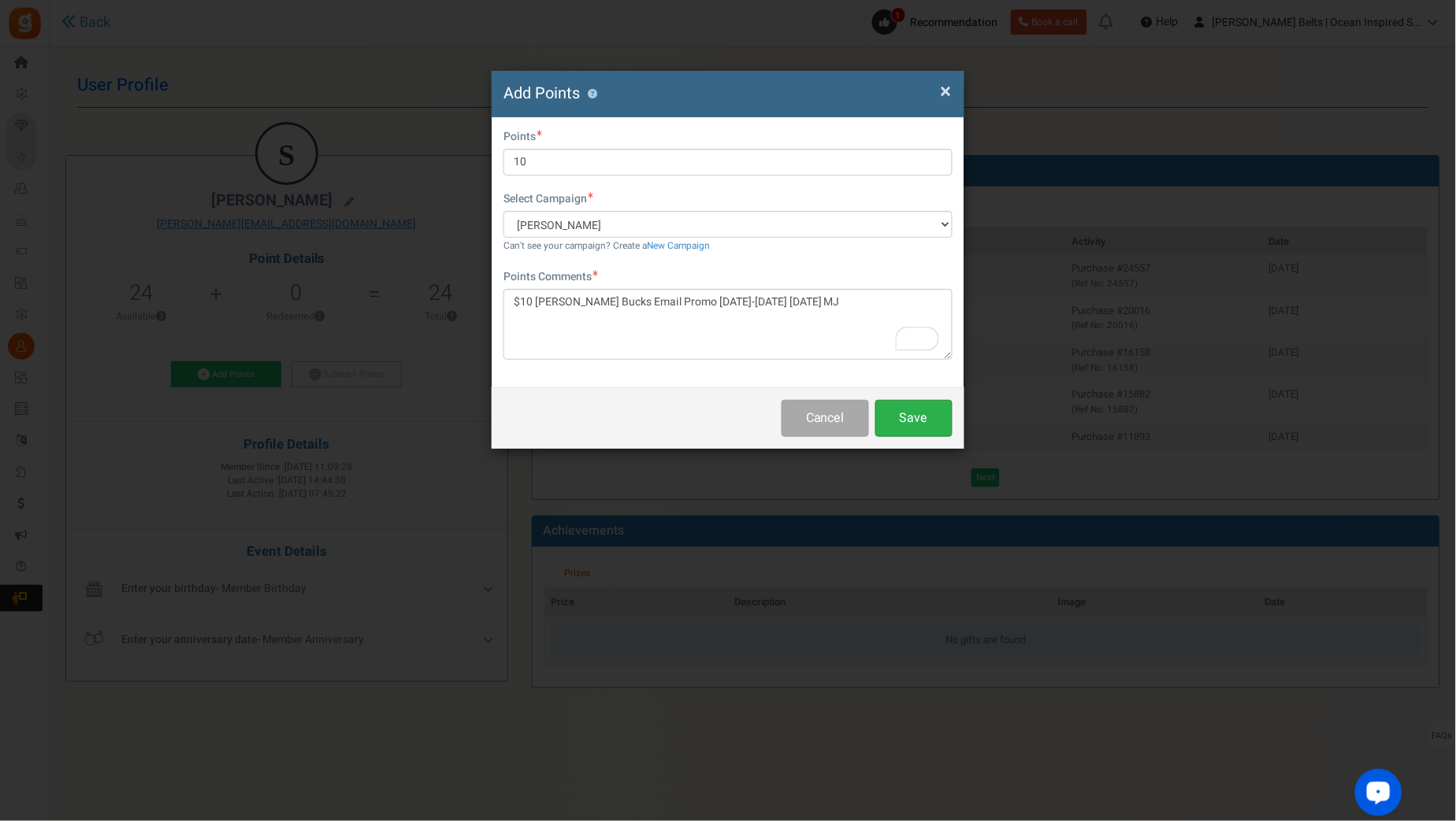
click at [930, 407] on button "Save" at bounding box center [914, 419] width 77 height 37
click at [930, 408] on div "Cancel Wait..." at bounding box center [728, 418] width 472 height 61
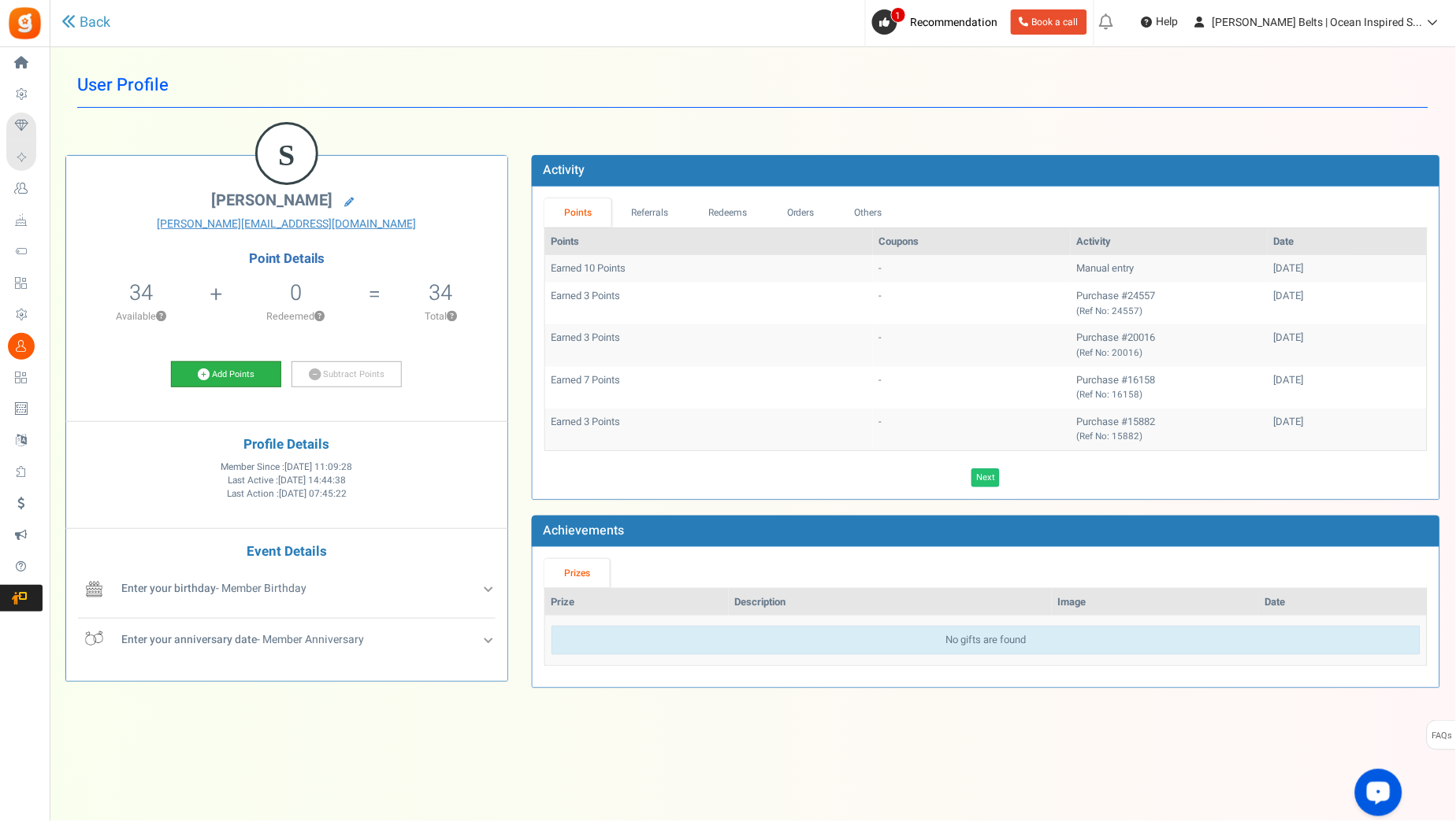
click at [228, 369] on link "Add Points" at bounding box center [226, 374] width 110 height 27
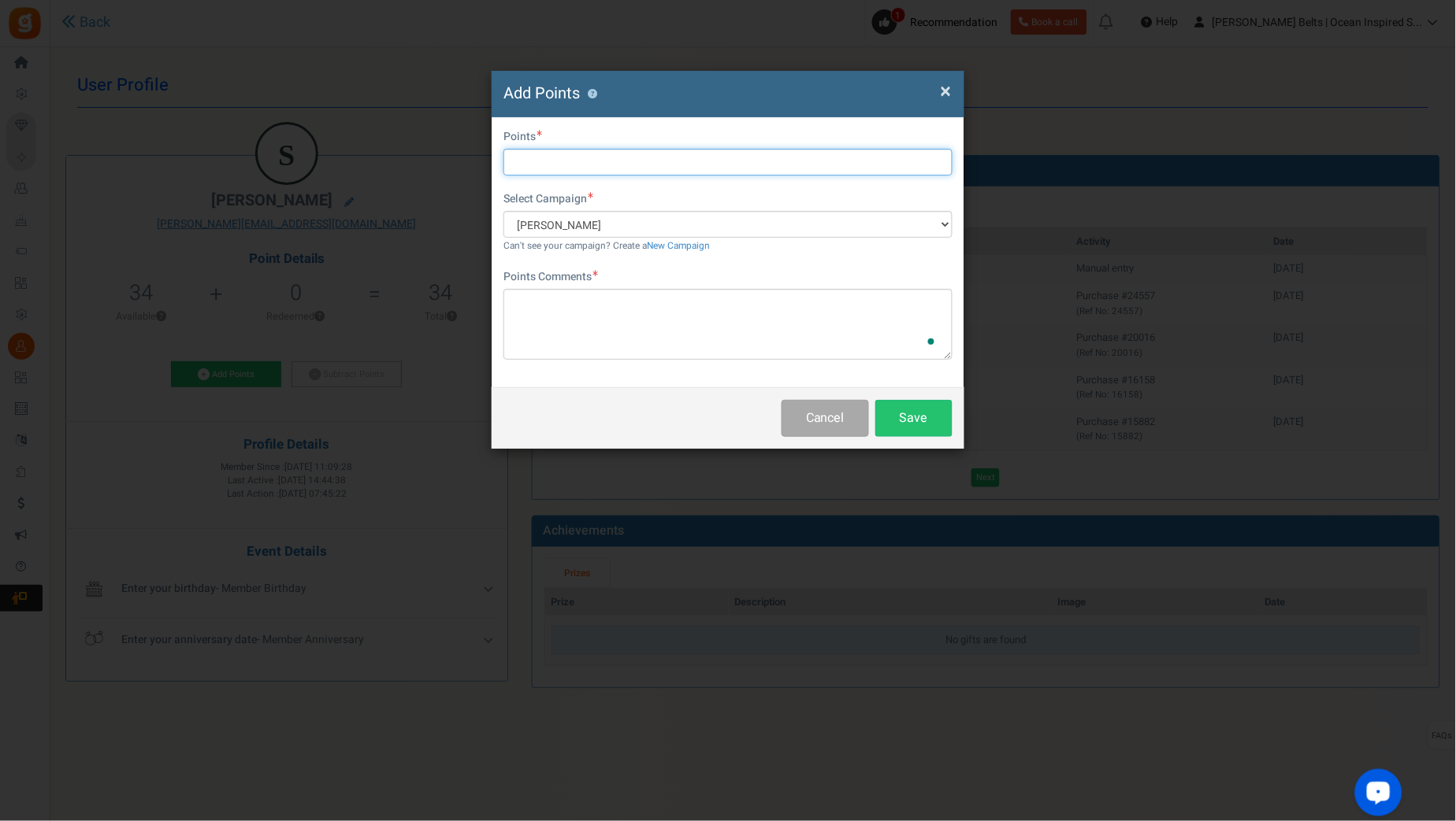
click at [642, 161] on input "text" at bounding box center [727, 161] width 449 height 27
type input "10"
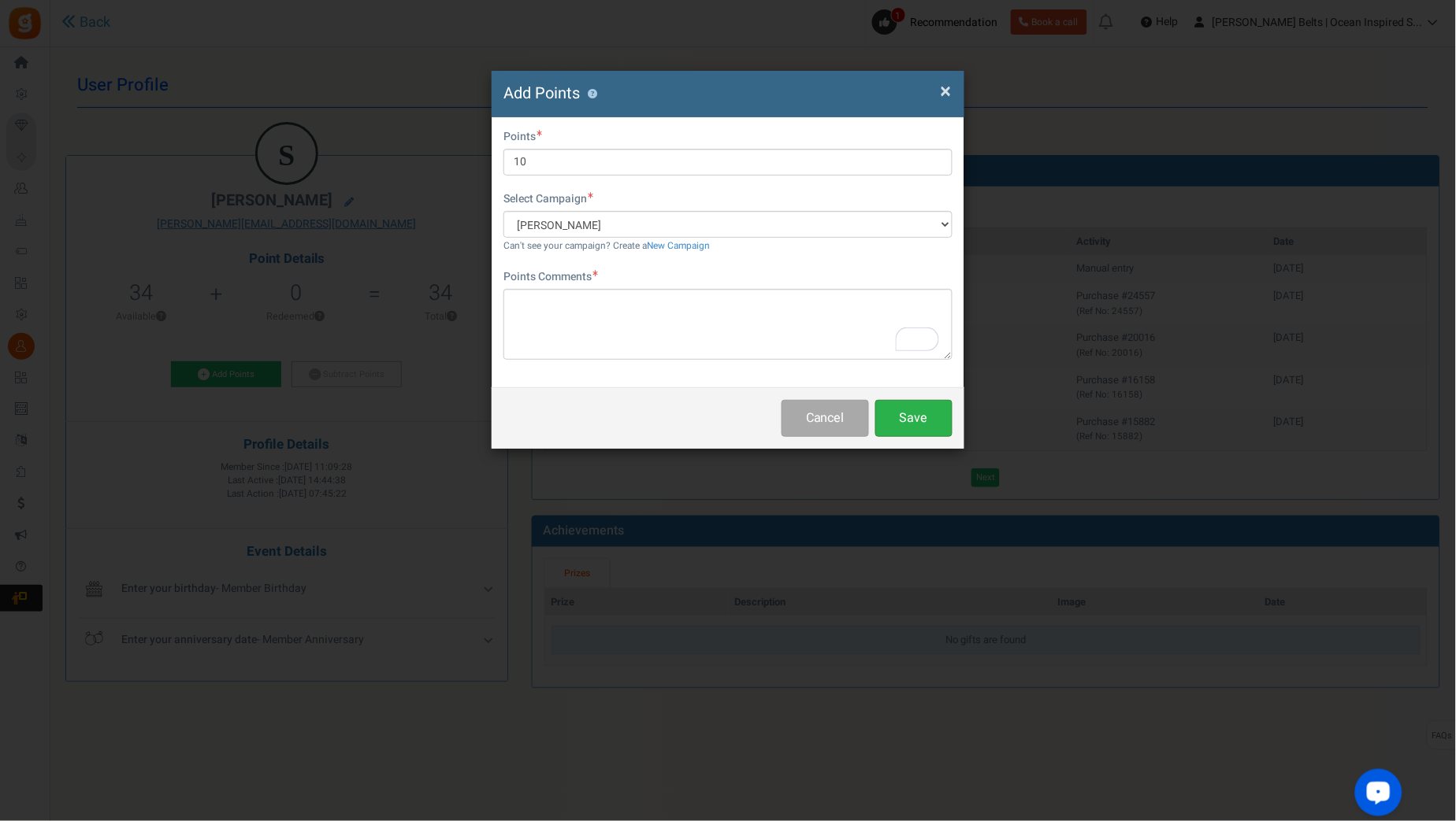
click at [920, 419] on button "Save" at bounding box center [914, 419] width 77 height 37
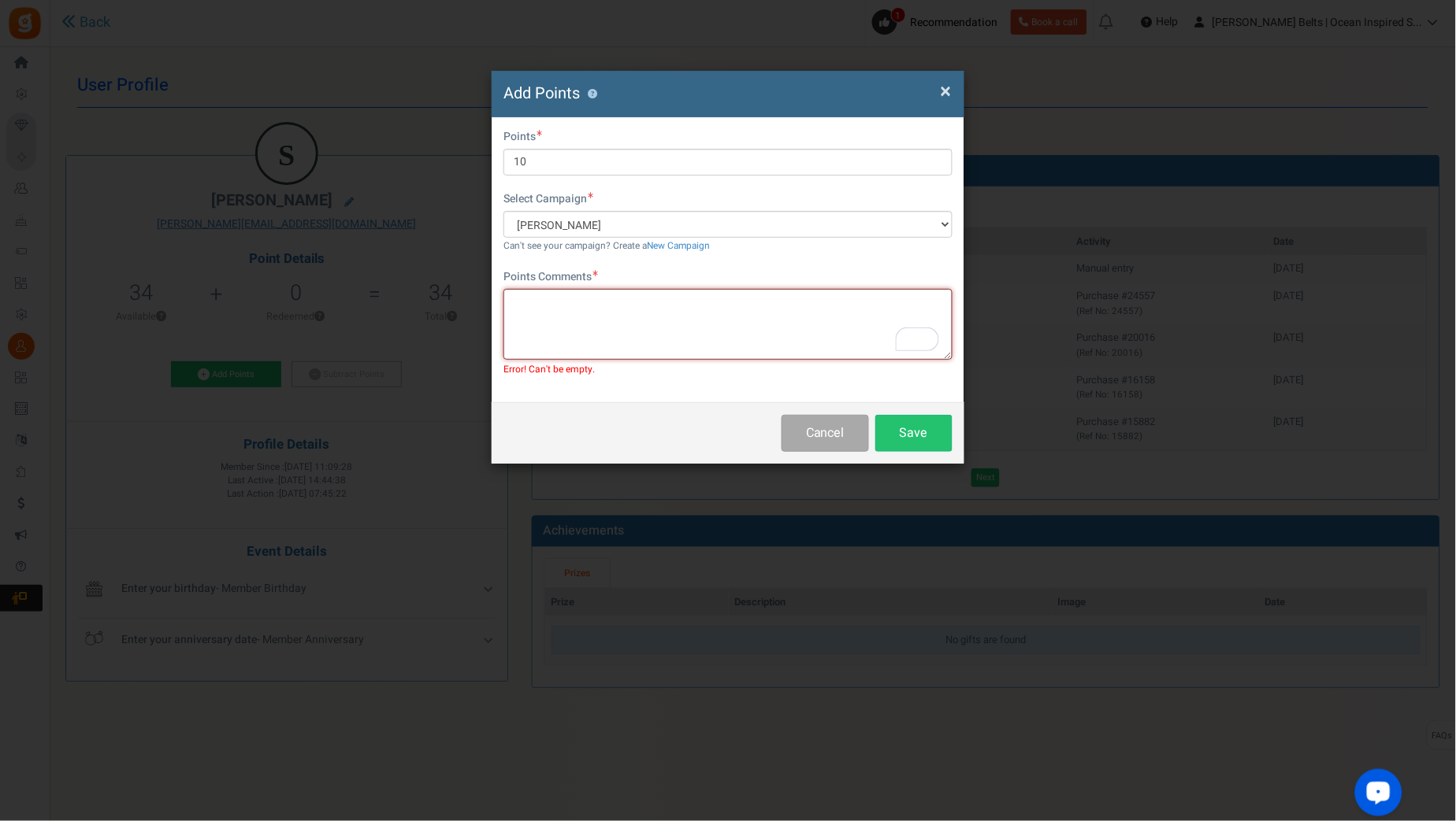
paste textarea "$10 [PERSON_NAME] Bucks Email Promo [DATE]-[DATE] [DATE] MJ"
type textarea "$10 [PERSON_NAME] Bucks Email Promo [DATE]-[DATE] [DATE] MJ"
click at [951, 425] on button "Save" at bounding box center [914, 434] width 77 height 37
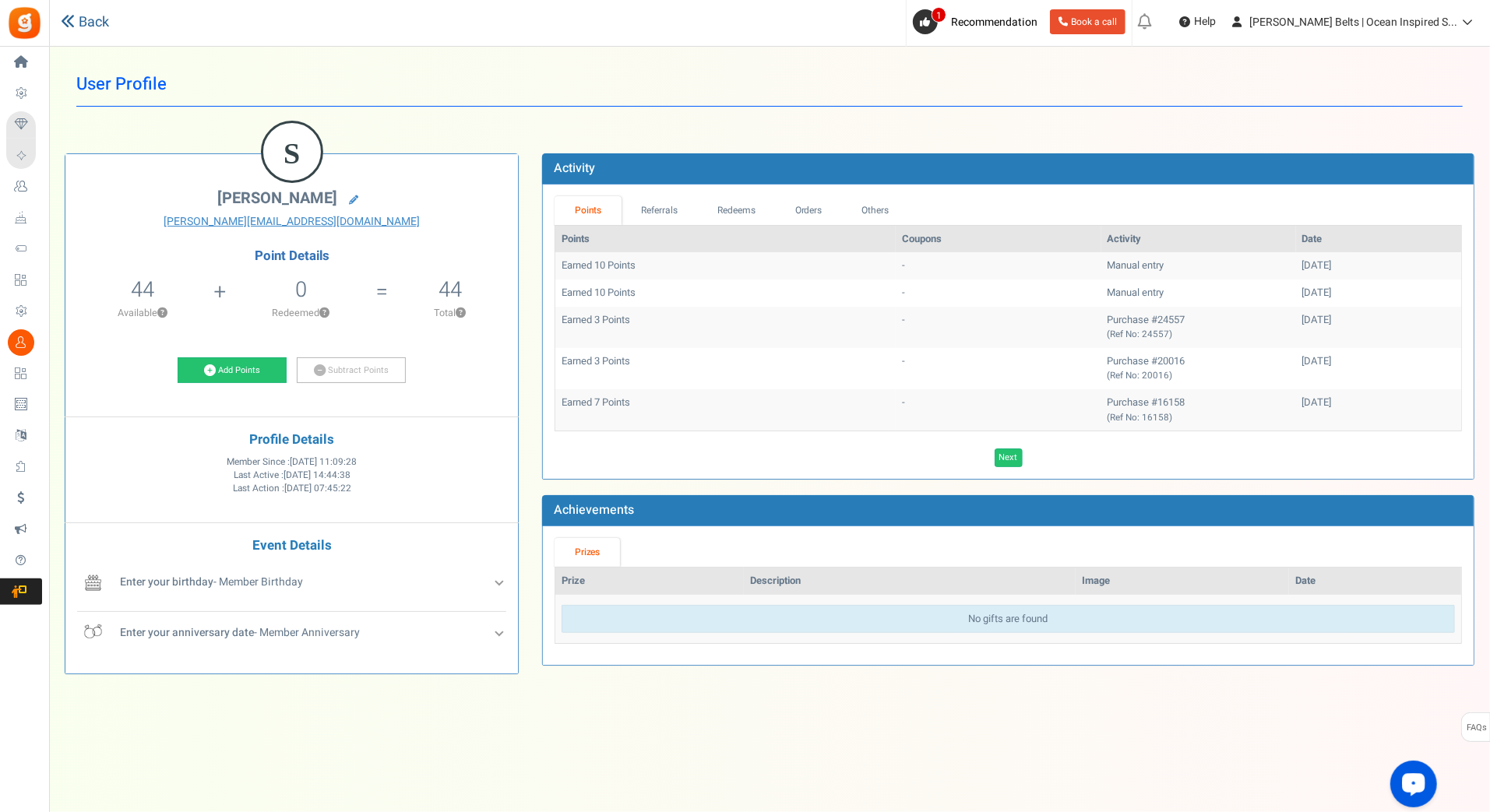
click at [79, 19] on link "Back" at bounding box center [84, 22] width 48 height 20
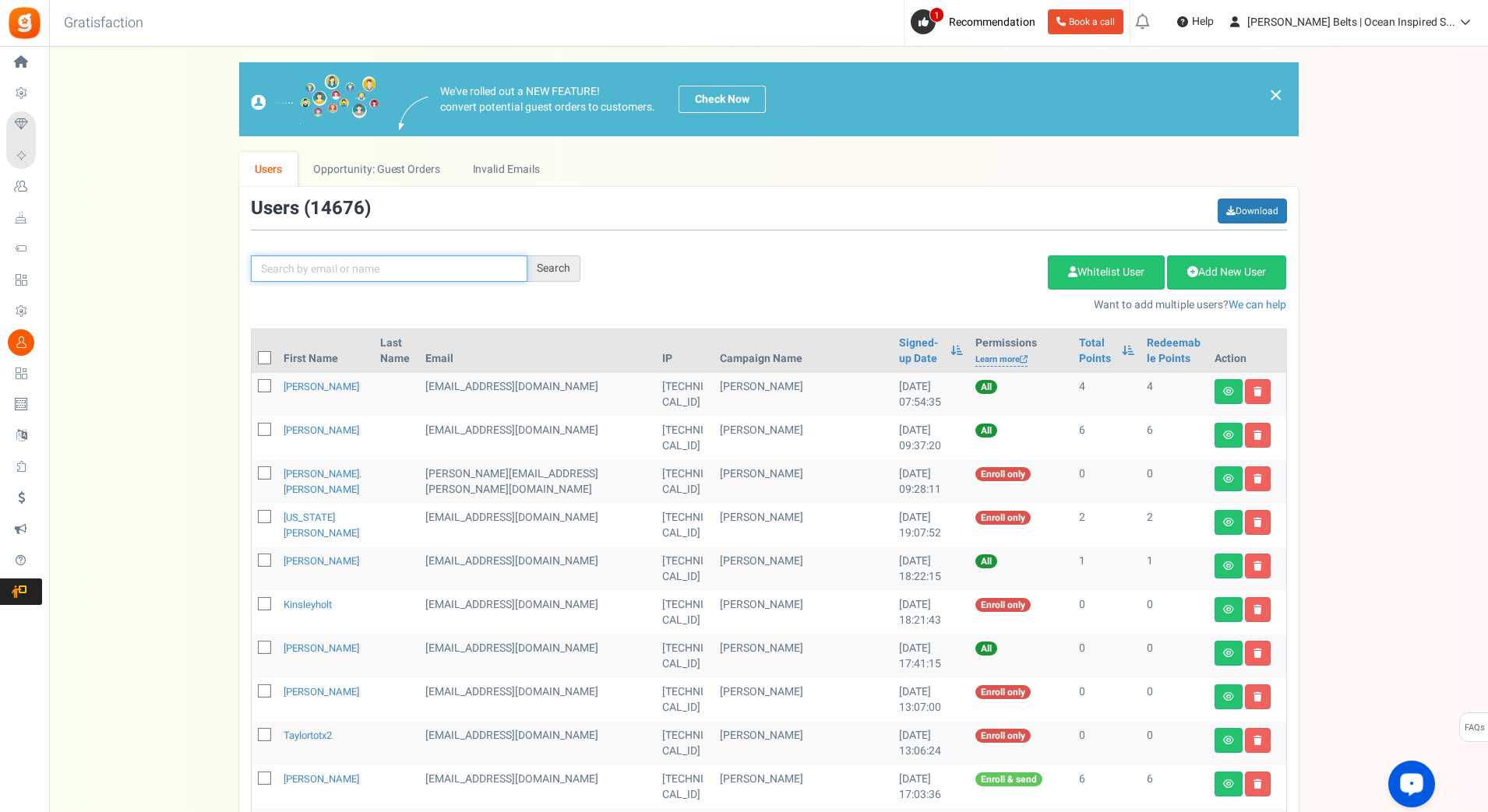
click at [311, 265] on input "text" at bounding box center [389, 269] width 277 height 26
paste input "bgarza5"
type input "bgarza5"
click at [538, 261] on div "Search" at bounding box center [554, 269] width 53 height 26
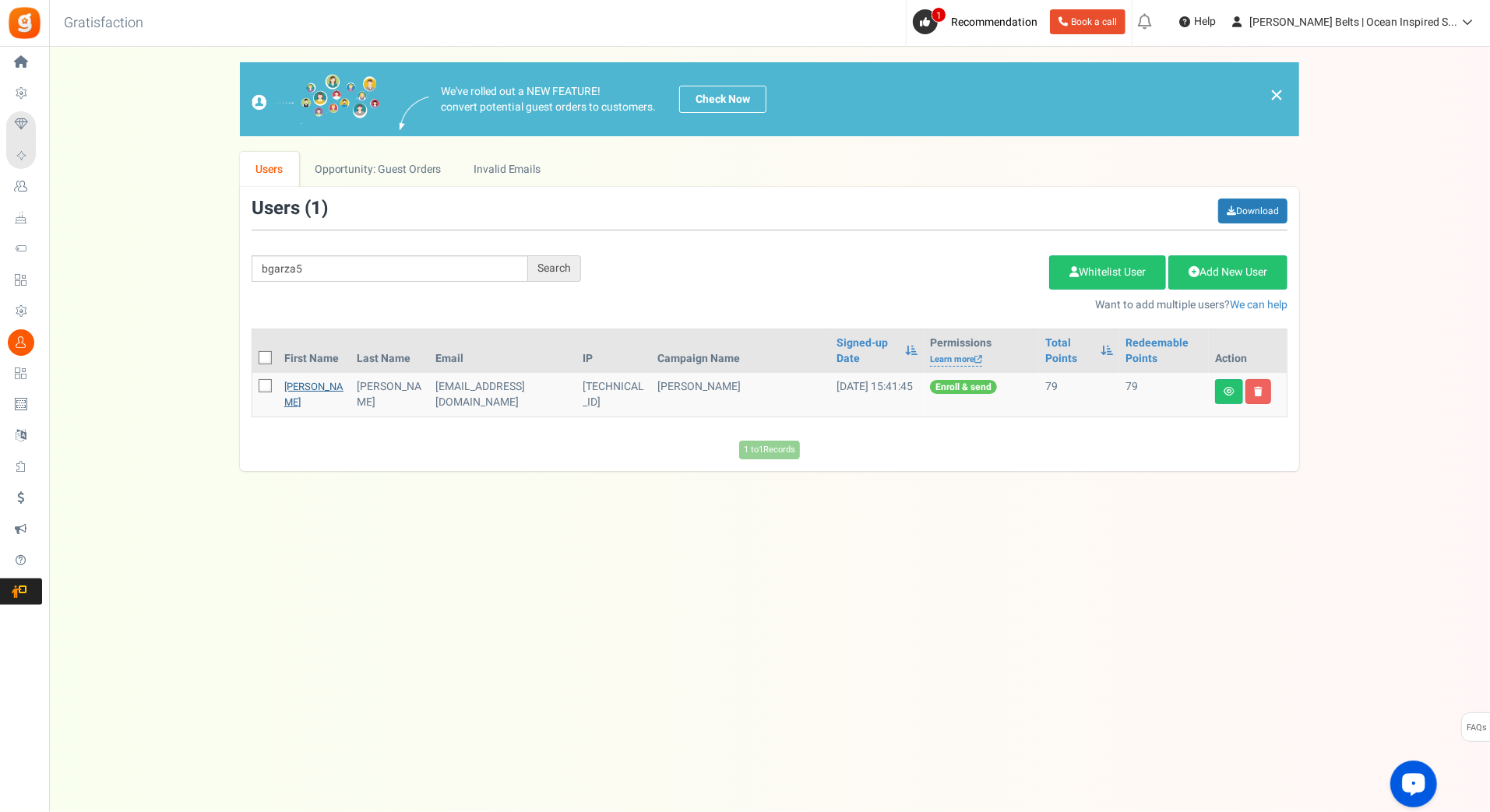
click at [298, 392] on link "Briana garza" at bounding box center [314, 394] width 60 height 30
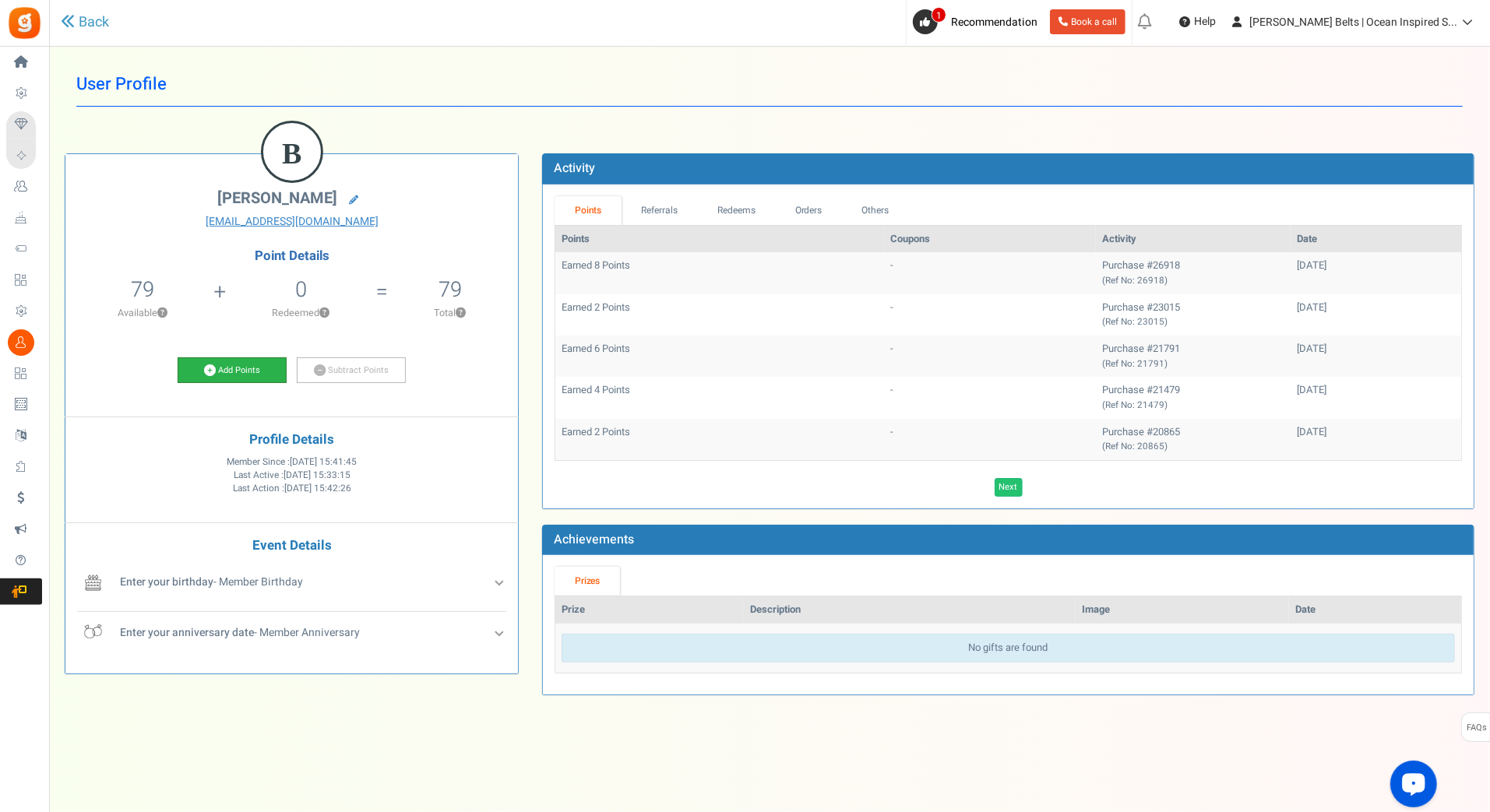
click at [265, 372] on link "Add Points" at bounding box center [232, 370] width 109 height 26
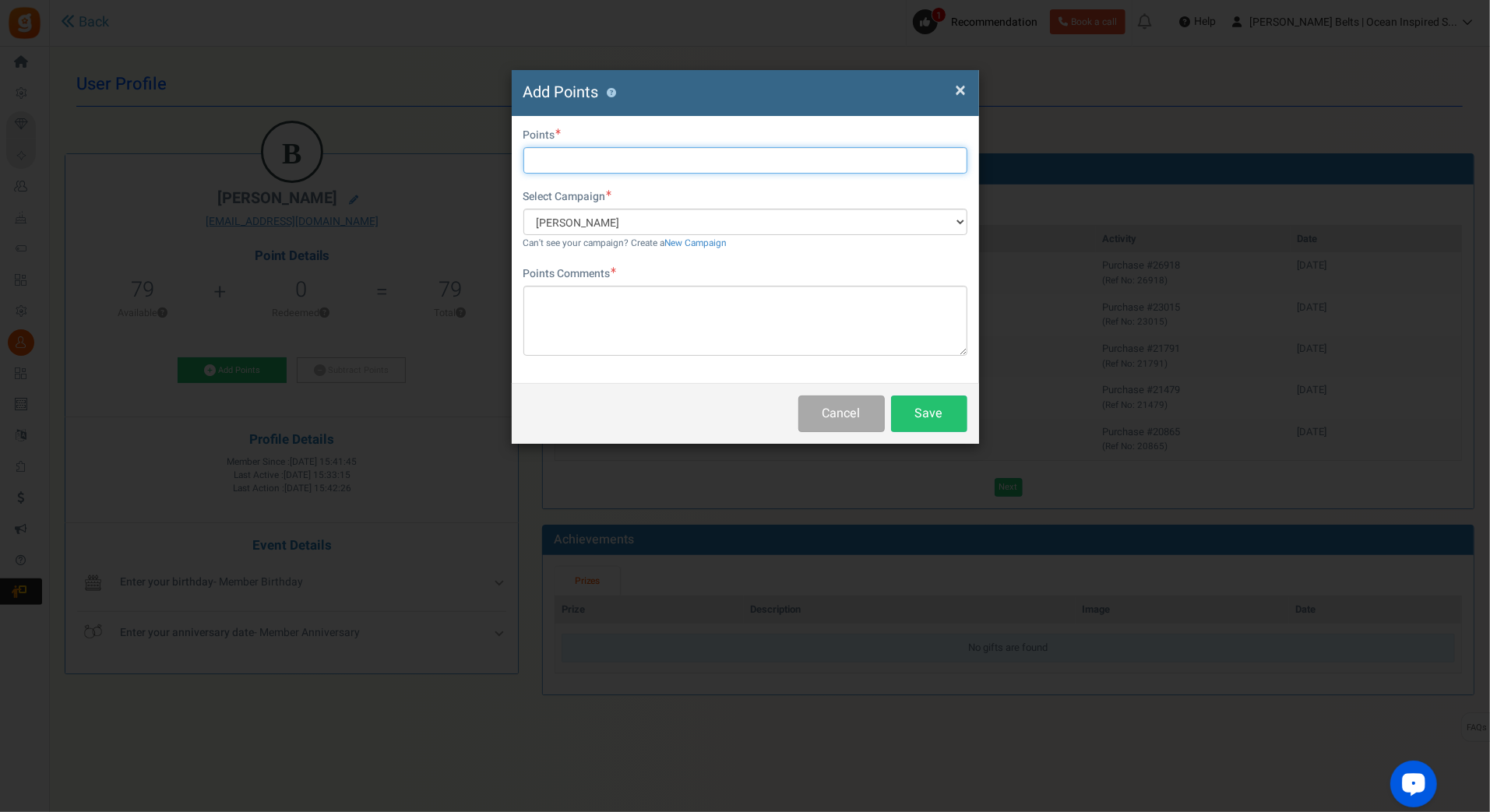
click at [610, 157] on input "text" at bounding box center [745, 160] width 444 height 26
type input "10"
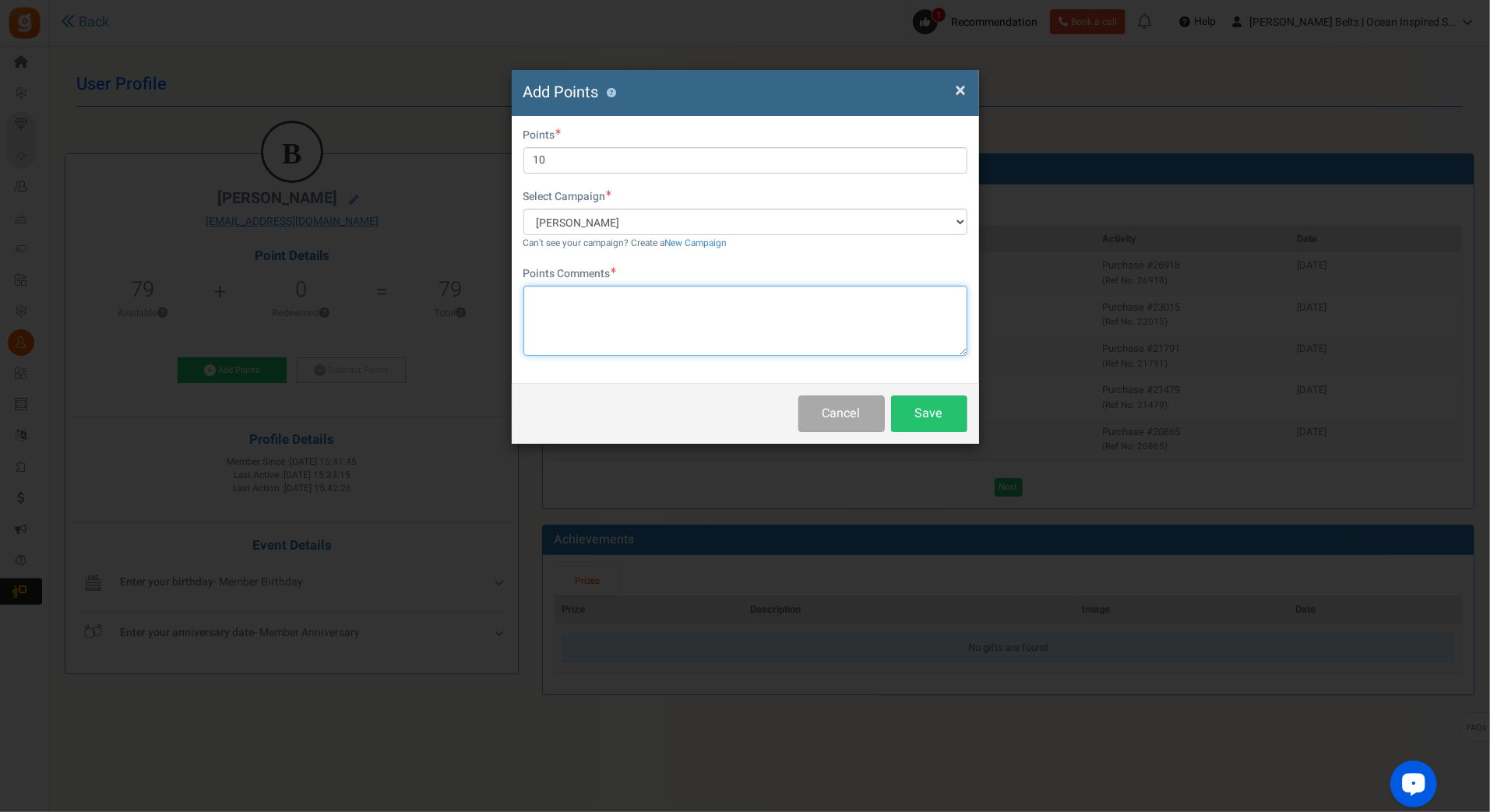
click at [640, 315] on textarea at bounding box center [745, 321] width 444 height 70
paste textarea "$10 [PERSON_NAME] Bucks Email Promo [DATE]-[DATE] [DATE] MJ"
type textarea "$10 [PERSON_NAME] Bucks Email Promo [DATE]-[DATE] [DATE] MJ"
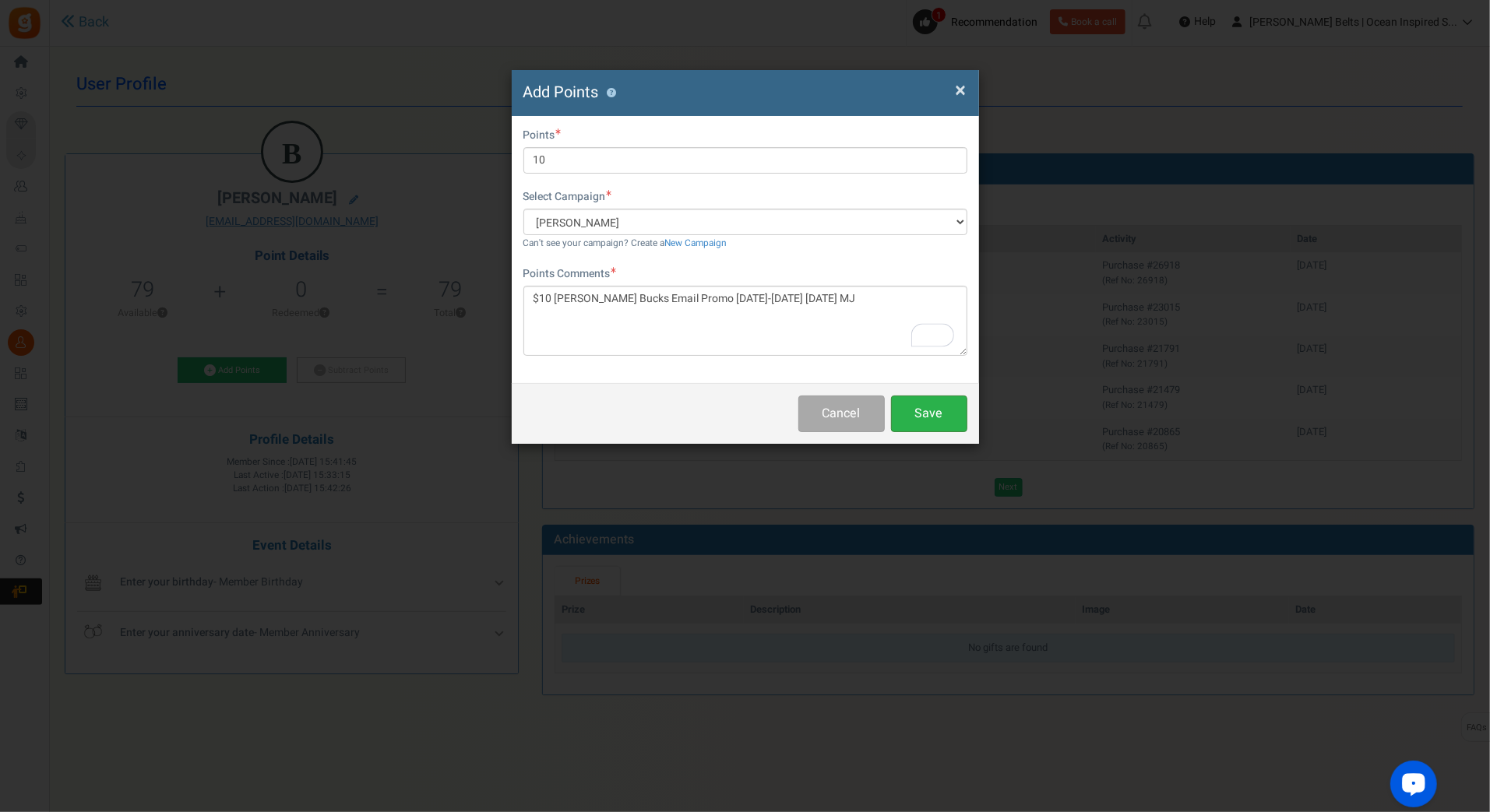
click at [934, 427] on button "Save" at bounding box center [929, 414] width 76 height 37
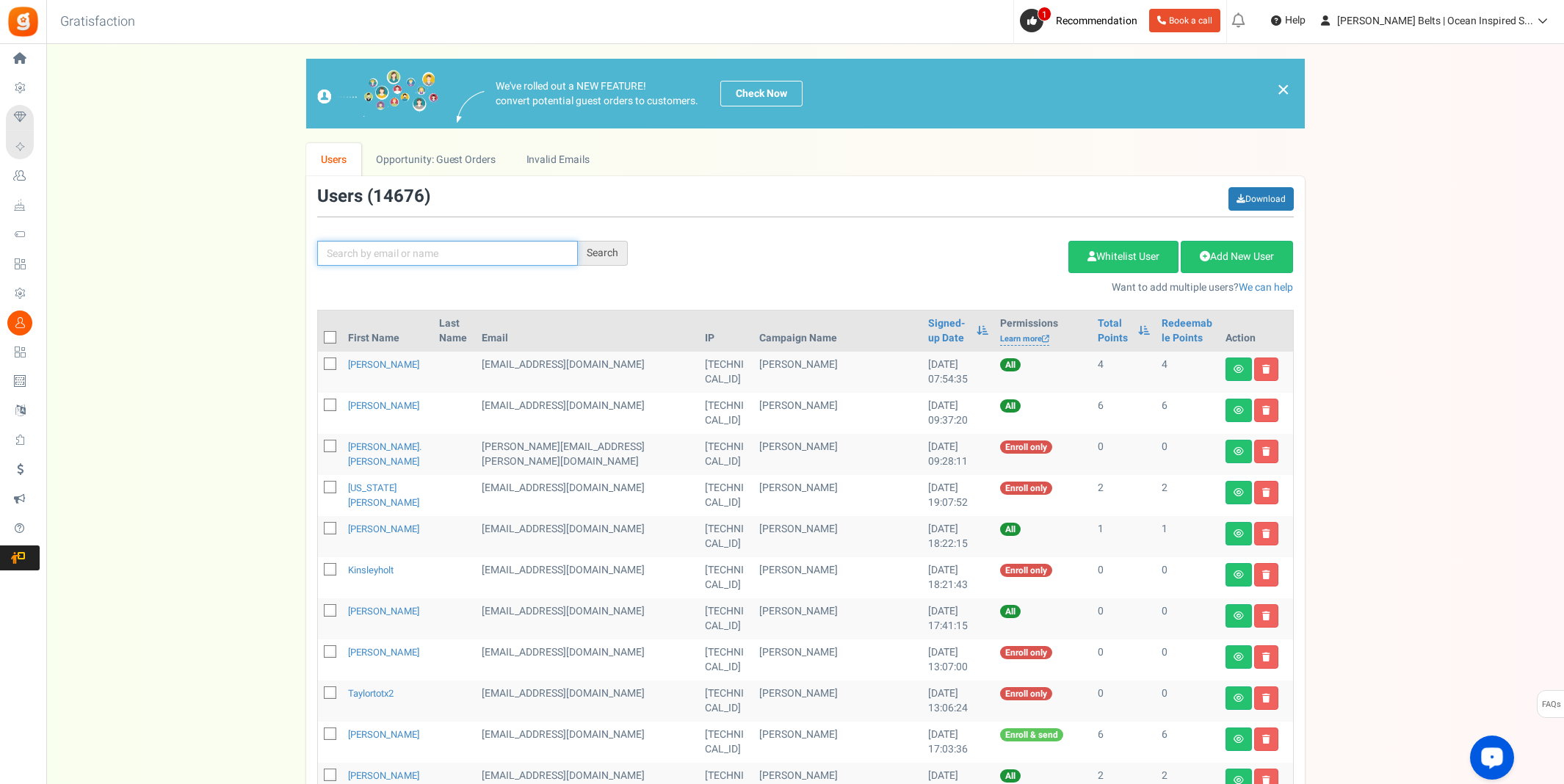
click at [356, 254] on input "text" at bounding box center [448, 253] width 261 height 25
paste input "ashleymish"
type input "ashleymish"
click at [598, 249] on div "Search" at bounding box center [603, 253] width 50 height 25
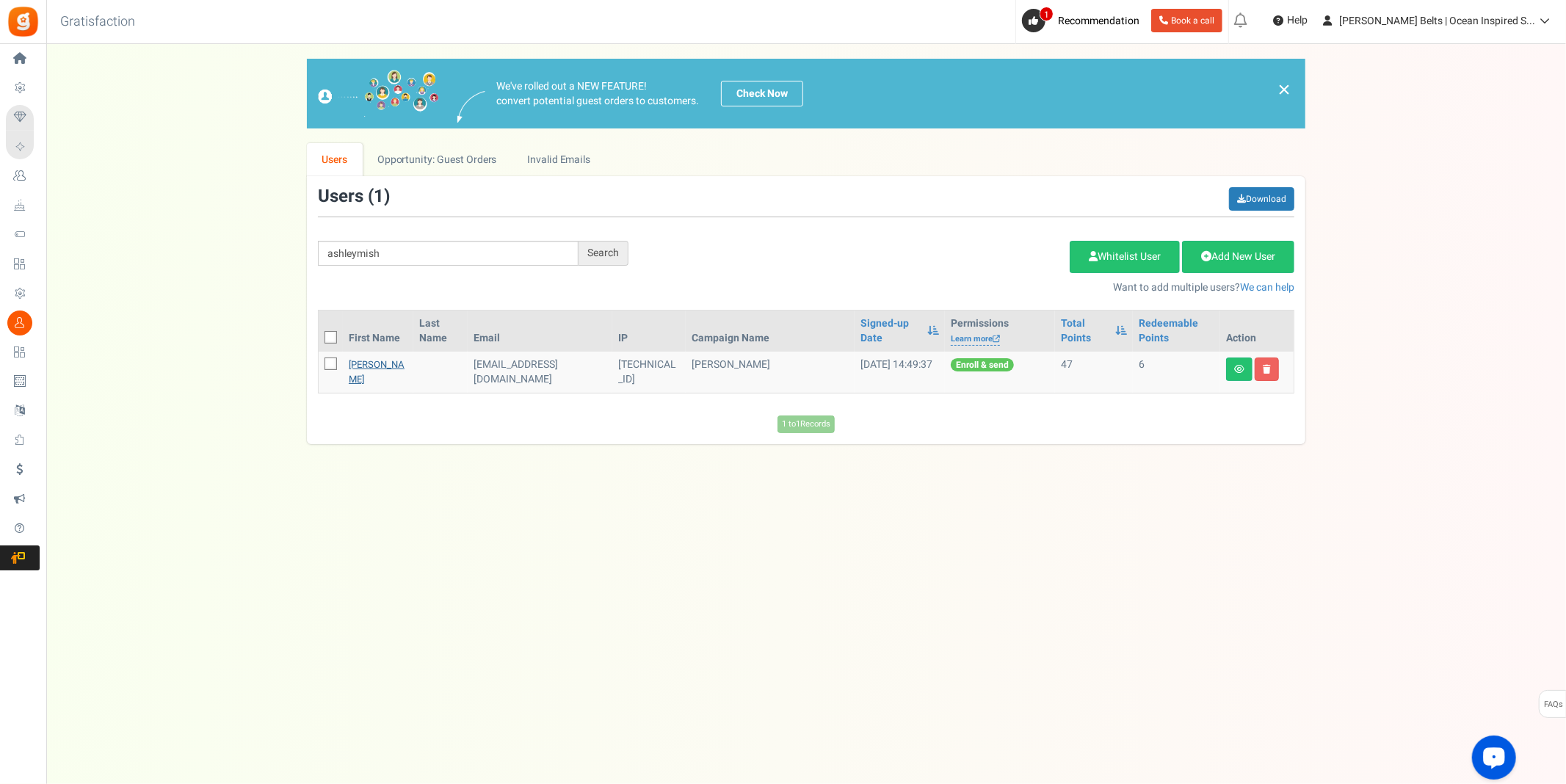
click at [392, 364] on link "ashley mishalanie baucom" at bounding box center [377, 371] width 56 height 28
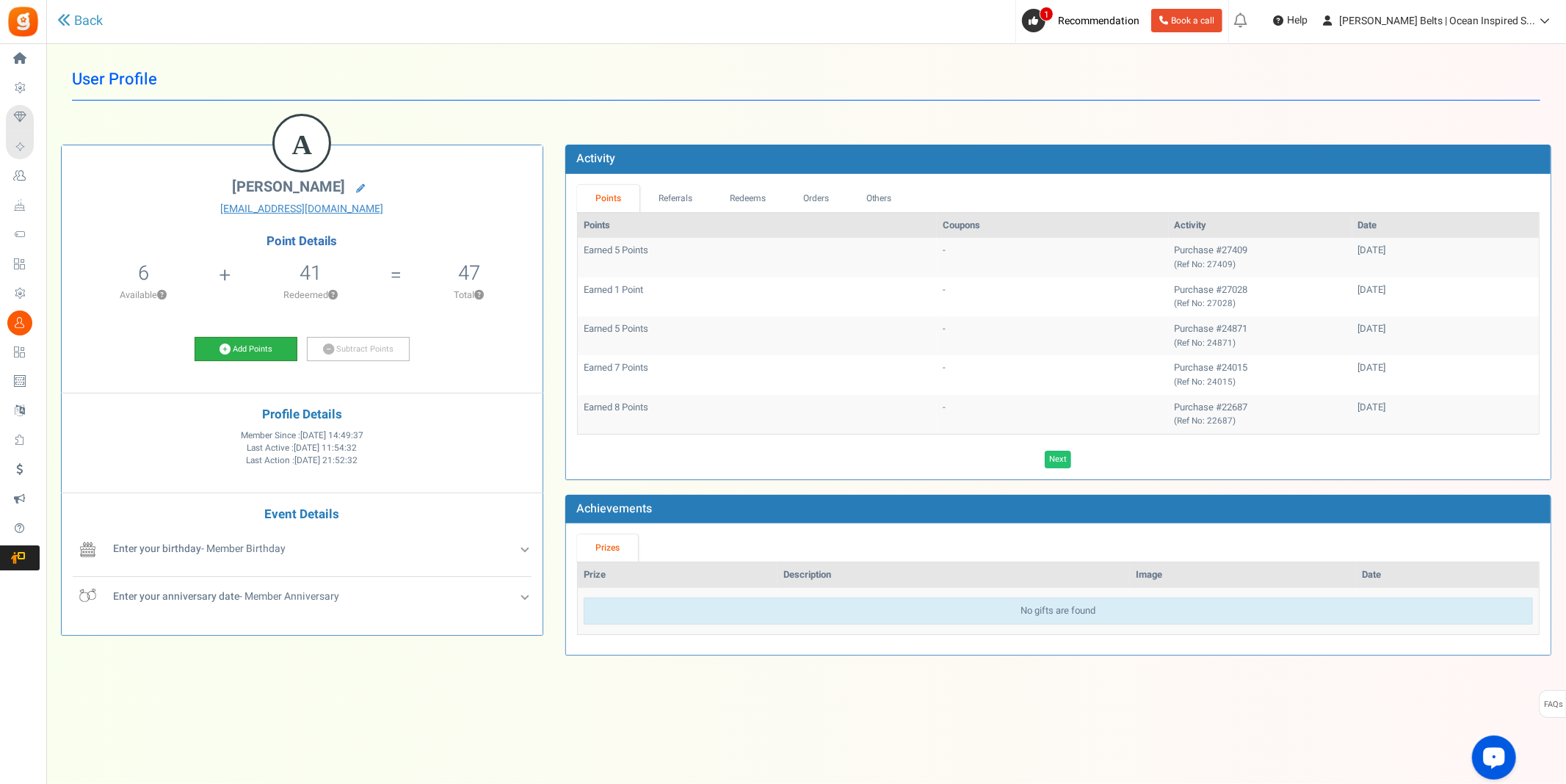
click at [221, 352] on icon at bounding box center [225, 349] width 11 height 11
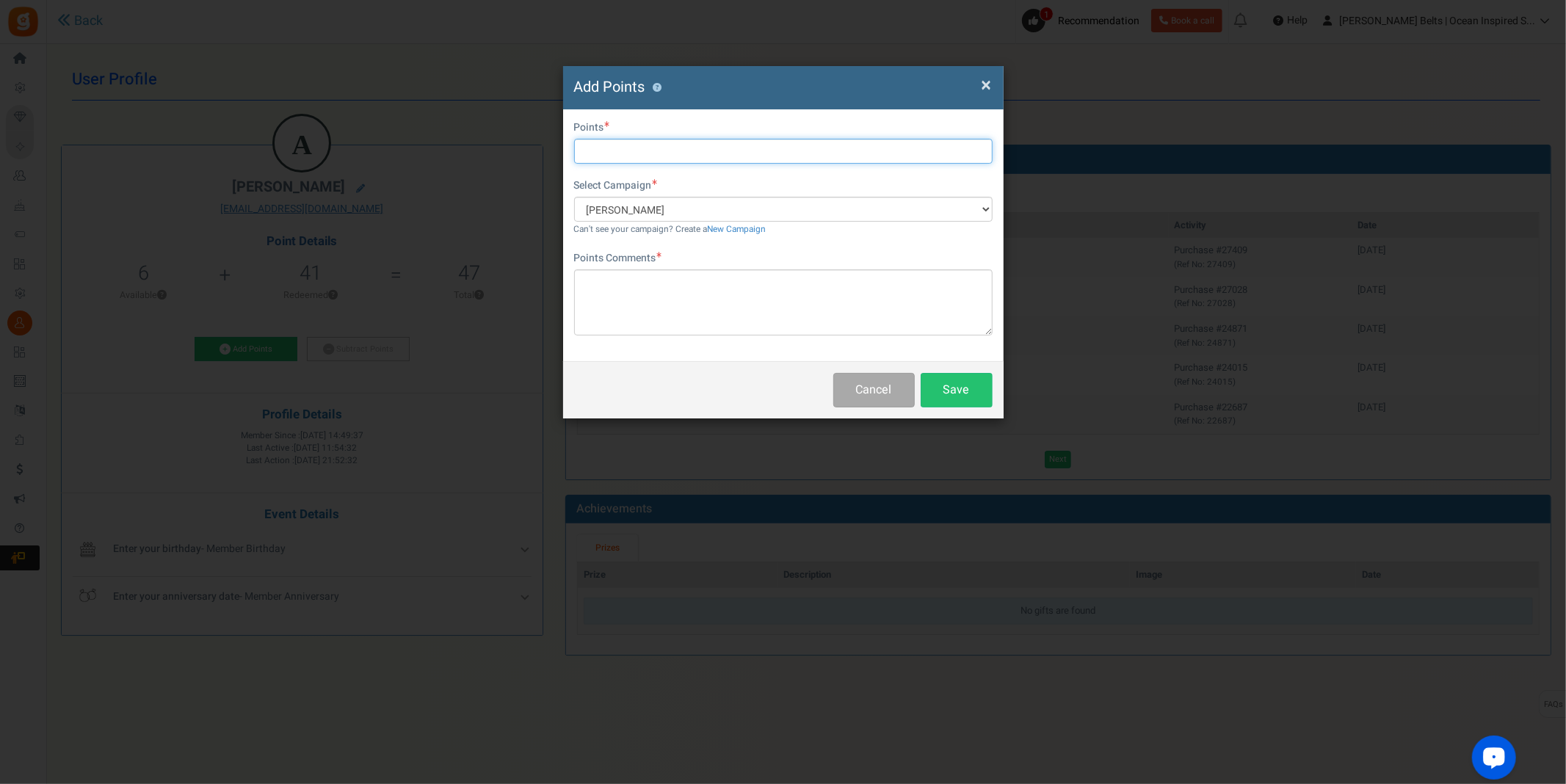
click at [635, 154] on input "text" at bounding box center [783, 151] width 419 height 25
type input "10"
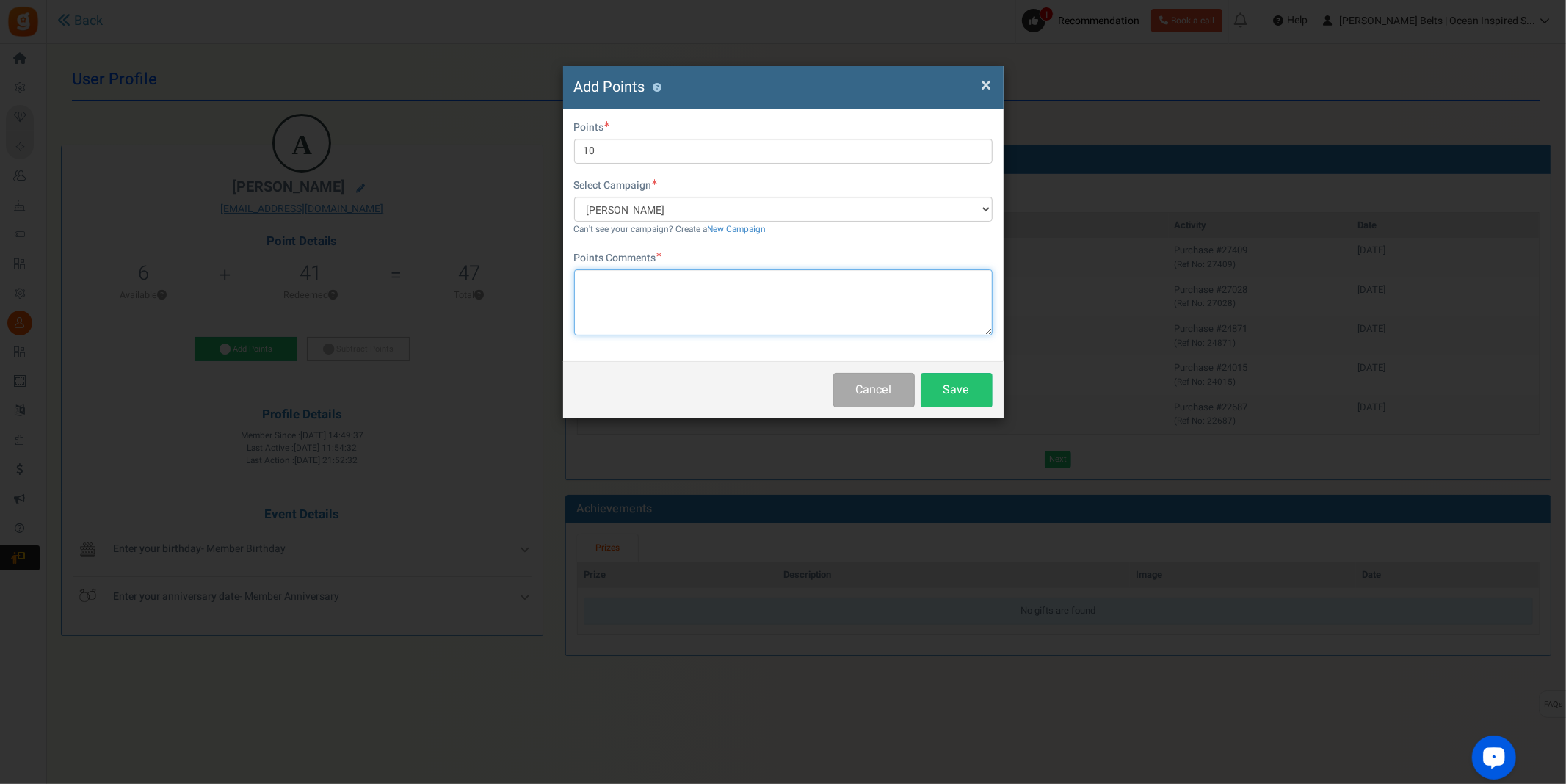
click at [633, 312] on textarea at bounding box center [783, 303] width 419 height 66
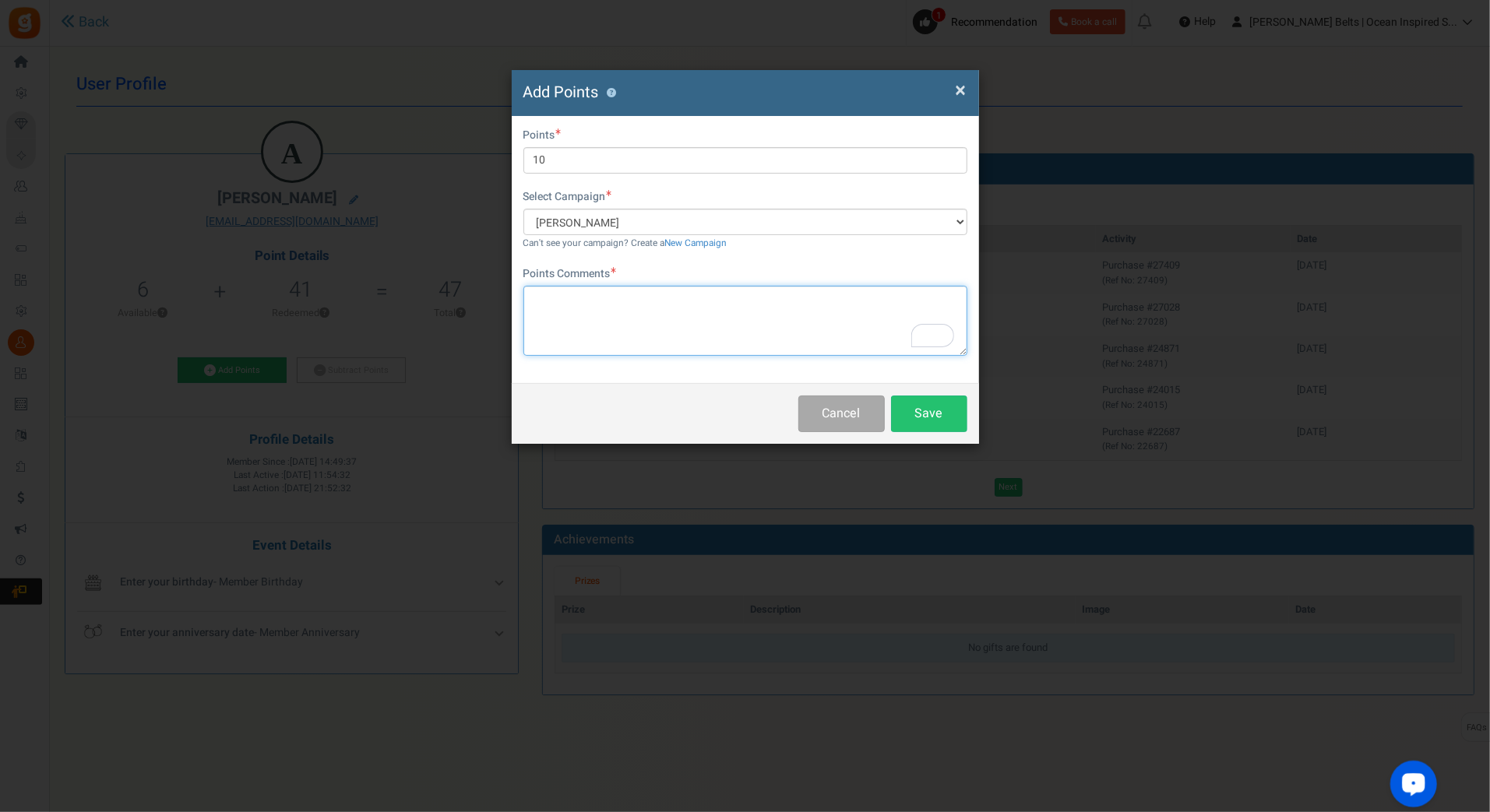
click at [617, 308] on textarea "To enrich screen reader interactions, please activate Accessibility in Grammarl…" at bounding box center [745, 321] width 444 height 70
paste textarea "$10 [PERSON_NAME] Bucks Email Promo [DATE]-[DATE] [DATE] MJ"
type textarea "$10 [PERSON_NAME] Bucks Email Promo [DATE]-[DATE] [DATE] MJ"
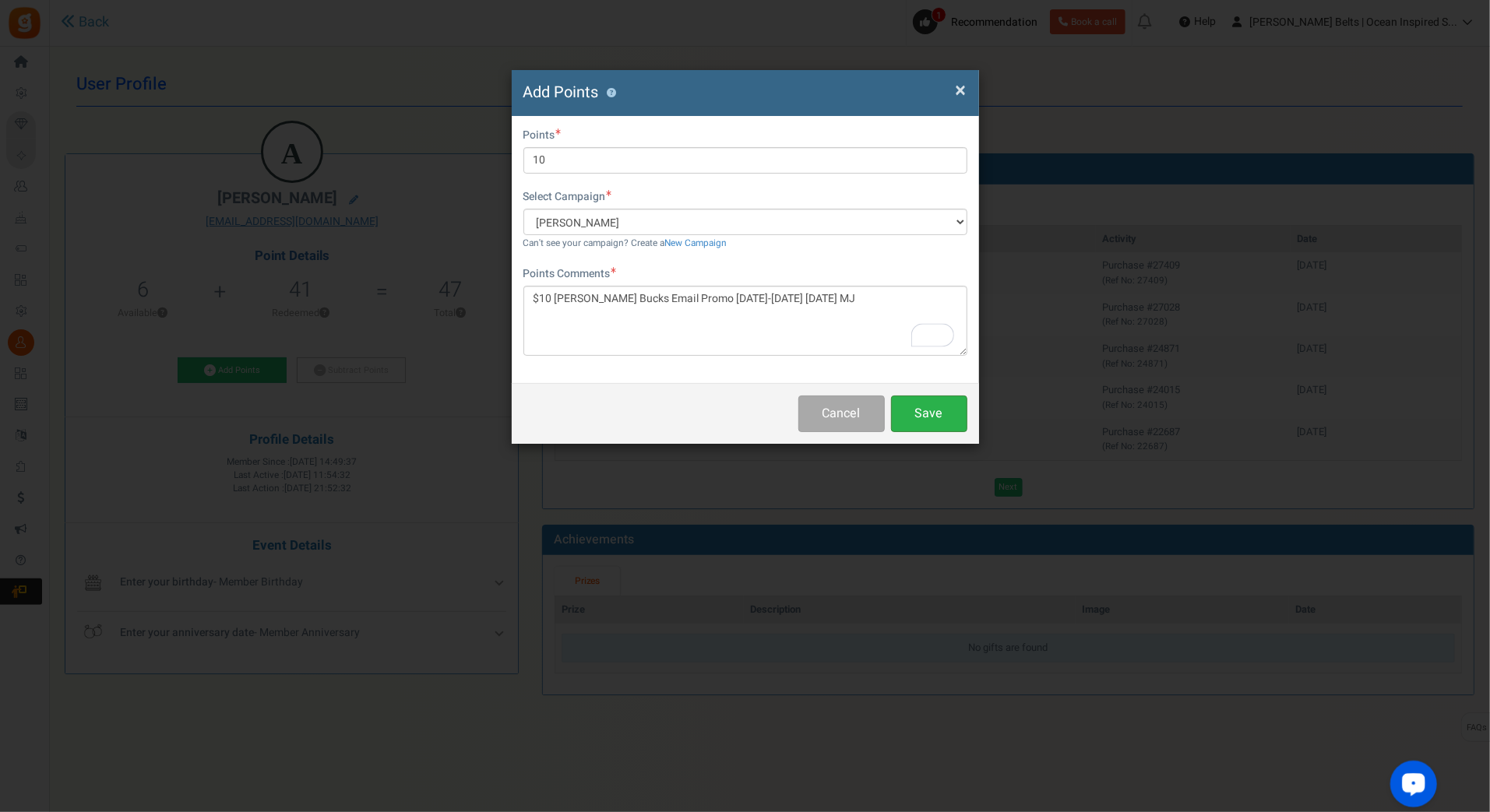
click at [950, 413] on button "Save" at bounding box center [929, 414] width 76 height 37
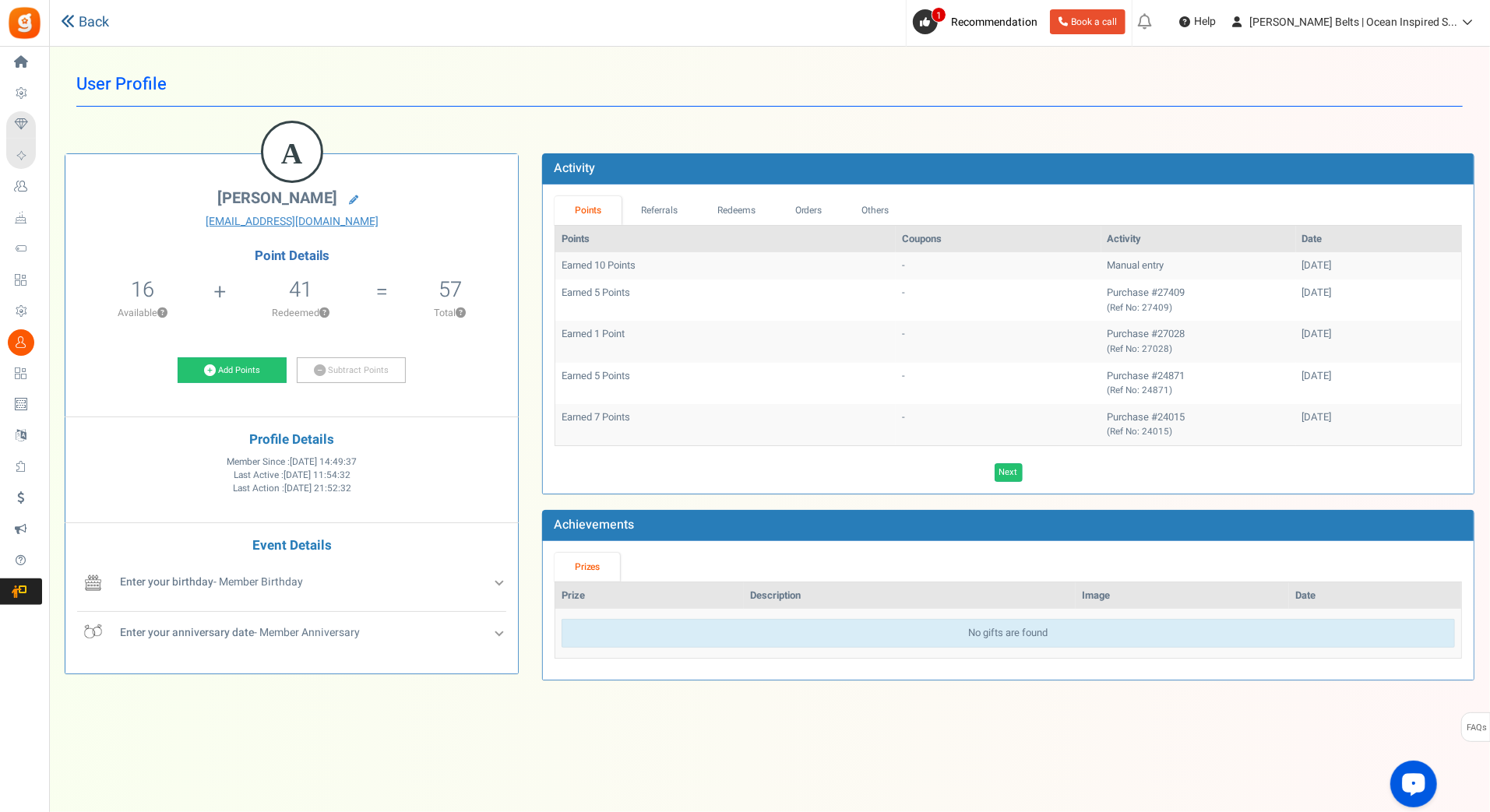
click at [91, 26] on link "Back" at bounding box center [84, 22] width 48 height 20
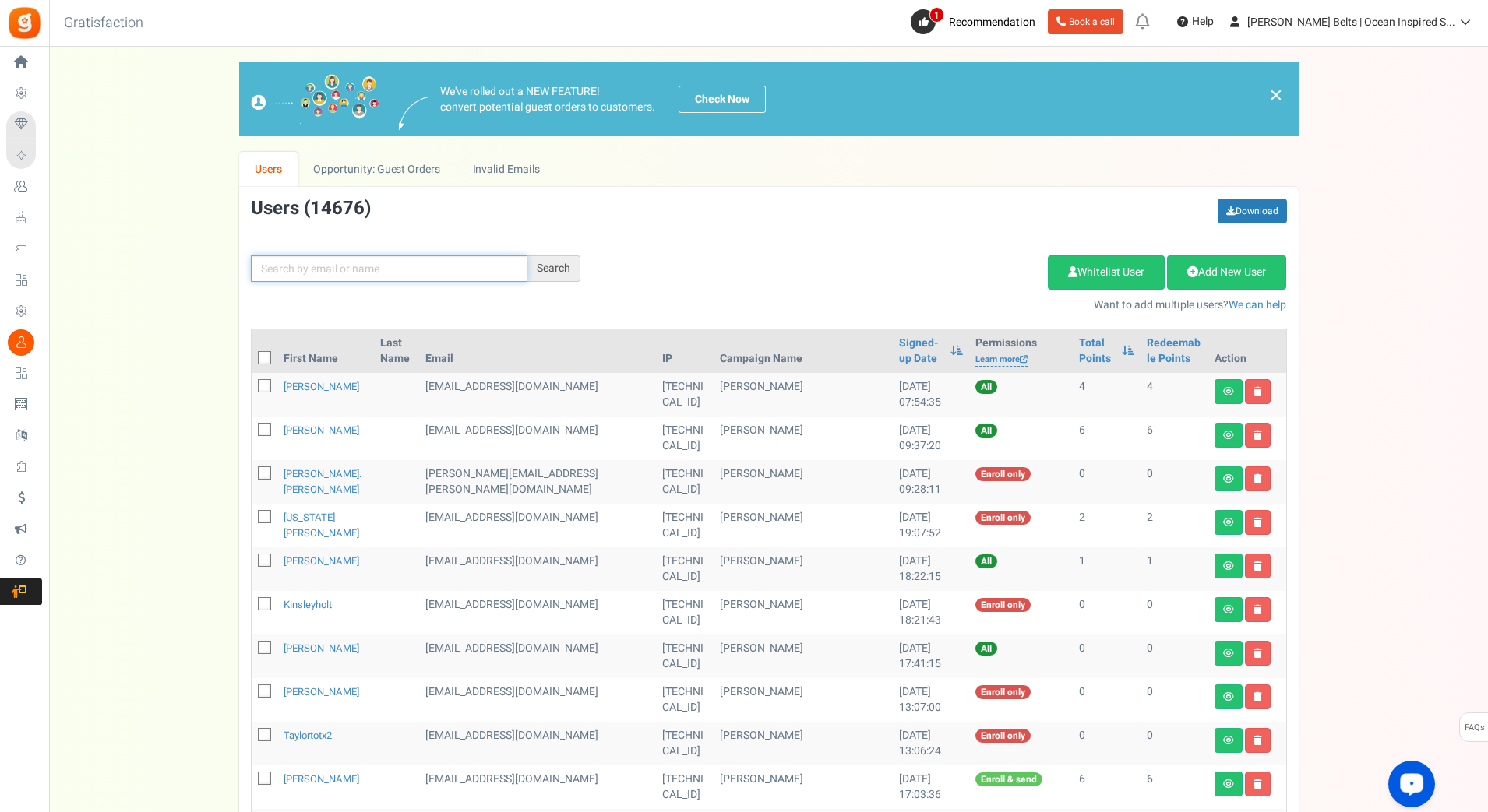
click at [286, 265] on input "text" at bounding box center [389, 269] width 277 height 26
paste input "annelielewi"
type input "annelielewi"
click at [544, 270] on div "Search" at bounding box center [554, 269] width 53 height 26
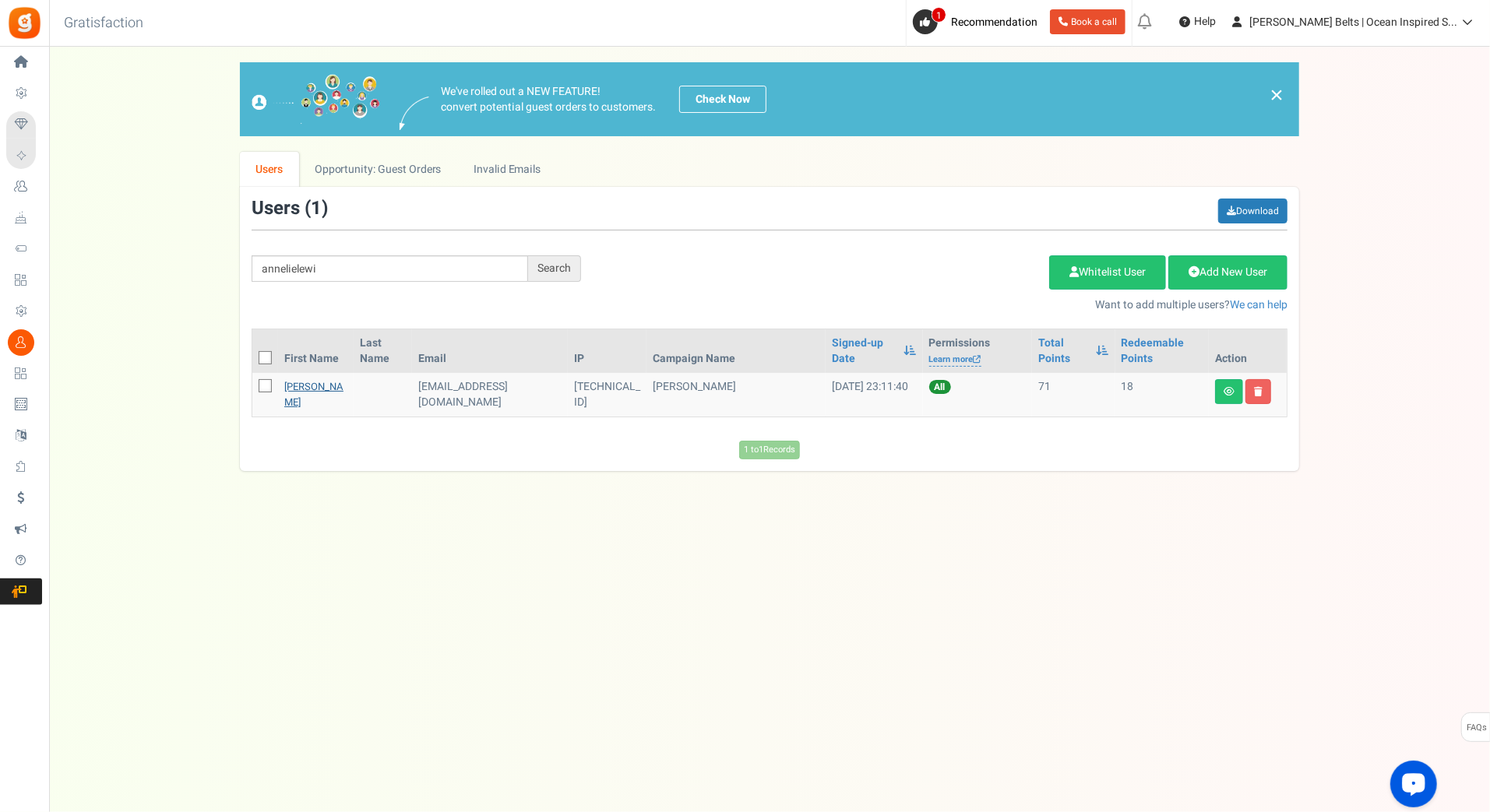
click at [295, 385] on link "Annelie Lewitzky" at bounding box center [314, 394] width 60 height 30
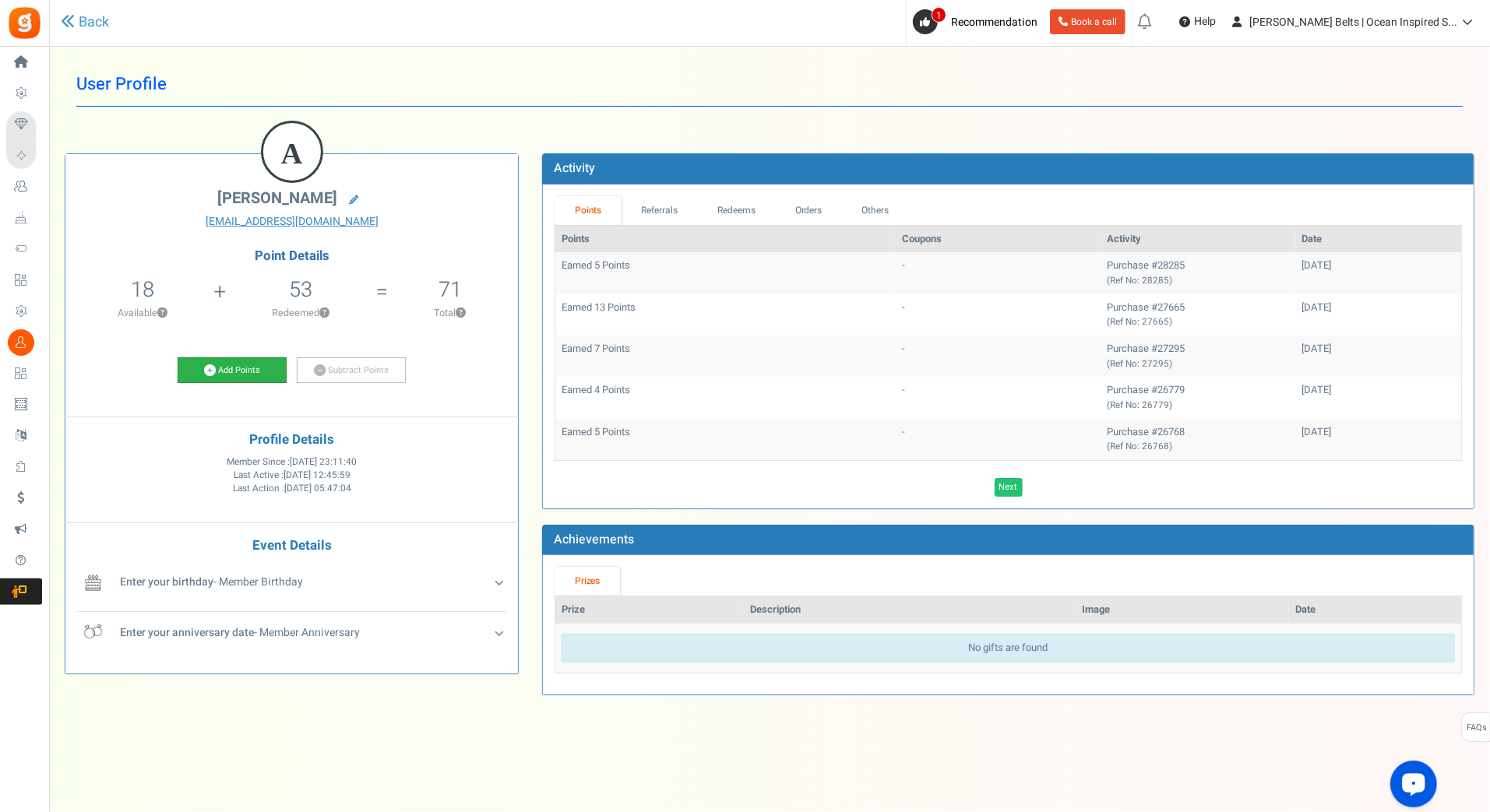
click at [269, 365] on link "Add Points" at bounding box center [232, 370] width 109 height 26
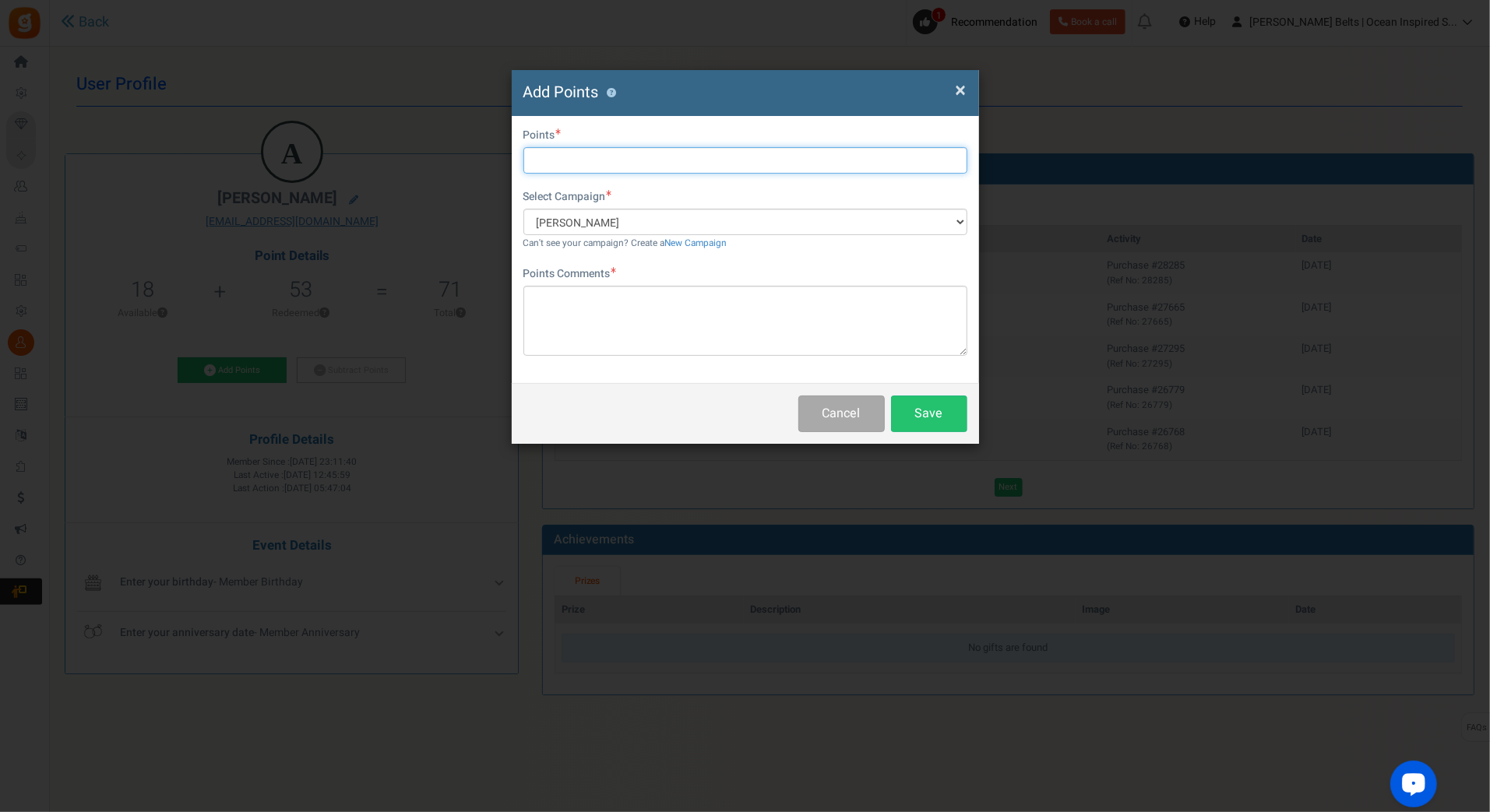
click at [579, 168] on input "text" at bounding box center [745, 160] width 444 height 26
type input "10"
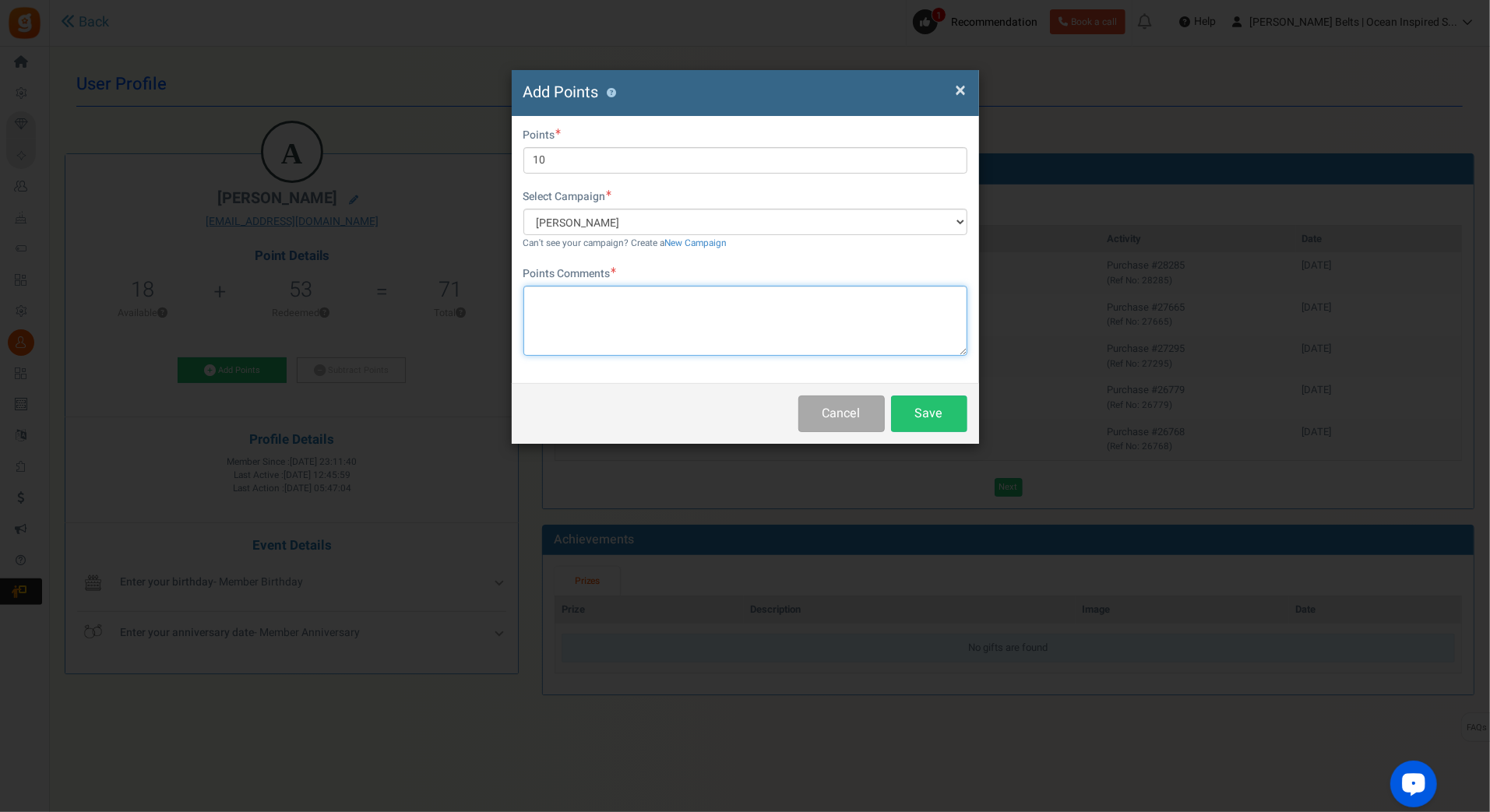
click at [560, 320] on textarea at bounding box center [745, 321] width 444 height 70
paste textarea "$10 [PERSON_NAME] Bucks Email Promo [DATE]-[DATE] [DATE] MJ"
type textarea "$10 [PERSON_NAME] Bucks Email Promo [DATE]-[DATE] [DATE] MJ"
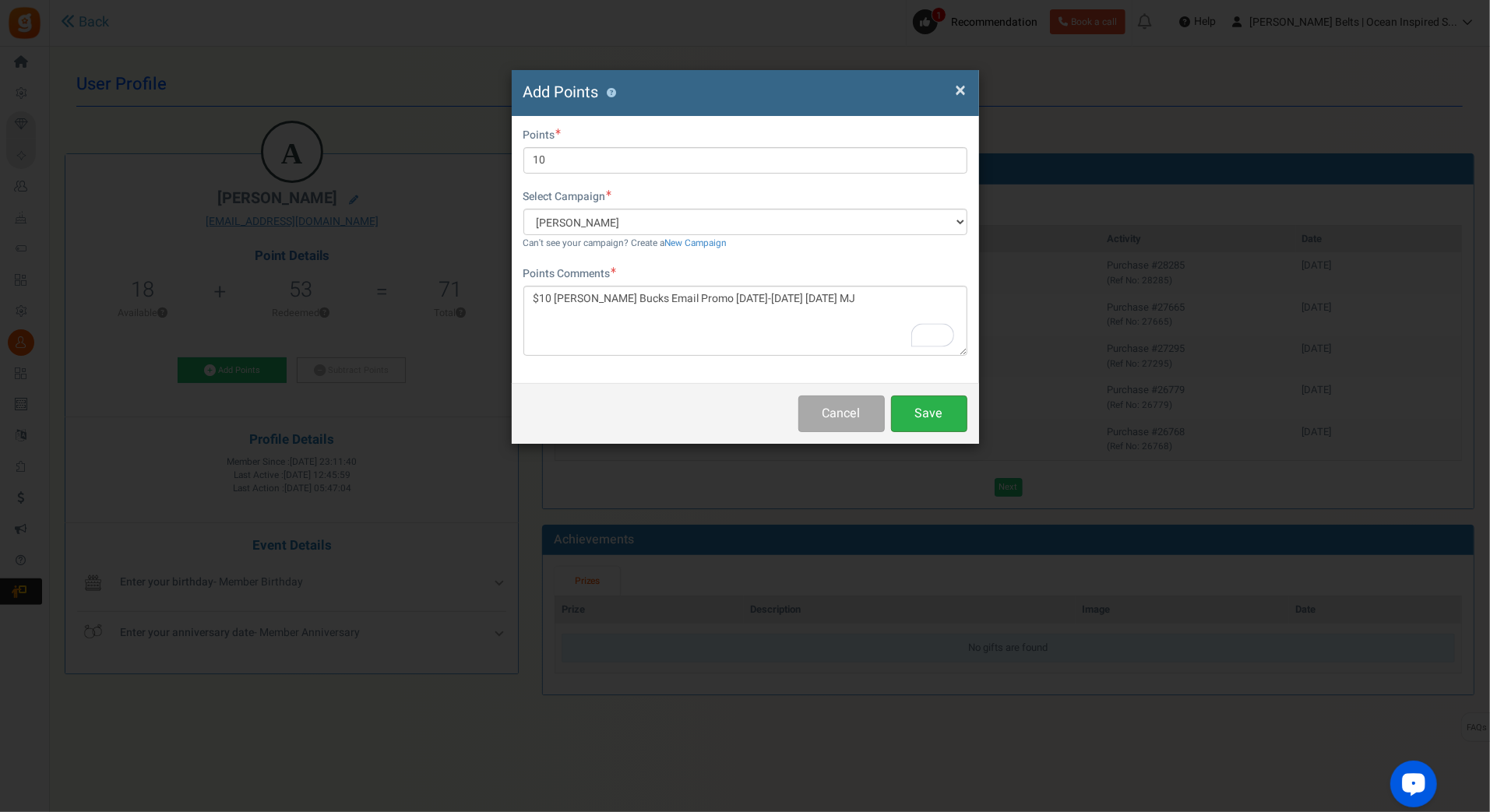
click at [953, 415] on button "Save" at bounding box center [929, 414] width 76 height 37
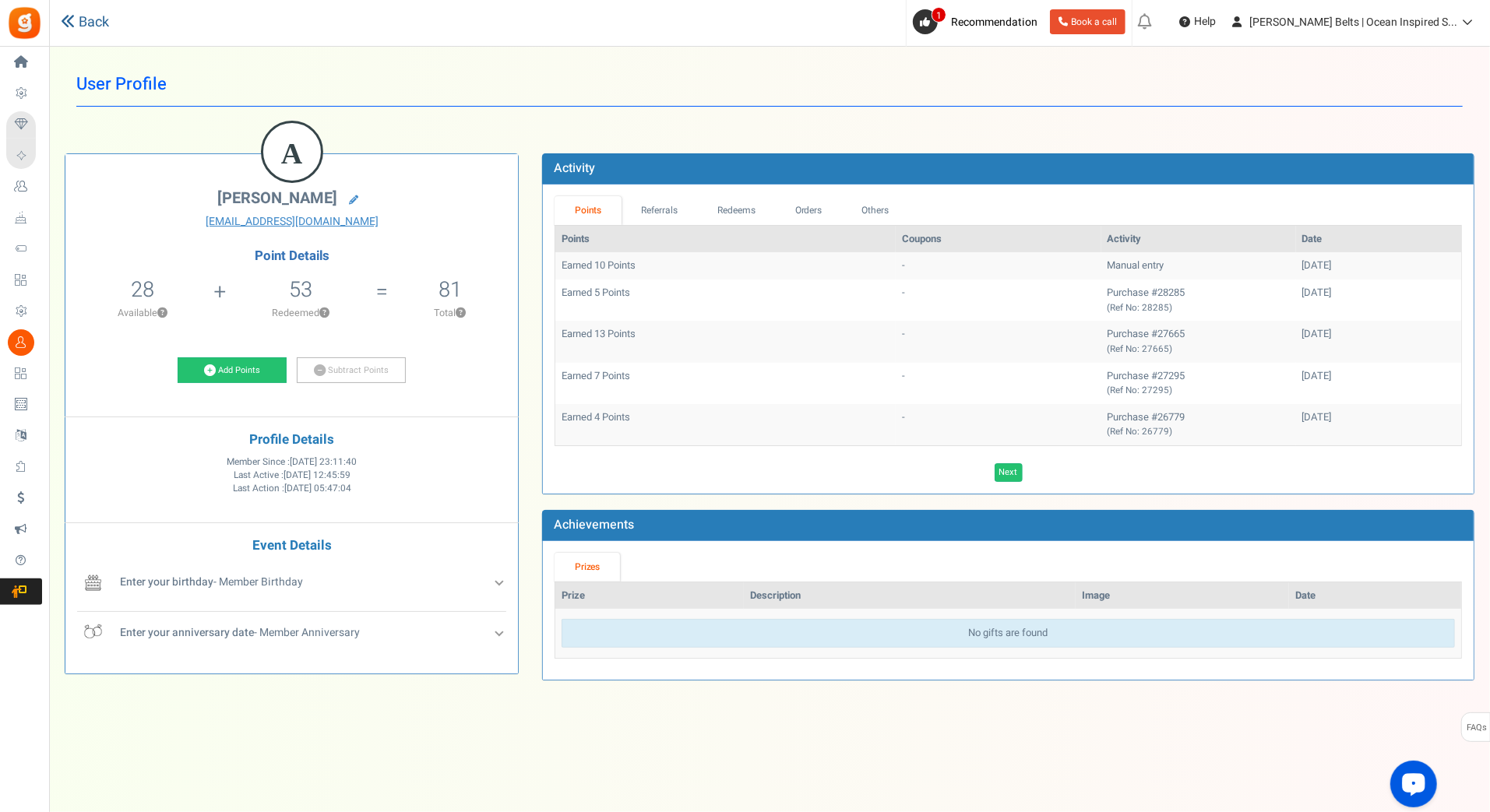
click at [91, 20] on link "Back" at bounding box center [84, 22] width 48 height 20
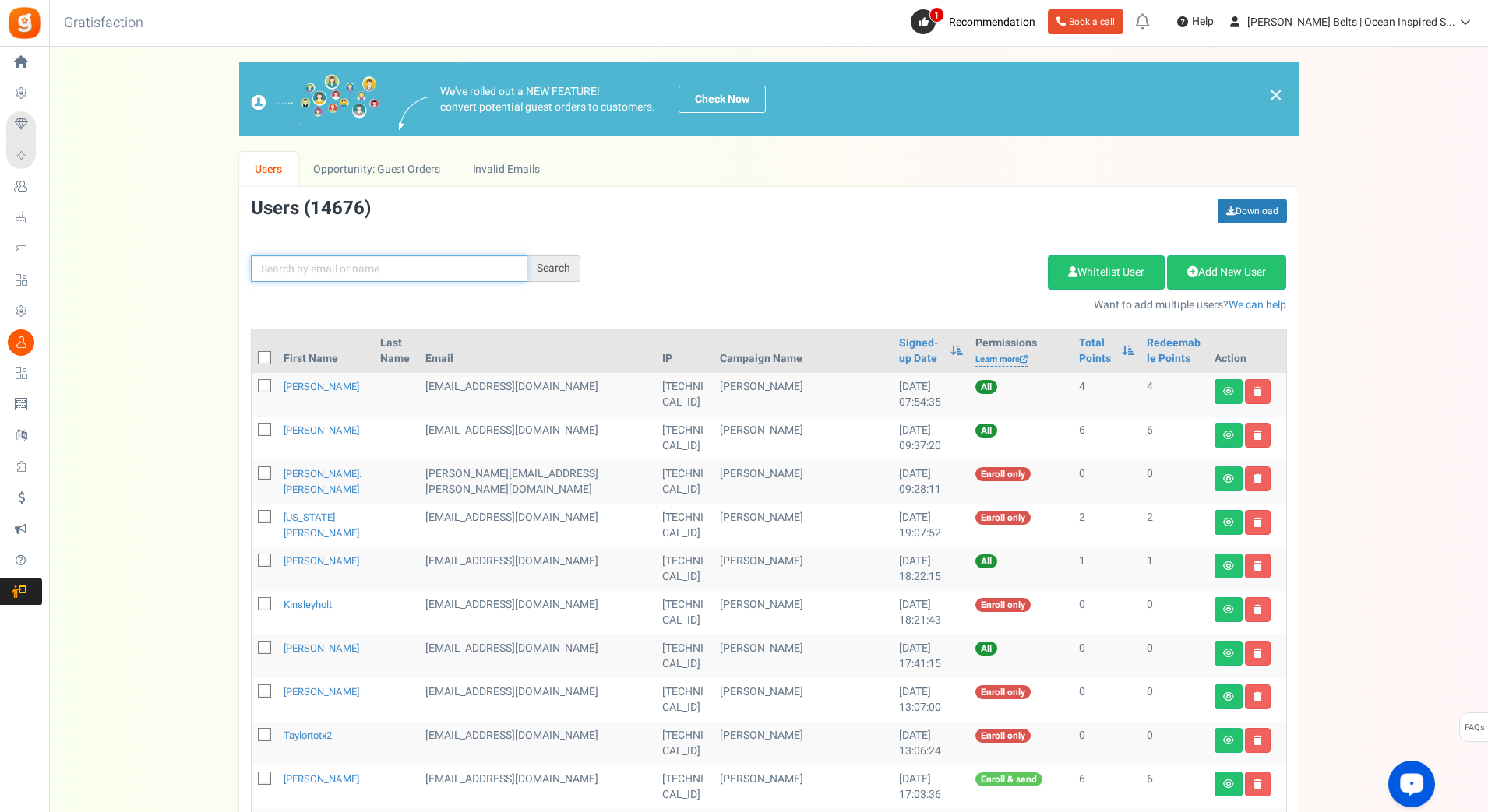
click at [386, 261] on input "text" at bounding box center [389, 269] width 277 height 26
paste input "annelielewi"
type input "annelielewi"
click at [556, 265] on div "Search" at bounding box center [554, 269] width 53 height 26
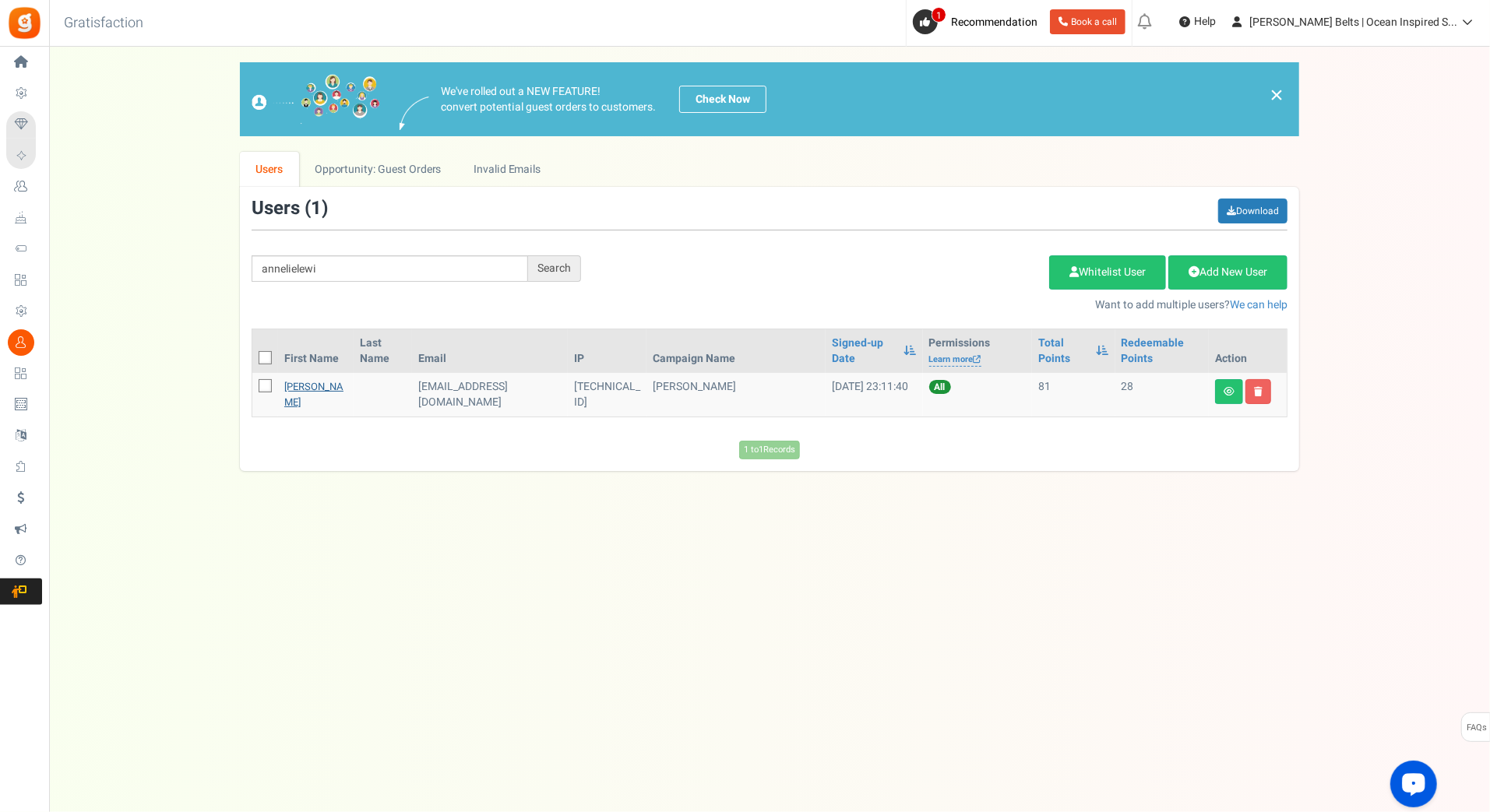
click at [308, 395] on link "Annelie Lewitzky" at bounding box center [314, 394] width 60 height 30
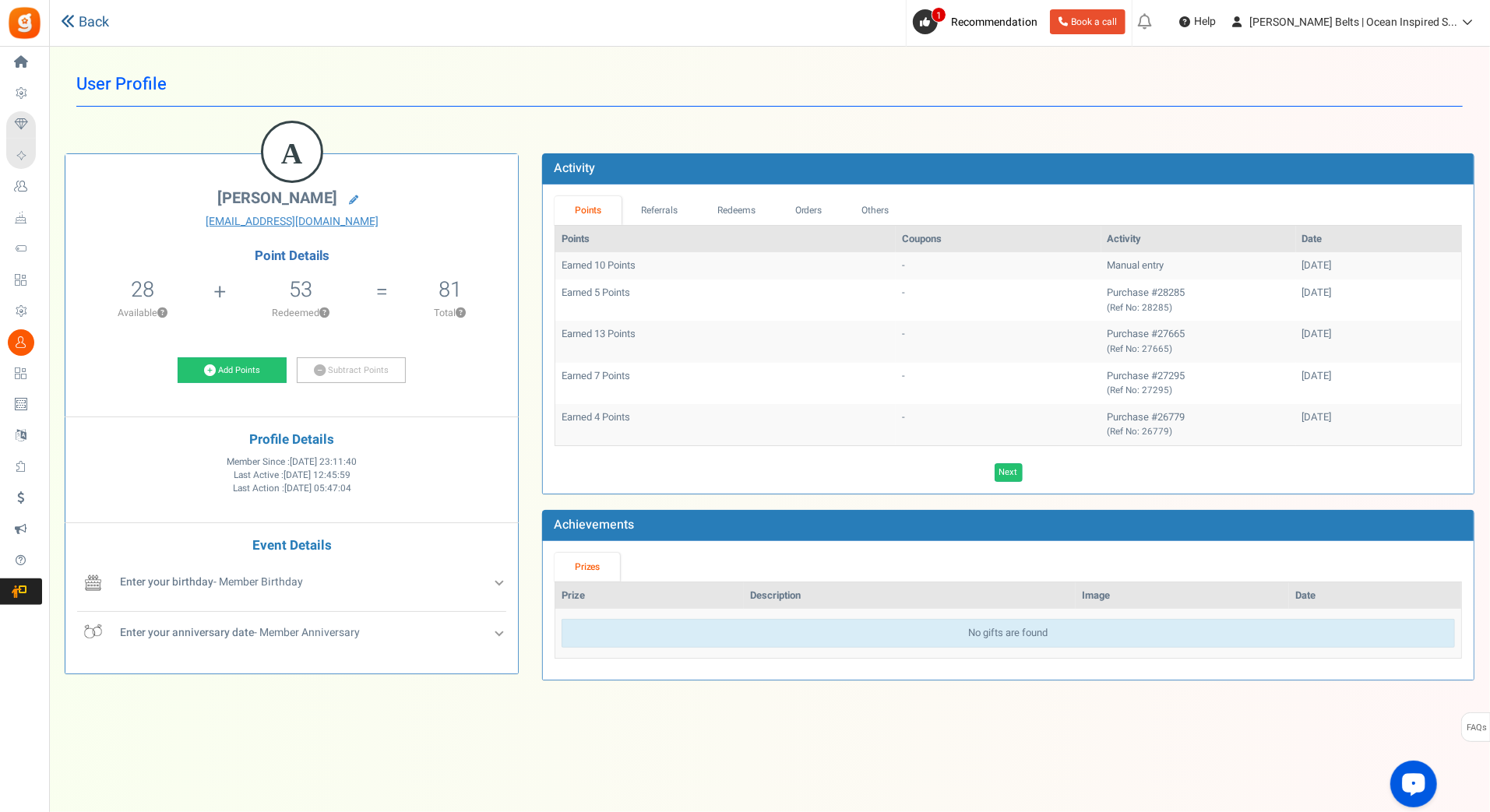
click at [85, 17] on link "Back" at bounding box center [84, 22] width 48 height 20
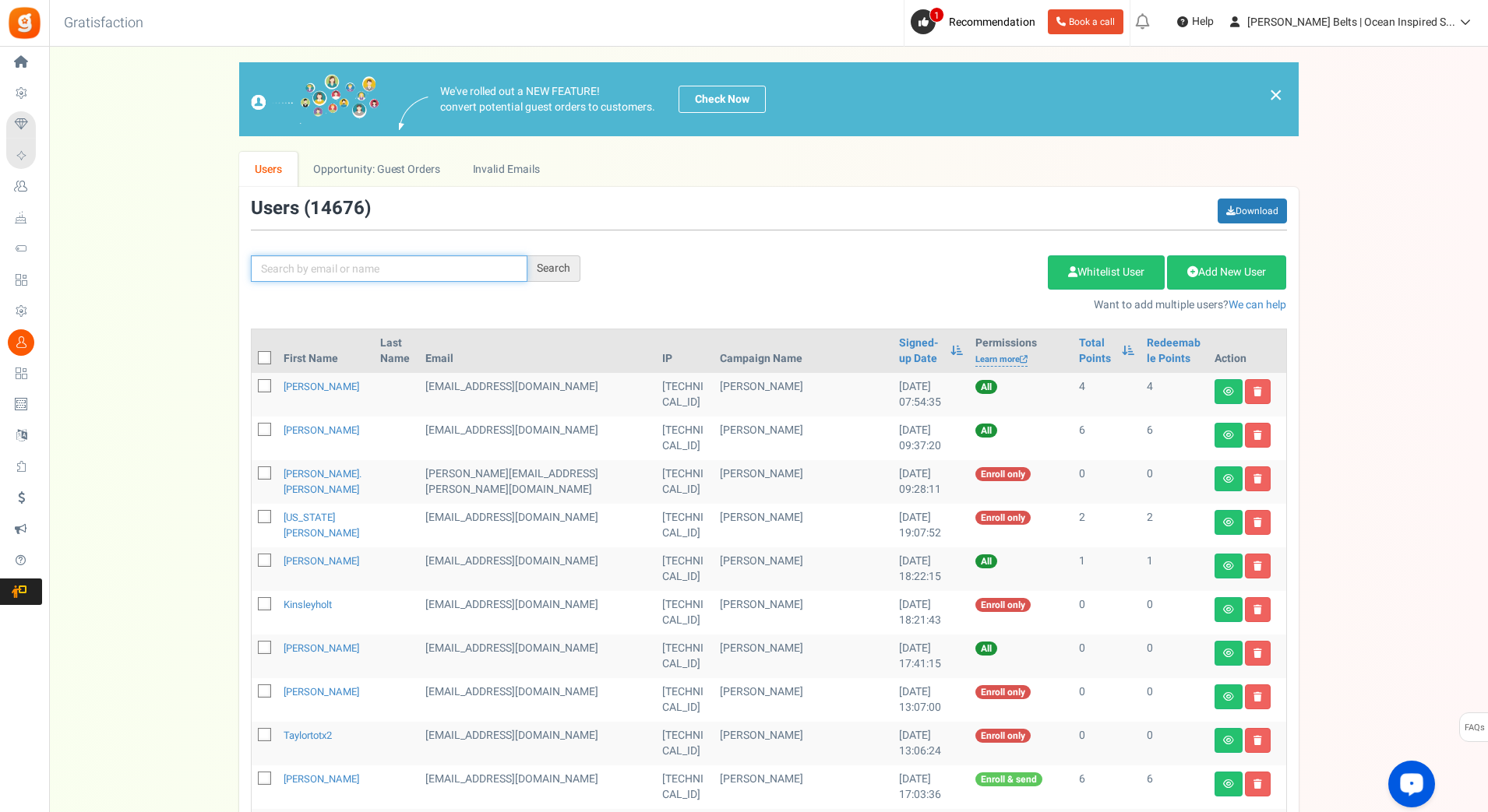
click at [445, 263] on input "text" at bounding box center [389, 269] width 277 height 26
paste input "dolores9884"
type input "dolores9884"
click at [562, 265] on div "Search" at bounding box center [554, 269] width 53 height 26
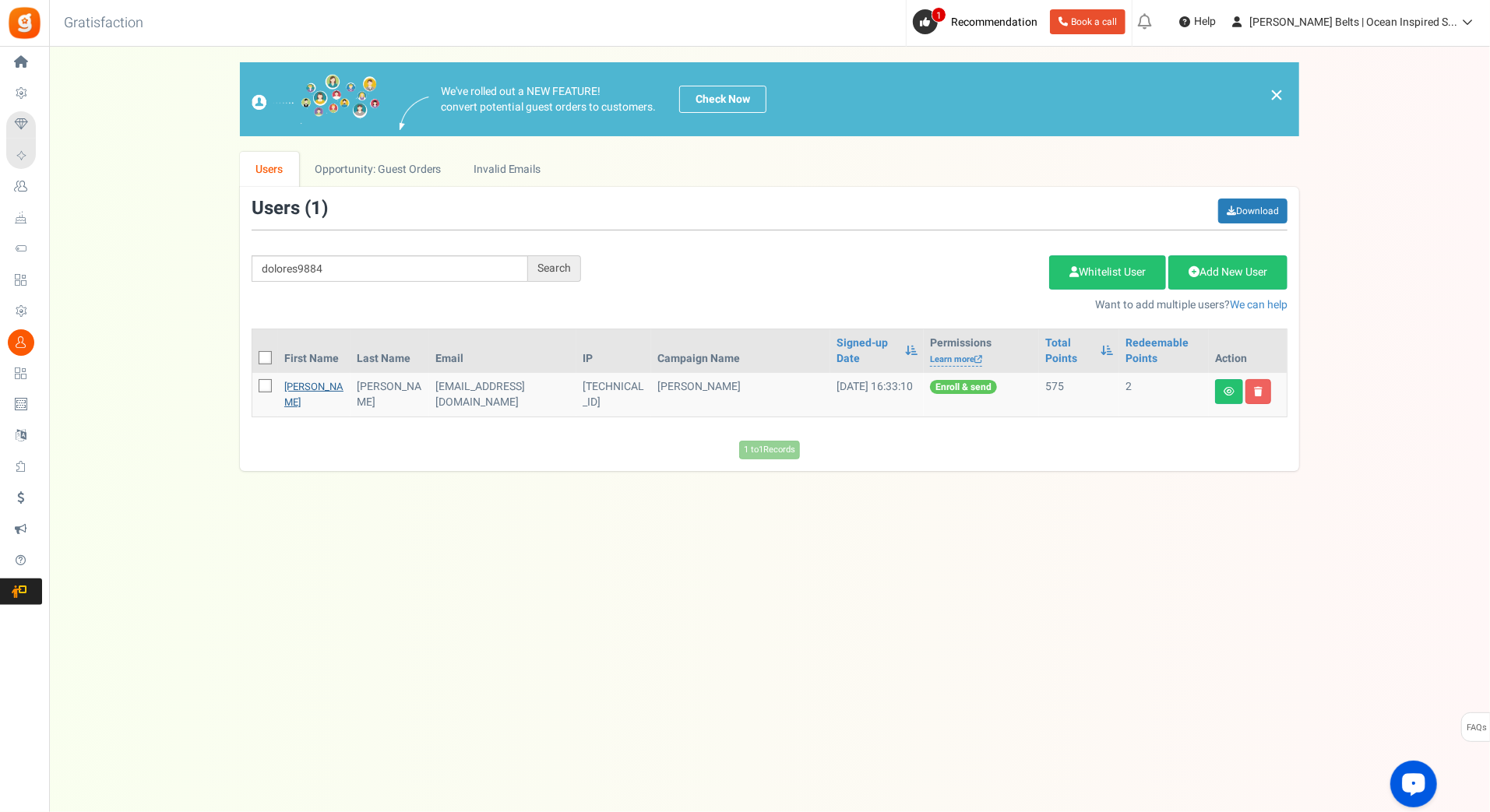
click at [297, 396] on link "Dolores Menz" at bounding box center [314, 394] width 60 height 30
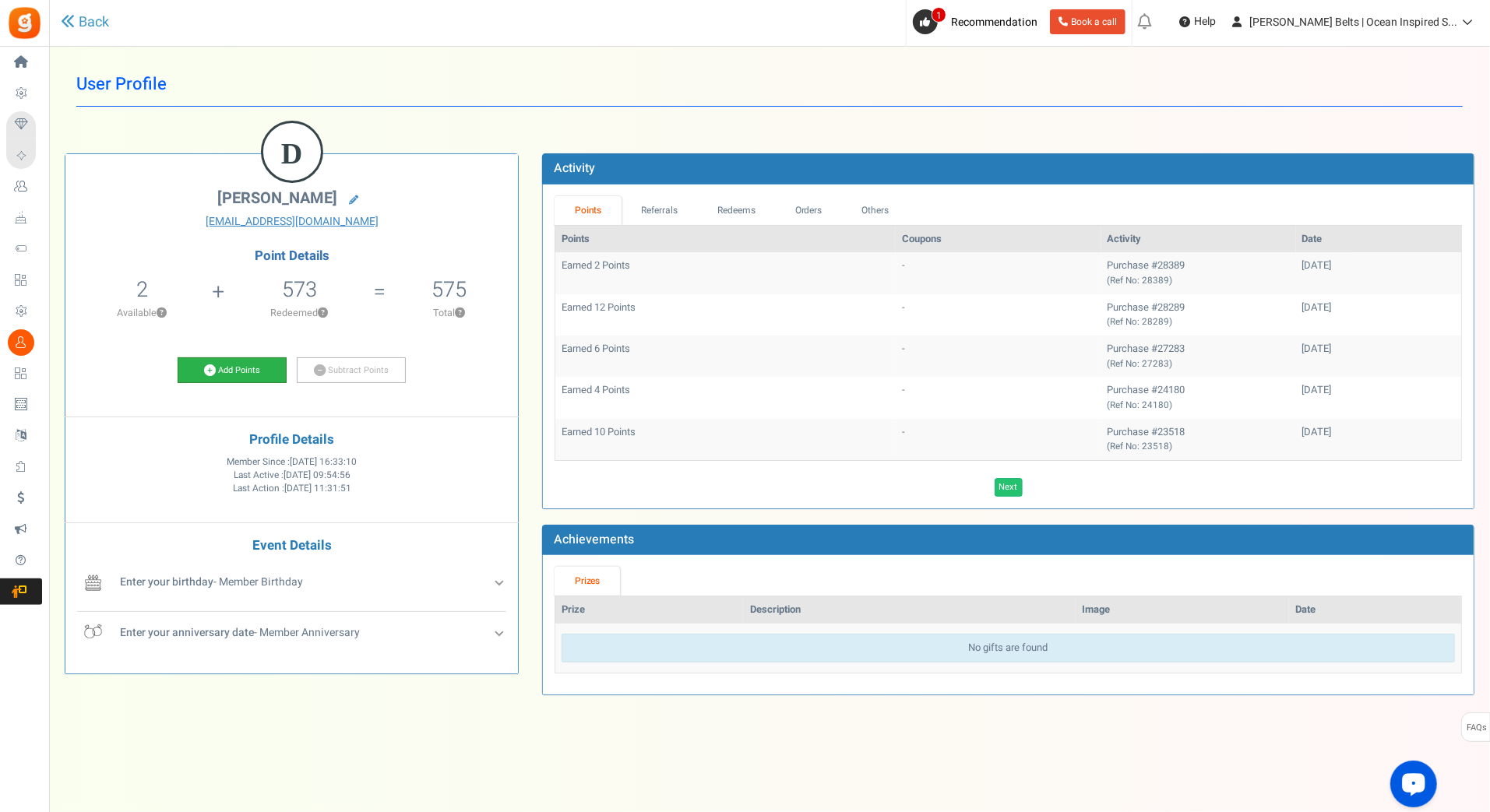
click at [231, 366] on link "Add Points" at bounding box center [232, 370] width 109 height 26
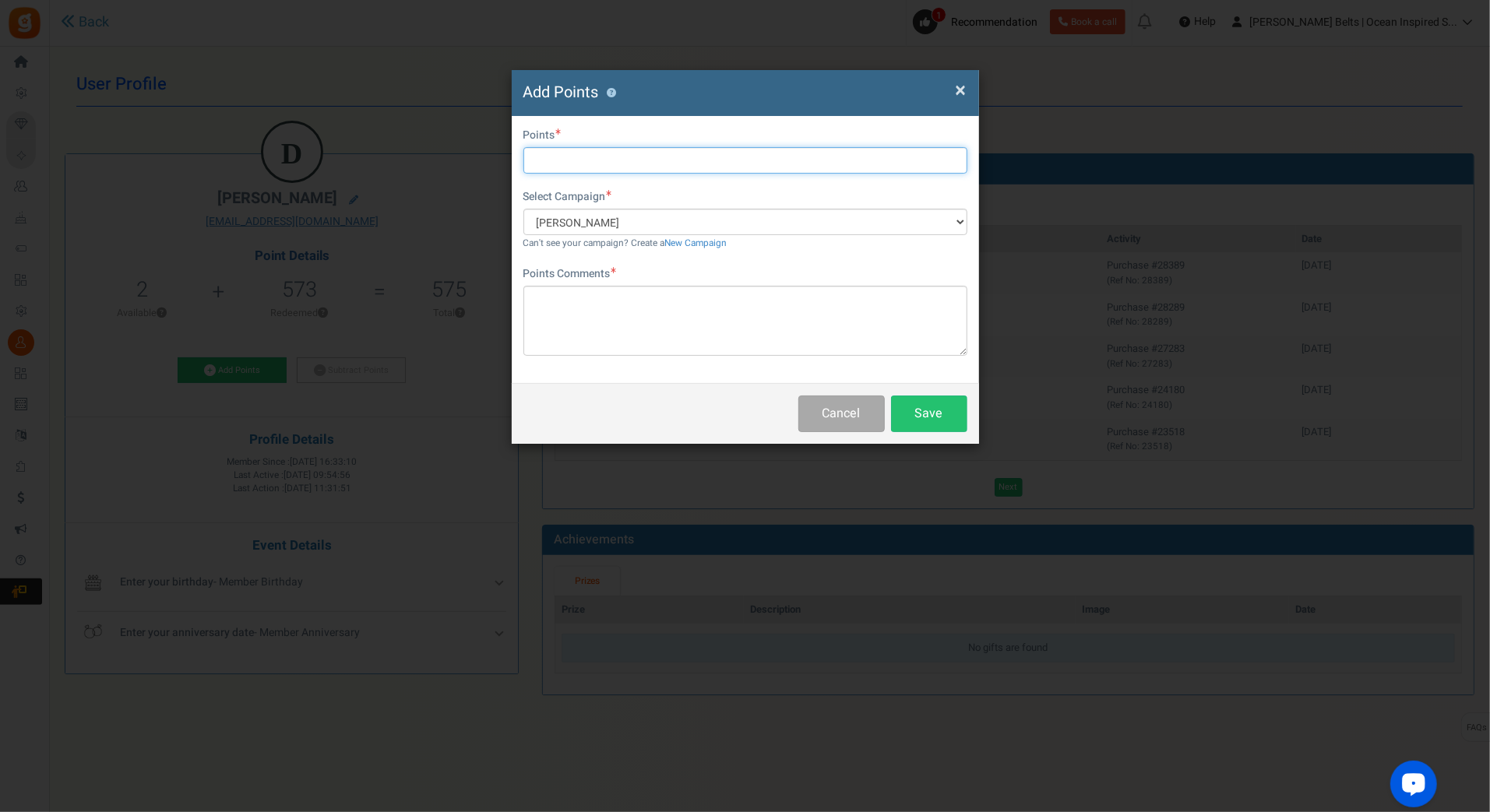
click at [619, 160] on input "text" at bounding box center [745, 160] width 444 height 26
type input "10"
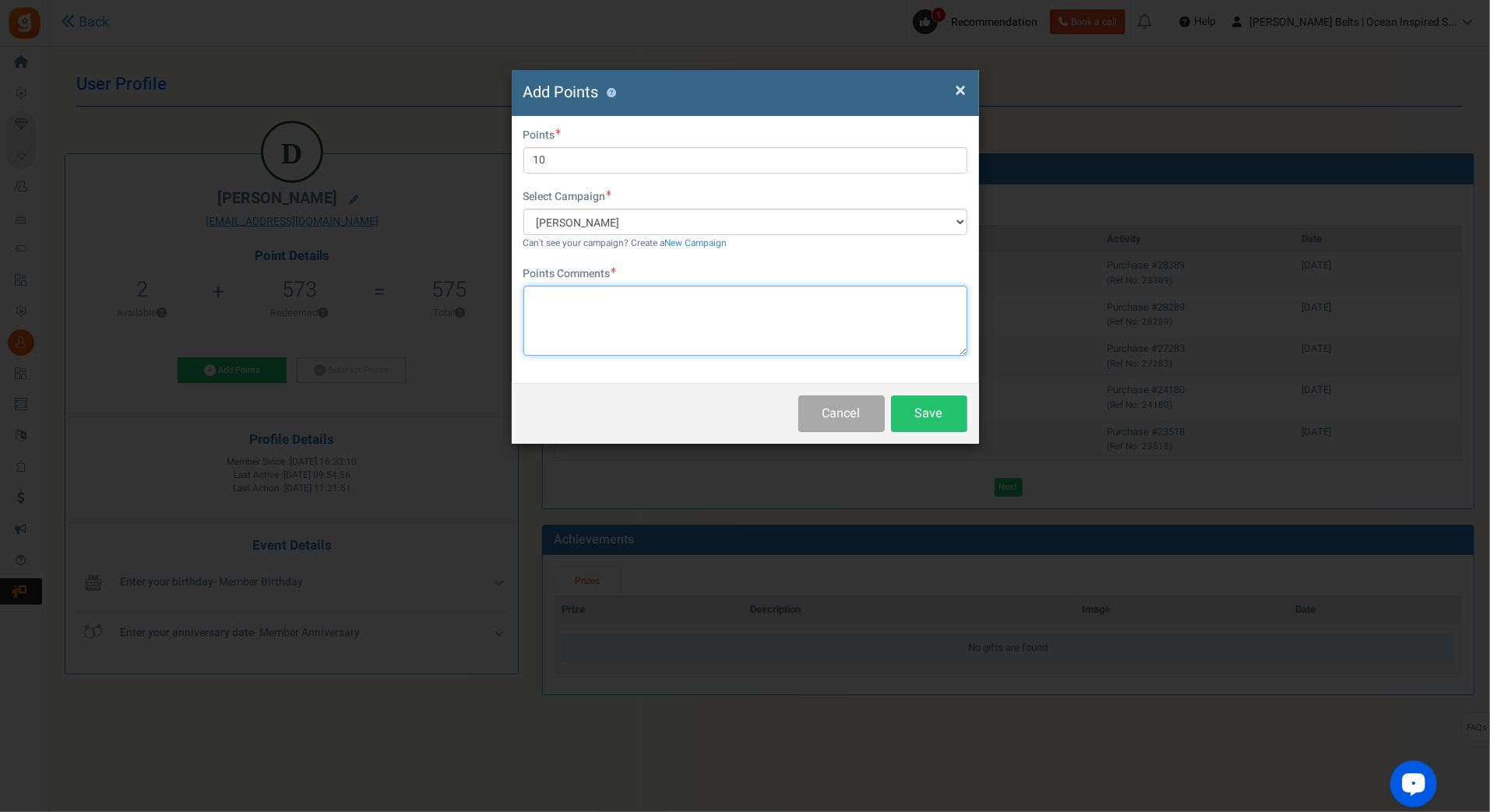
click at [618, 312] on textarea at bounding box center [745, 321] width 444 height 70
drag, startPoint x: 565, startPoint y: 284, endPoint x: 555, endPoint y: 334, distance: 51.0
paste textarea "$10 [PERSON_NAME] Bucks Email Promo [DATE]-[DATE] [DATE] MJ"
type textarea "$10 [PERSON_NAME] Bucks Email Promo [DATE]-[DATE] [DATE] MJ"
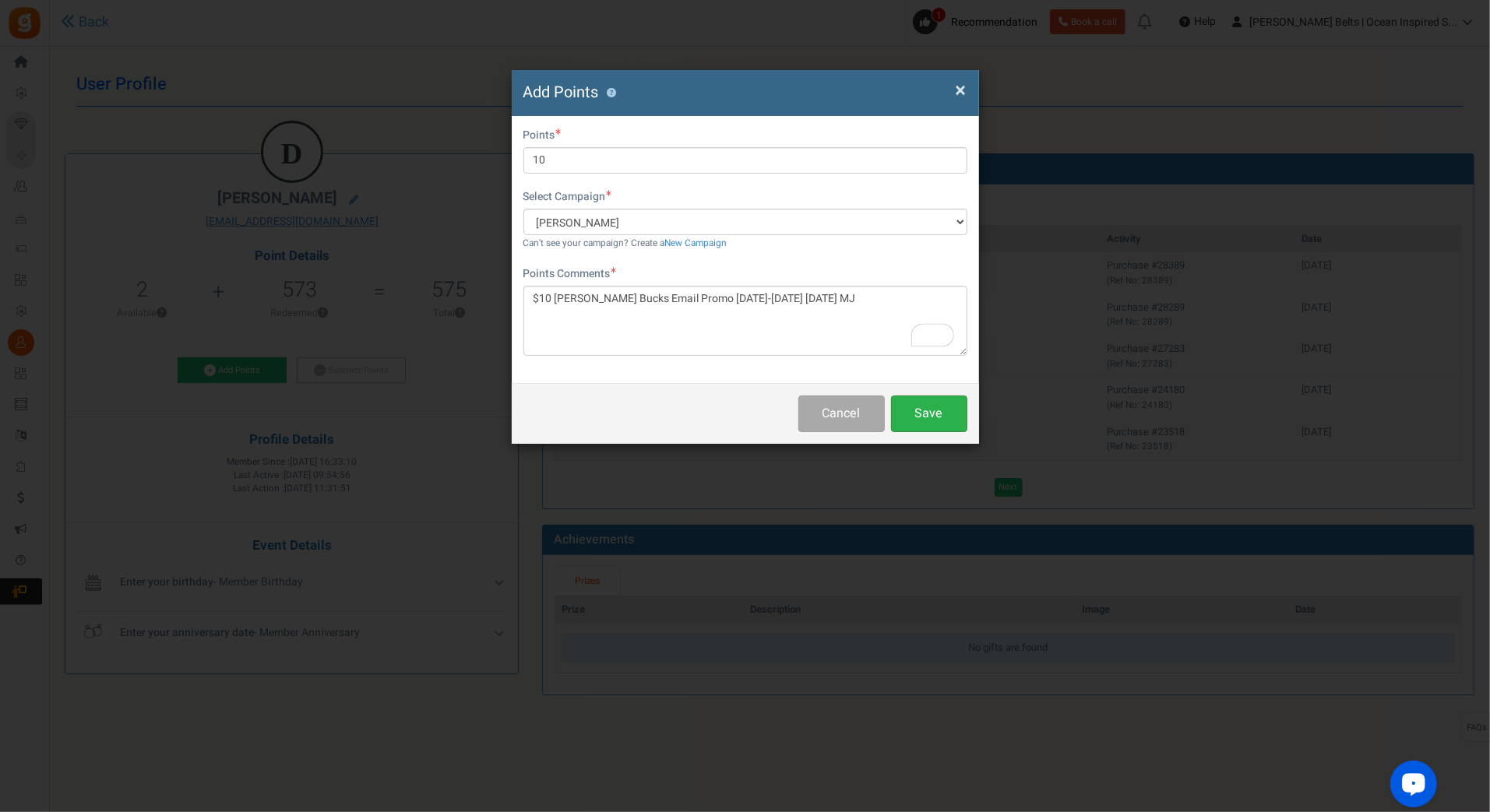
click at [950, 409] on button "Save" at bounding box center [929, 414] width 76 height 37
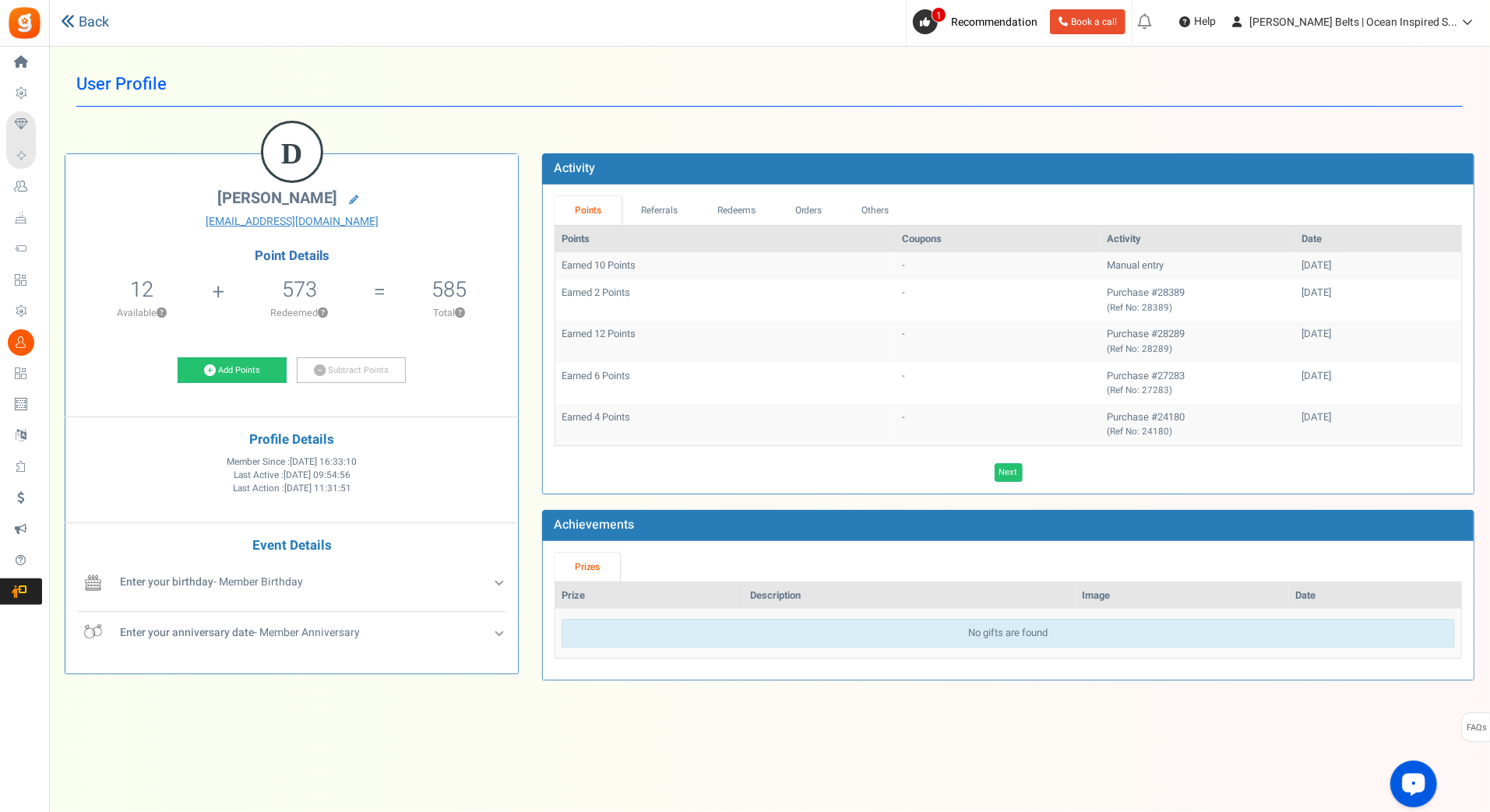
click at [92, 24] on link "Back" at bounding box center [84, 22] width 48 height 20
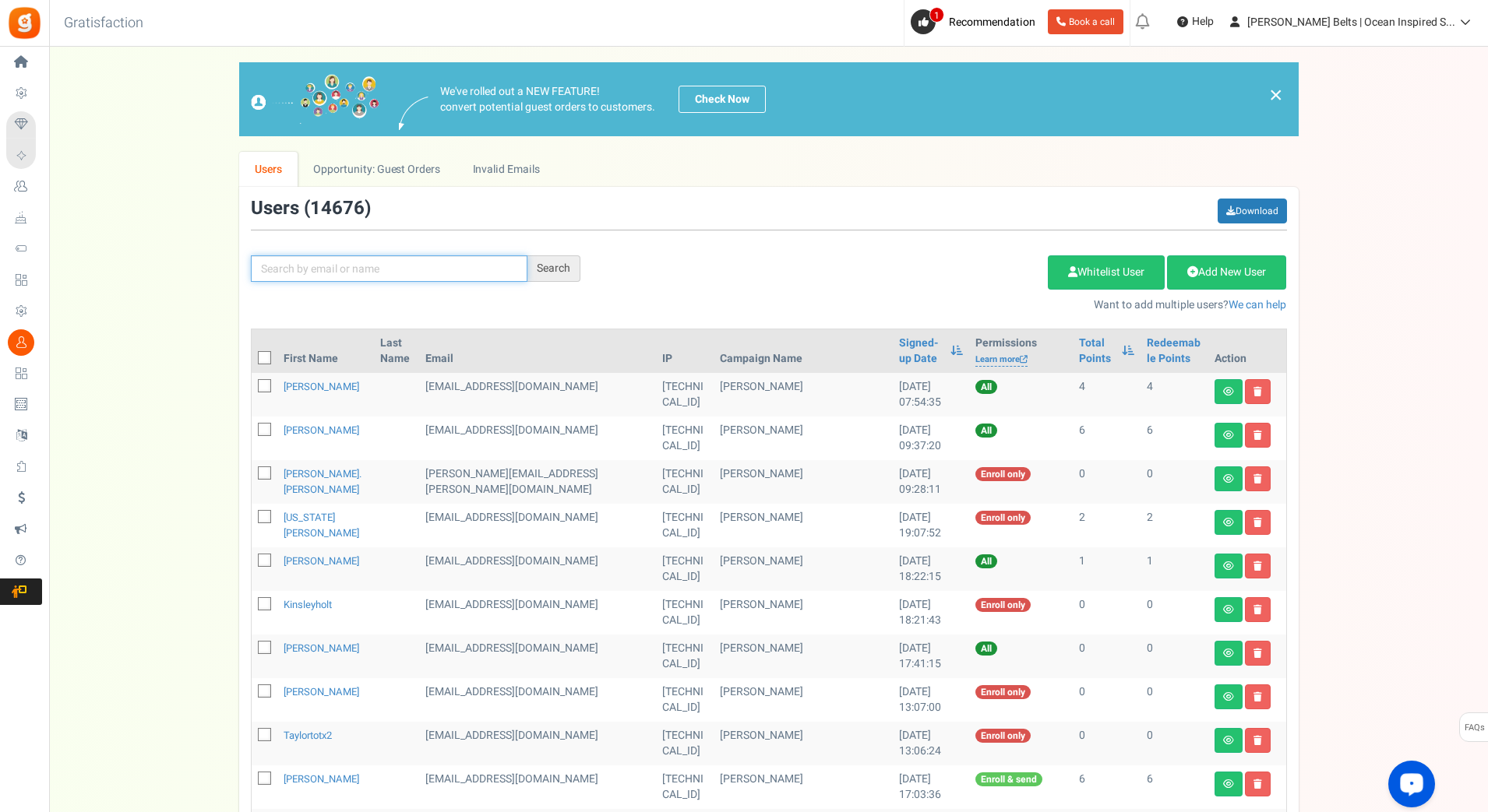
click at [389, 266] on input "text" at bounding box center [389, 269] width 277 height 26
paste input "corona8992"
type input "corona8992"
click at [548, 260] on div "Search" at bounding box center [554, 269] width 53 height 26
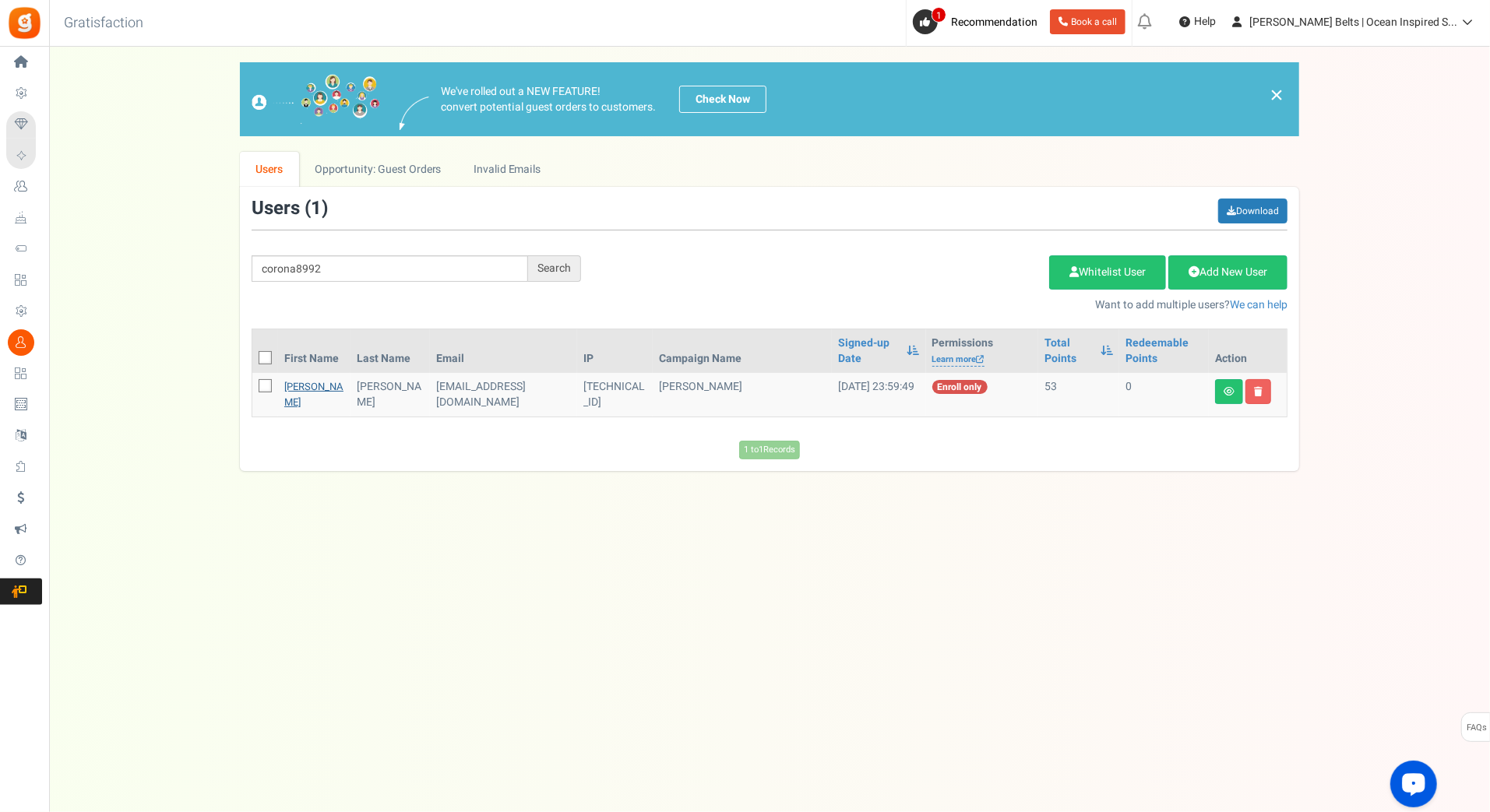
click at [284, 391] on link "Rona Wokowsky" at bounding box center [314, 394] width 60 height 30
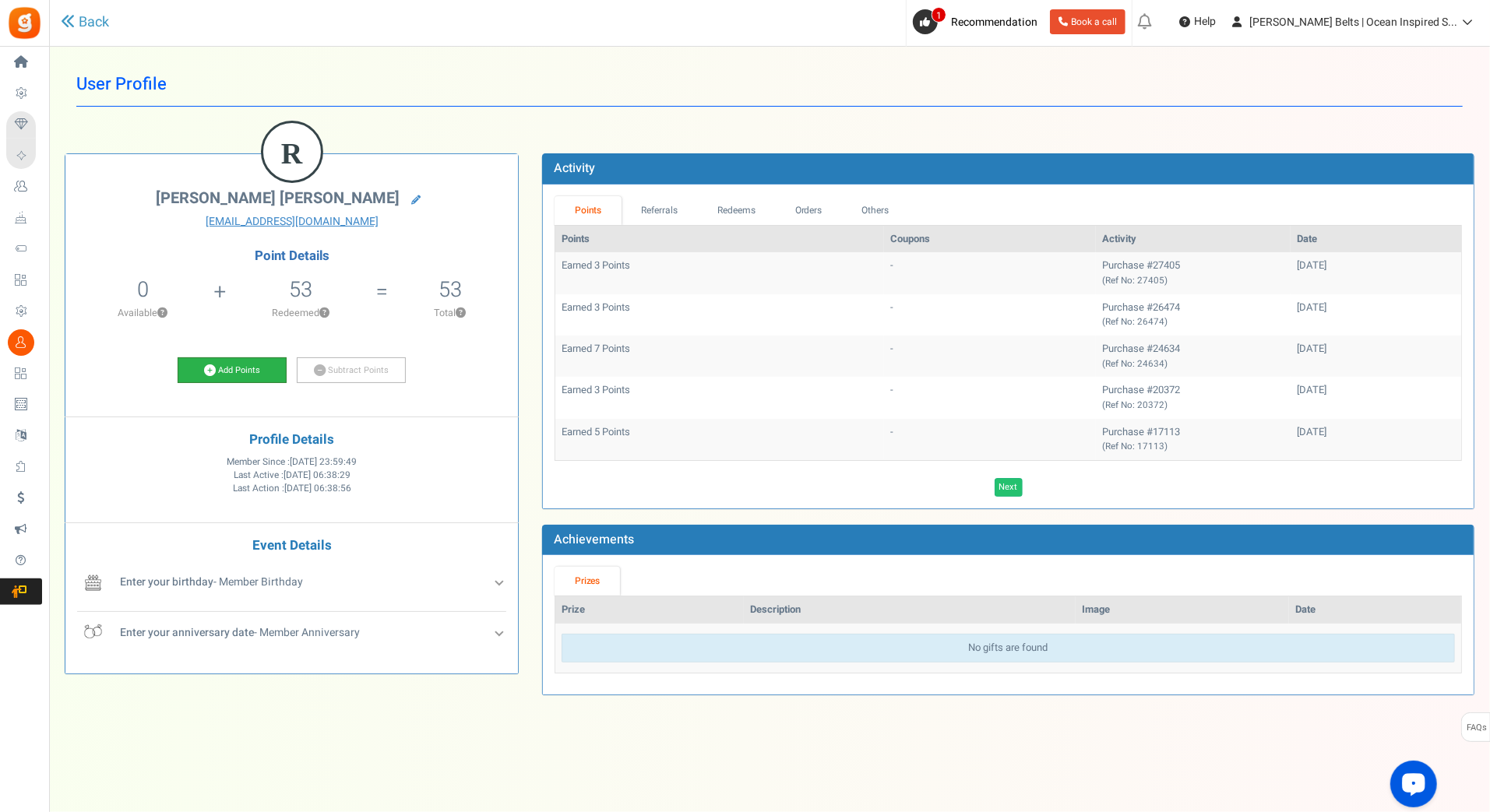
click at [233, 365] on link "Add Points" at bounding box center [232, 370] width 109 height 26
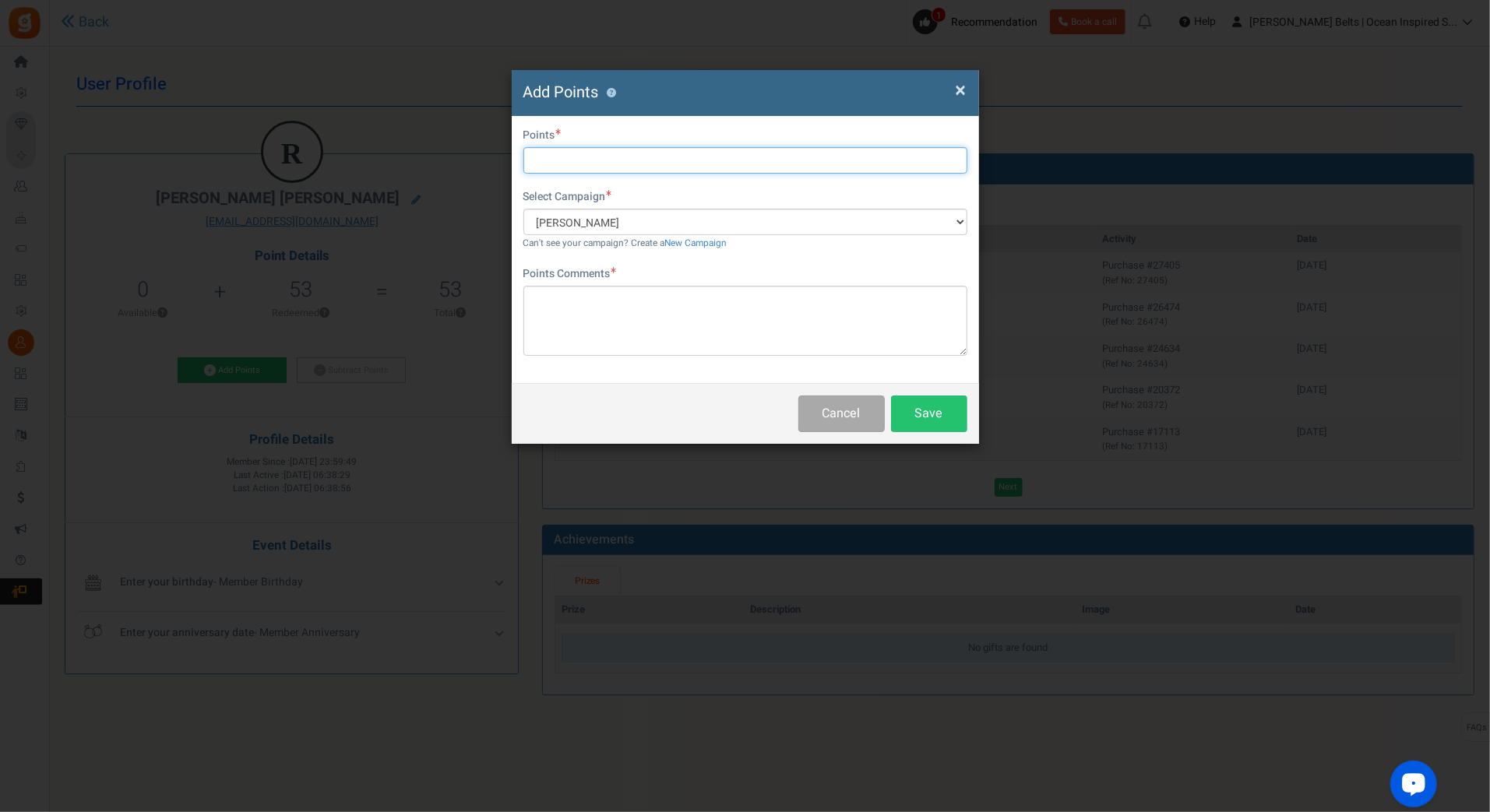
click at [699, 170] on input "text" at bounding box center [745, 160] width 444 height 26
type input "10"
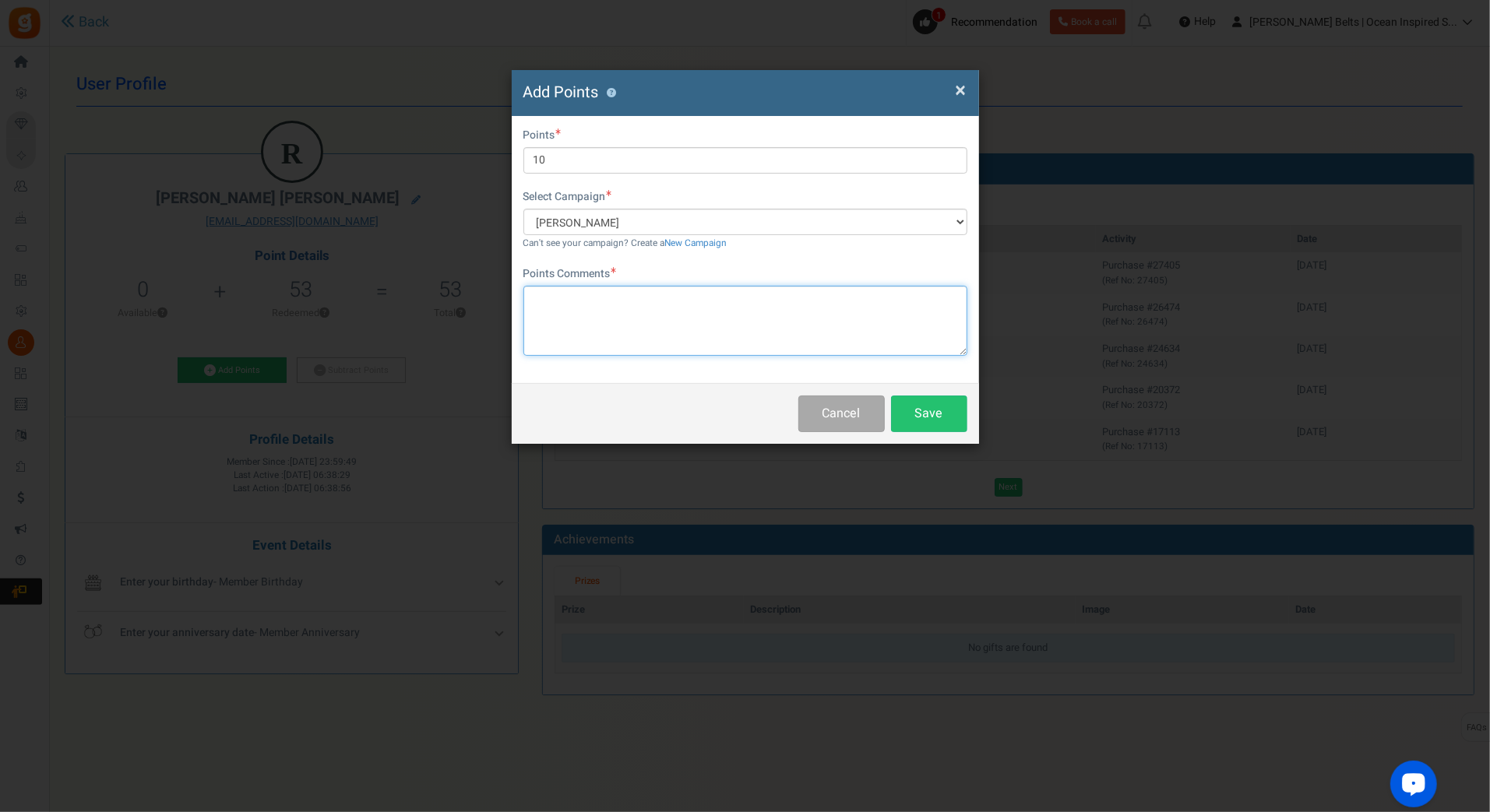
click at [640, 337] on textarea at bounding box center [745, 321] width 444 height 70
paste textarea "$10 [PERSON_NAME] Bucks Email Promo [DATE]-[DATE] [DATE] MJ"
type textarea "$10 [PERSON_NAME] Bucks Email Promo [DATE]-[DATE] [DATE] MJ"
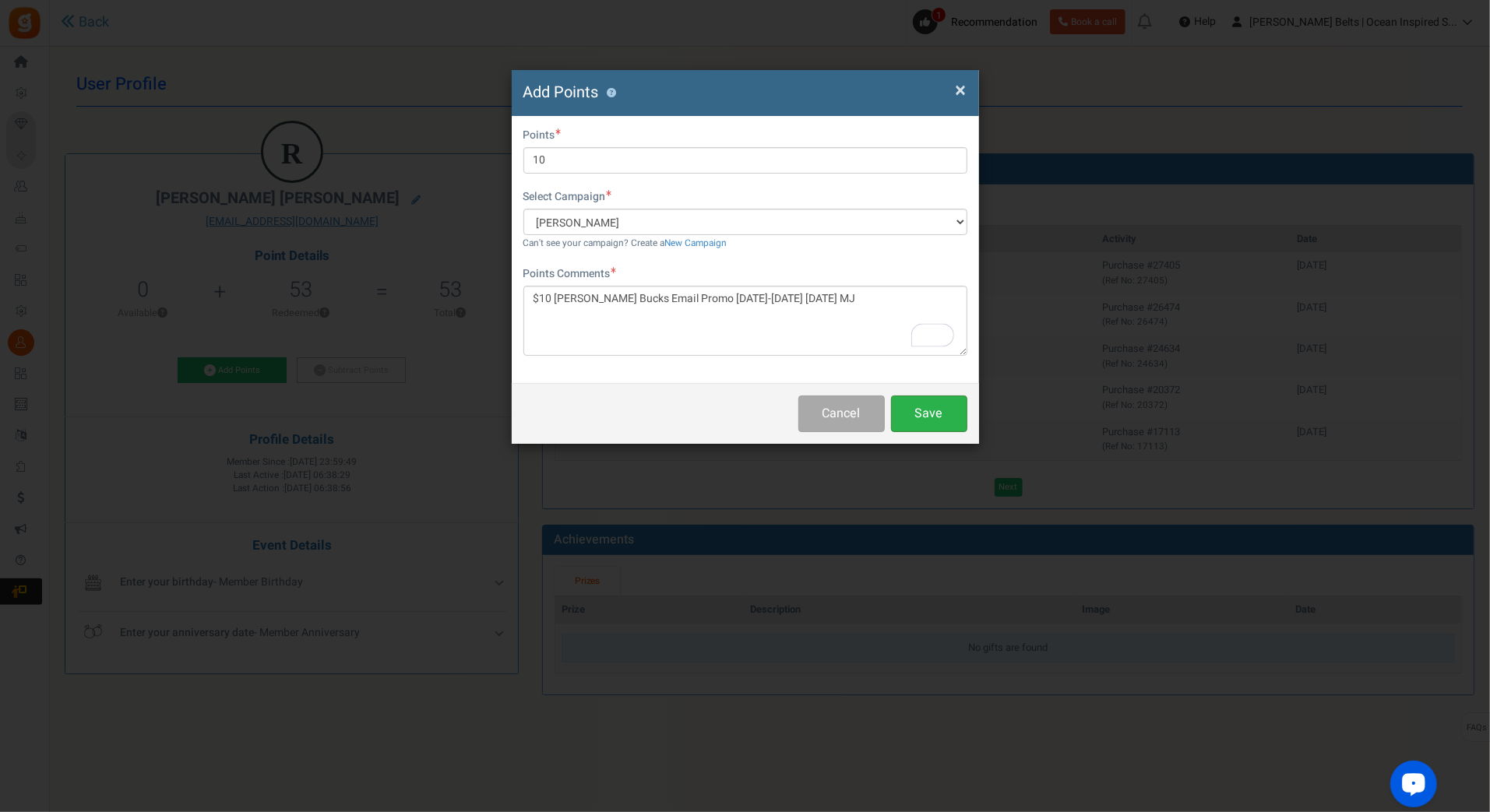
click at [916, 417] on button "Save" at bounding box center [929, 414] width 76 height 37
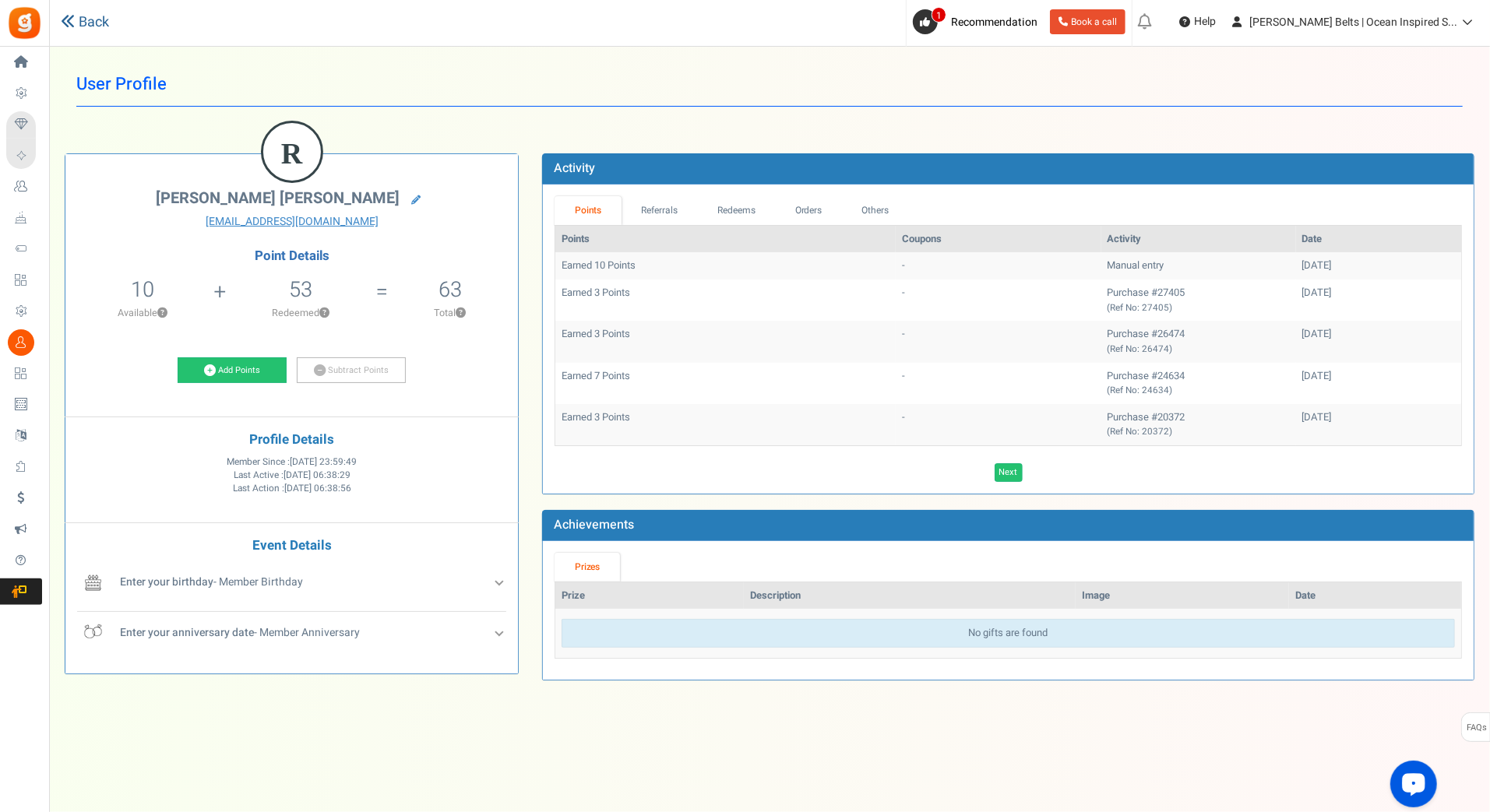
click at [69, 22] on icon at bounding box center [68, 21] width 14 height 14
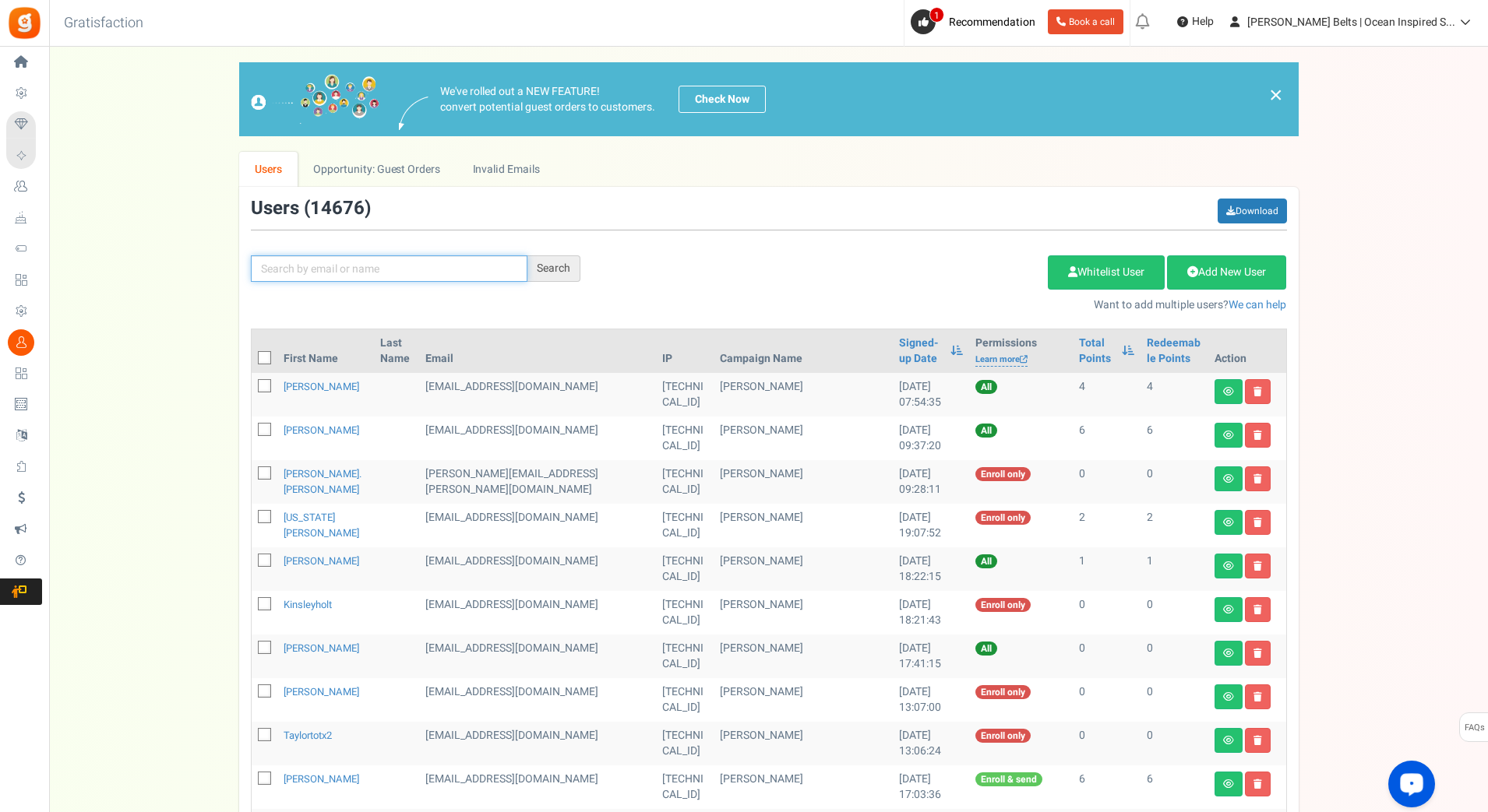
click at [343, 273] on input "text" at bounding box center [389, 269] width 277 height 26
paste input "jenniferhealy17"
type input "jenniferhealy17"
click at [568, 265] on div "Search" at bounding box center [554, 269] width 53 height 26
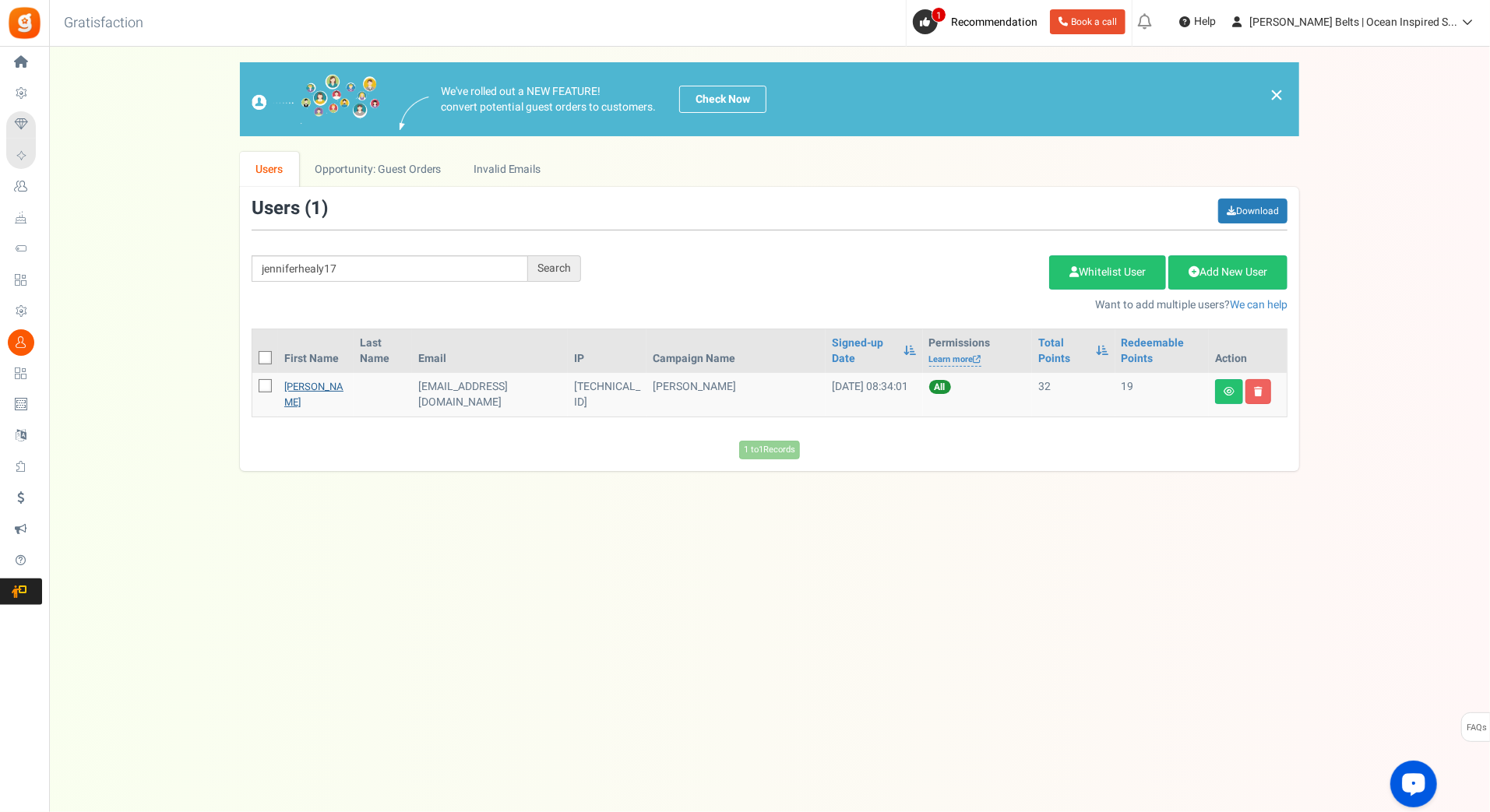
click at [311, 387] on link "Jennifer Healy Lowenberg" at bounding box center [314, 394] width 60 height 30
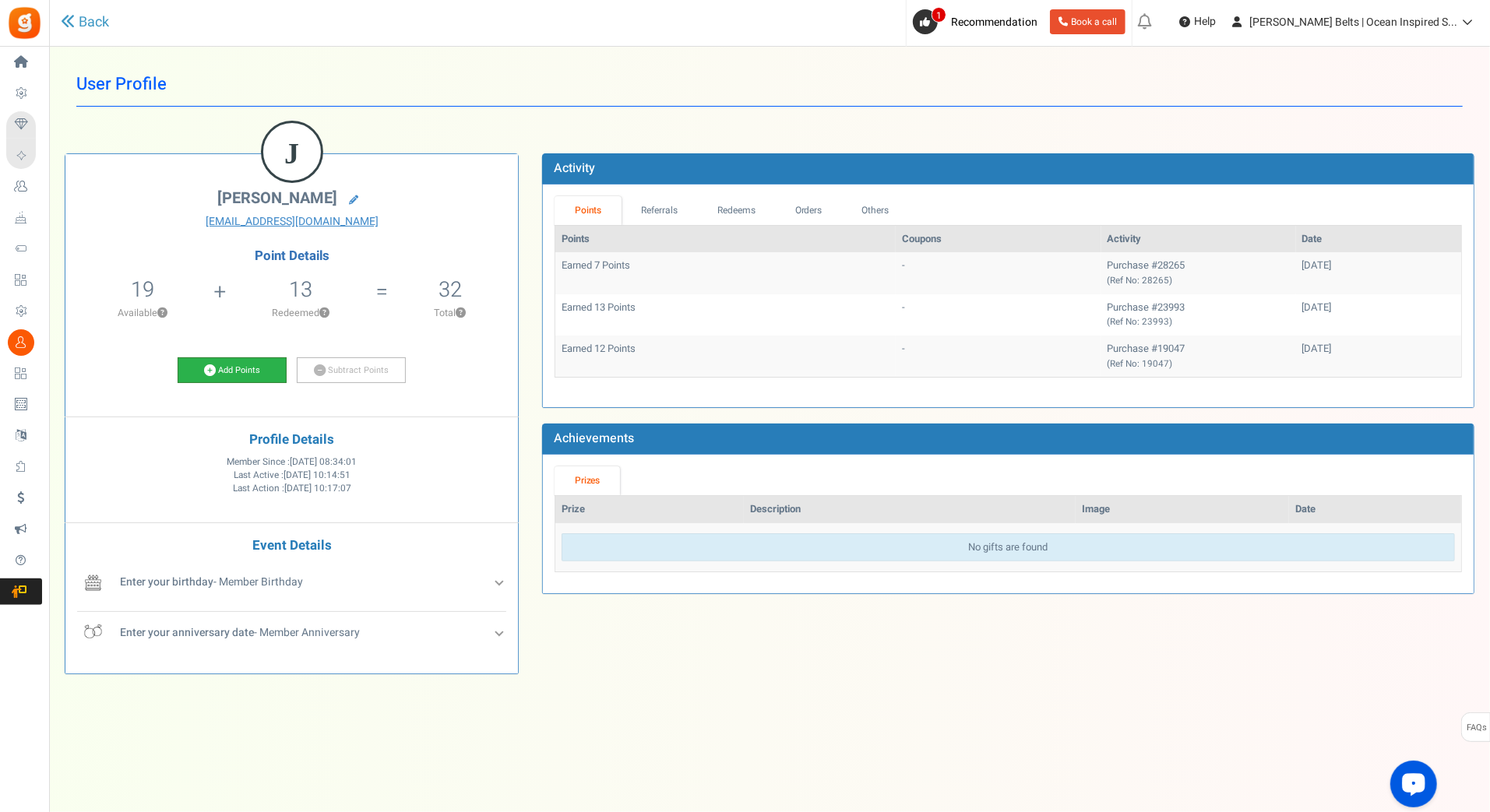
click at [211, 371] on icon at bounding box center [210, 370] width 12 height 12
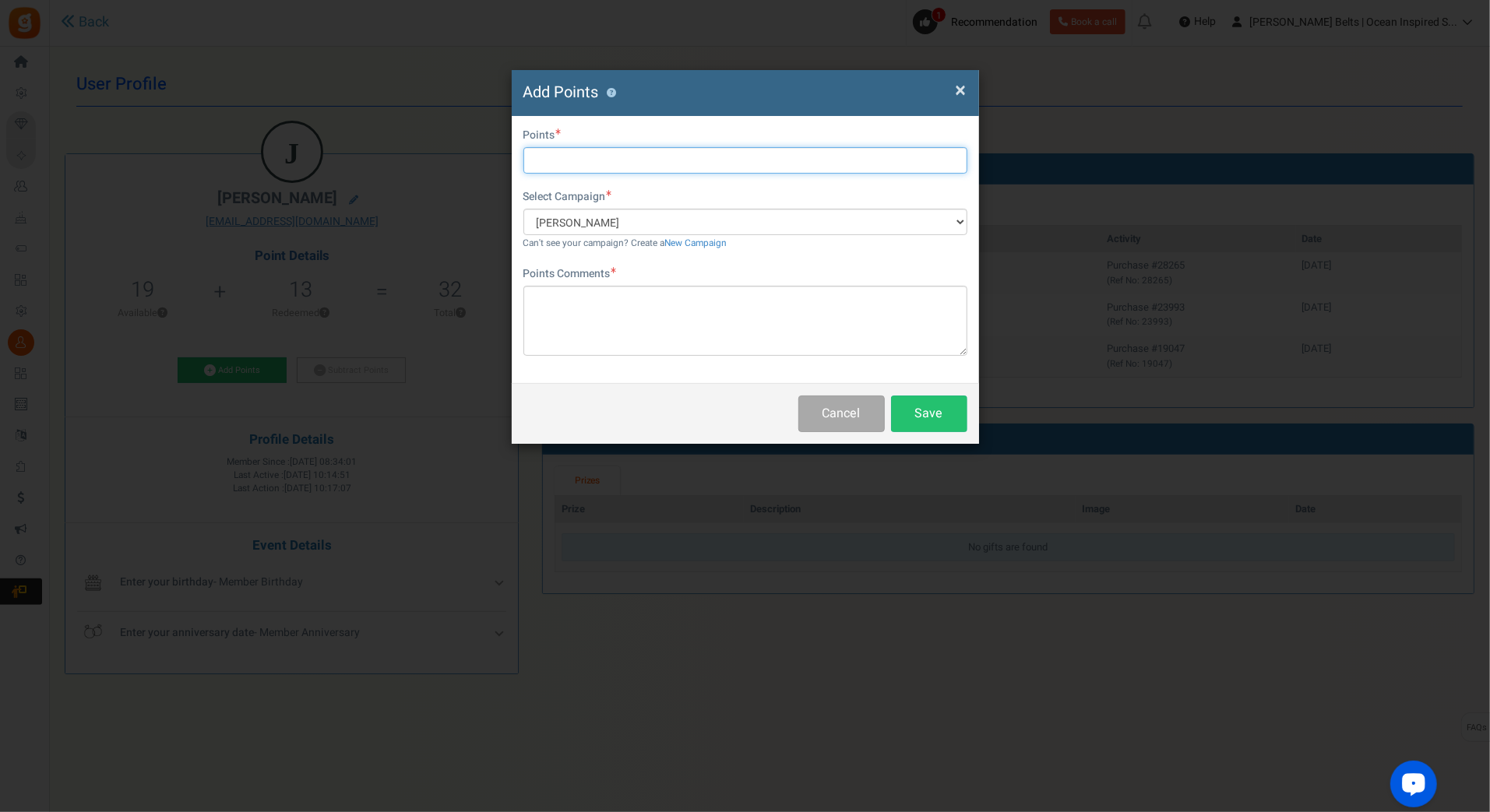
click at [688, 172] on input "text" at bounding box center [745, 160] width 444 height 26
type input "10"
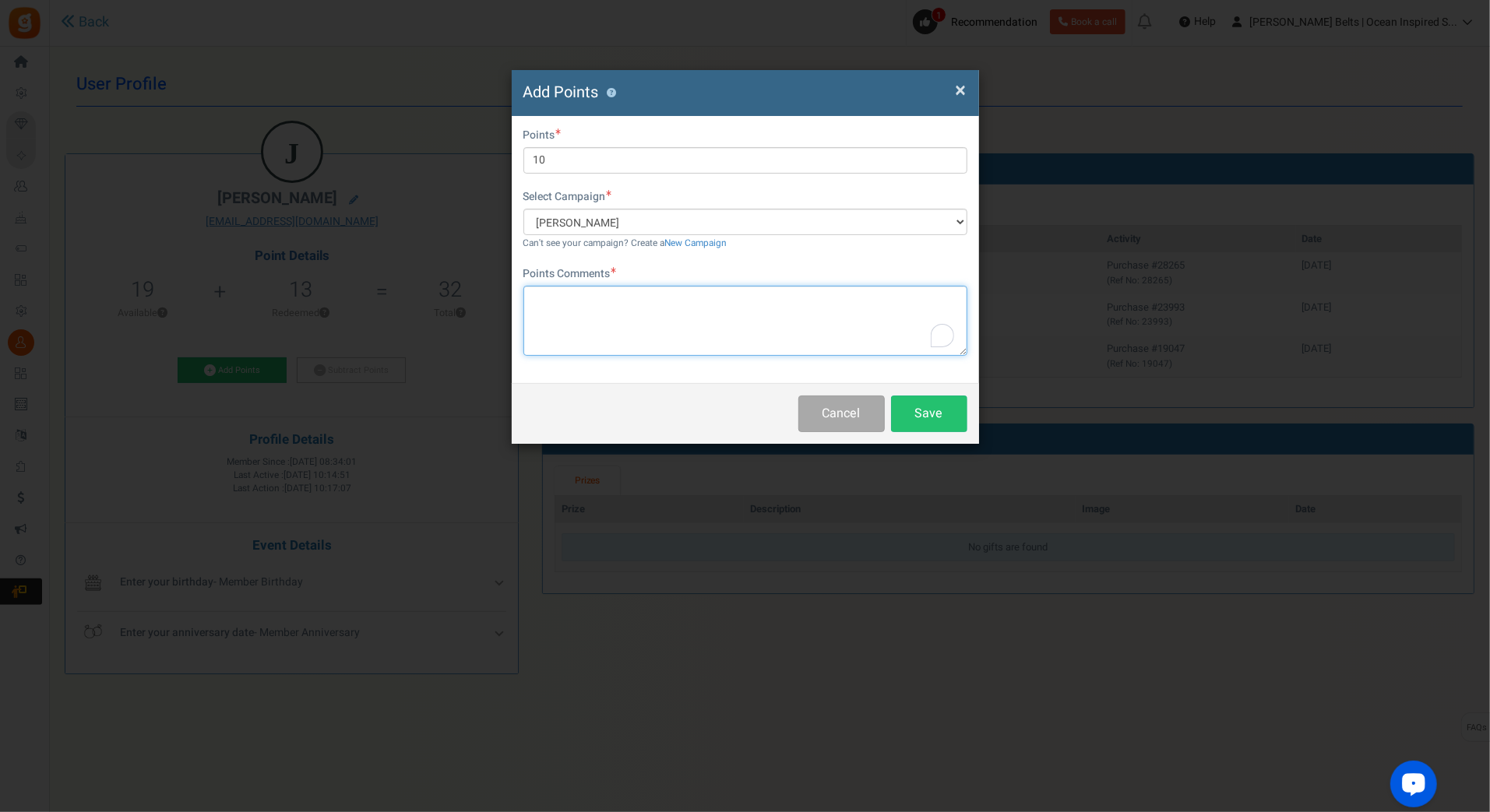
click at [666, 308] on textarea "To enrich screen reader interactions, please activate Accessibility in Grammarl…" at bounding box center [745, 321] width 444 height 70
click at [679, 319] on textarea "To enrich screen reader interactions, please activate Accessibility in Grammarl…" at bounding box center [745, 321] width 444 height 70
paste textarea "$10 [PERSON_NAME] Bucks Email Promo [DATE]-[DATE] [DATE] MJ"
type textarea "$10 [PERSON_NAME] Bucks Email Promo [DATE]-[DATE] [DATE] MJ"
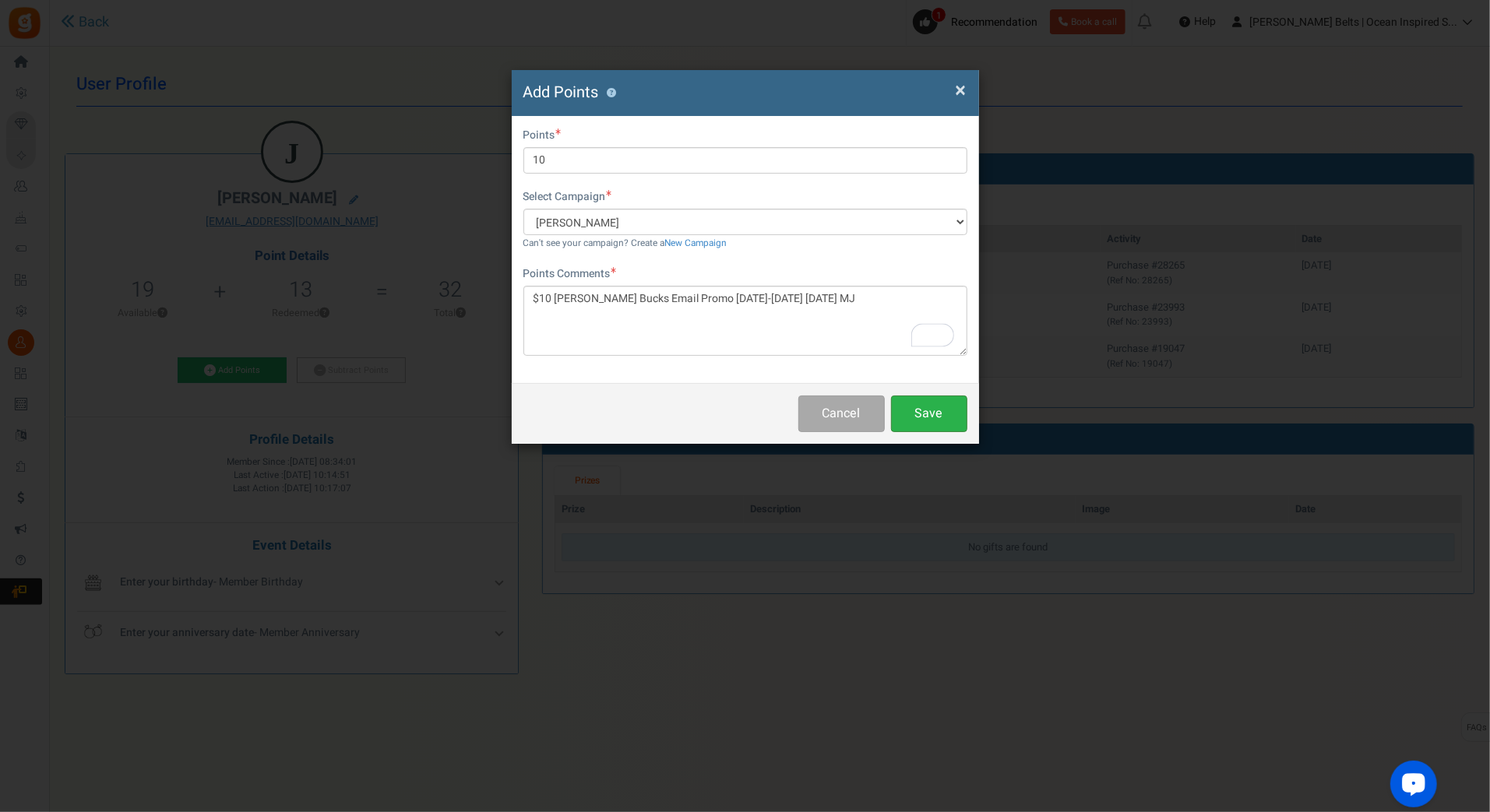
click at [939, 426] on button "Save" at bounding box center [929, 414] width 76 height 37
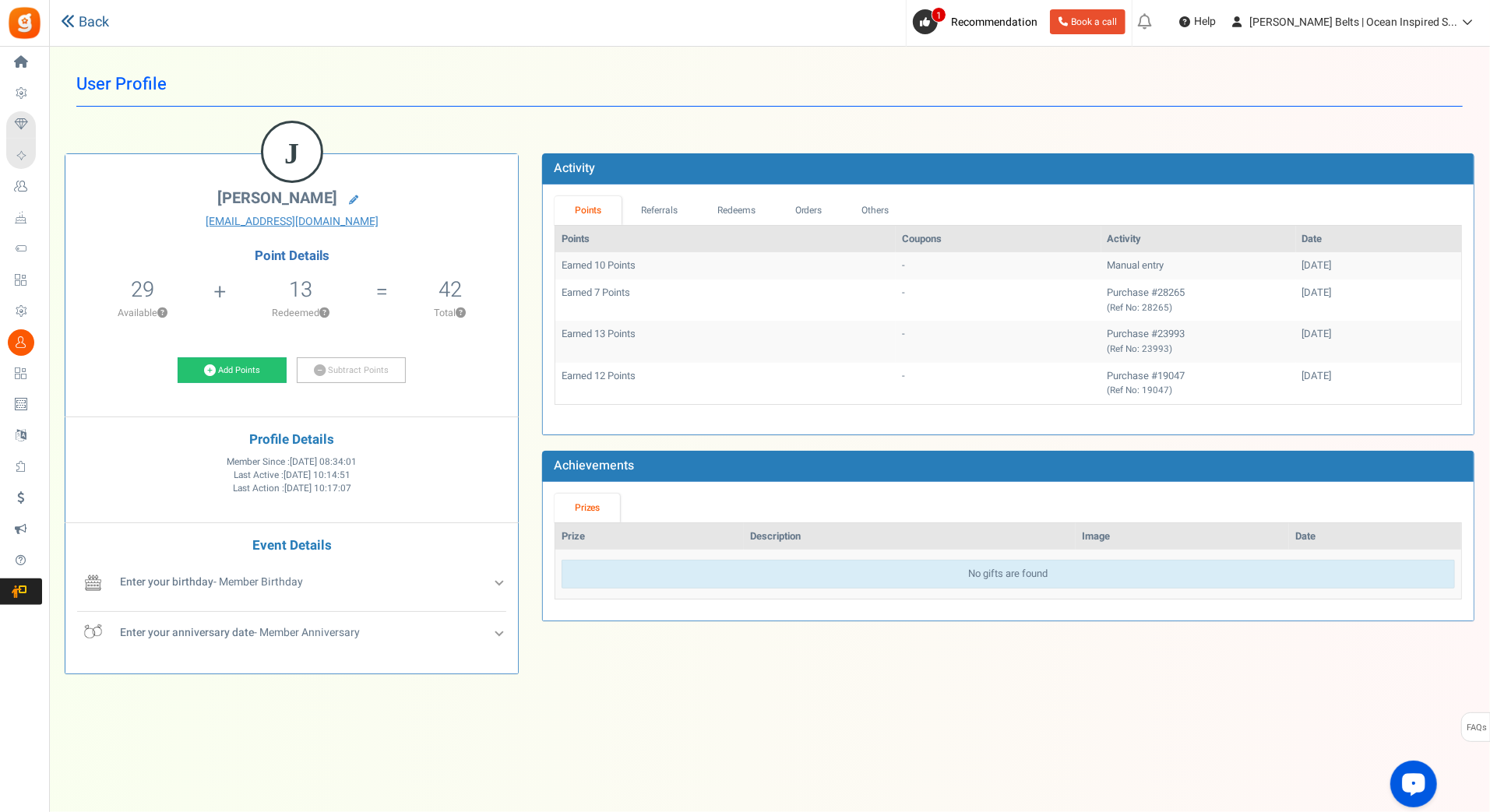
click at [99, 24] on link "Back" at bounding box center [84, 22] width 48 height 20
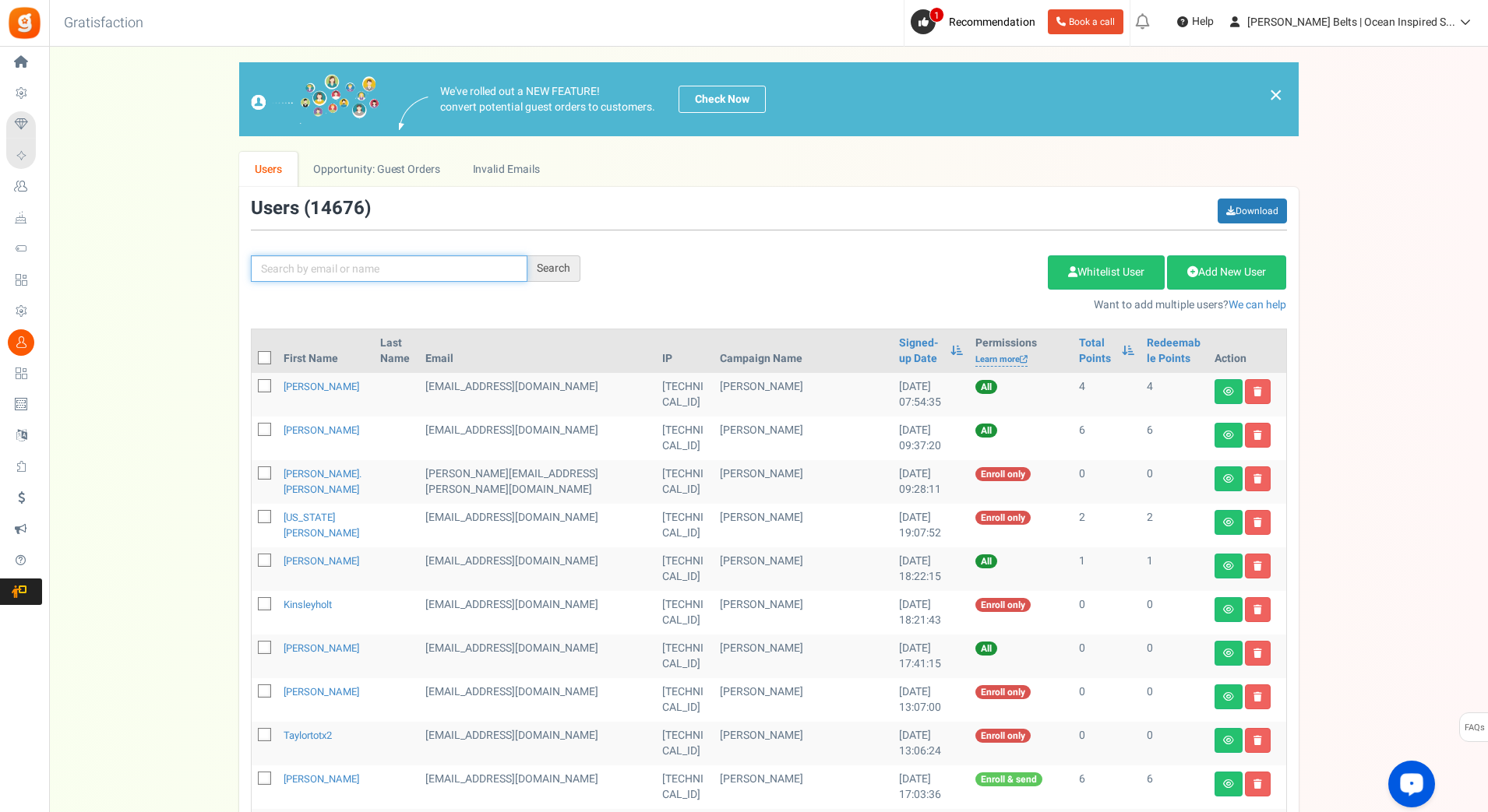
paste input "leaweber"
type input "leaweber"
click at [546, 265] on div "Search" at bounding box center [554, 269] width 53 height 26
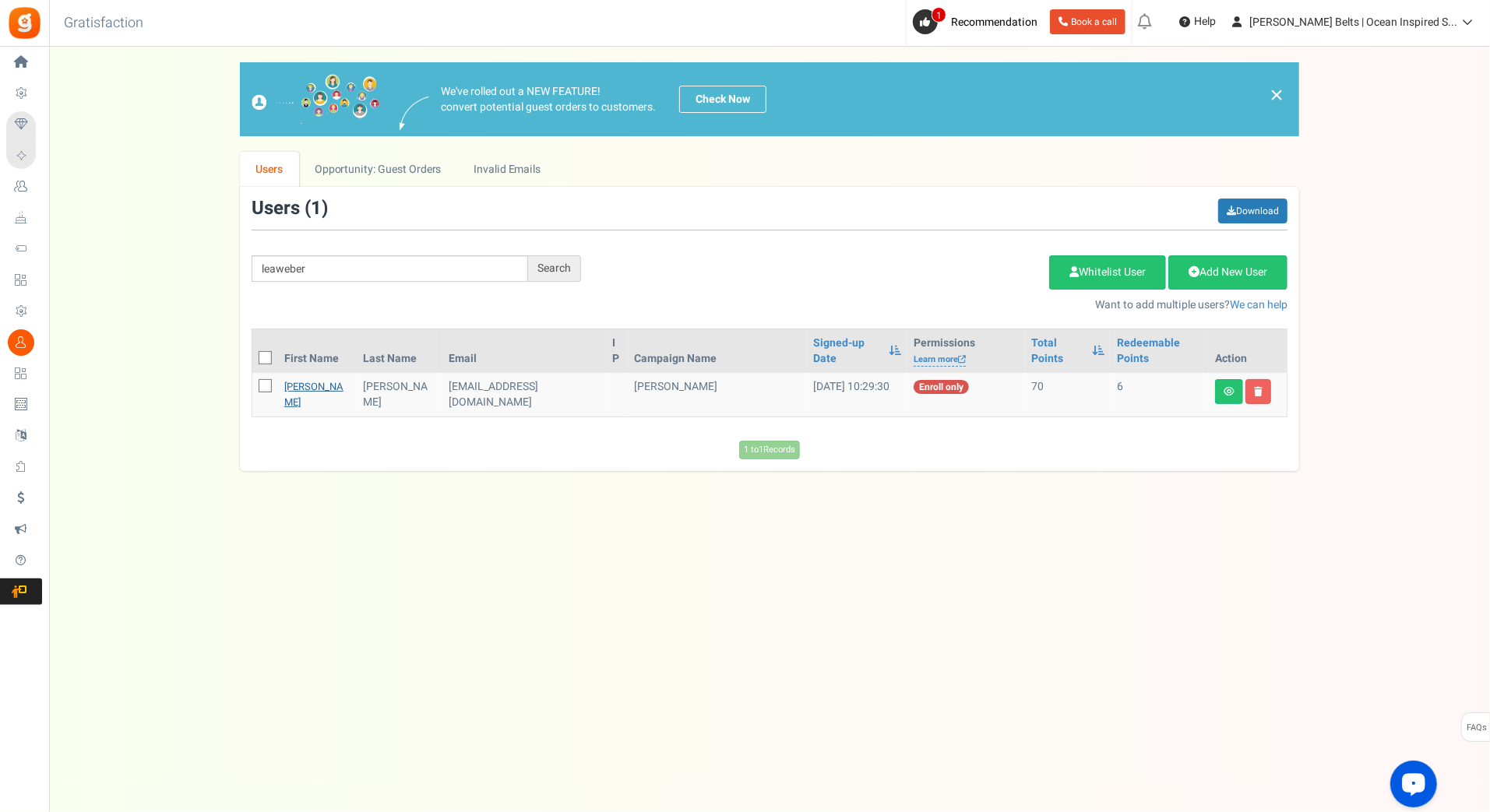
click at [304, 379] on link "[PERSON_NAME]" at bounding box center [314, 394] width 60 height 30
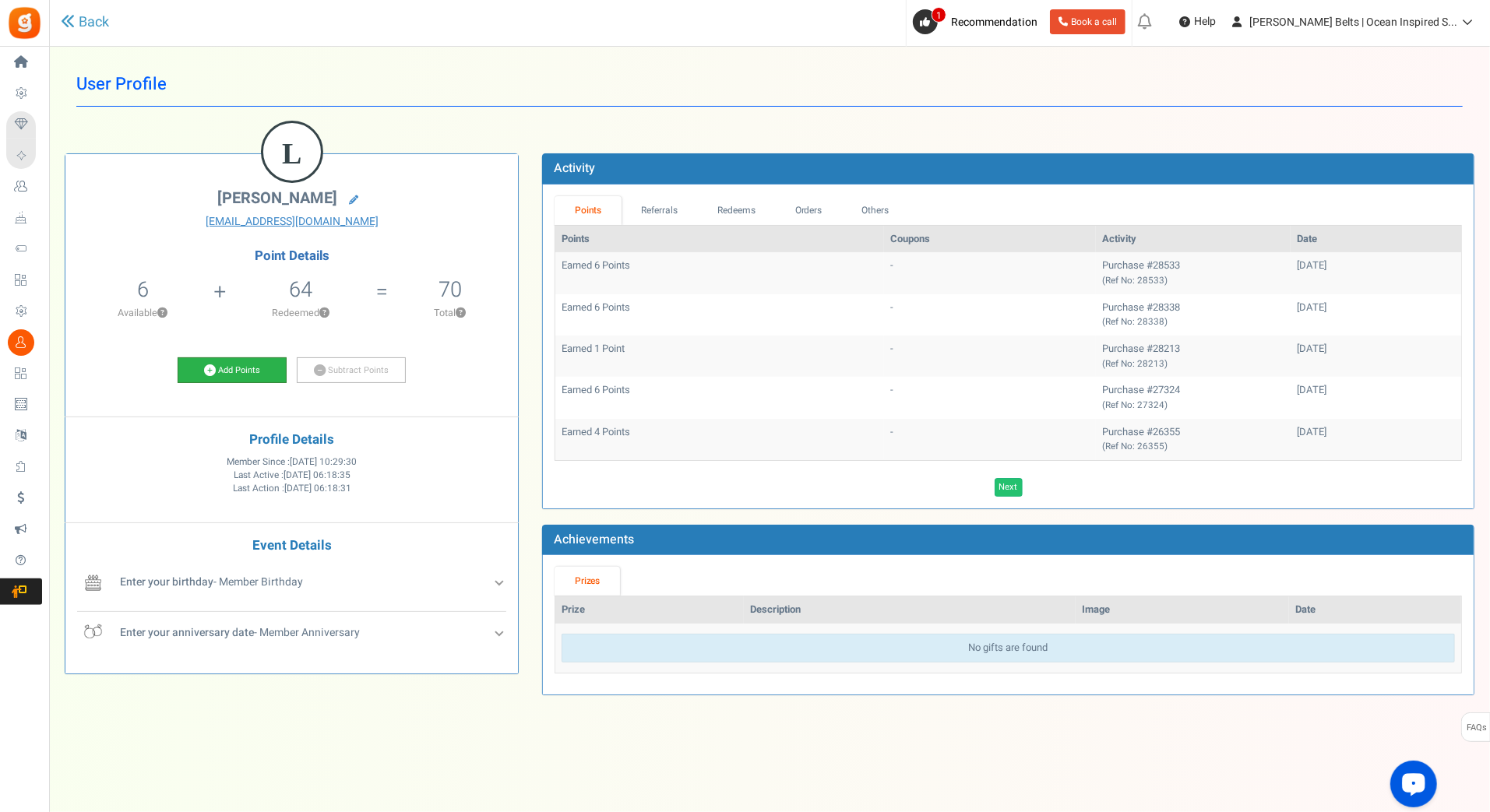
click at [237, 374] on link "Add Points" at bounding box center [232, 370] width 109 height 26
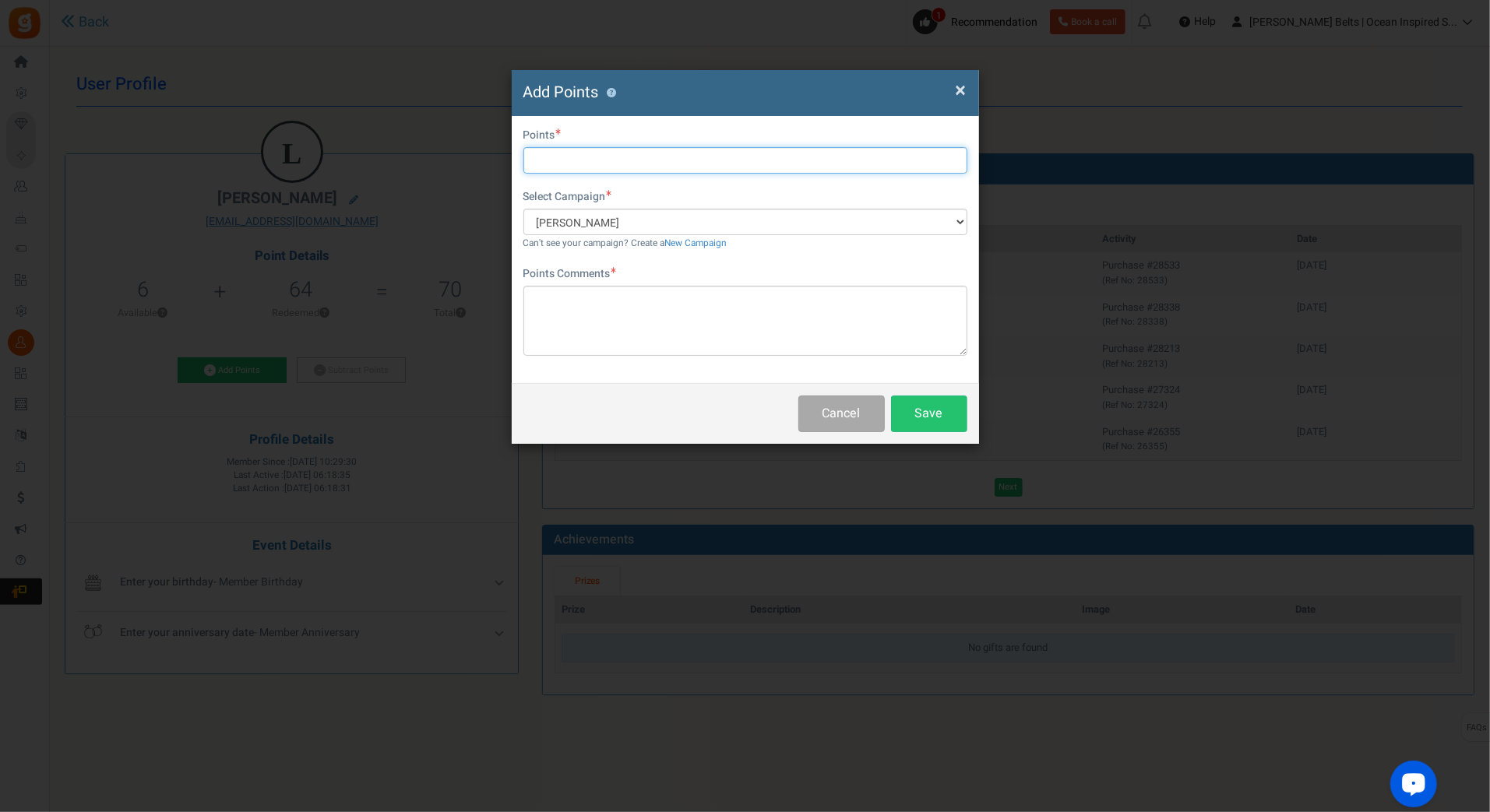
click at [730, 152] on input "text" at bounding box center [745, 160] width 444 height 26
type input "10"
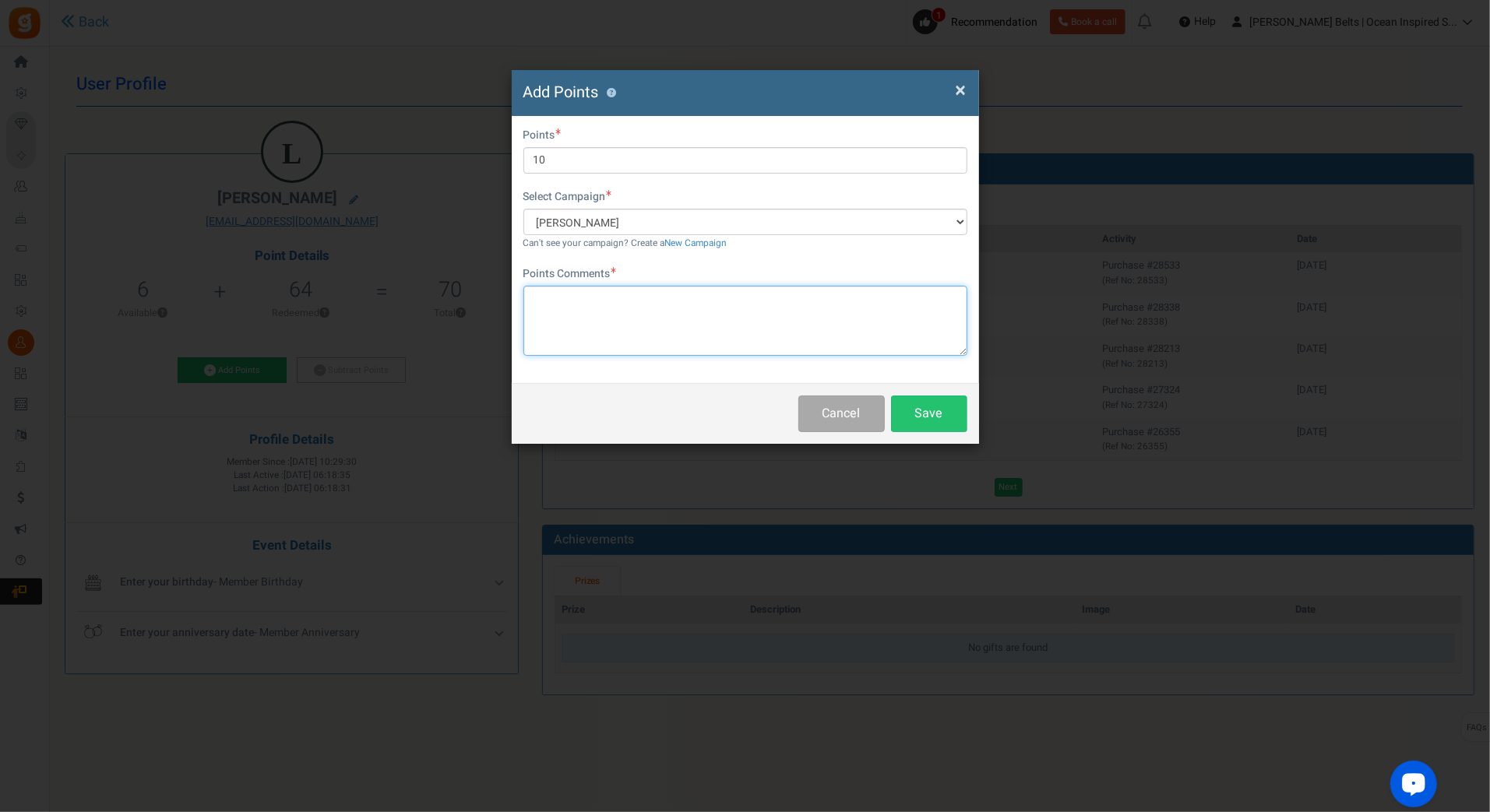
click at [641, 296] on textarea at bounding box center [745, 321] width 444 height 70
paste textarea "$10 [PERSON_NAME] Bucks Email Promo [DATE]-[DATE] [DATE] MJ"
type textarea "$10 [PERSON_NAME] Bucks Email Promo [DATE]-[DATE] [DATE] MJ"
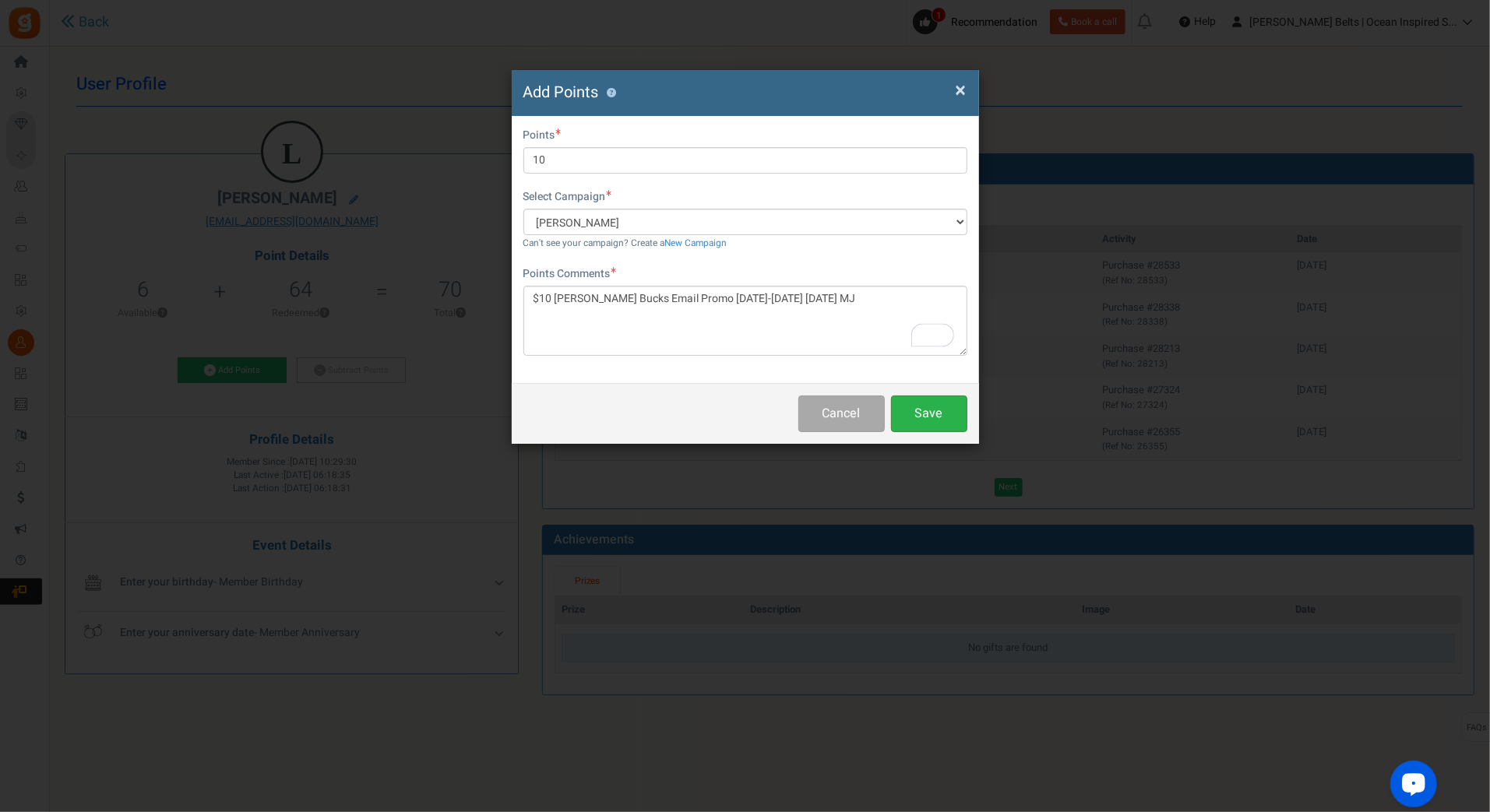
click at [927, 418] on button "Save" at bounding box center [929, 414] width 76 height 37
